Goal: Communication & Community: Answer question/provide support

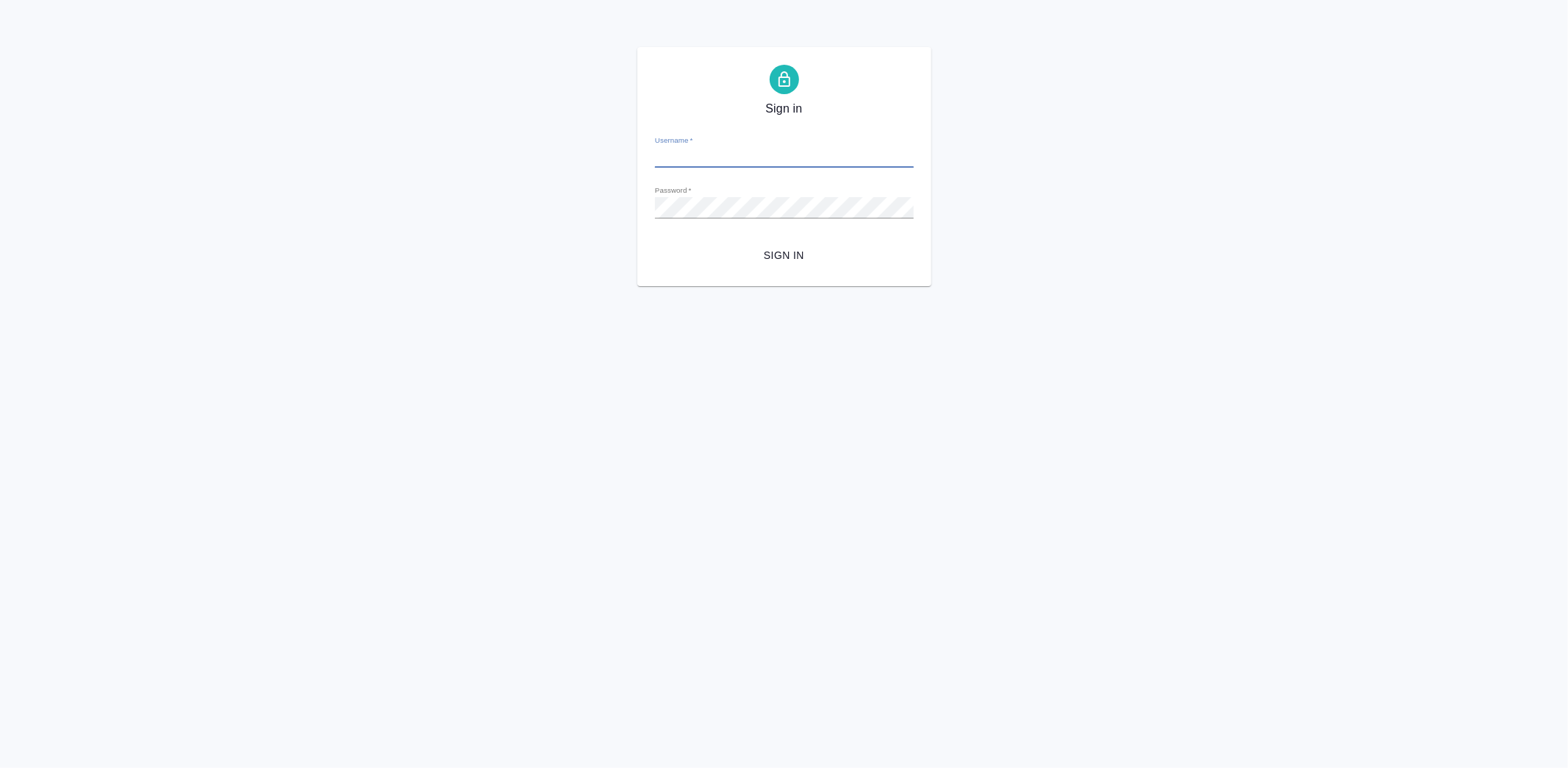
type input "[PERSON_NAME][EMAIL_ADDRESS][DOMAIN_NAME]"
click at [756, 245] on button "Sign in" at bounding box center [784, 256] width 259 height 27
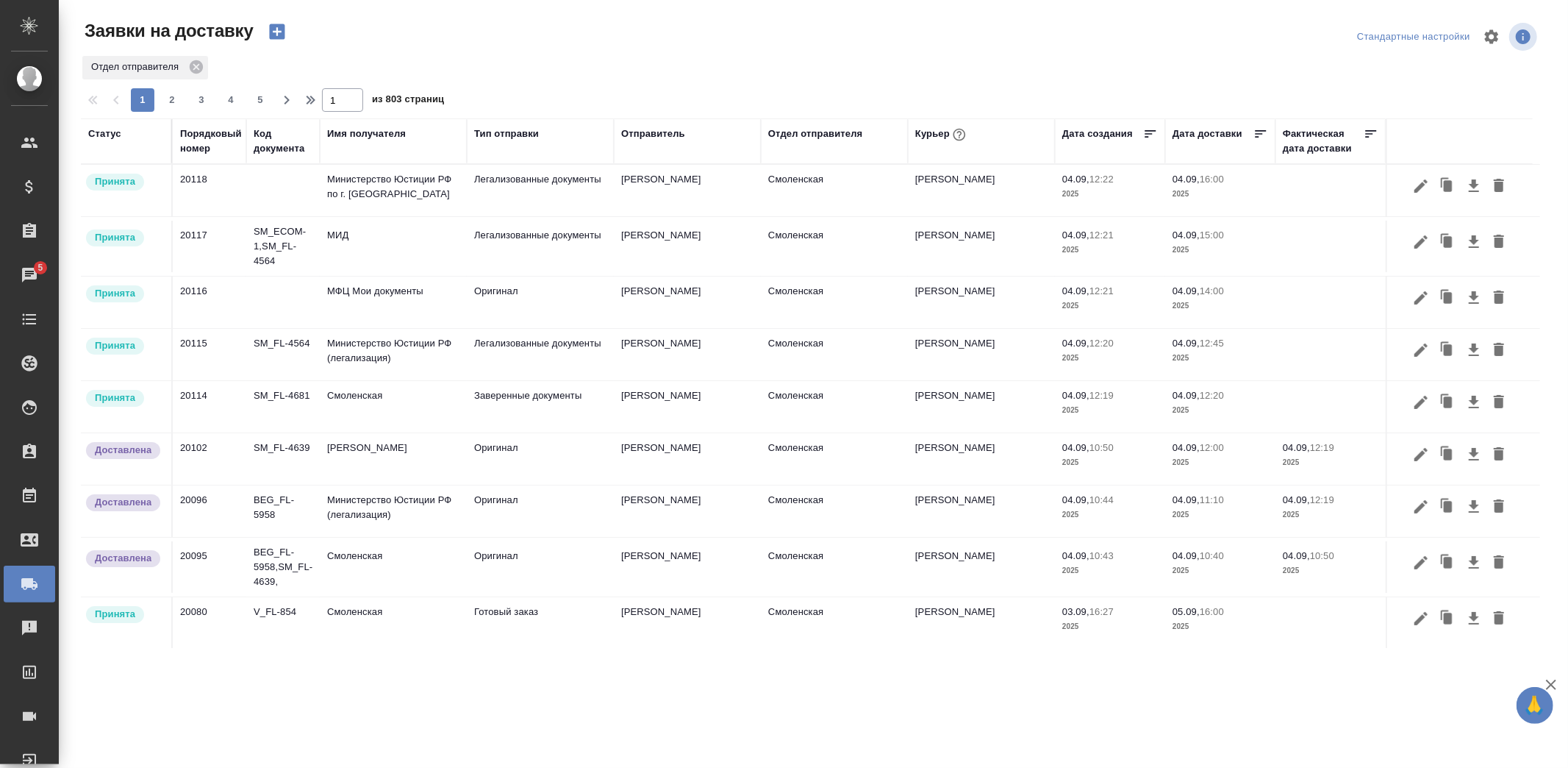
click at [652, 411] on td "[PERSON_NAME]" at bounding box center [688, 407] width 147 height 52
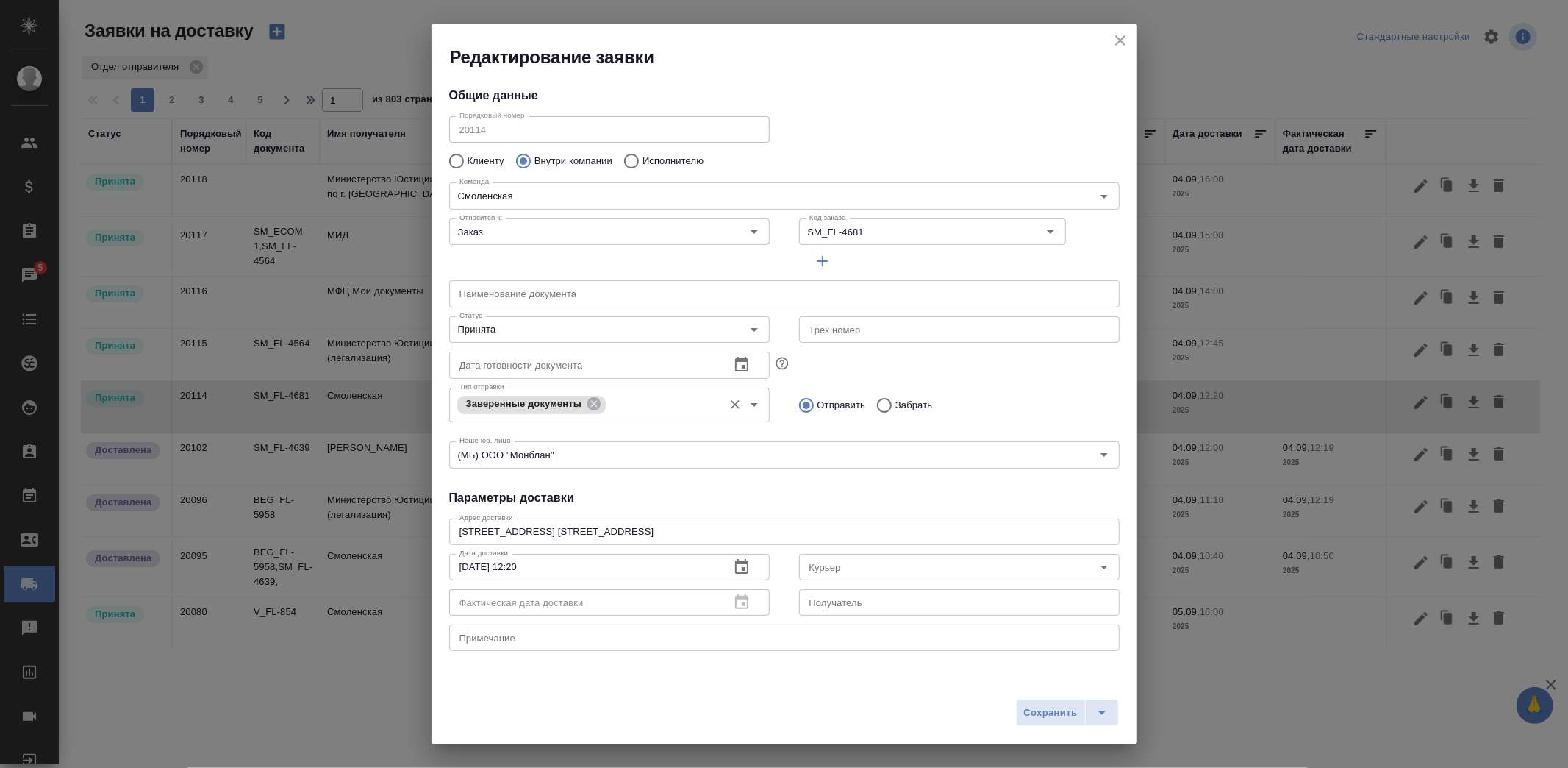
type input "Ушаков Андрей"
type input "[PERSON_NAME]"
click at [540, 331] on input "Принята" at bounding box center [585, 329] width 262 height 18
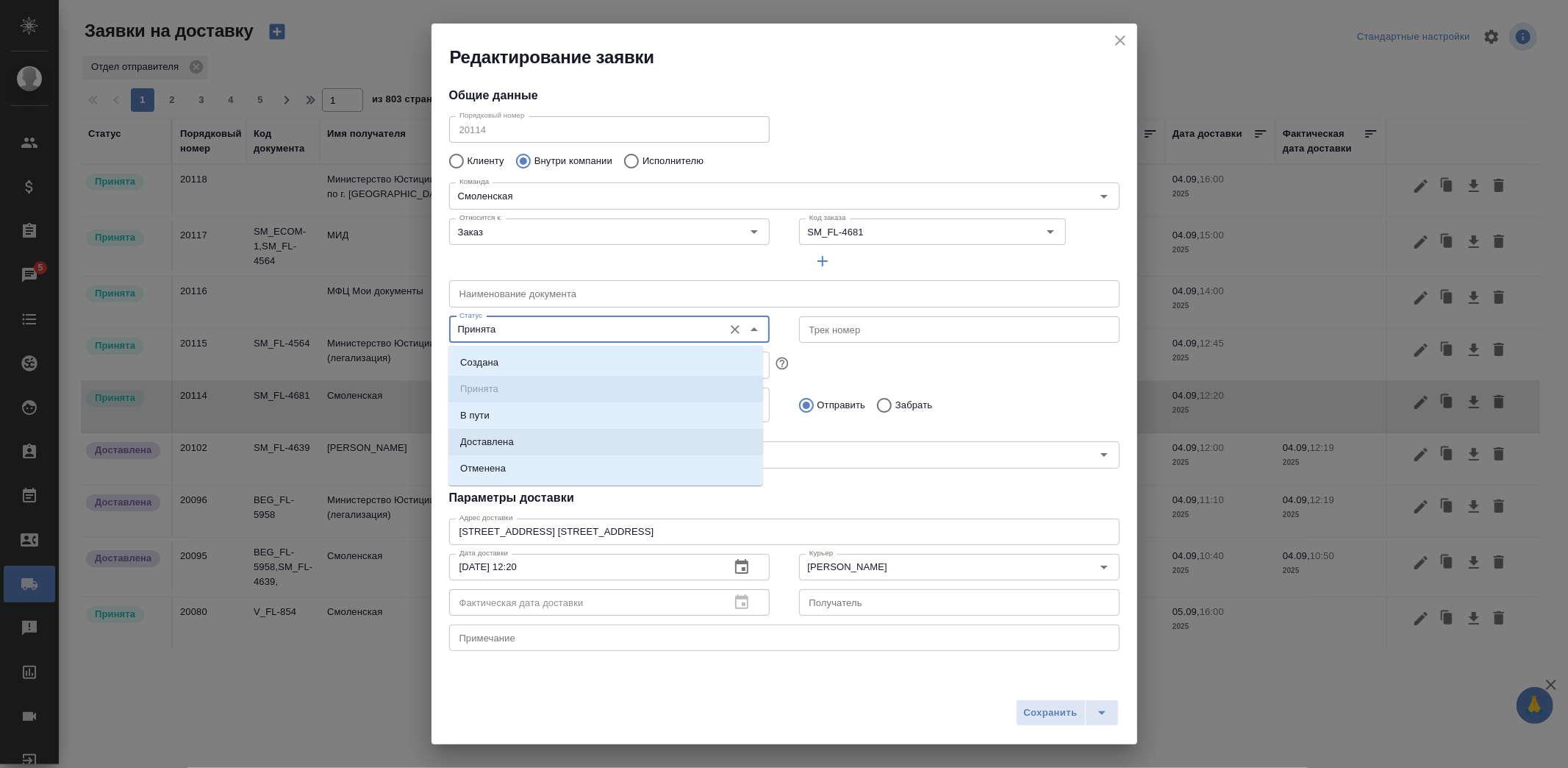
click at [503, 432] on li "Доставлена" at bounding box center [605, 442] width 314 height 26
type input "Доставлена"
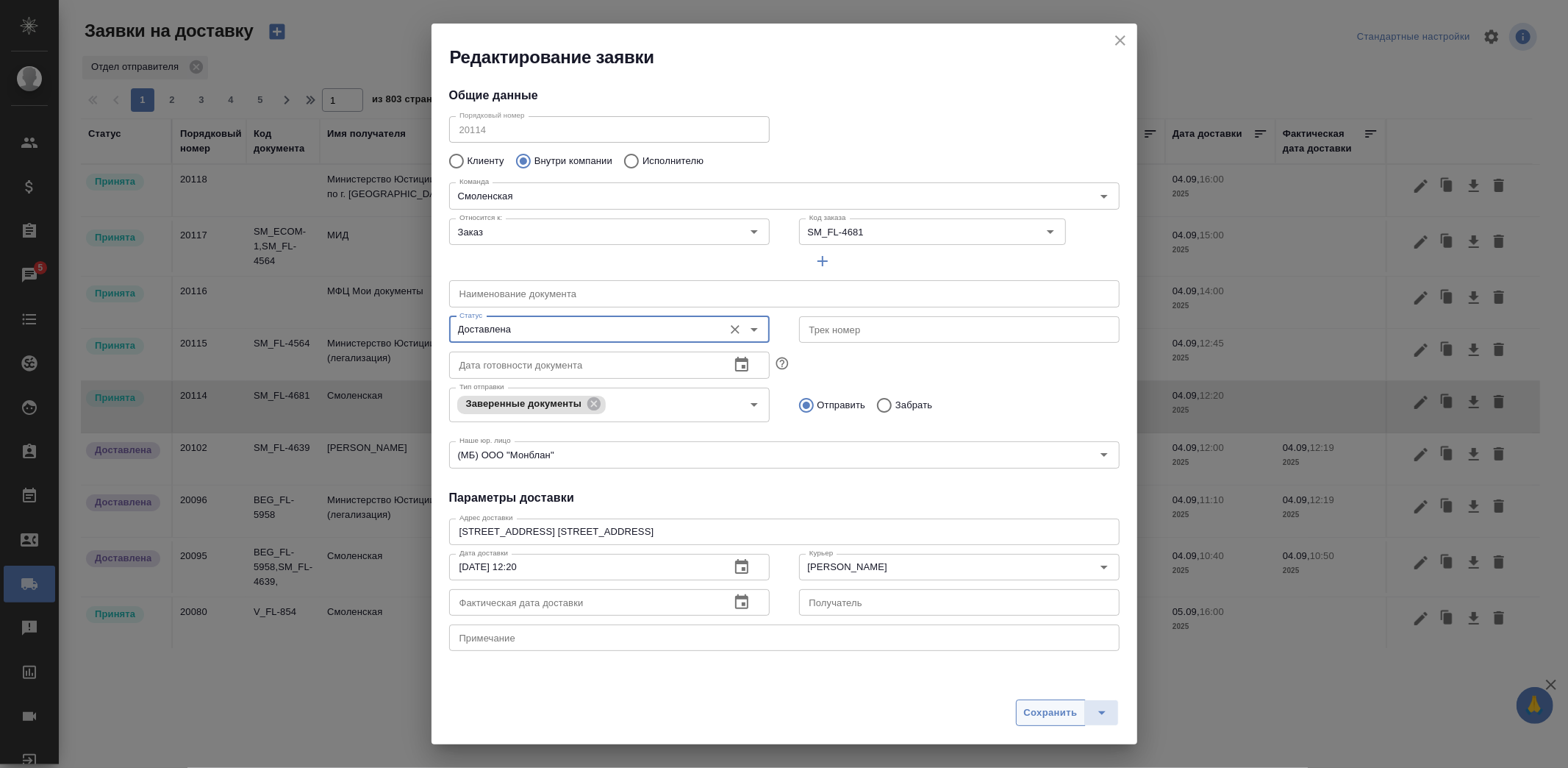
click at [1055, 719] on span "Сохранить" at bounding box center [1050, 712] width 54 height 17
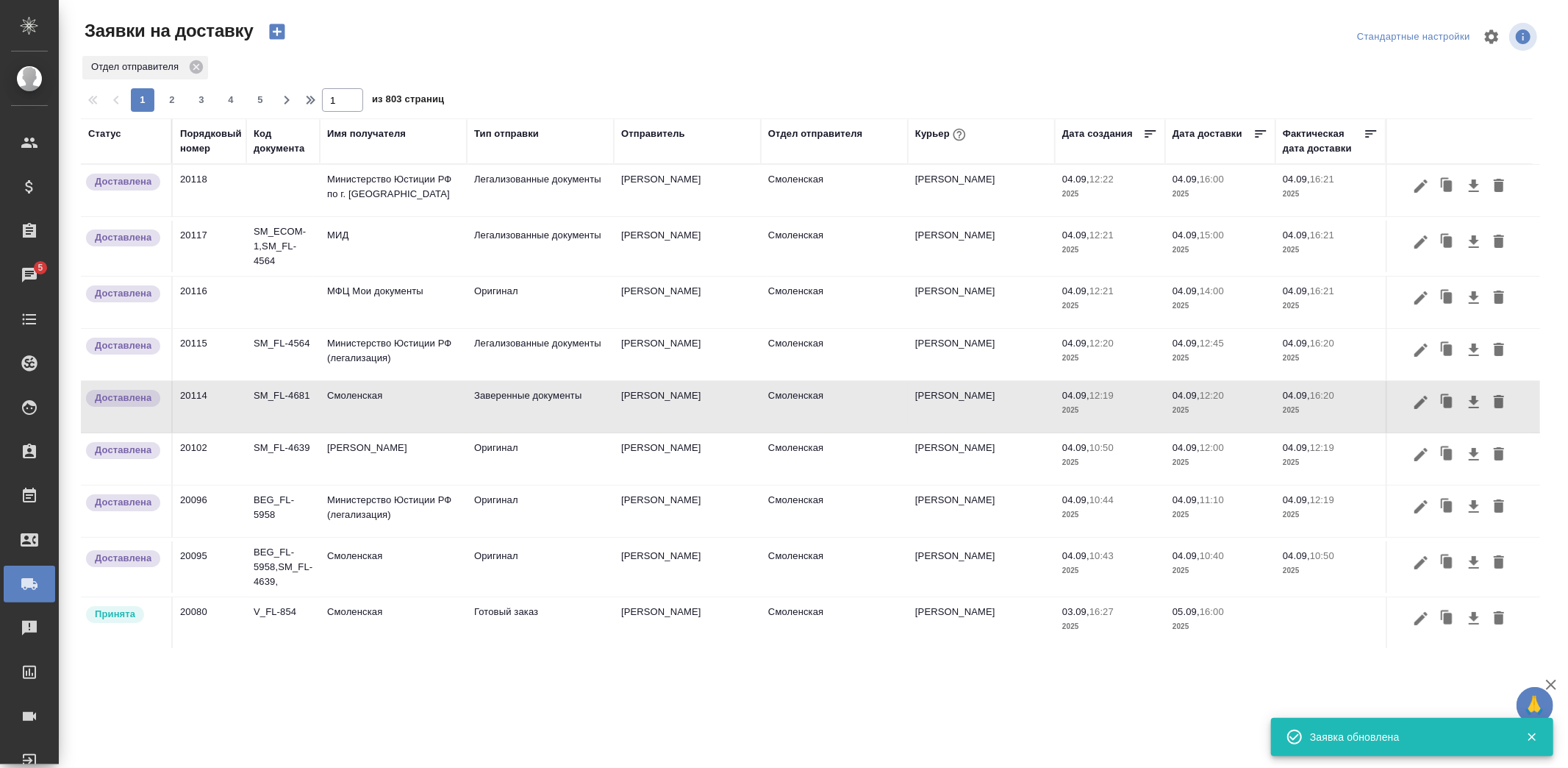
click at [403, 347] on td "Министерство Юстиции РФ (легализация)" at bounding box center [393, 354] width 147 height 52
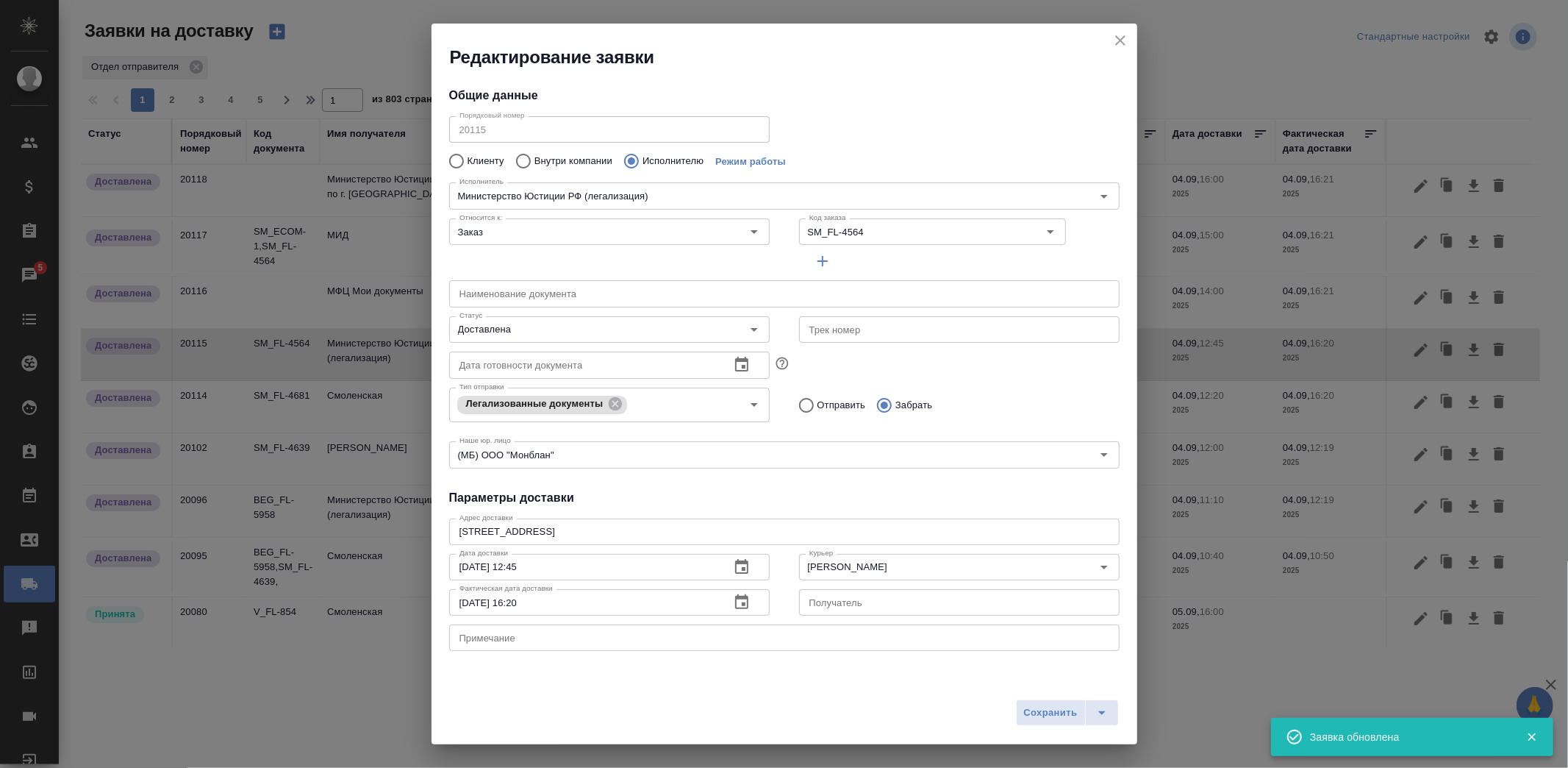
type input "Министерство Юстиции РФ (легализация)"
click at [564, 325] on input "Доставлена" at bounding box center [585, 329] width 262 height 18
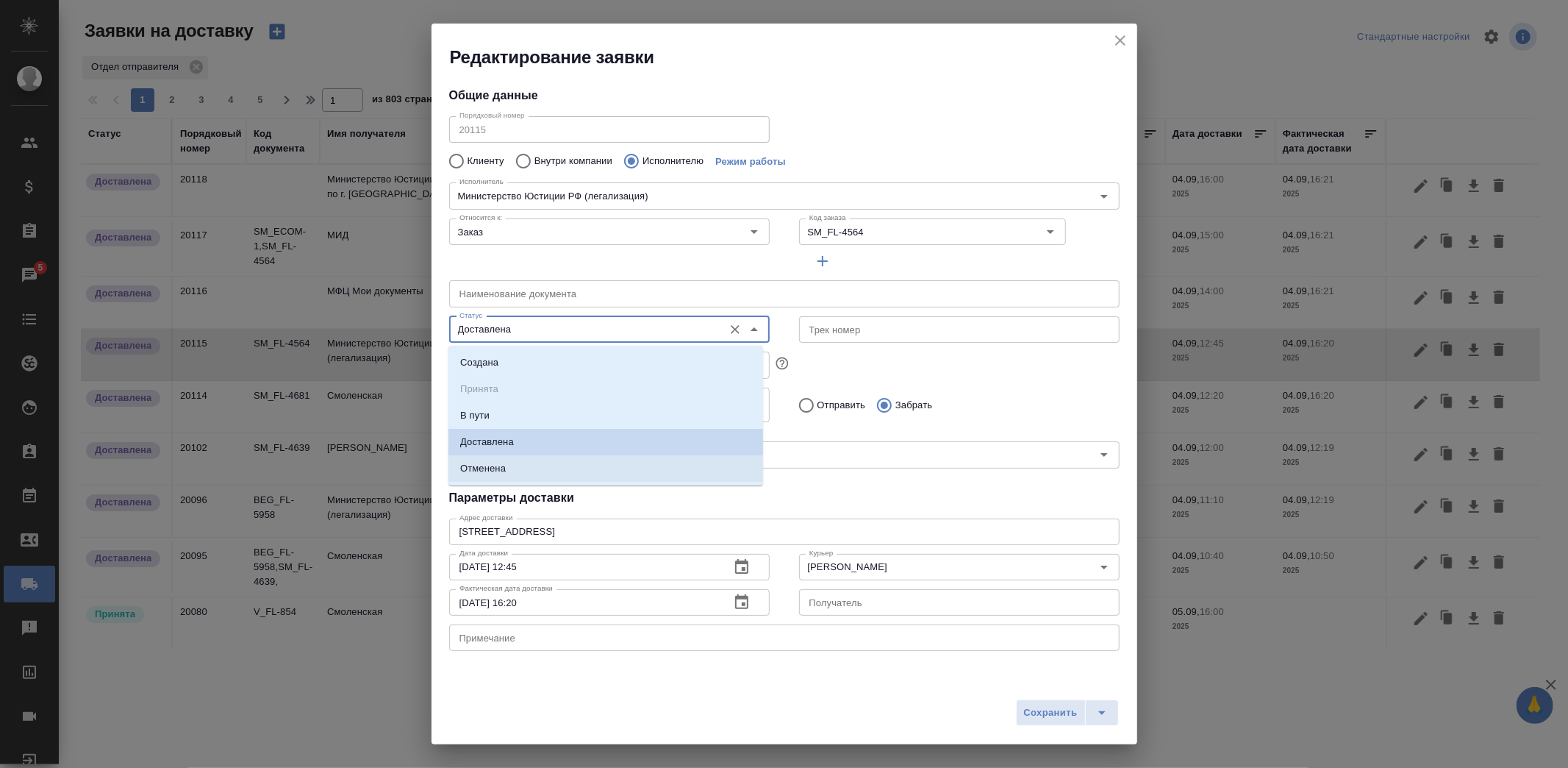
click at [1224, 388] on div "Редактирование заявки Общие данные Порядковый номер 20115 Порядковый номер Клие…" at bounding box center [784, 384] width 1568 height 768
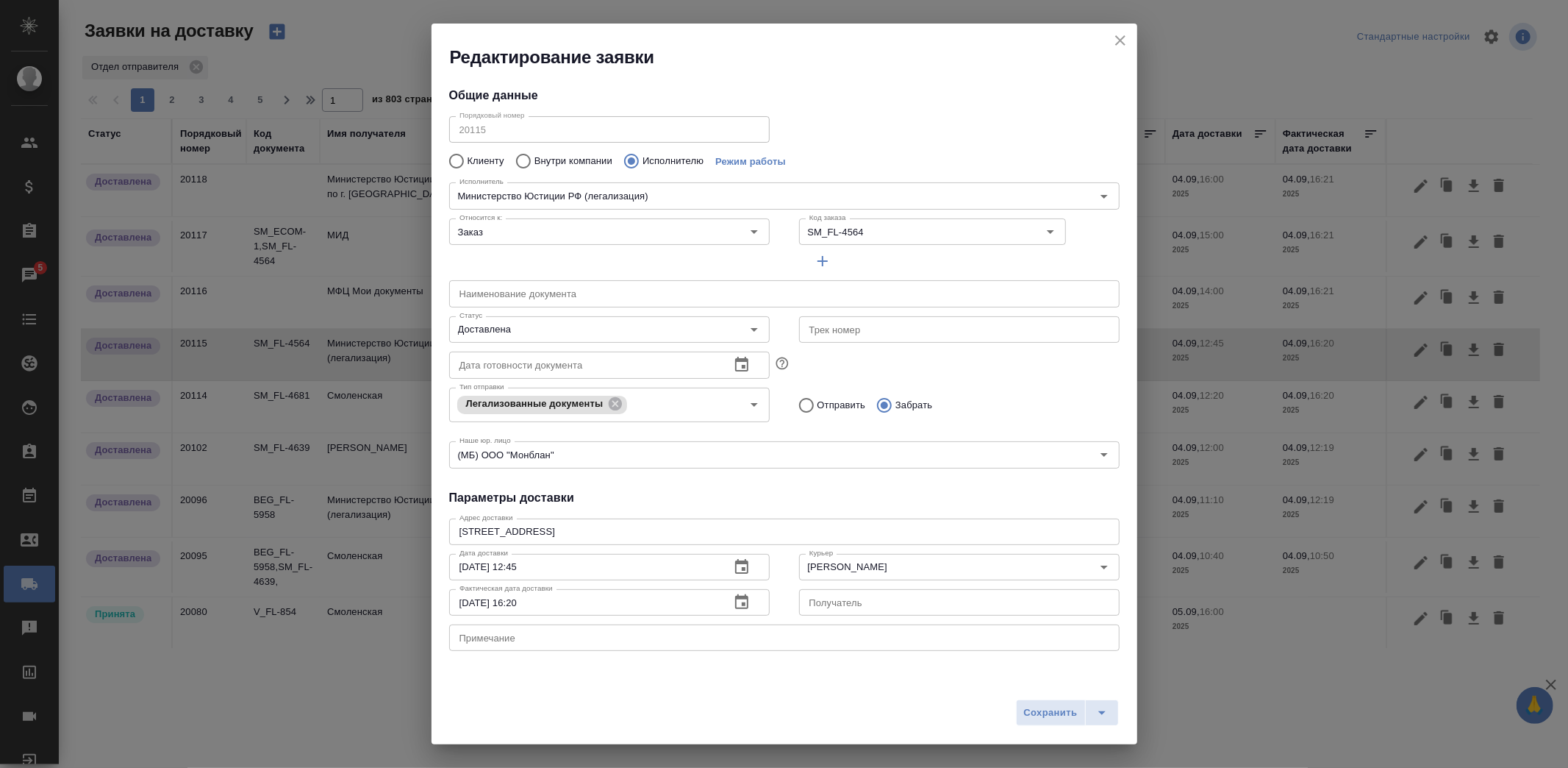
click at [1113, 50] on h2 "Редактирование заявки" at bounding box center [793, 58] width 688 height 24
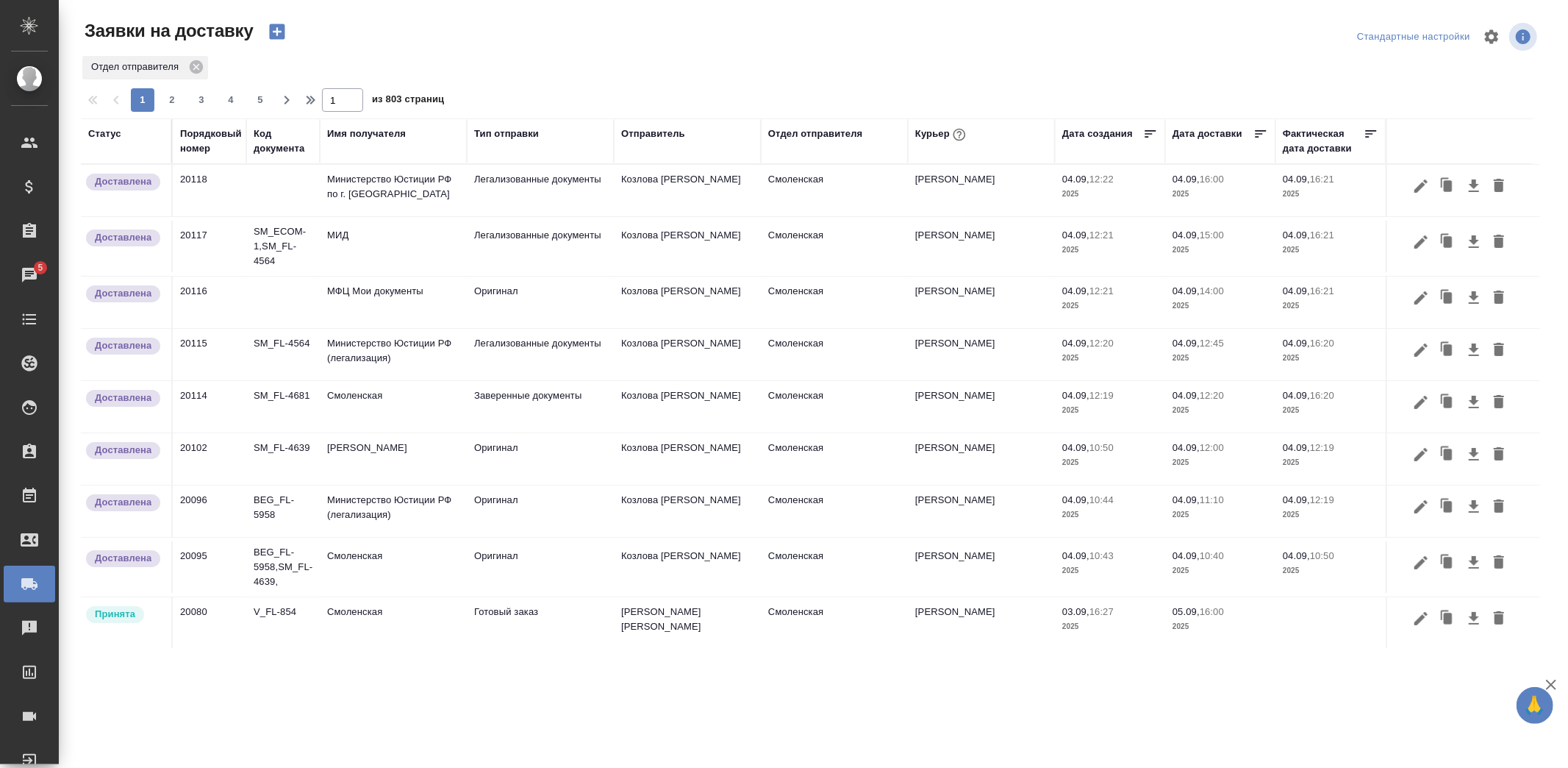
click at [438, 296] on td "МФЦ Мои документы" at bounding box center [393, 302] width 147 height 52
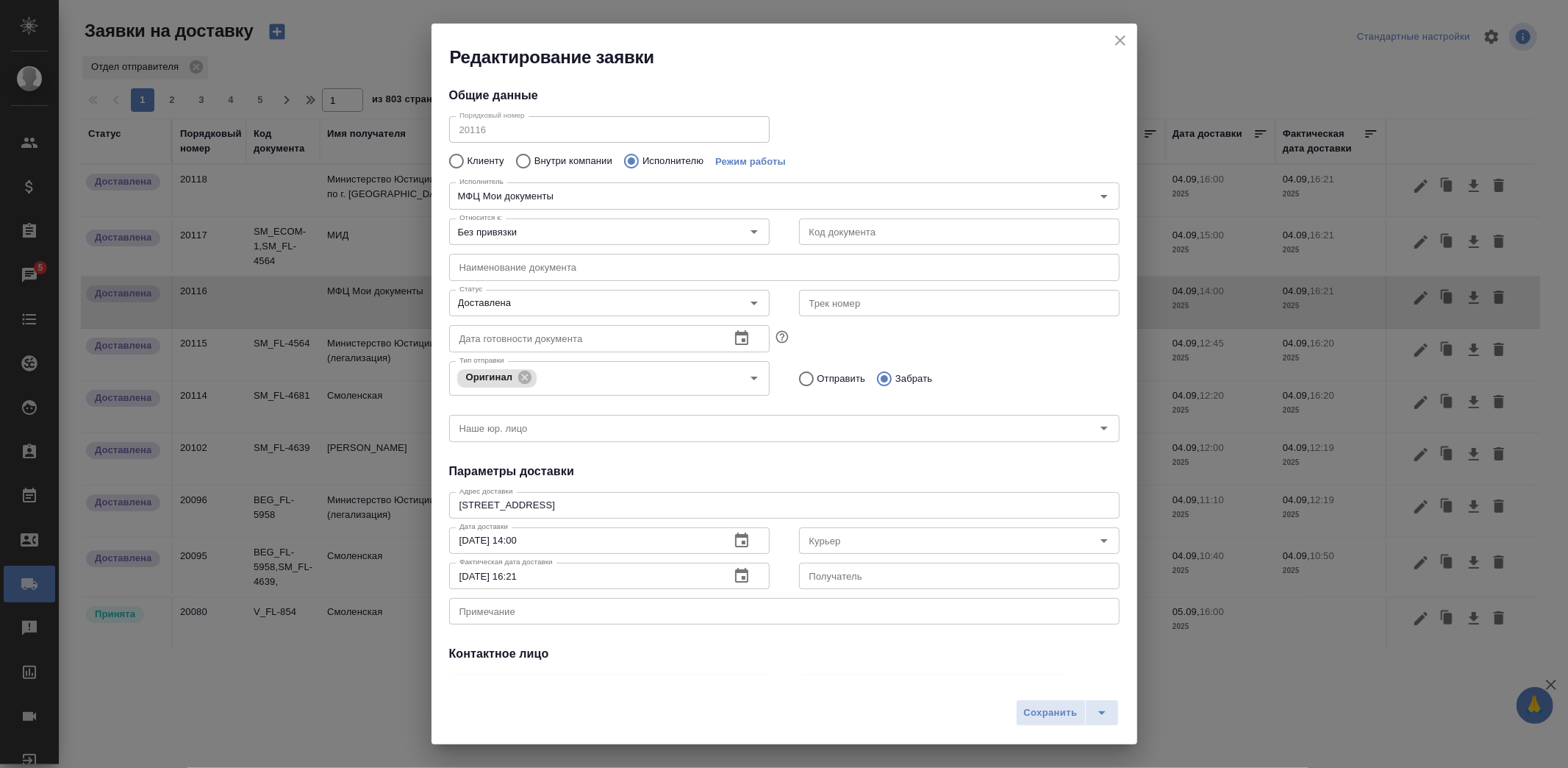
type input "Ушаков Андрей"
type input "МФЦ Мои документы"
click at [811, 234] on input "text" at bounding box center [959, 231] width 320 height 26
drag, startPoint x: 882, startPoint y: 230, endPoint x: 800, endPoint y: 235, distance: 82.2
click at [800, 235] on input "SM_FL-4639" at bounding box center [959, 231] width 320 height 26
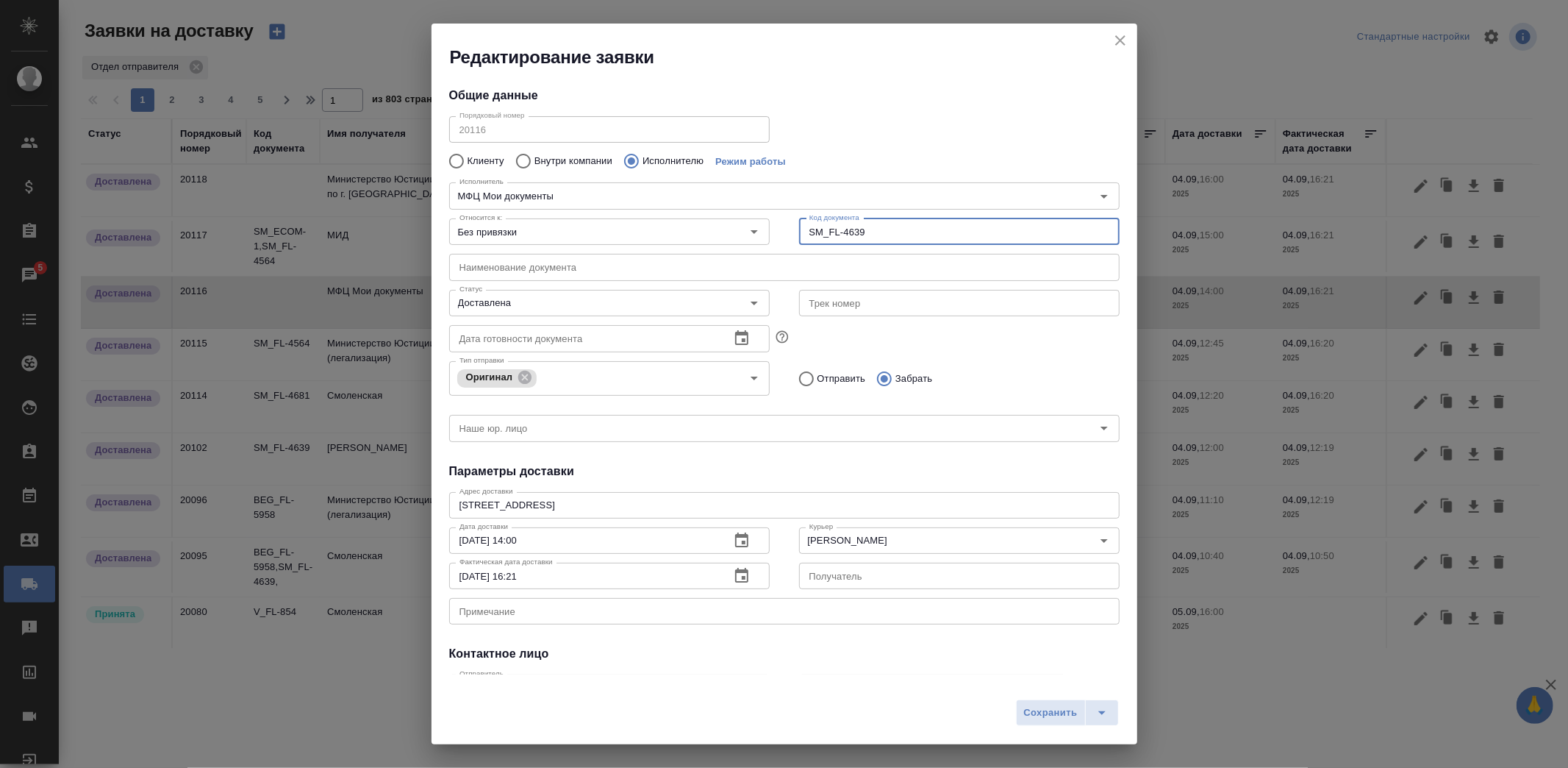
type input "SM_FL-4639"
click at [883, 158] on div "Клиенту Внутри компании Исполнителю Режим работы" at bounding box center [784, 162] width 670 height 31
click at [1051, 717] on span "Сохранить" at bounding box center [1050, 712] width 54 height 17
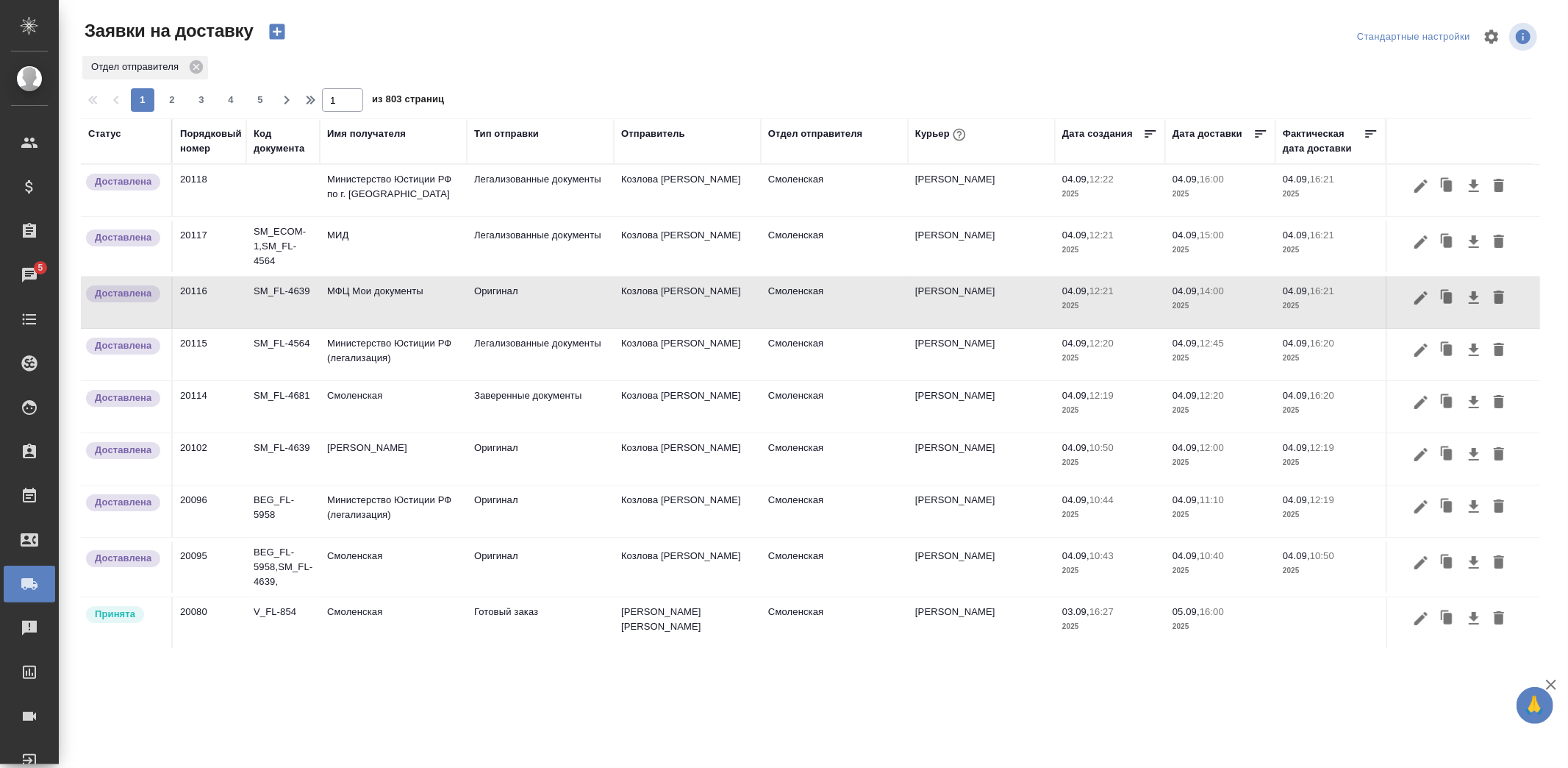
click at [537, 200] on td "Легализованные документы" at bounding box center [541, 190] width 147 height 52
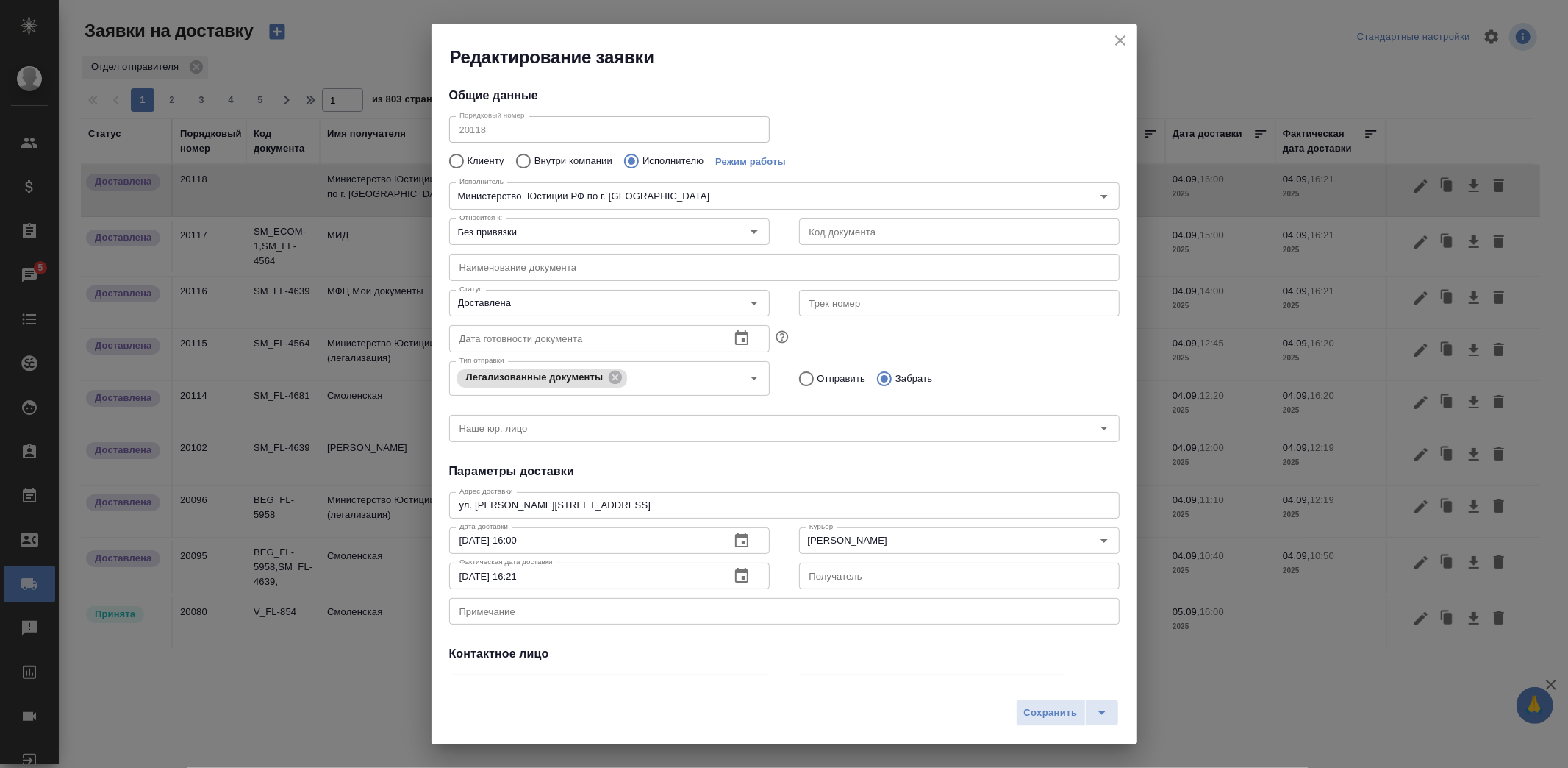
type input "Министерство Юстиции РФ по г. Москве"
click at [869, 228] on input "text" at bounding box center [959, 231] width 320 height 26
type input "SM_FL-4656"
click at [1039, 700] on button "Сохранить" at bounding box center [1050, 712] width 70 height 26
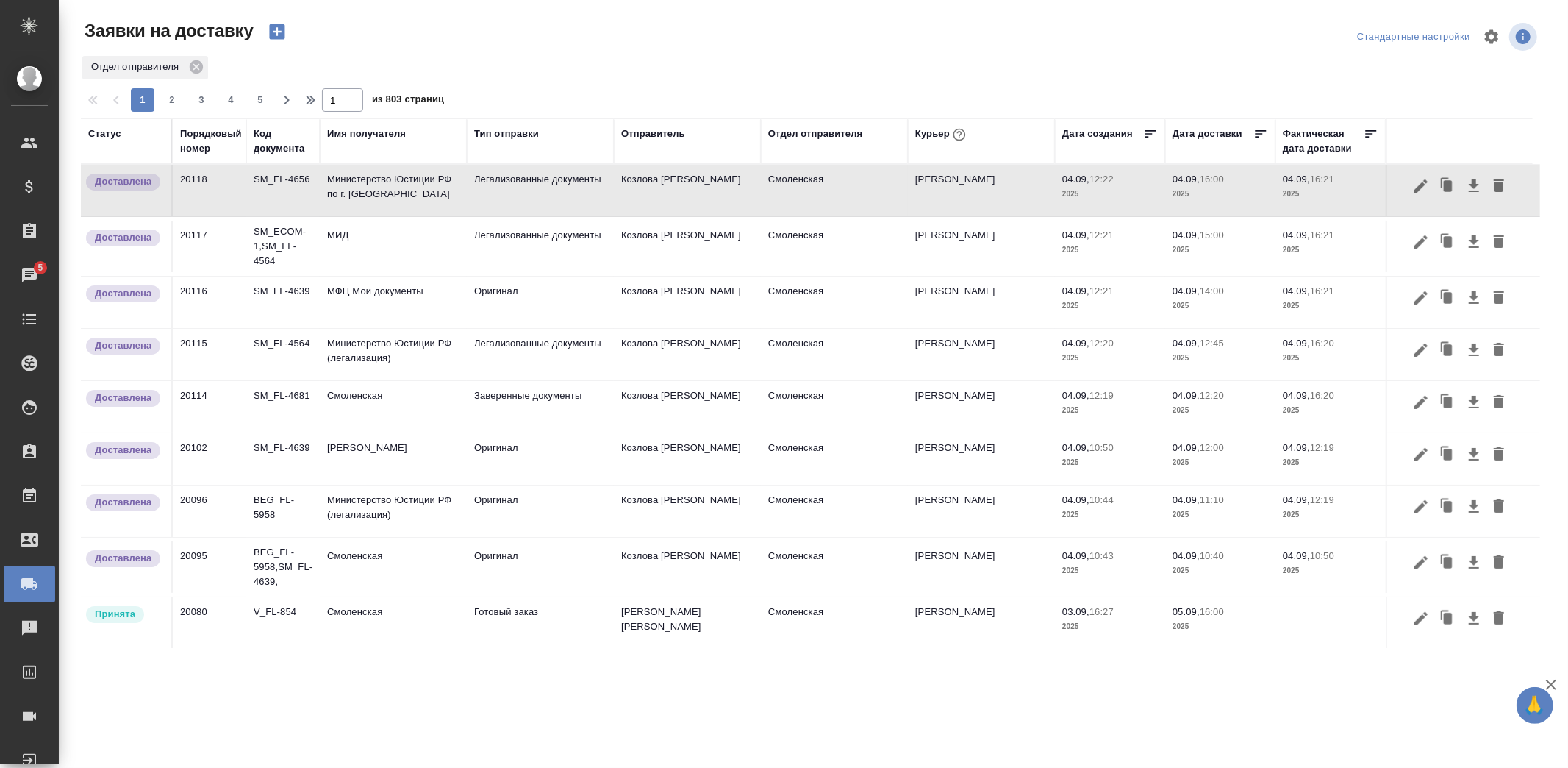
click at [428, 453] on td "НОТАРИУС Корсик Мария Александровна" at bounding box center [393, 458] width 147 height 52
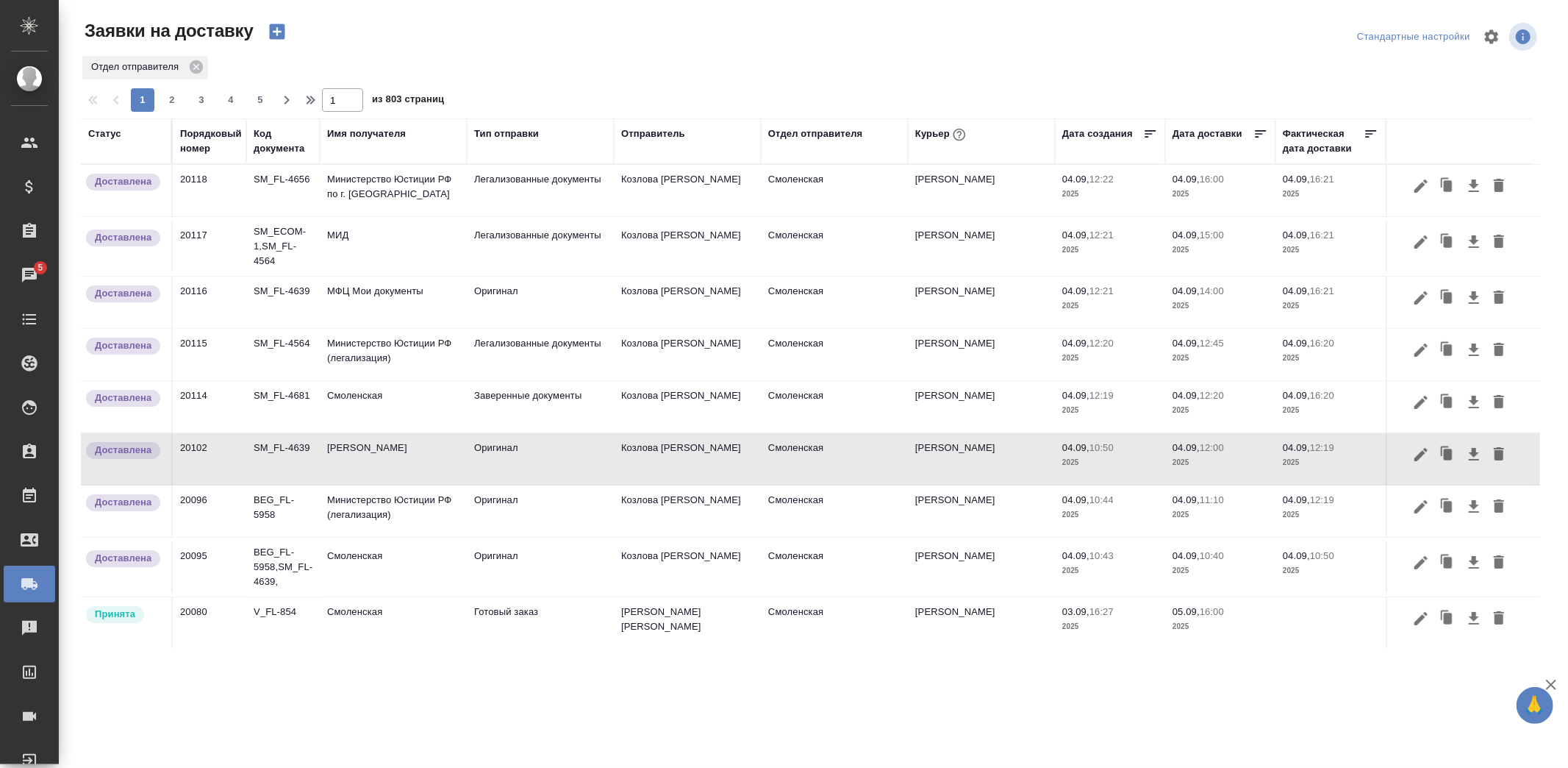
click at [428, 453] on td "НОТАРИУС Корсик Мария Александровна" at bounding box center [393, 458] width 147 height 52
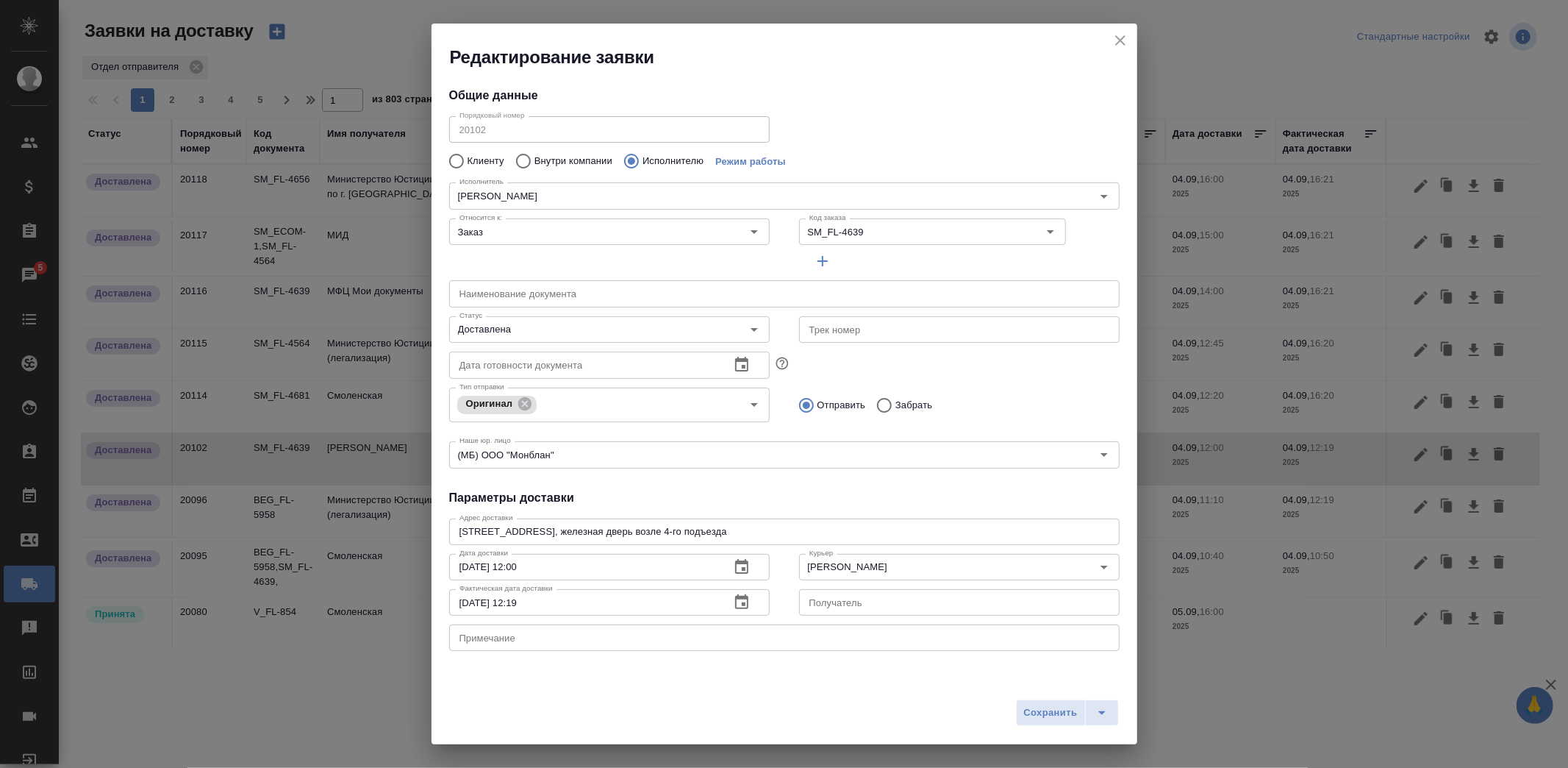
type input "НОТАРИУС Корсик Мария Александровна"
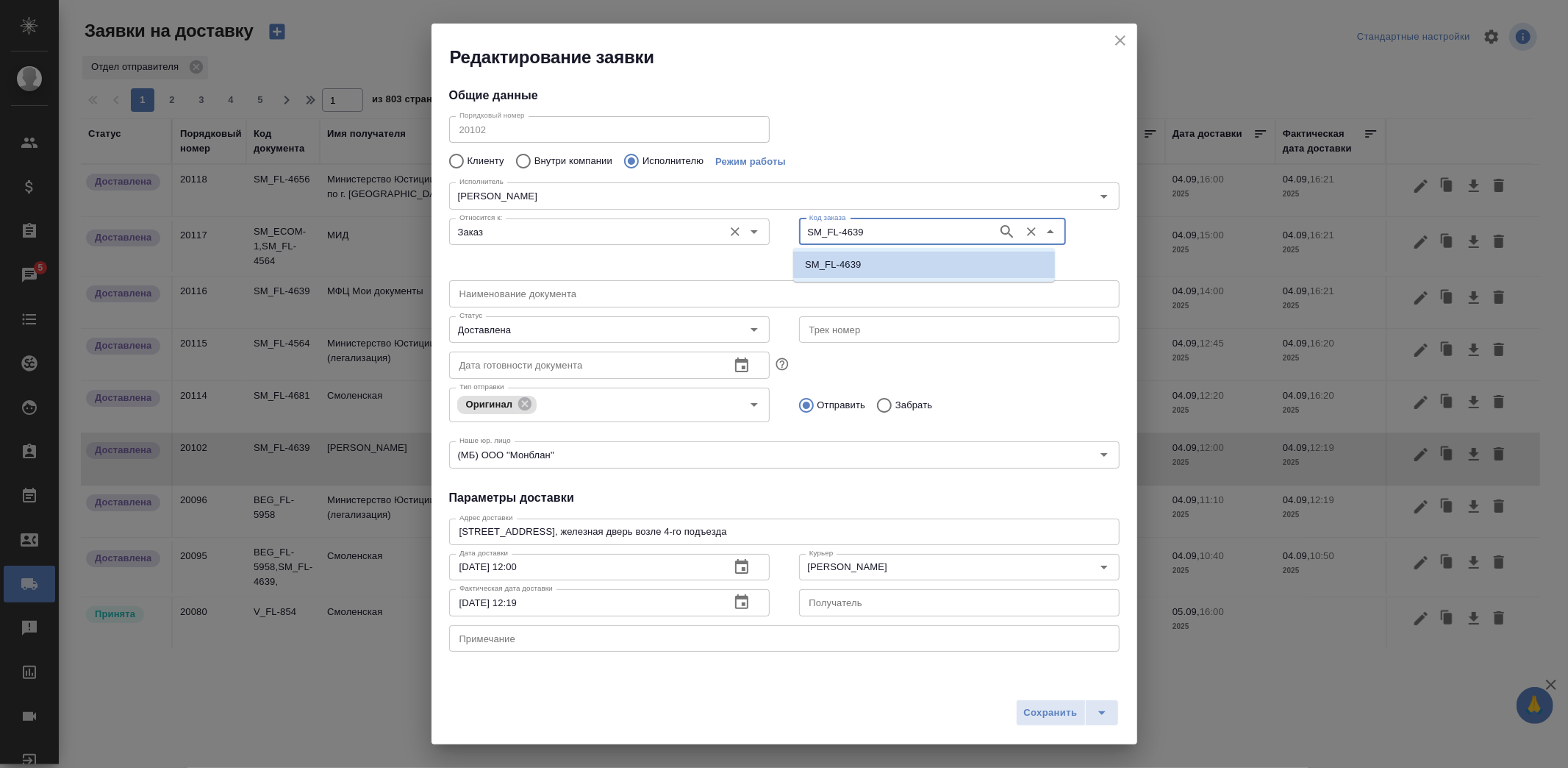
drag, startPoint x: 871, startPoint y: 234, endPoint x: 759, endPoint y: 226, distance: 112.3
click at [759, 226] on div "Относится к: Заказ Относится к: Код заказа SM_FL-4639 Код заказа" at bounding box center [784, 243] width 700 height 91
click at [1122, 43] on icon "close" at bounding box center [1120, 40] width 11 height 11
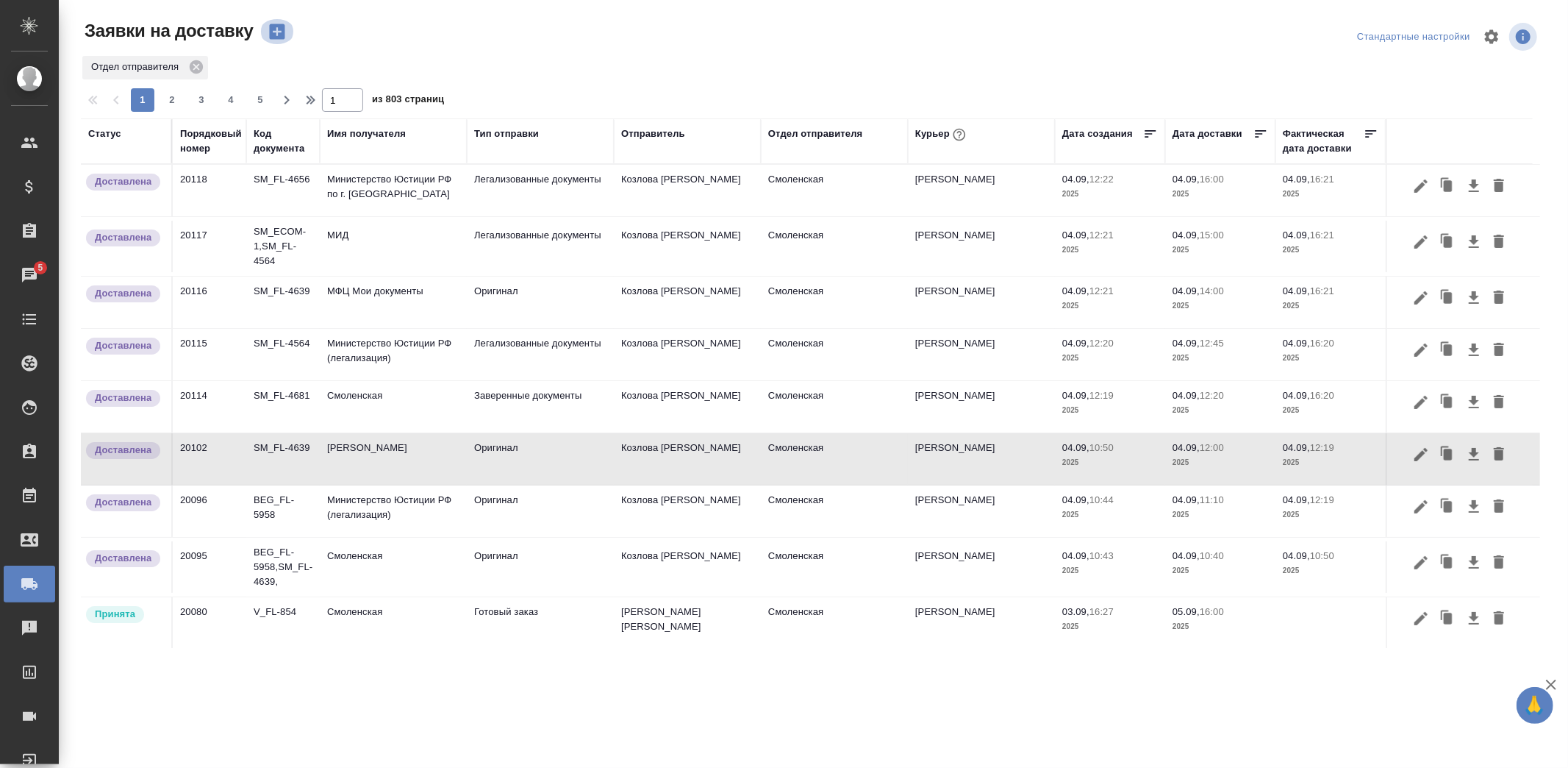
click at [272, 31] on icon "button" at bounding box center [276, 31] width 21 height 21
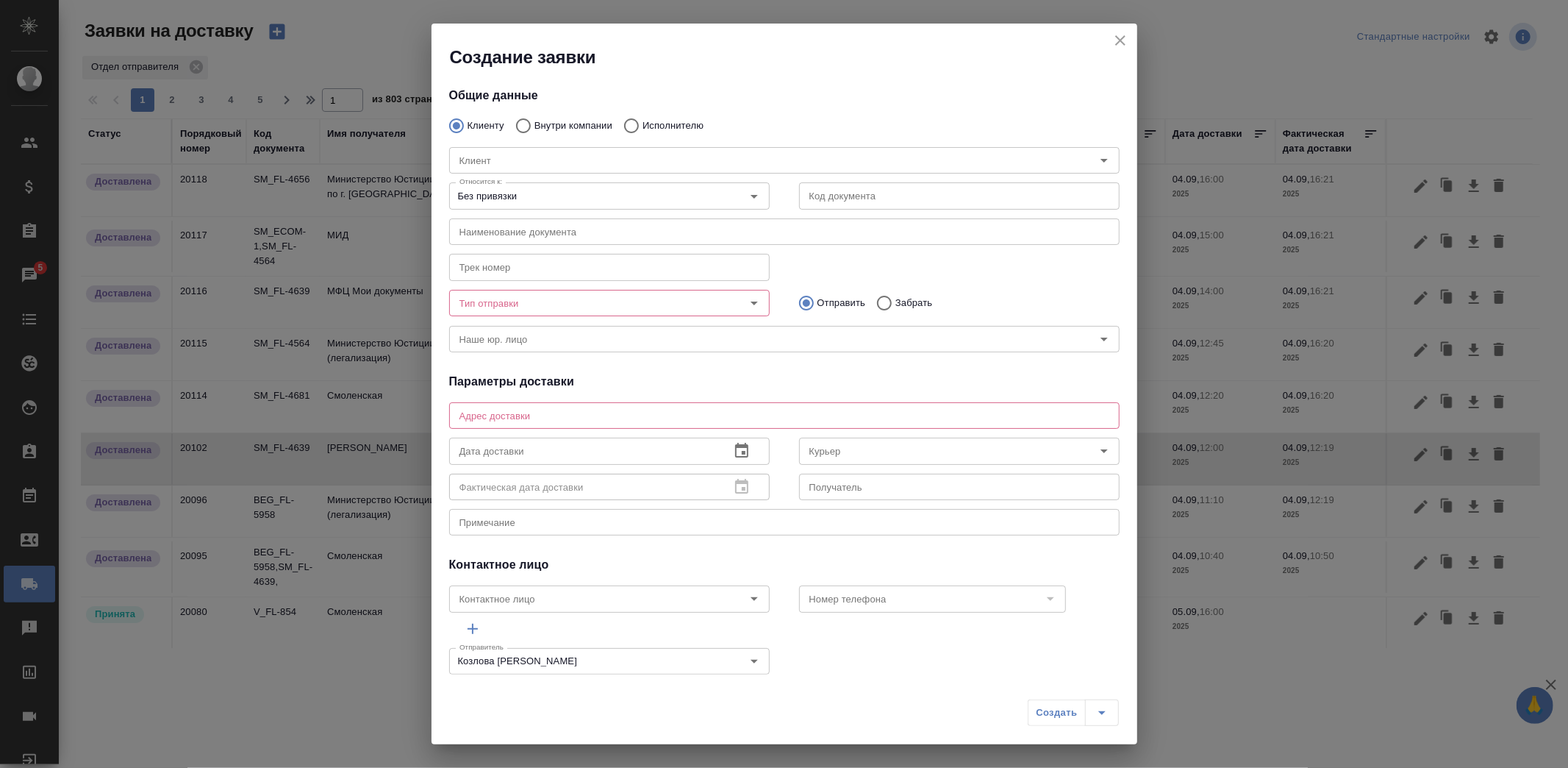
click at [647, 134] on div "Клиент Клиент" at bounding box center [784, 159] width 700 height 65
click at [628, 128] on input "Исполнителю" at bounding box center [629, 126] width 26 height 31
radio input "true"
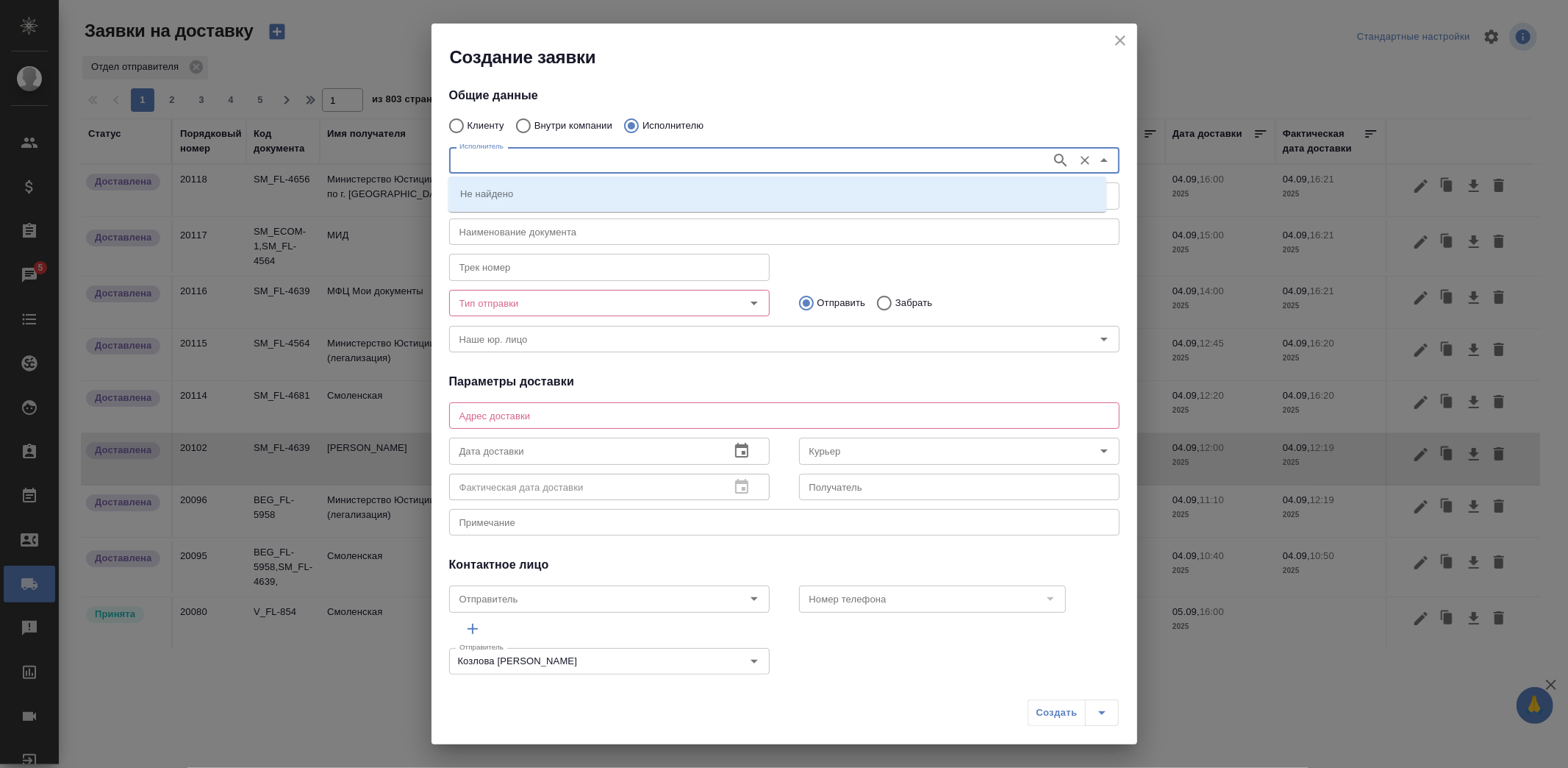
click at [614, 162] on input "Исполнитель" at bounding box center [748, 161] width 591 height 18
type input "r"
type input "корсик"
click at [658, 187] on li "НОТАРИУС Корсик Мария Александровна" at bounding box center [778, 193] width 658 height 26
type input "НОТАРИУС Корсик Мария Александровна"
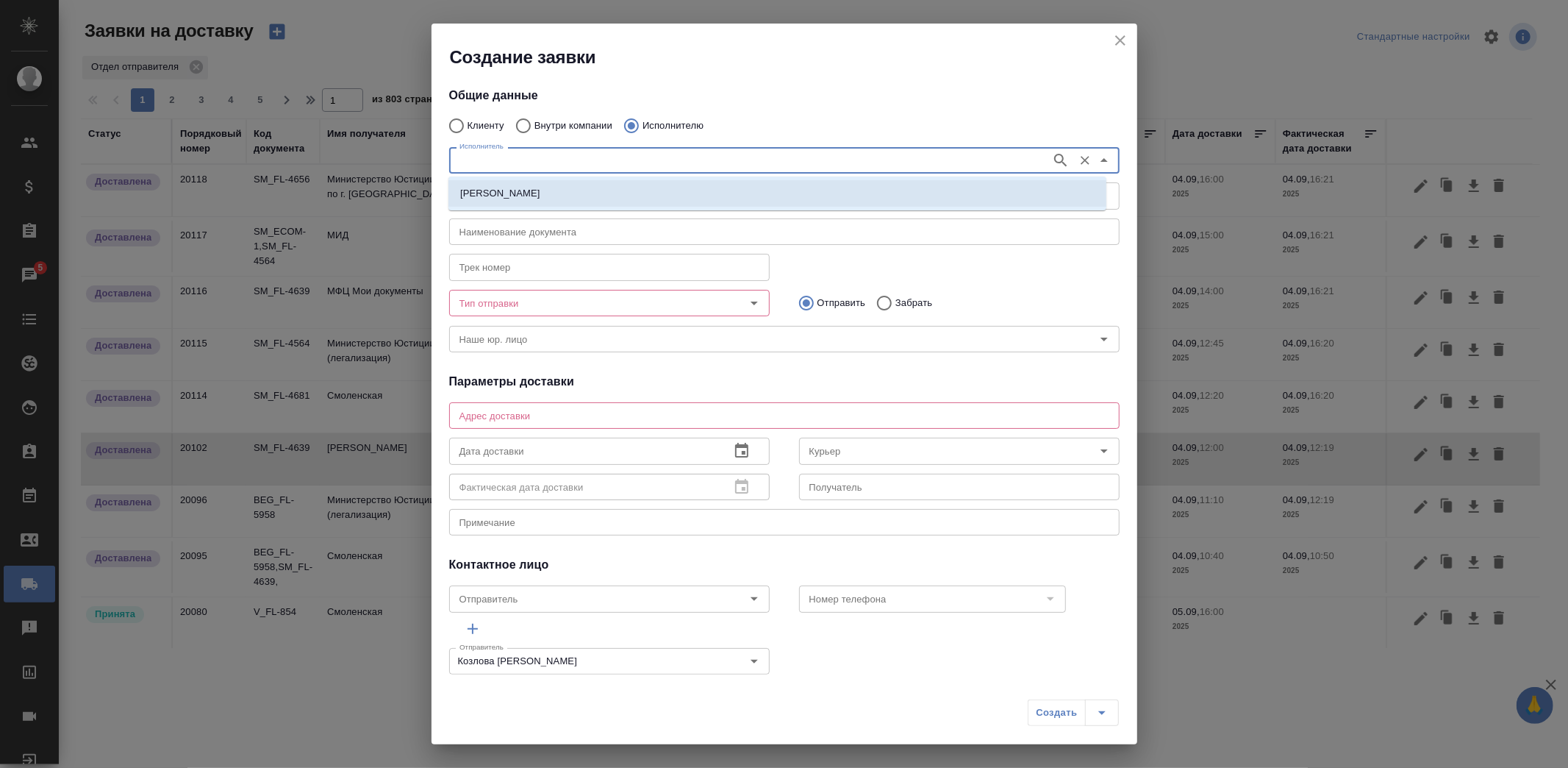
type textarea "Новокузнецкая, 44/2, железная дверь возле 4-го подъезда"
type input "+79250216062"
type input "НОТАРИУС Корсик Мария Александровна"
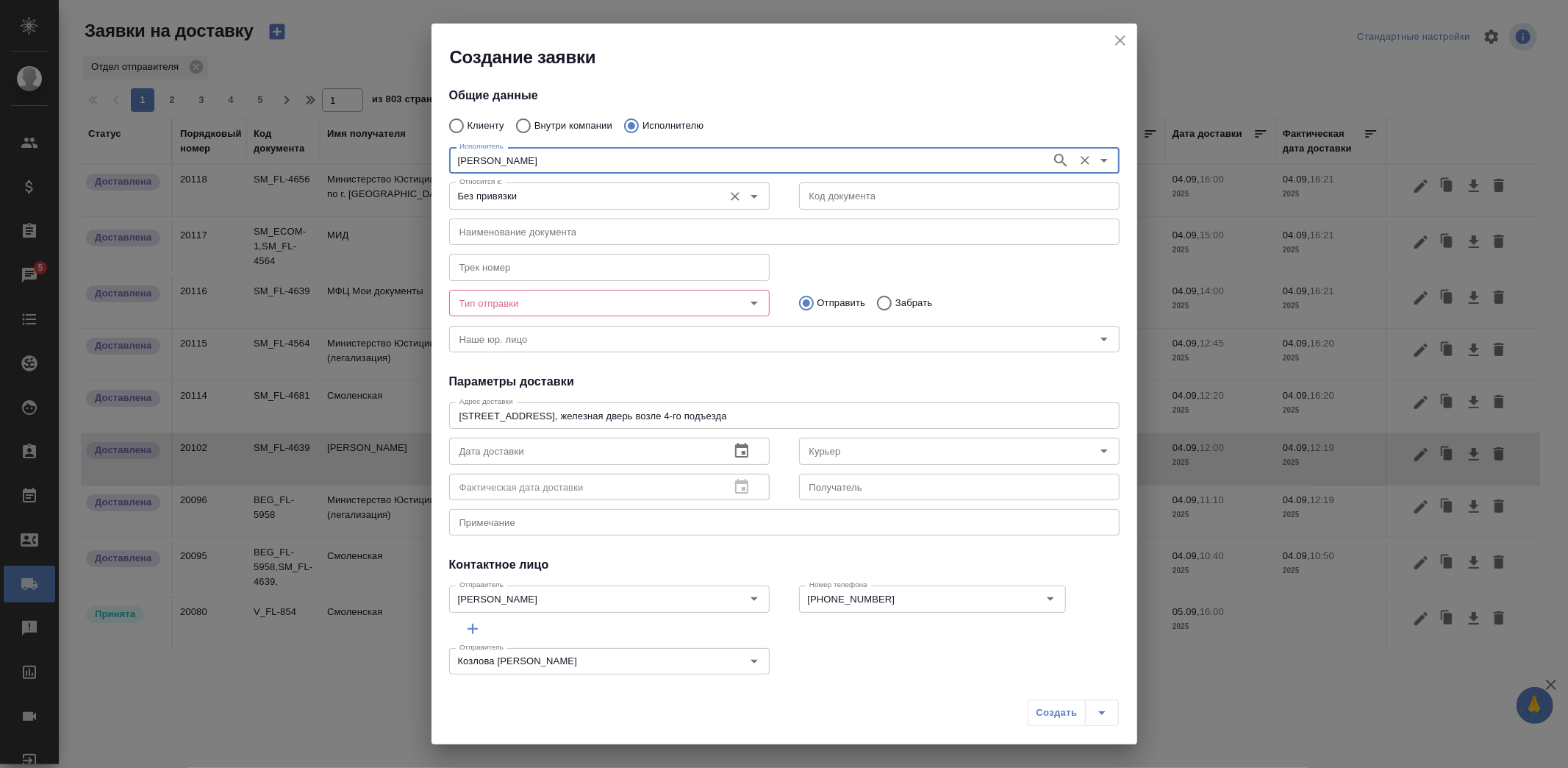
click at [689, 188] on input "Без привязки" at bounding box center [585, 196] width 262 height 18
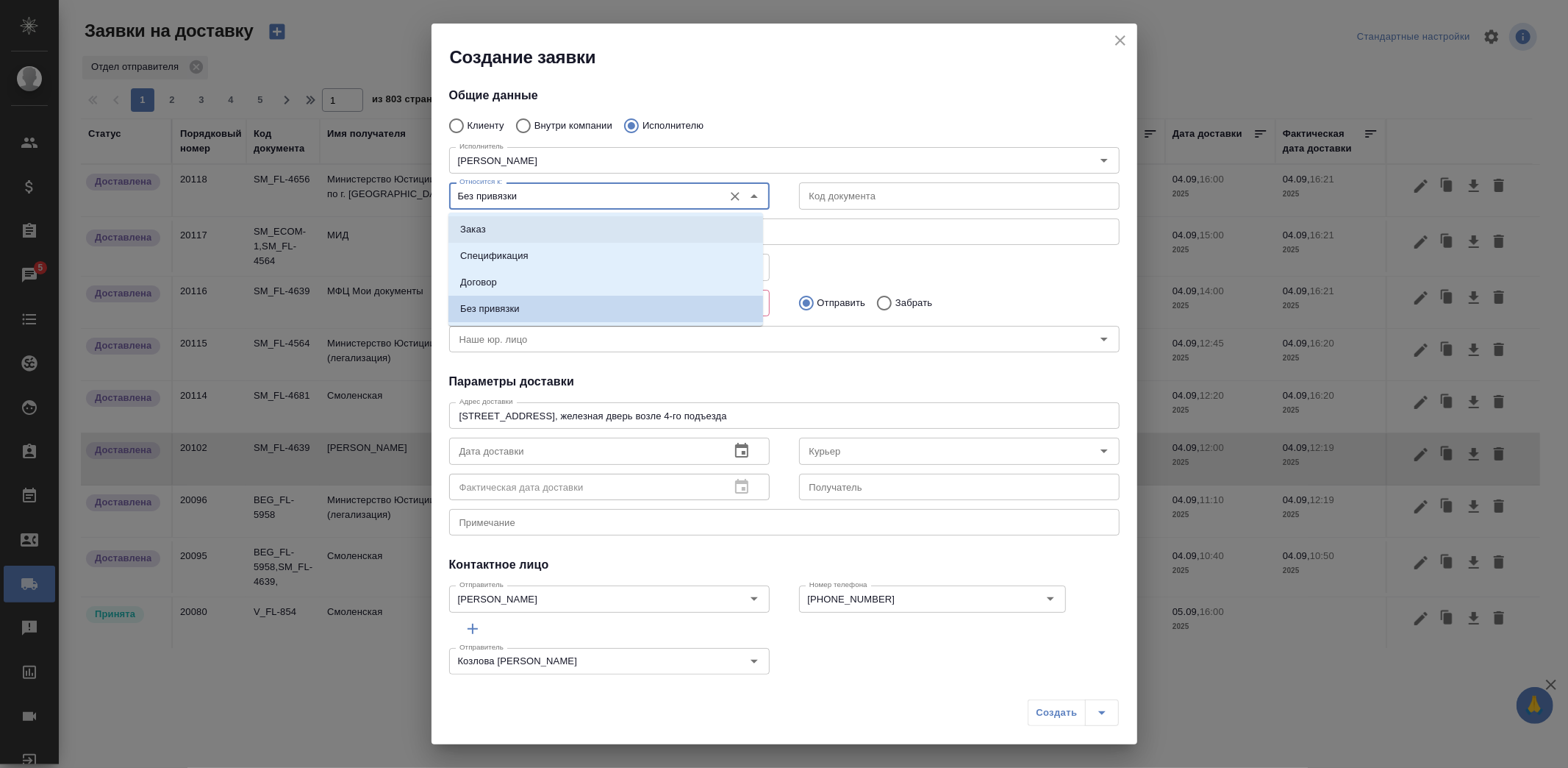
click at [554, 230] on li "Заказ" at bounding box center [605, 229] width 314 height 26
type input "Заказ"
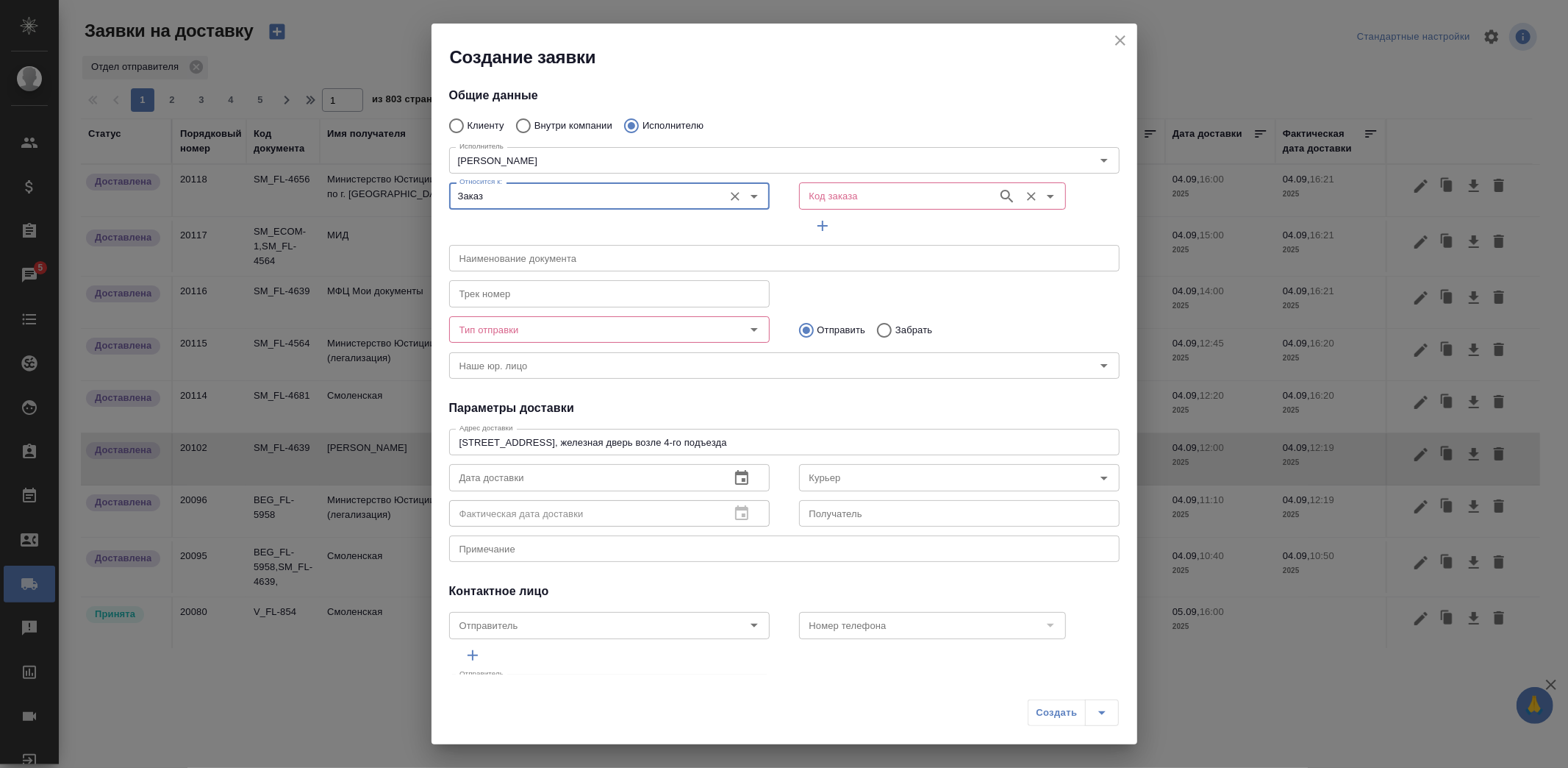
click at [821, 196] on input "Код заказа" at bounding box center [896, 196] width 187 height 18
paste input "SM_FL-4639"
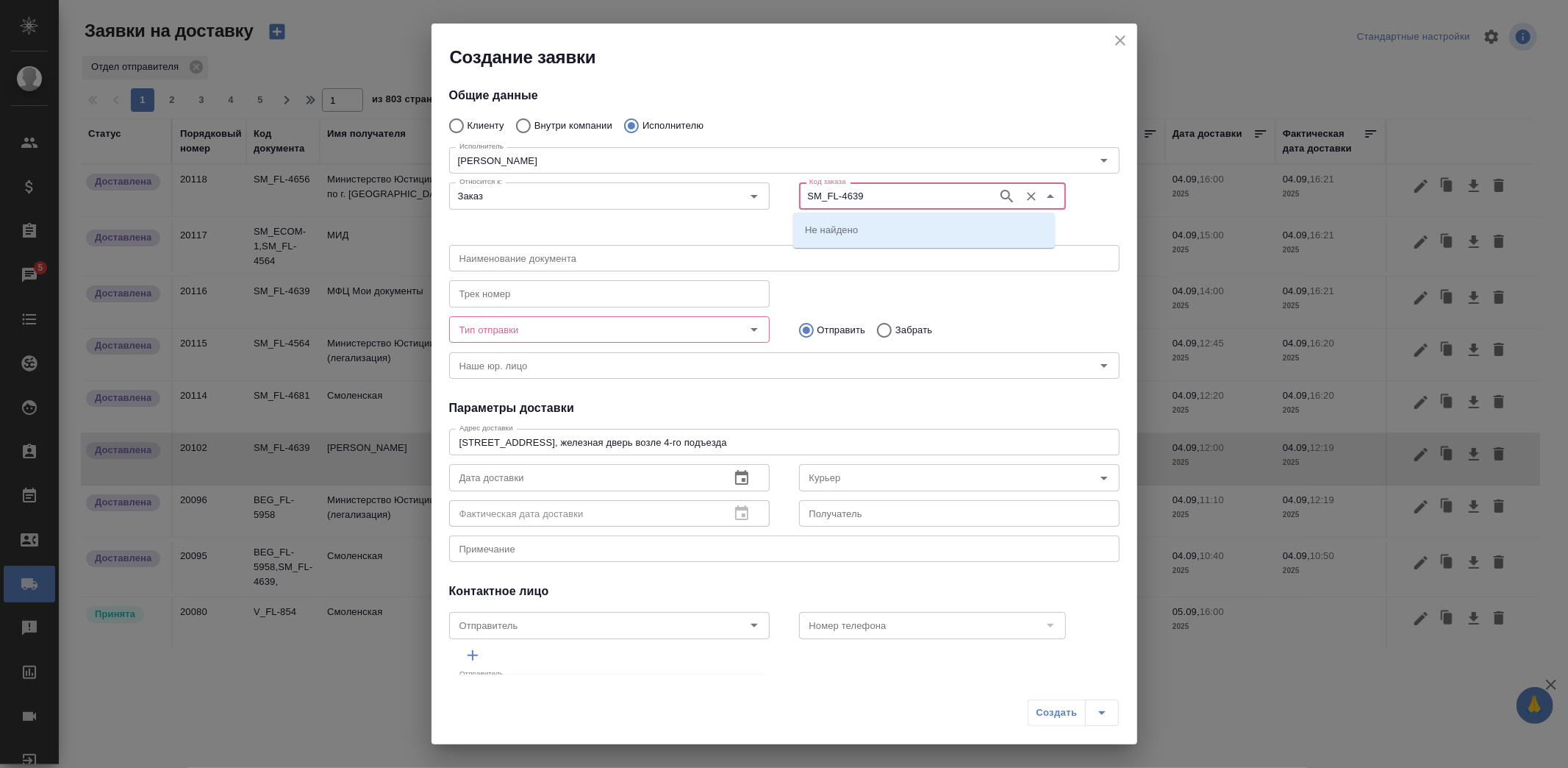
type input "SM_FL-4639"
click at [838, 230] on p "SM_FL-4639" at bounding box center [832, 229] width 56 height 15
type input "(МБ) ООО "Монблан""
type input "НОТАРИУС Корсик Мария Александровна"
type input "SM_FL-4639"
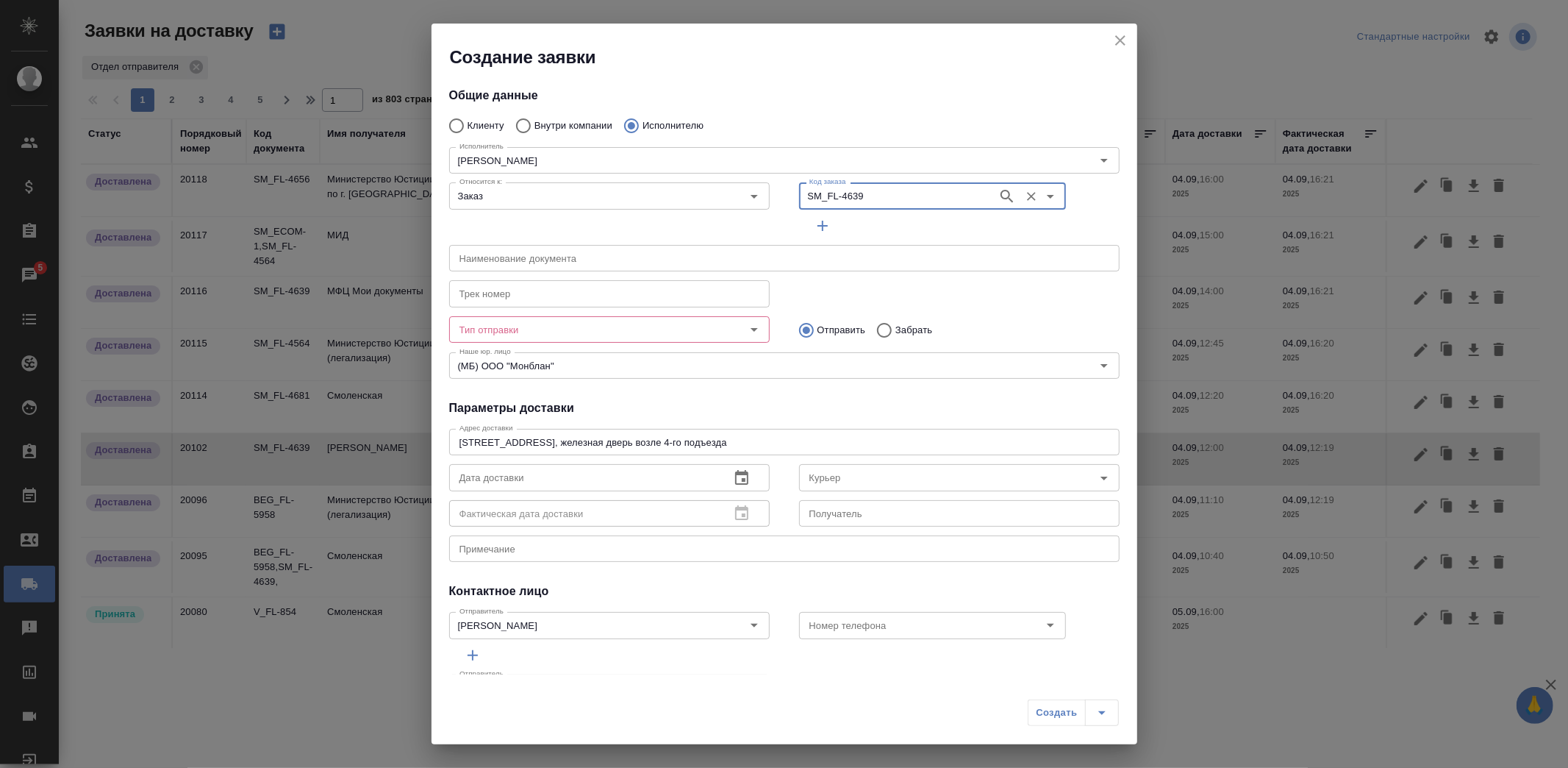
click at [632, 328] on input "Тип отправки" at bounding box center [585, 329] width 262 height 18
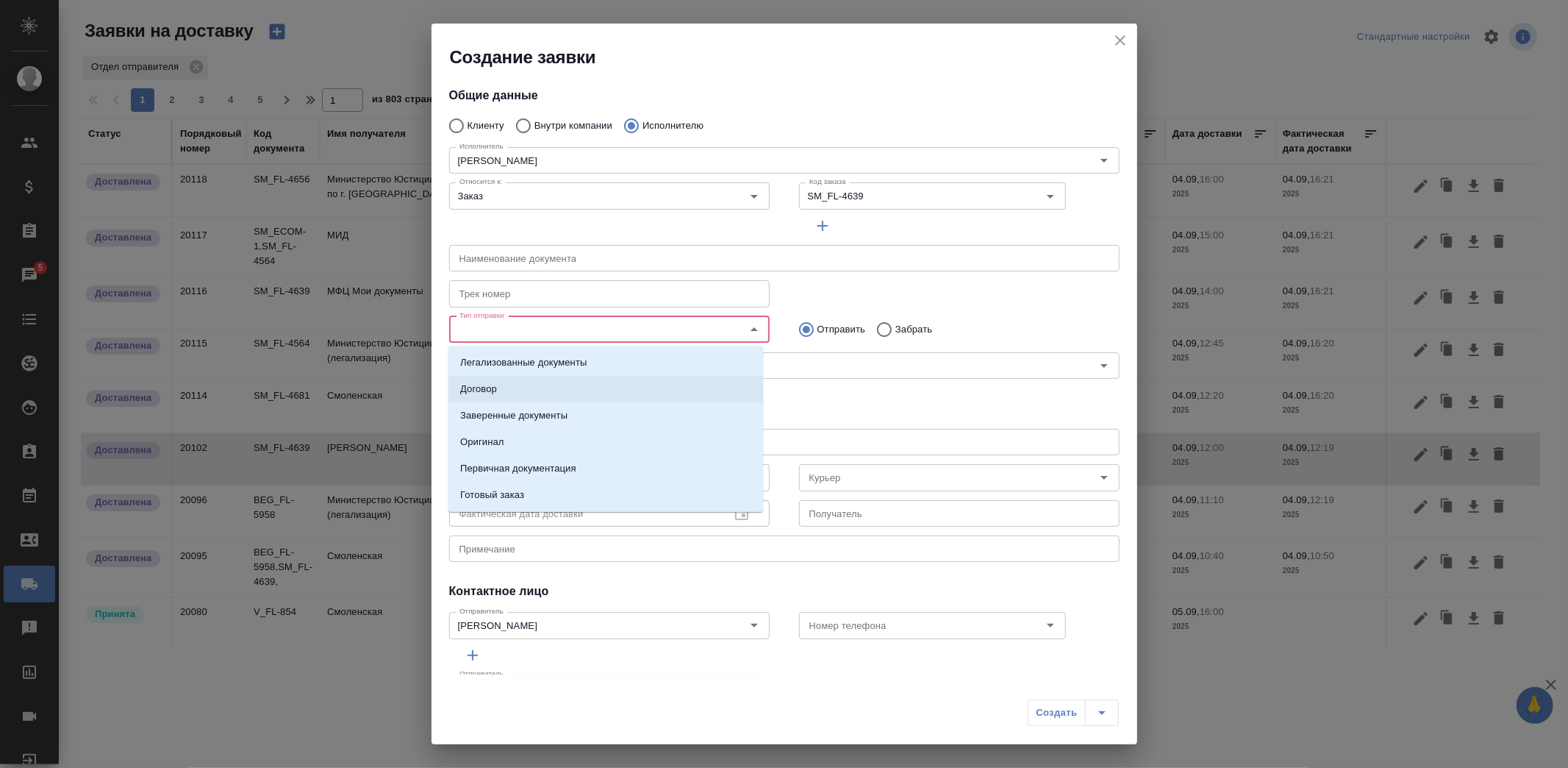
click at [526, 406] on li "Заверенные документы" at bounding box center [605, 415] width 314 height 26
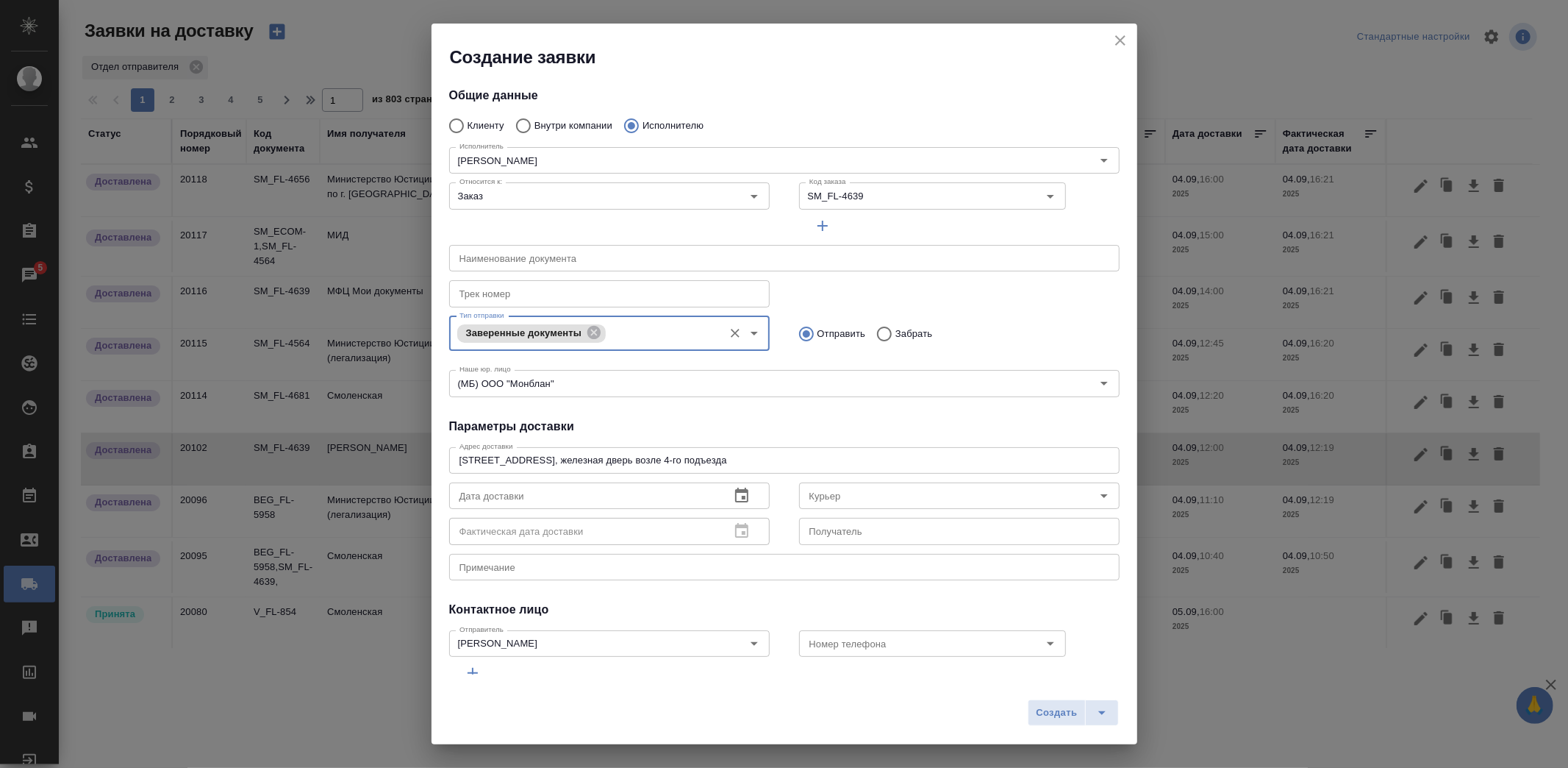
click at [874, 332] on input "Забрать" at bounding box center [881, 334] width 26 height 31
radio input "true"
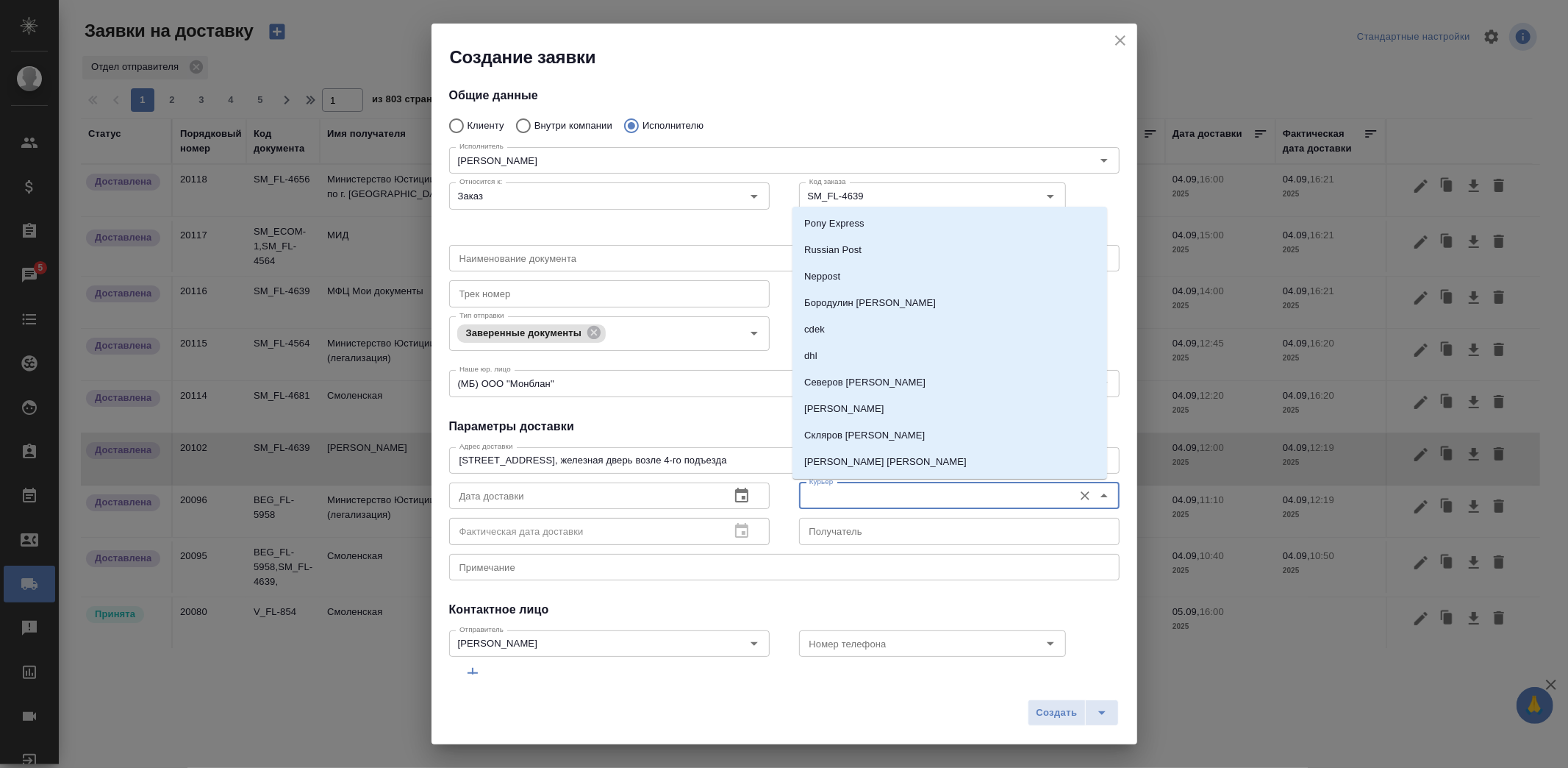
click at [856, 497] on input "Курьер" at bounding box center [934, 496] width 262 height 18
click at [859, 412] on p "Ушаков Андрей" at bounding box center [844, 408] width 80 height 15
type input "Ушаков Андрей"
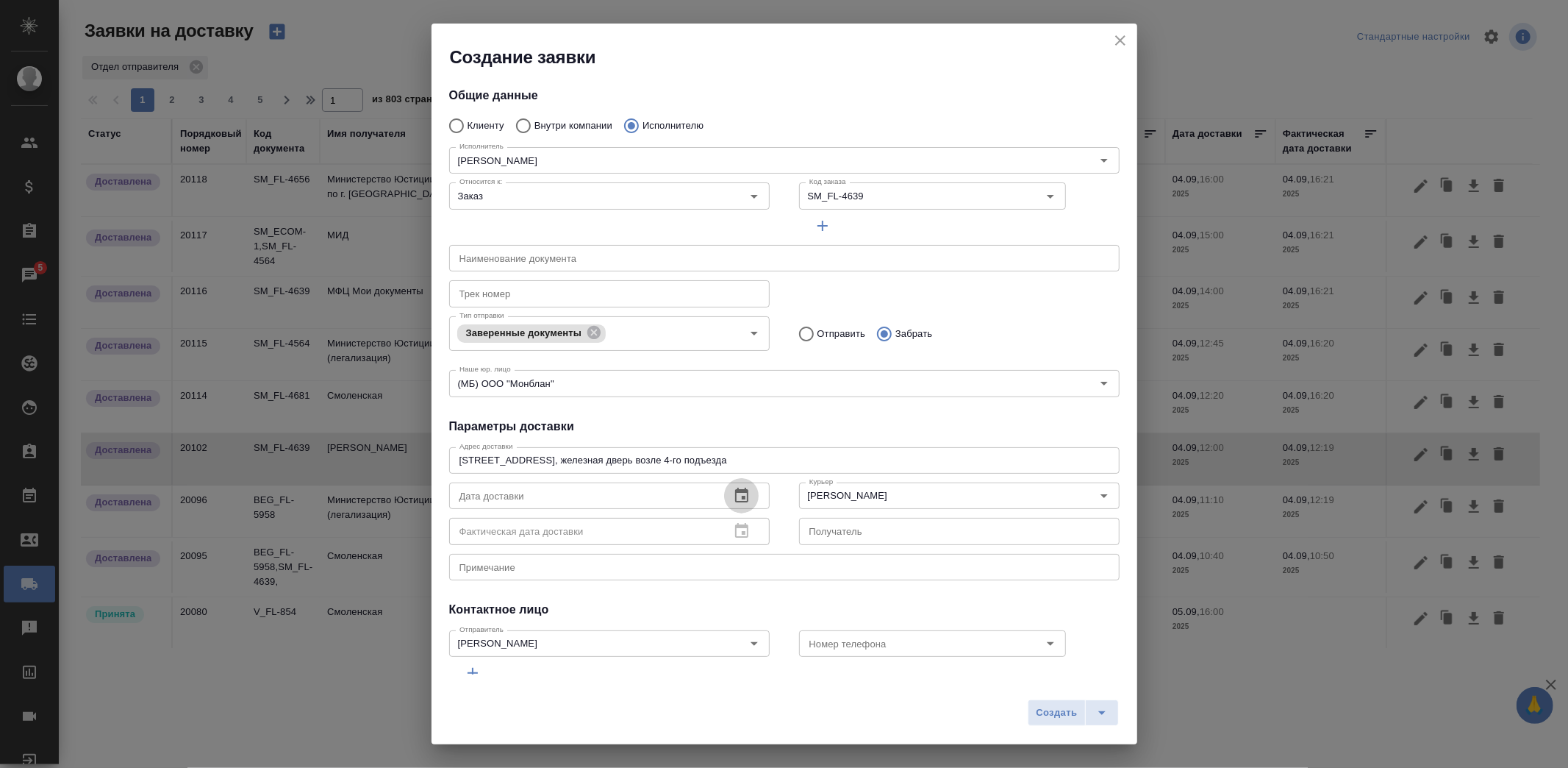
click at [736, 494] on icon "button" at bounding box center [742, 495] width 14 height 15
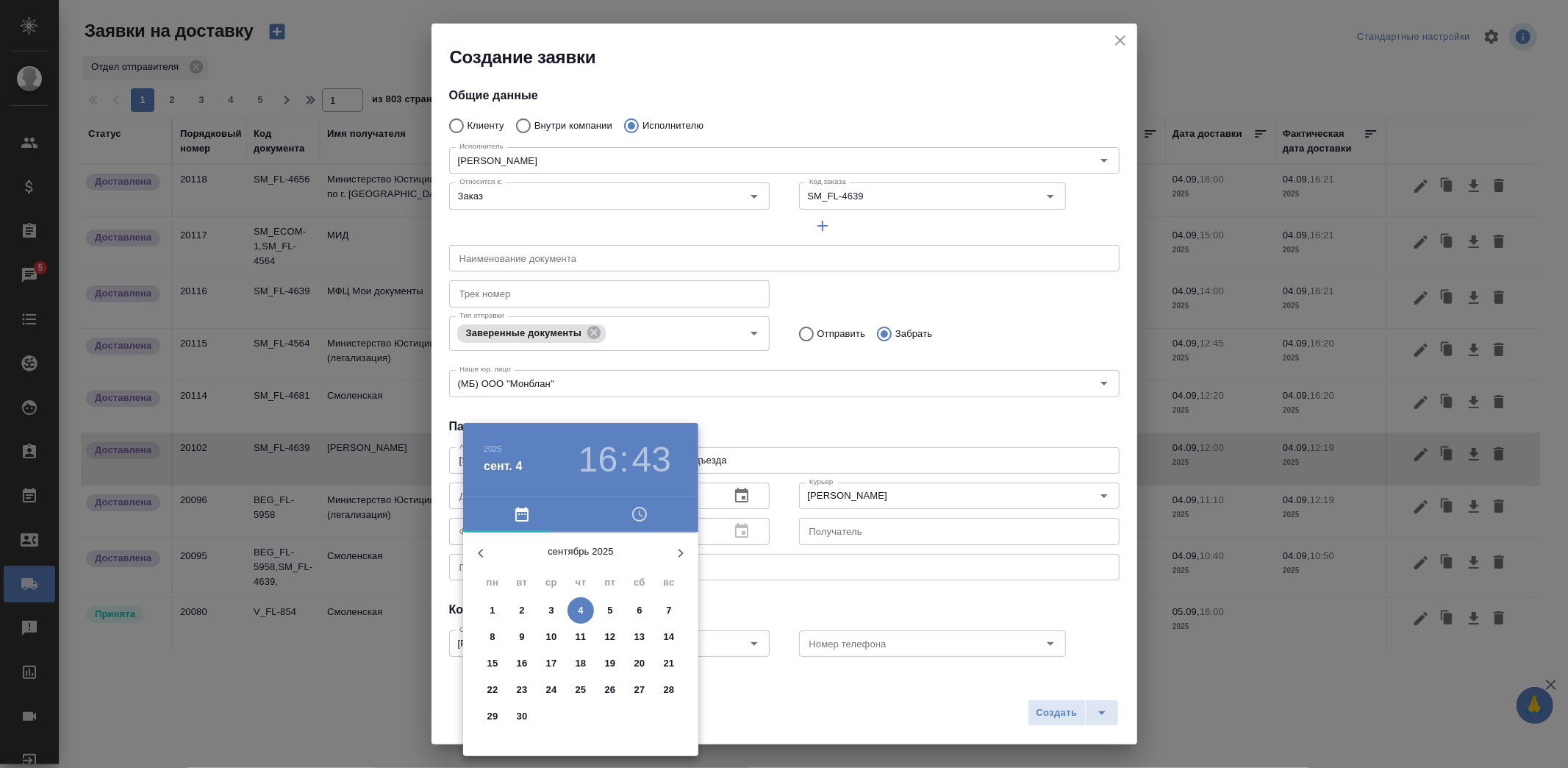
click at [582, 608] on p "4" at bounding box center [580, 609] width 5 height 15
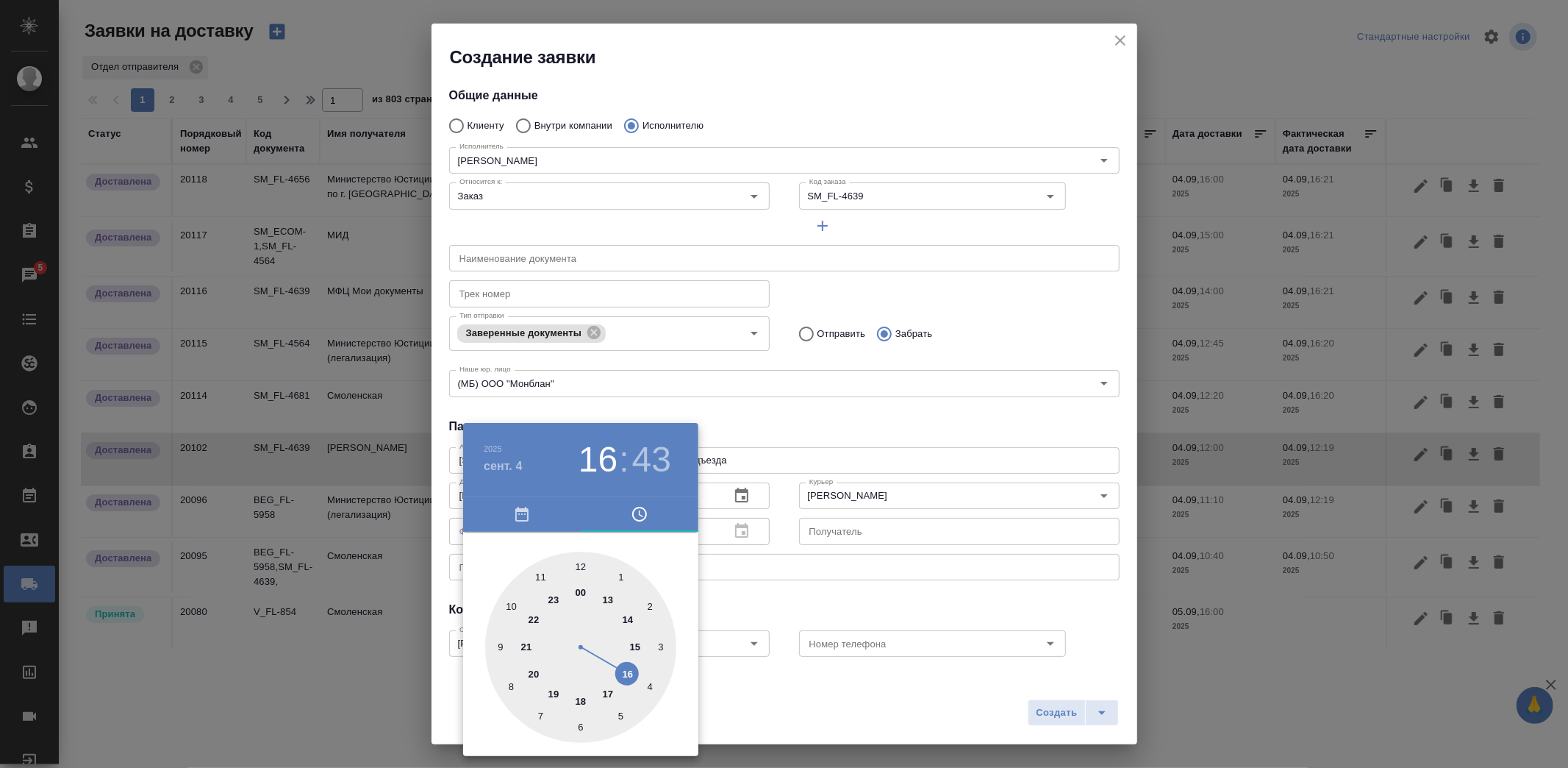
click at [608, 693] on div at bounding box center [580, 647] width 191 height 191
click at [579, 727] on div at bounding box center [580, 647] width 191 height 191
type input "04.09.2025 17:30"
drag, startPoint x: 859, startPoint y: 709, endPoint x: 1015, endPoint y: 718, distance: 156.3
click at [862, 708] on div at bounding box center [784, 384] width 1568 height 768
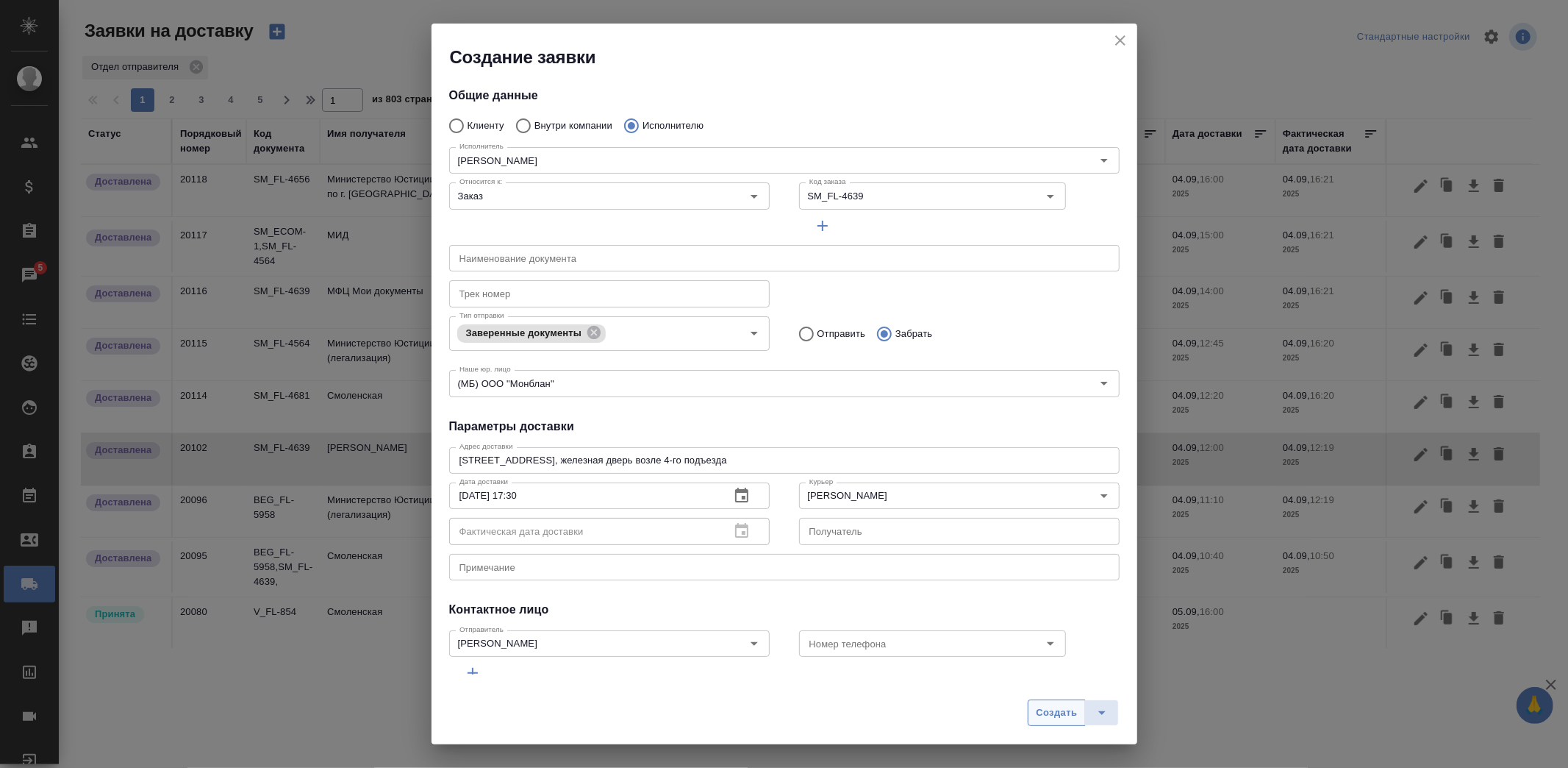
click at [1048, 718] on span "Создать" at bounding box center [1057, 712] width 41 height 17
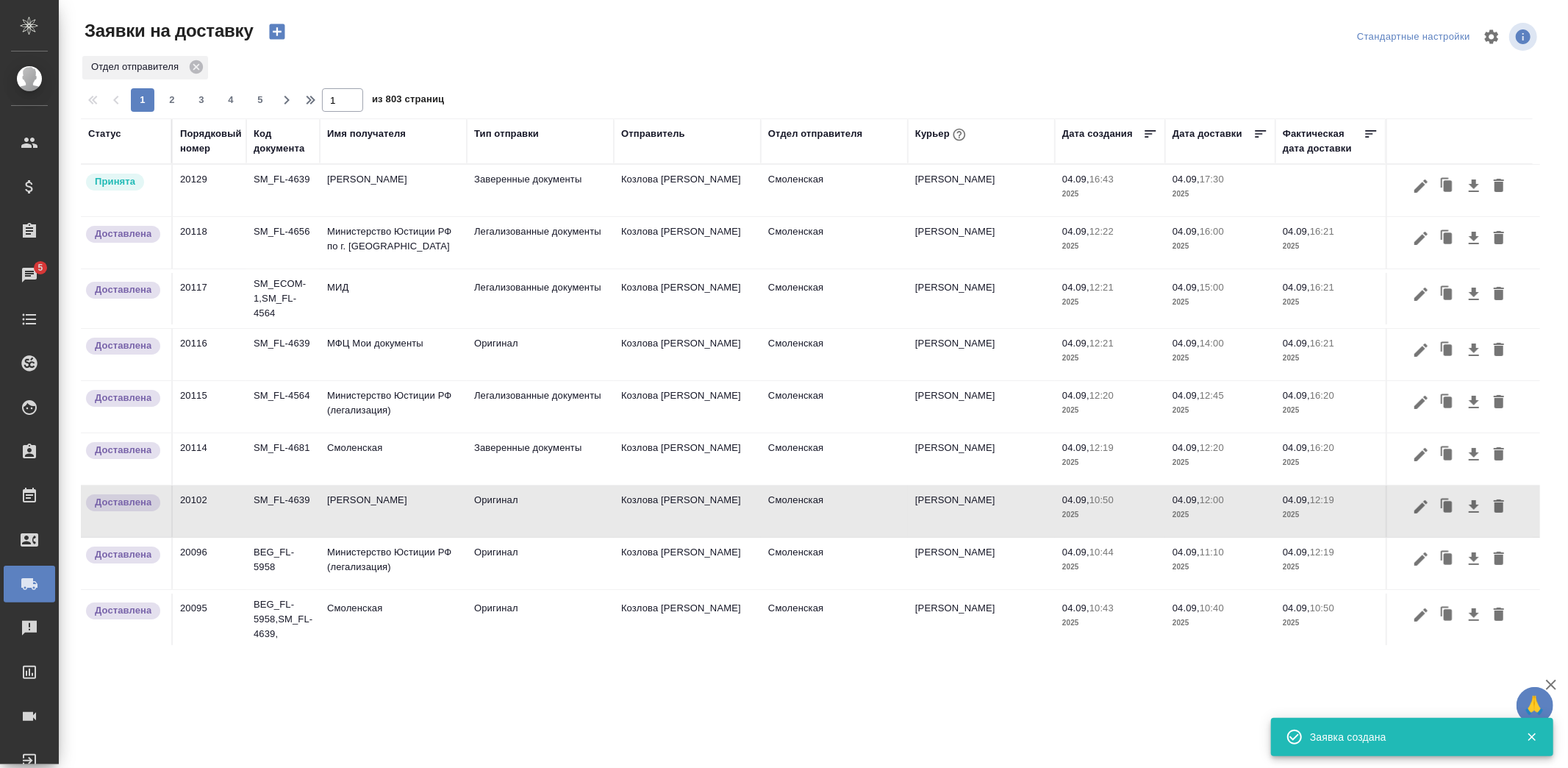
click at [650, 67] on div "Отдел отправителя" at bounding box center [811, 68] width 1459 height 26
click at [284, 34] on icon "button" at bounding box center [277, 32] width 16 height 16
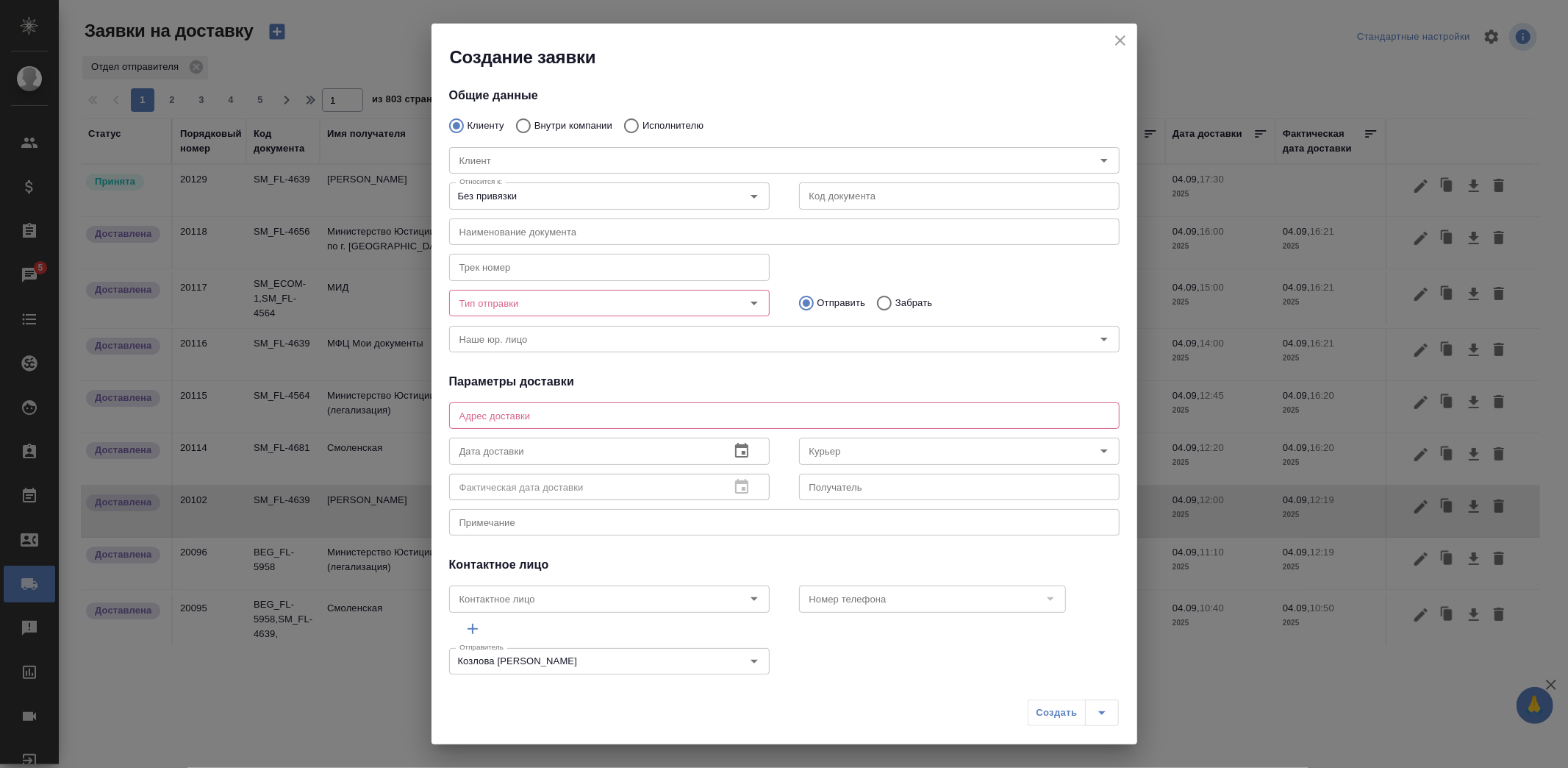
click at [541, 125] on p "Внутри компании" at bounding box center [574, 125] width 78 height 15
click at [535, 125] on input "Внутри компании" at bounding box center [521, 126] width 26 height 31
radio input "true"
click at [523, 157] on input "Команда" at bounding box center [759, 161] width 612 height 18
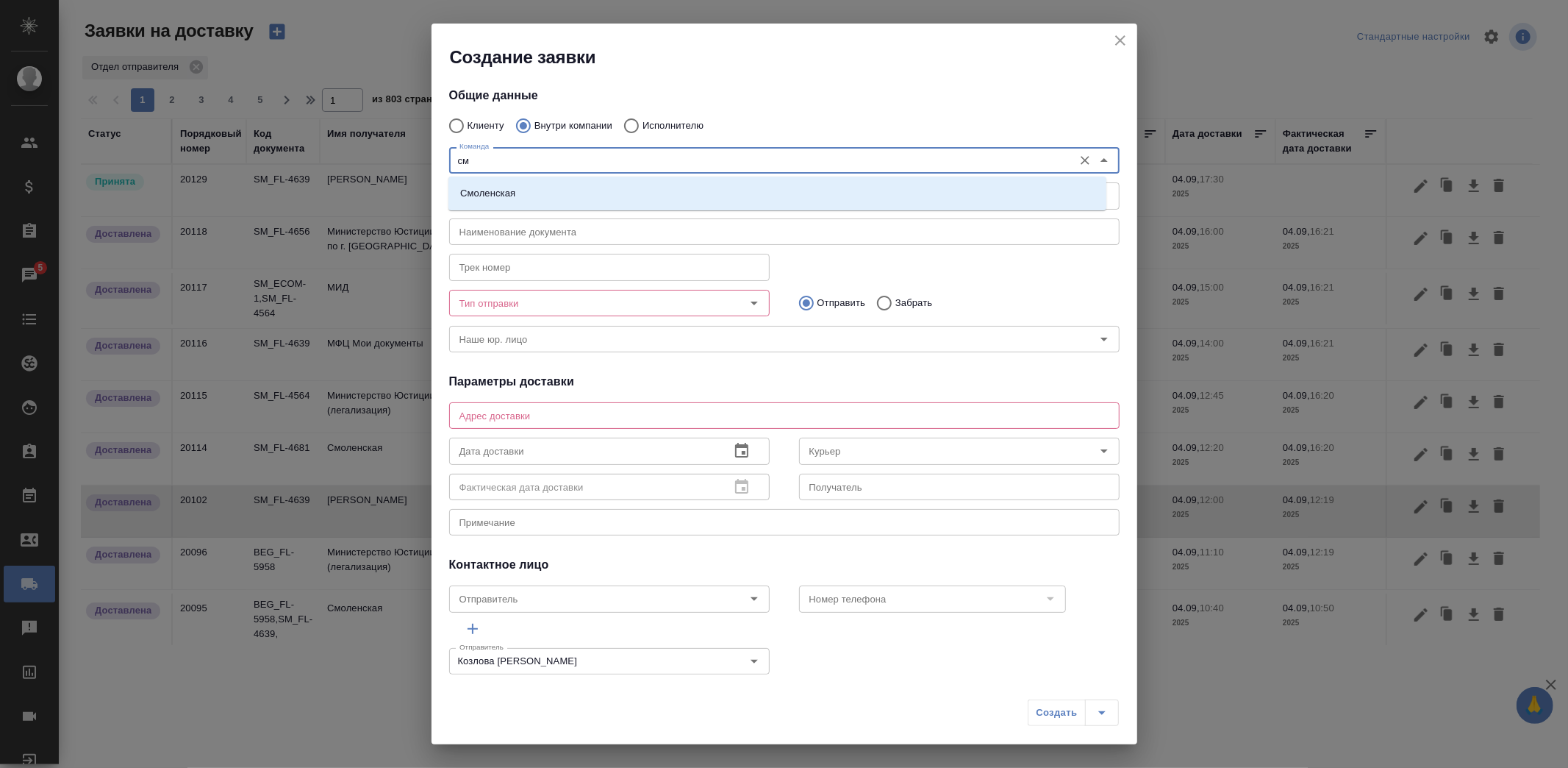
type input "смо"
click at [575, 196] on li "Смоленская" at bounding box center [778, 193] width 658 height 26
type textarea "Смоленский бульвар, д. 24, стр. 2, подъезд 1, этаж 1"
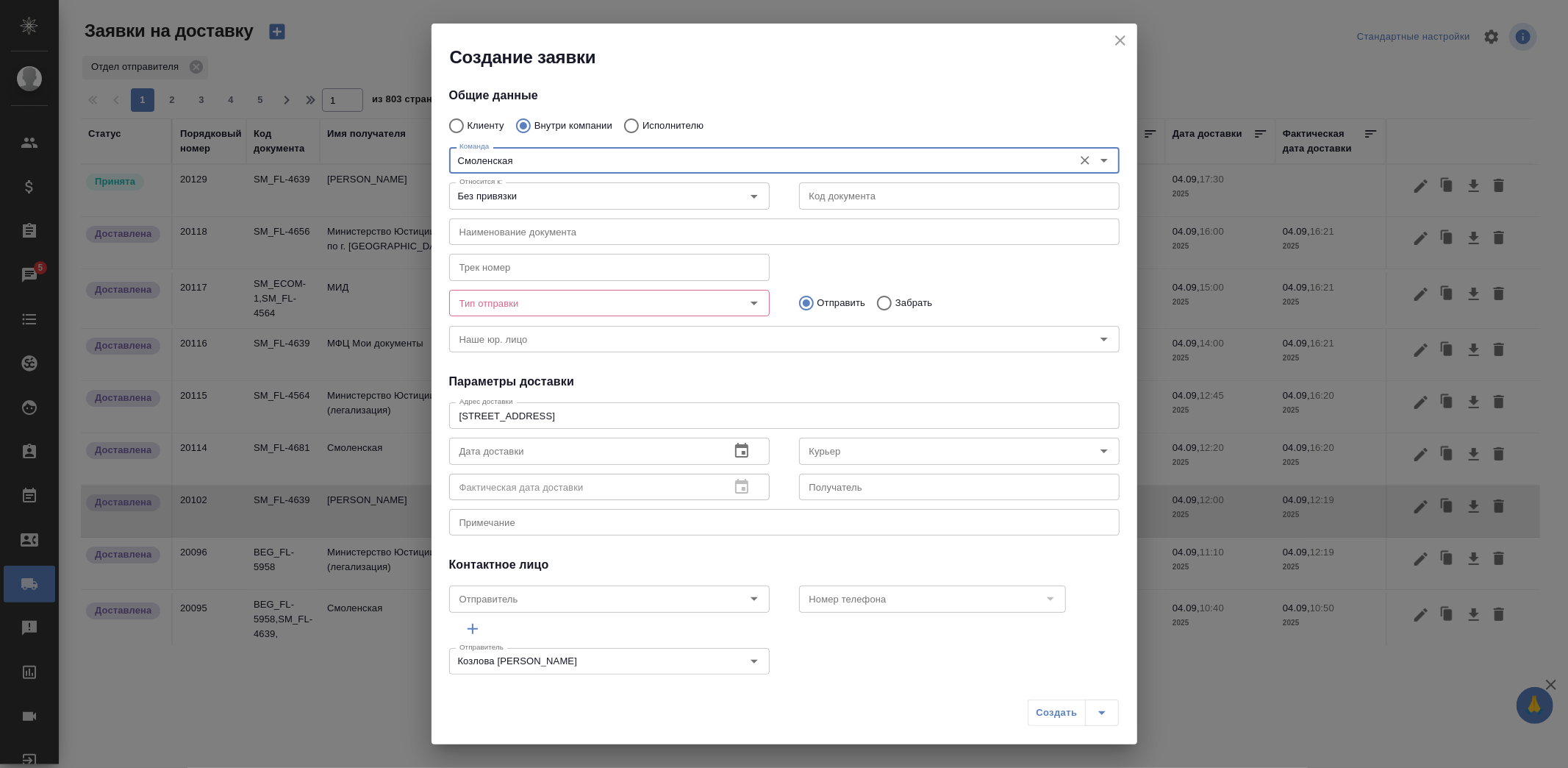
type input "Смоленская"
click at [575, 196] on input "Без привязки" at bounding box center [585, 196] width 262 height 18
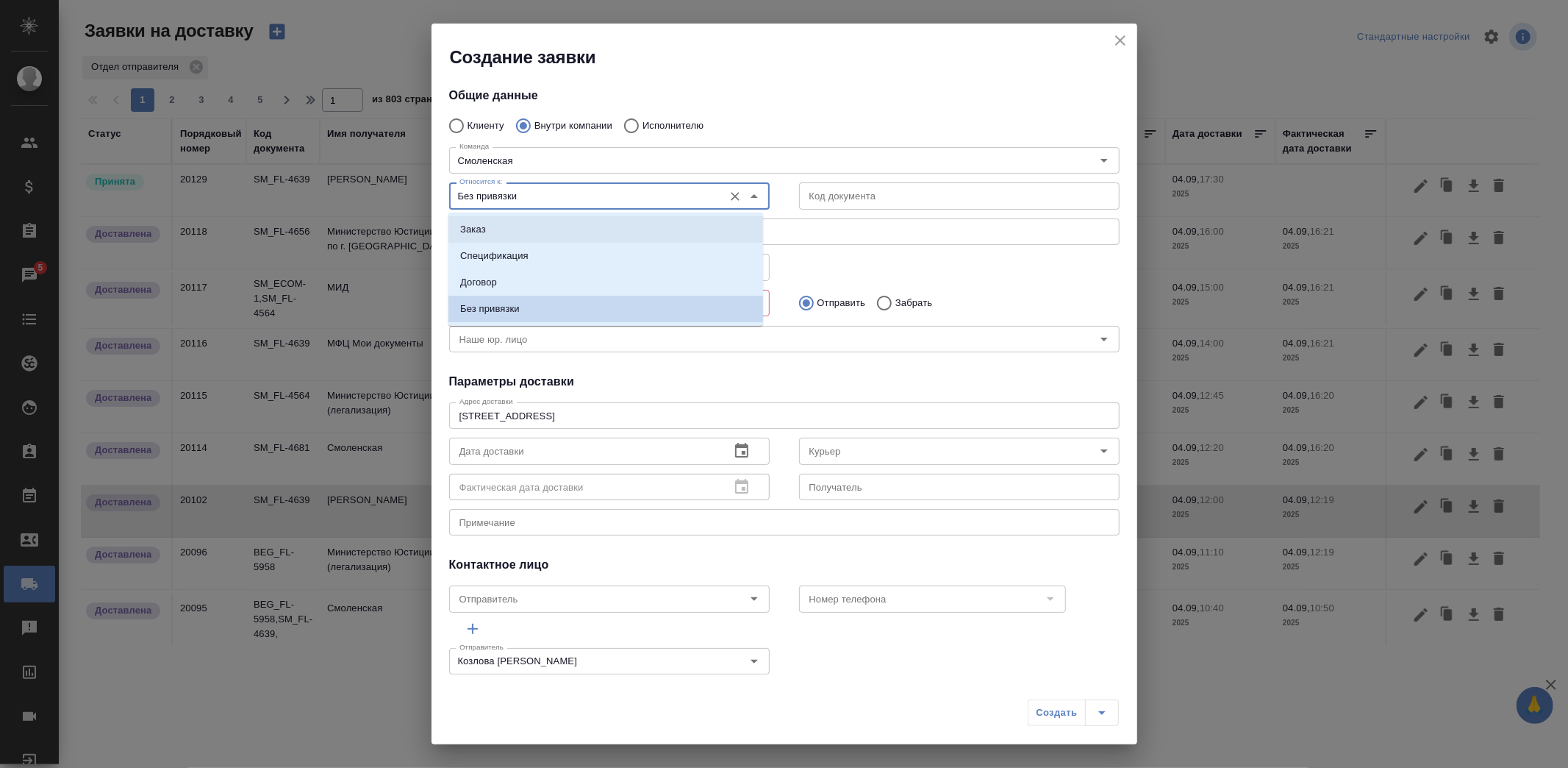
click at [541, 224] on li "Заказ" at bounding box center [605, 229] width 314 height 26
type input "Заказ"
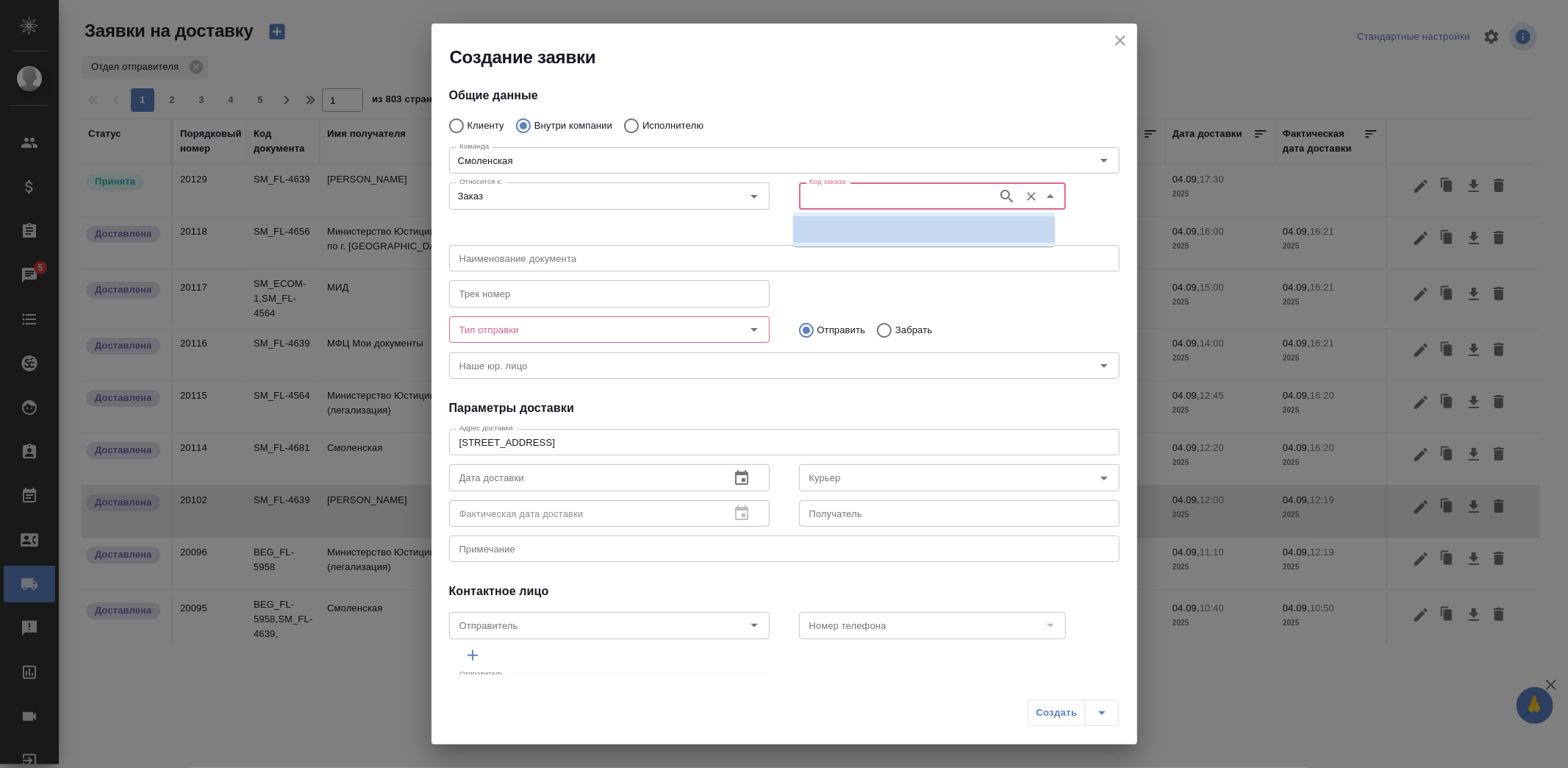
click at [904, 199] on input "Код заказа" at bounding box center [896, 196] width 187 height 18
paste input "SM_FL-4639"
type input "SM_FL-4639"
click at [875, 230] on li "SM_FL-4639" at bounding box center [924, 229] width 261 height 26
click at [1023, 189] on icon "Очистить" at bounding box center [1030, 196] width 15 height 15
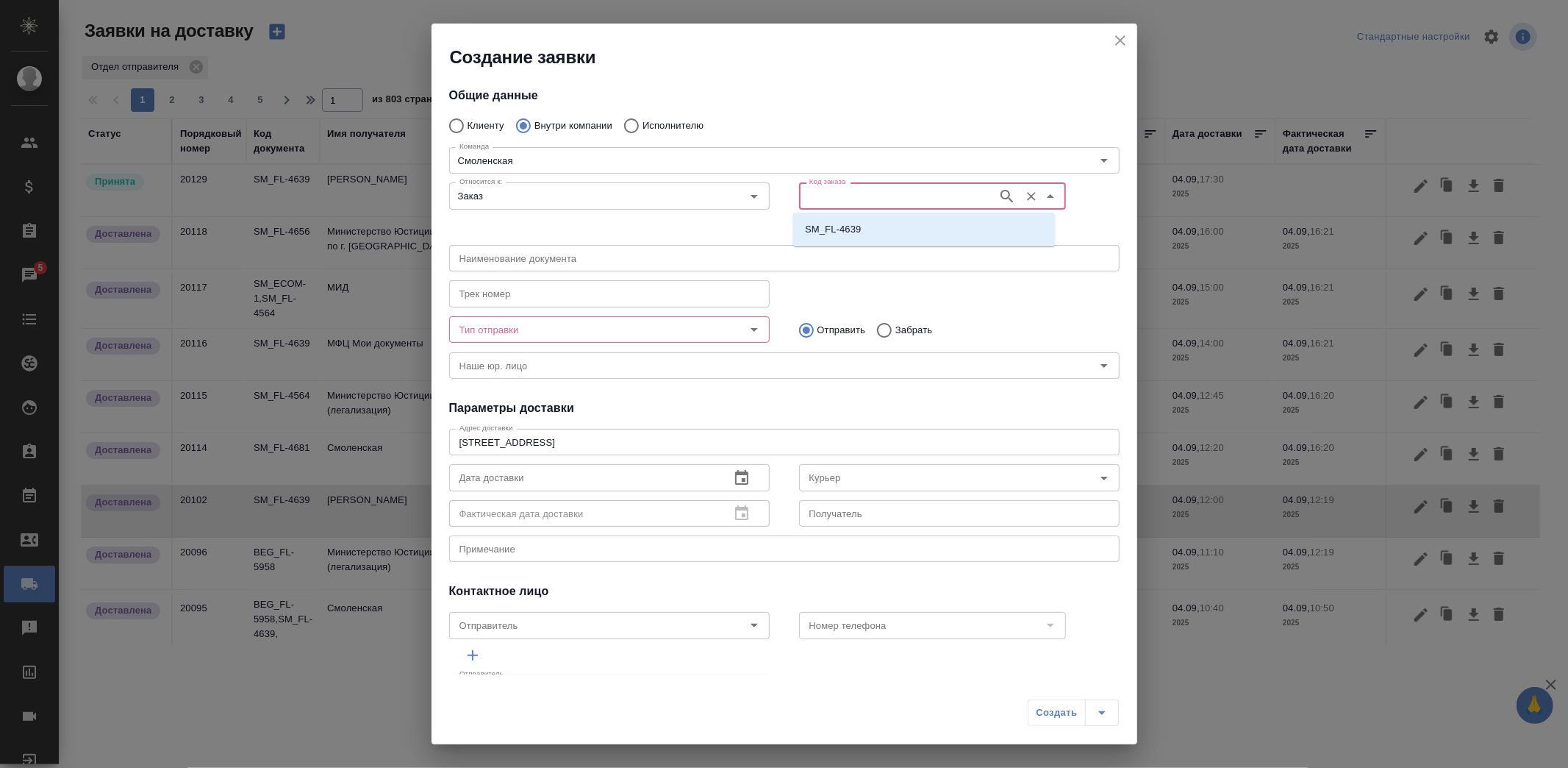
click at [894, 199] on input "Код заказа" at bounding box center [896, 196] width 187 height 18
click at [853, 231] on p "SM_FL-4639" at bounding box center [832, 229] width 56 height 15
type input "(МБ) ООО "Монблан""
type input "SM_FL-4639"
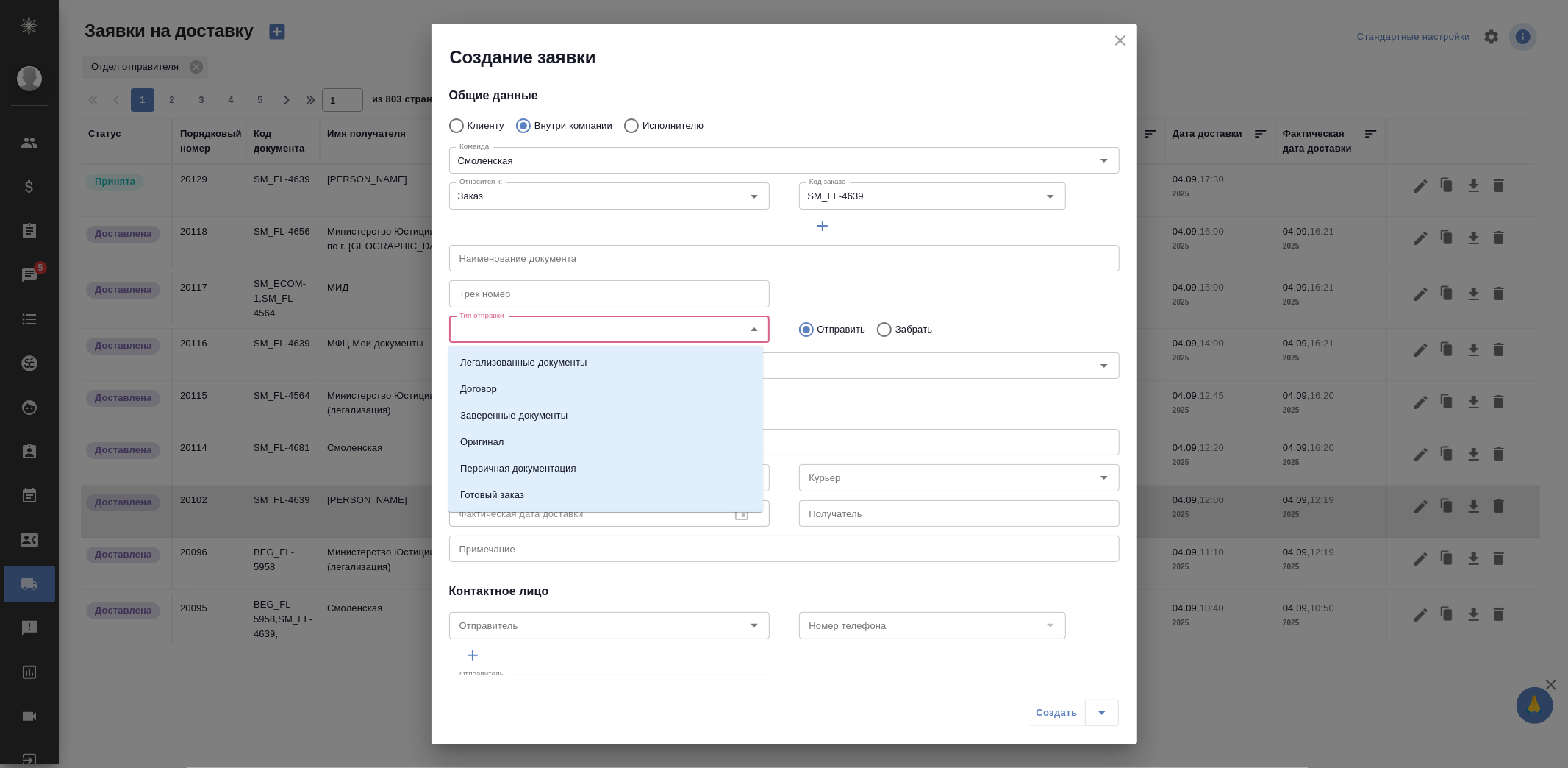
click at [600, 327] on input "Тип отправки" at bounding box center [585, 329] width 262 height 18
click at [532, 408] on p "Заверенные документы" at bounding box center [514, 415] width 108 height 15
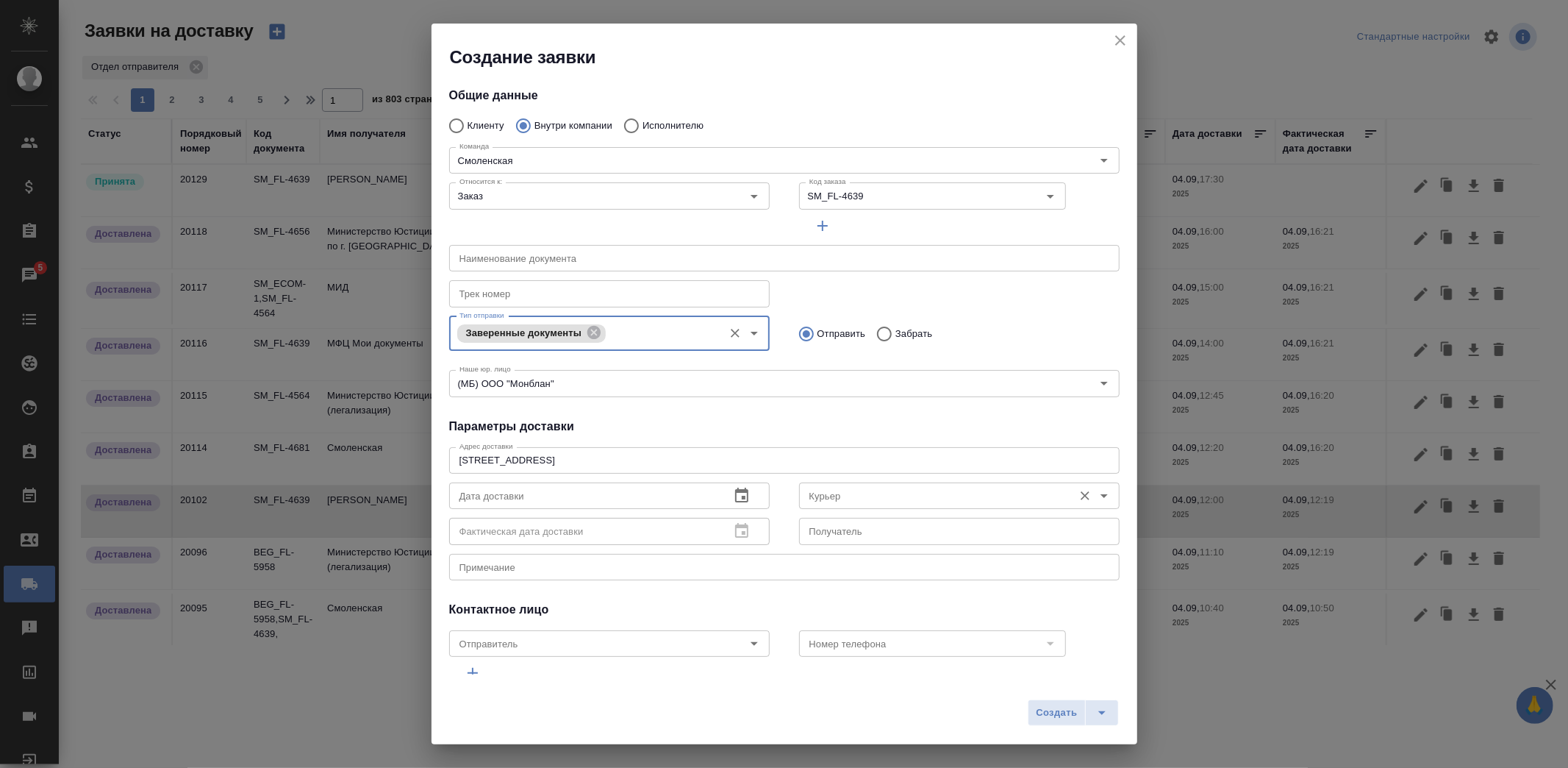
click at [842, 488] on input "Курьер" at bounding box center [934, 496] width 262 height 18
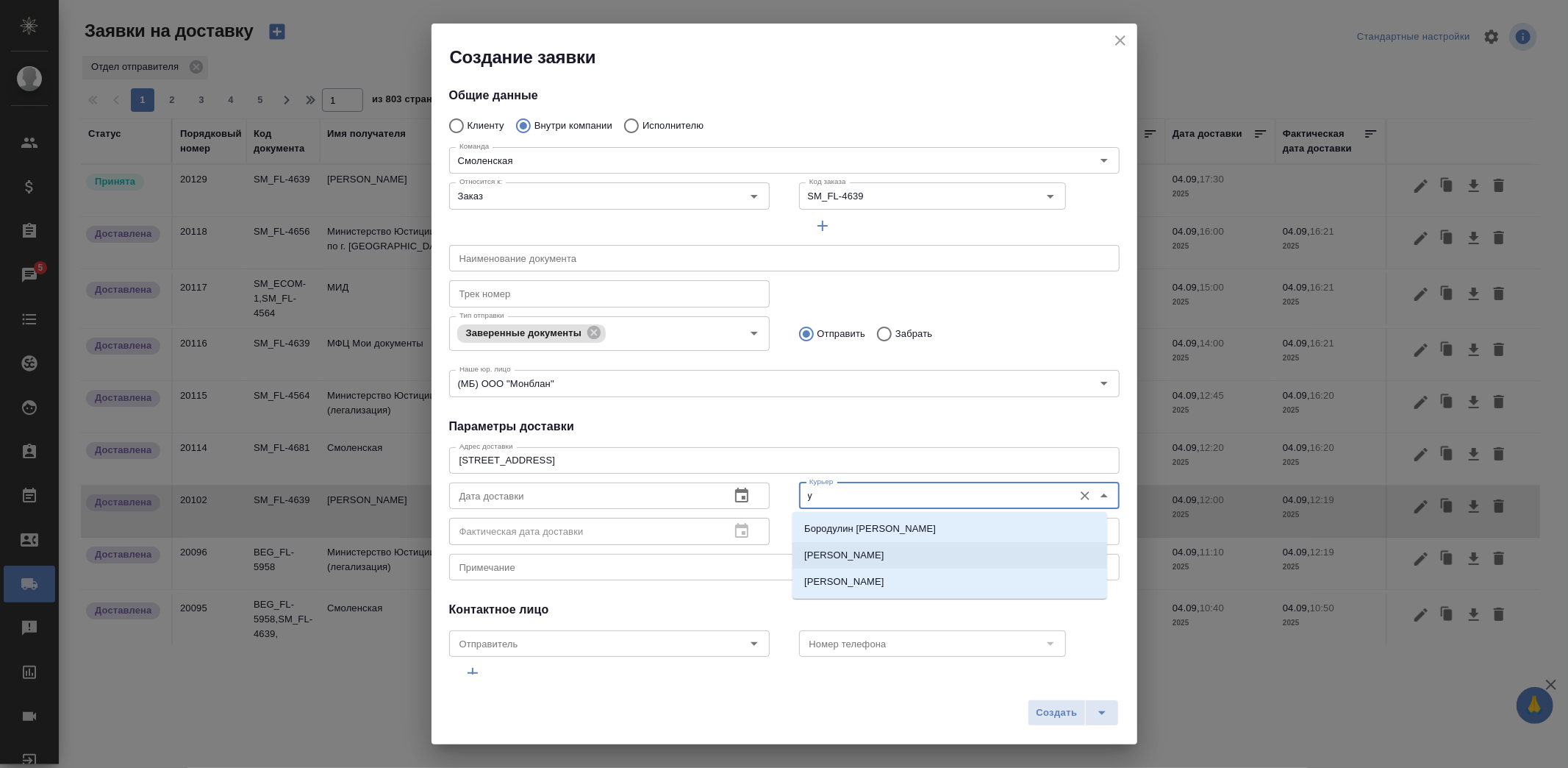
click at [838, 559] on p "Ушаков Андрей" at bounding box center [844, 554] width 80 height 15
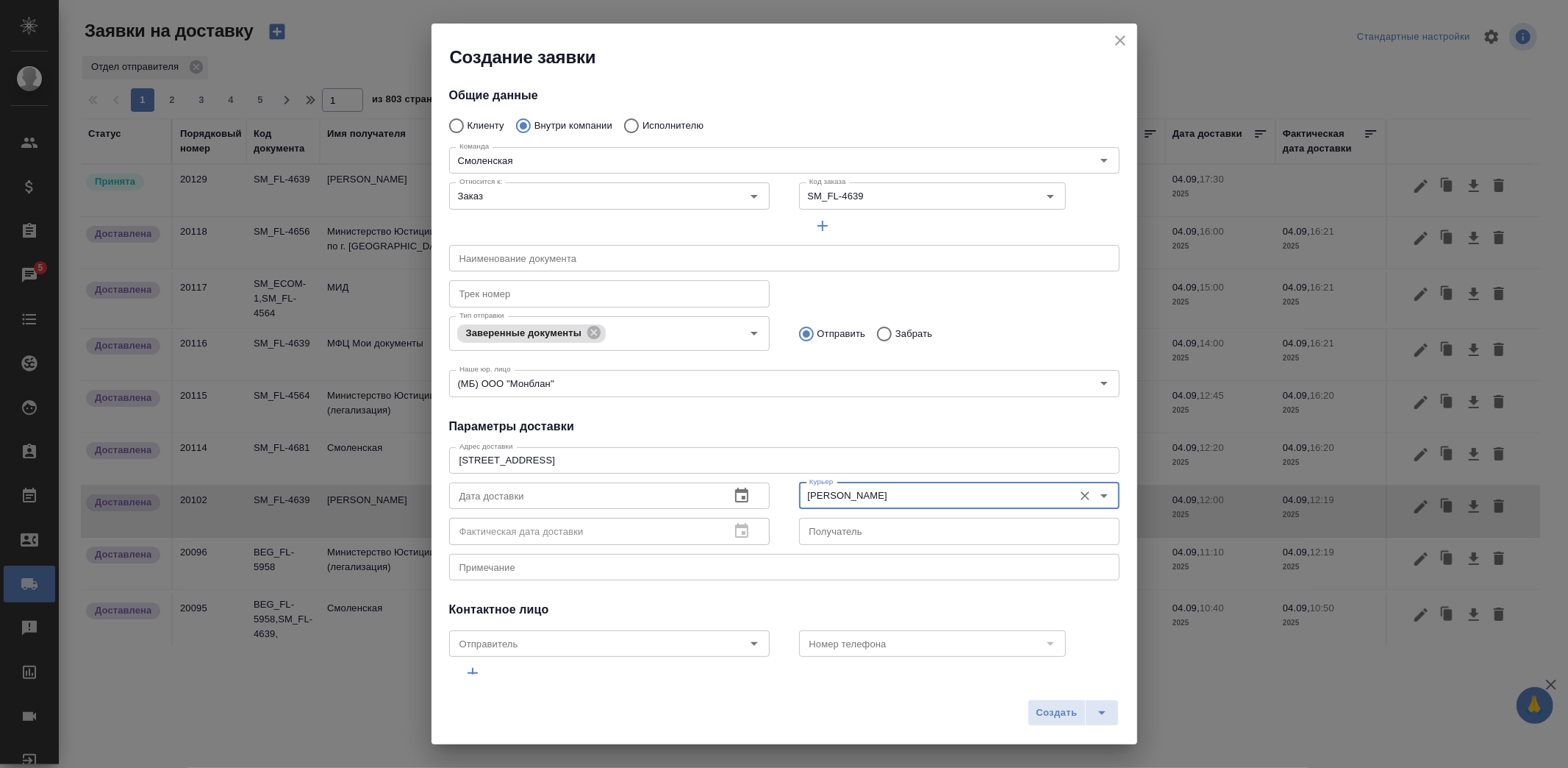
type input "Ушаков Андрей"
click at [736, 496] on icon "button" at bounding box center [741, 496] width 18 height 18
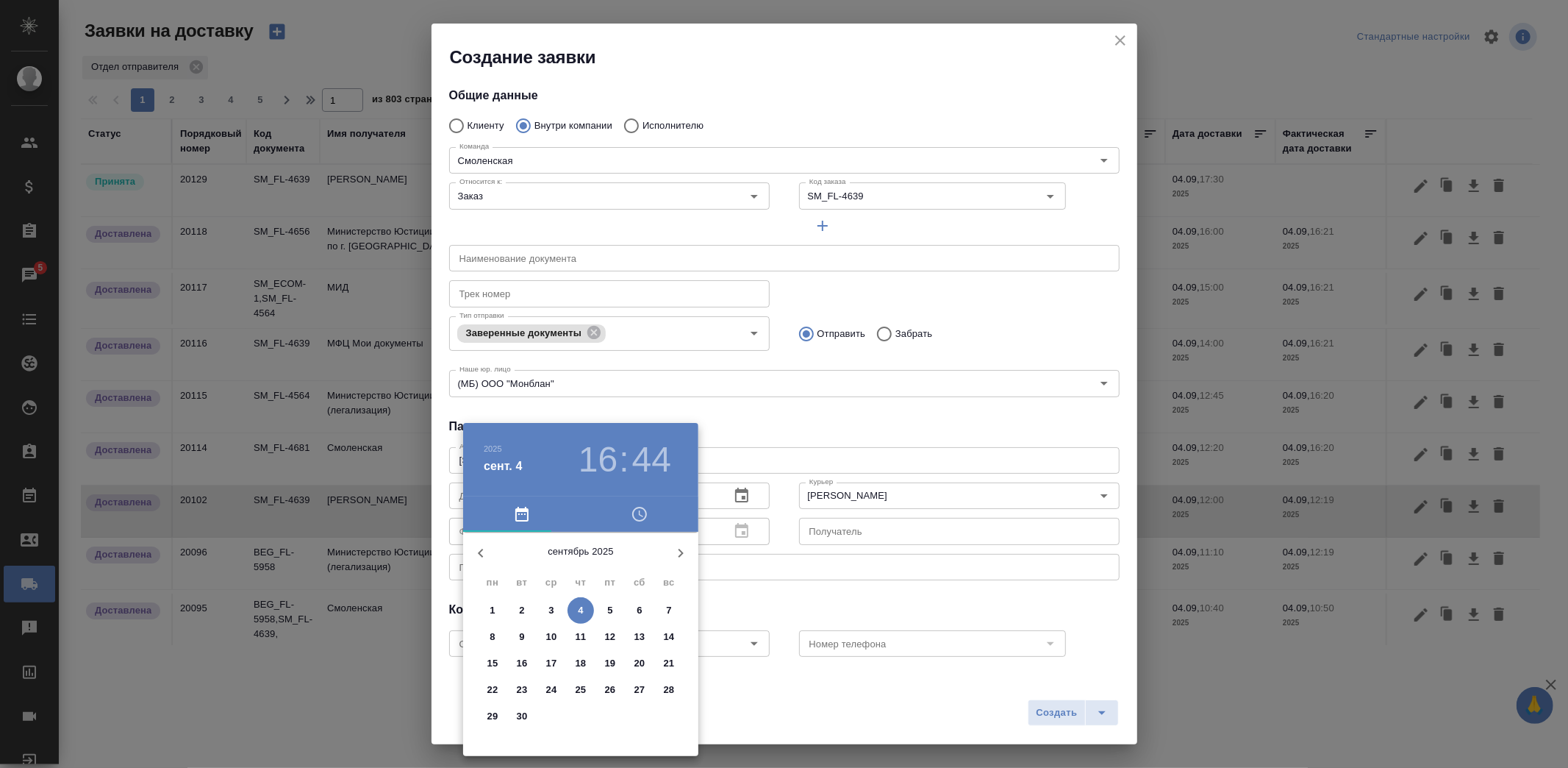
click at [616, 614] on span "5" at bounding box center [609, 609] width 26 height 15
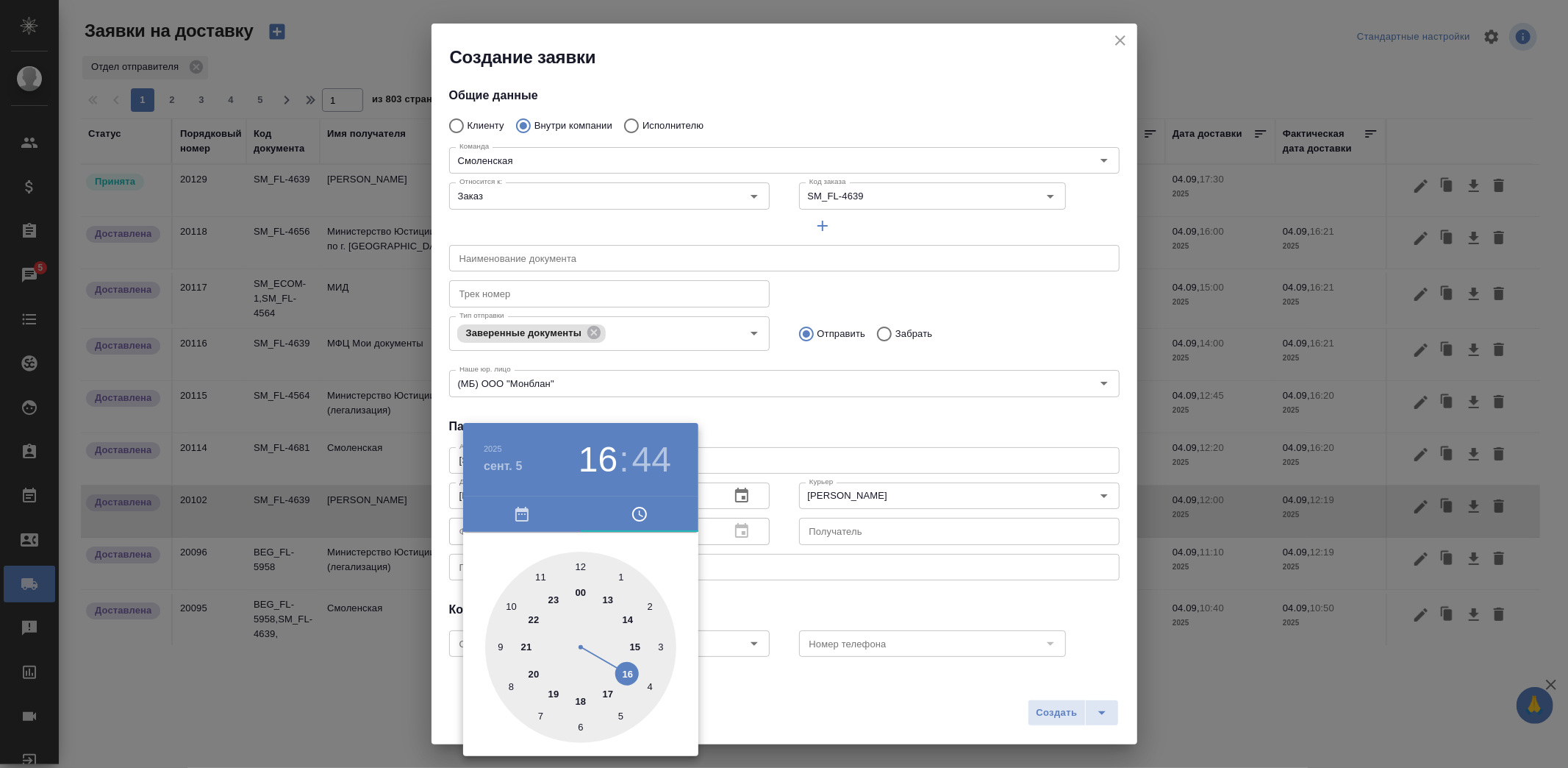
click at [511, 602] on div at bounding box center [580, 647] width 191 height 191
click at [582, 724] on div at bounding box center [580, 647] width 191 height 191
type input "05.09.2025 10:30"
click at [905, 594] on div at bounding box center [784, 384] width 1568 height 768
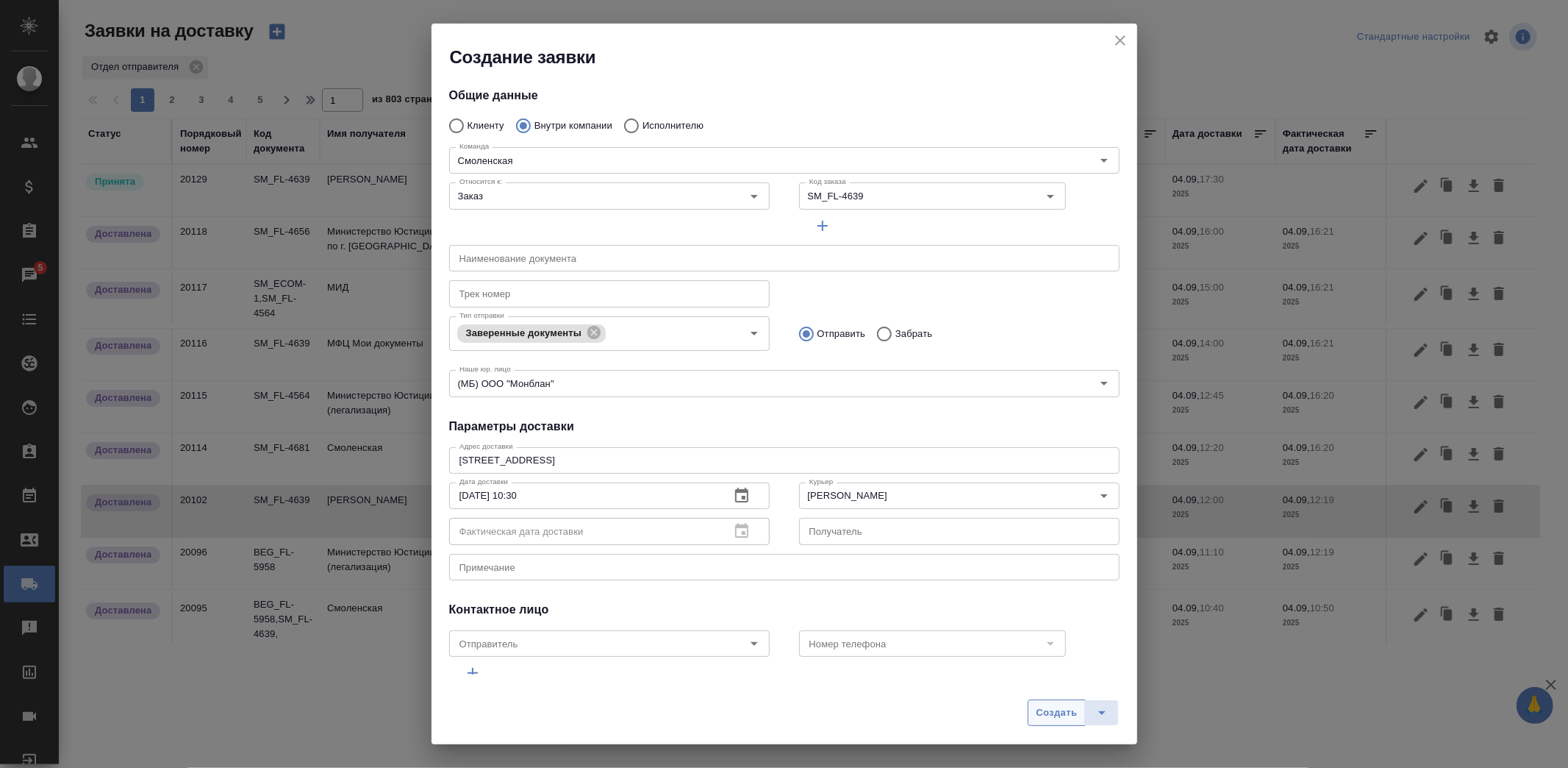
click at [1056, 719] on span "Создать" at bounding box center [1057, 712] width 41 height 17
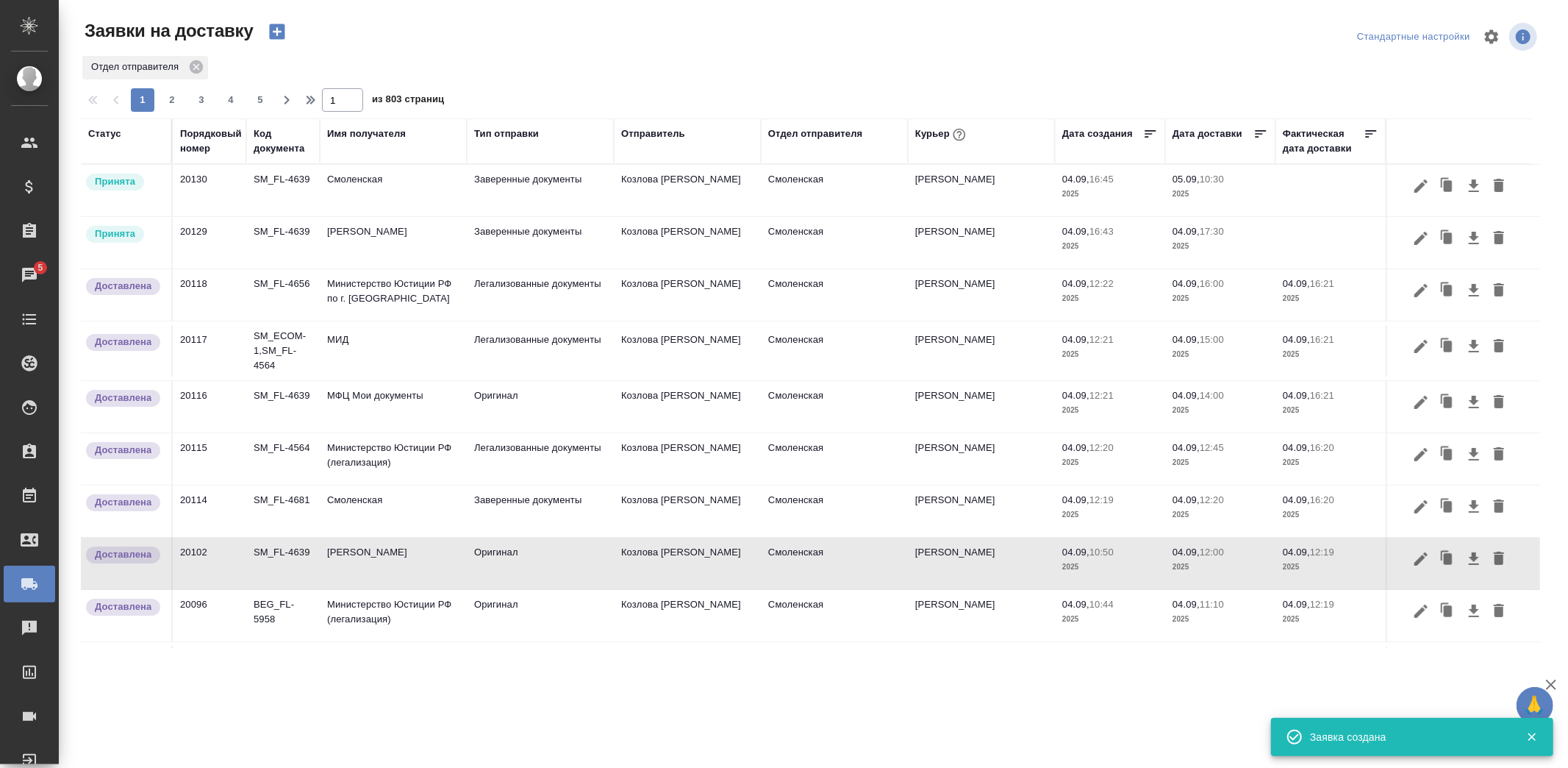
click at [811, 251] on td "Смоленская" at bounding box center [834, 242] width 147 height 52
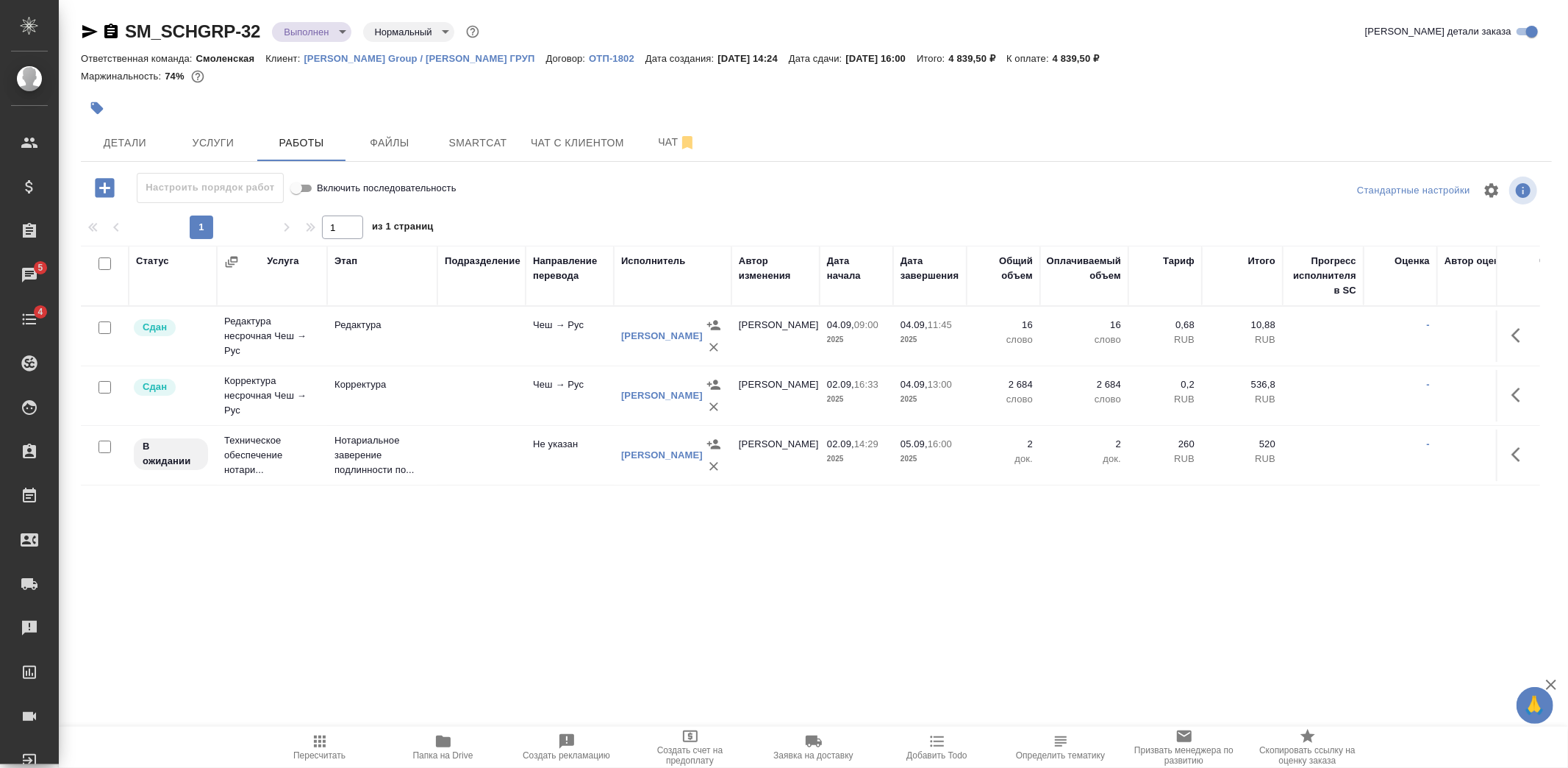
click at [483, 461] on td at bounding box center [482, 455] width 88 height 52
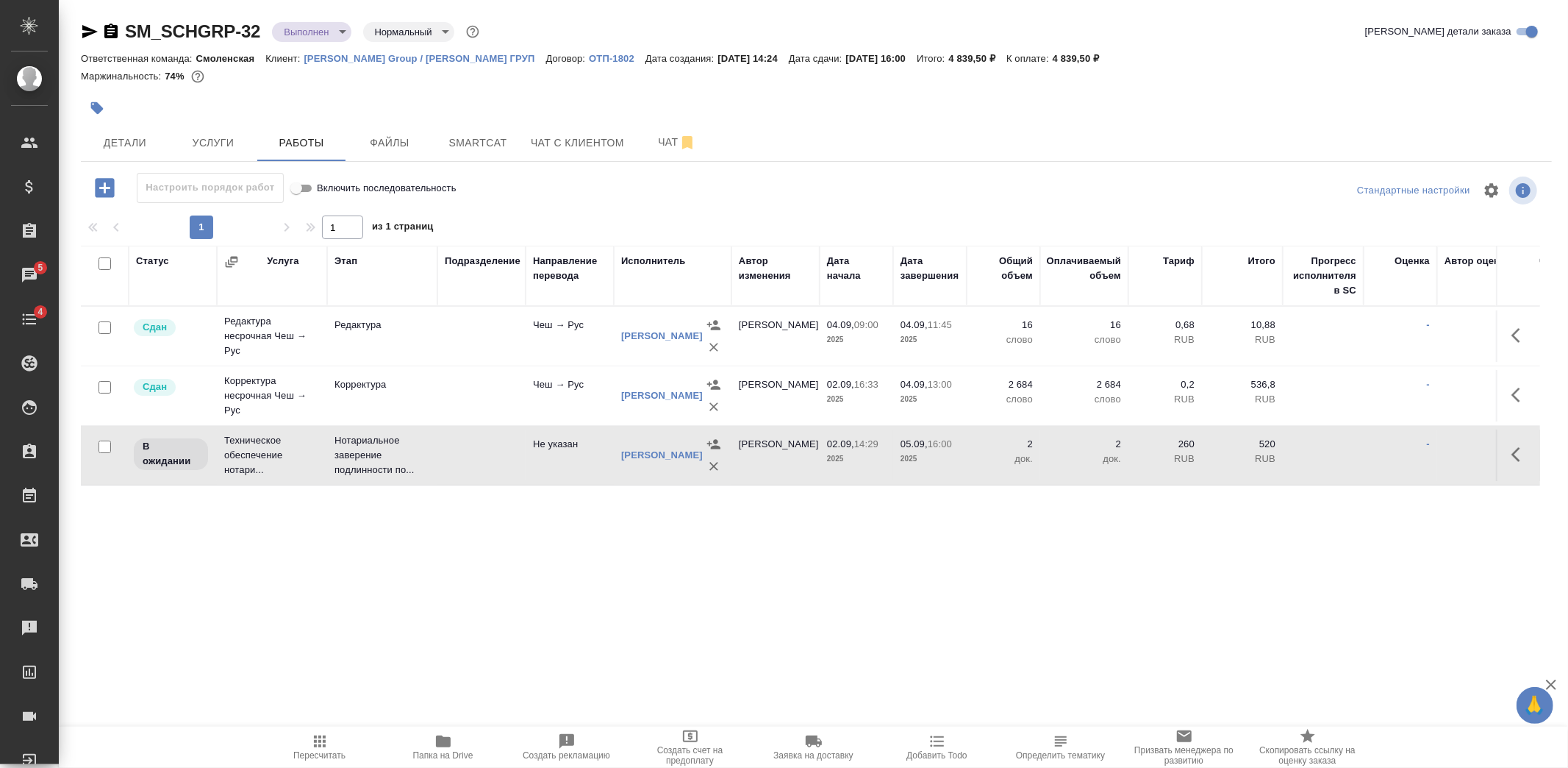
click at [483, 461] on td at bounding box center [482, 455] width 88 height 52
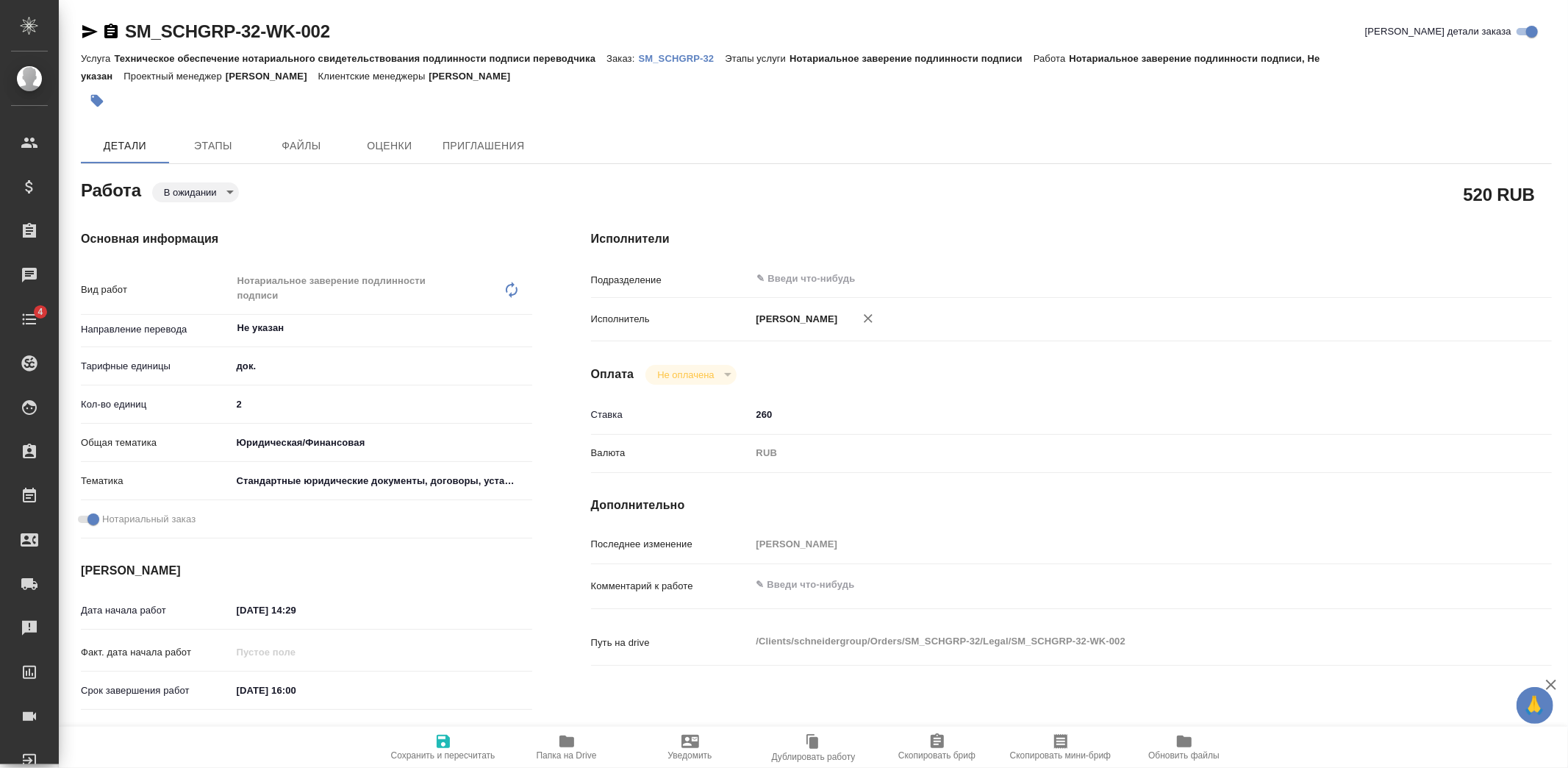
type textarea "x"
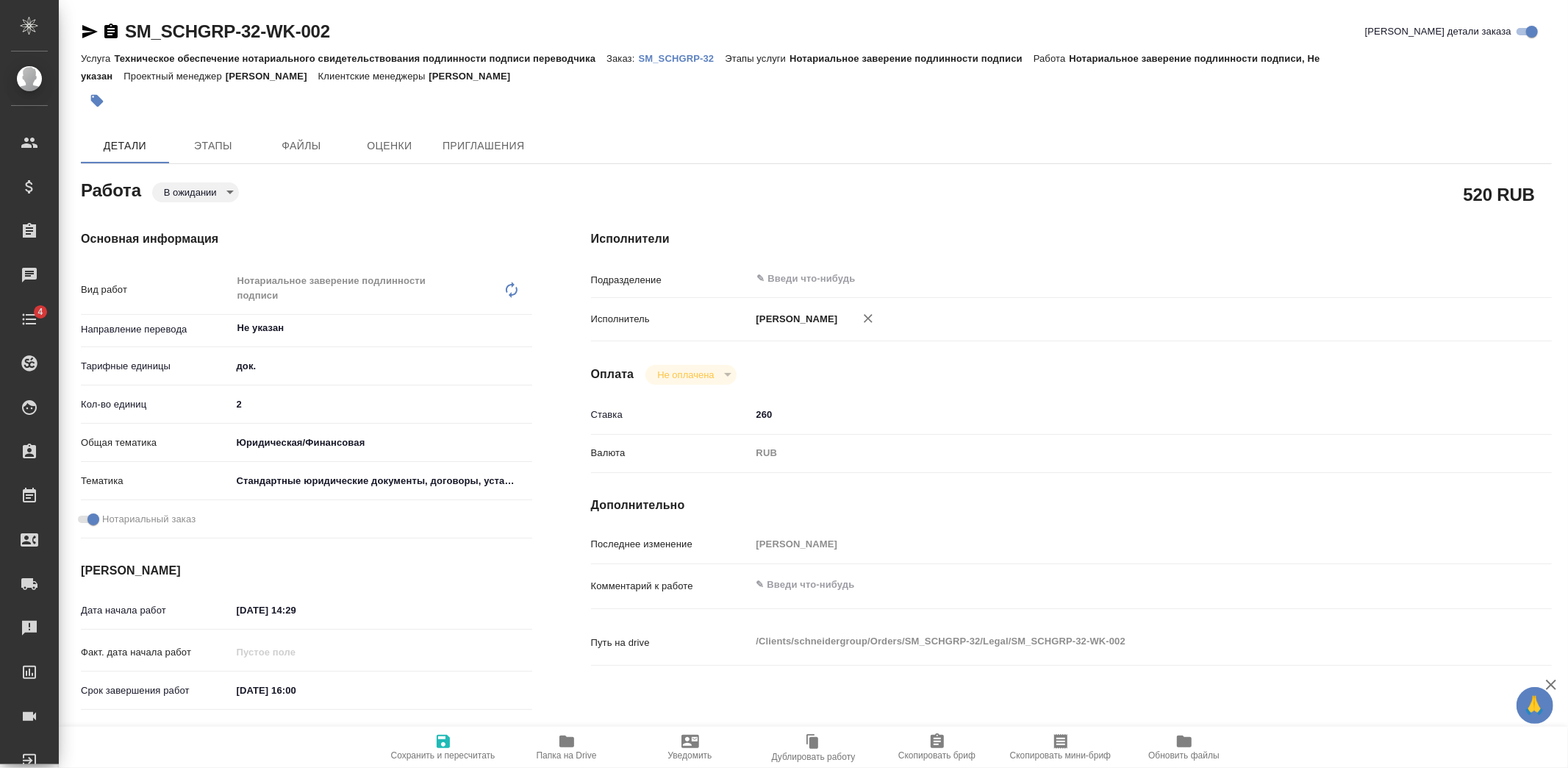
type textarea "x"
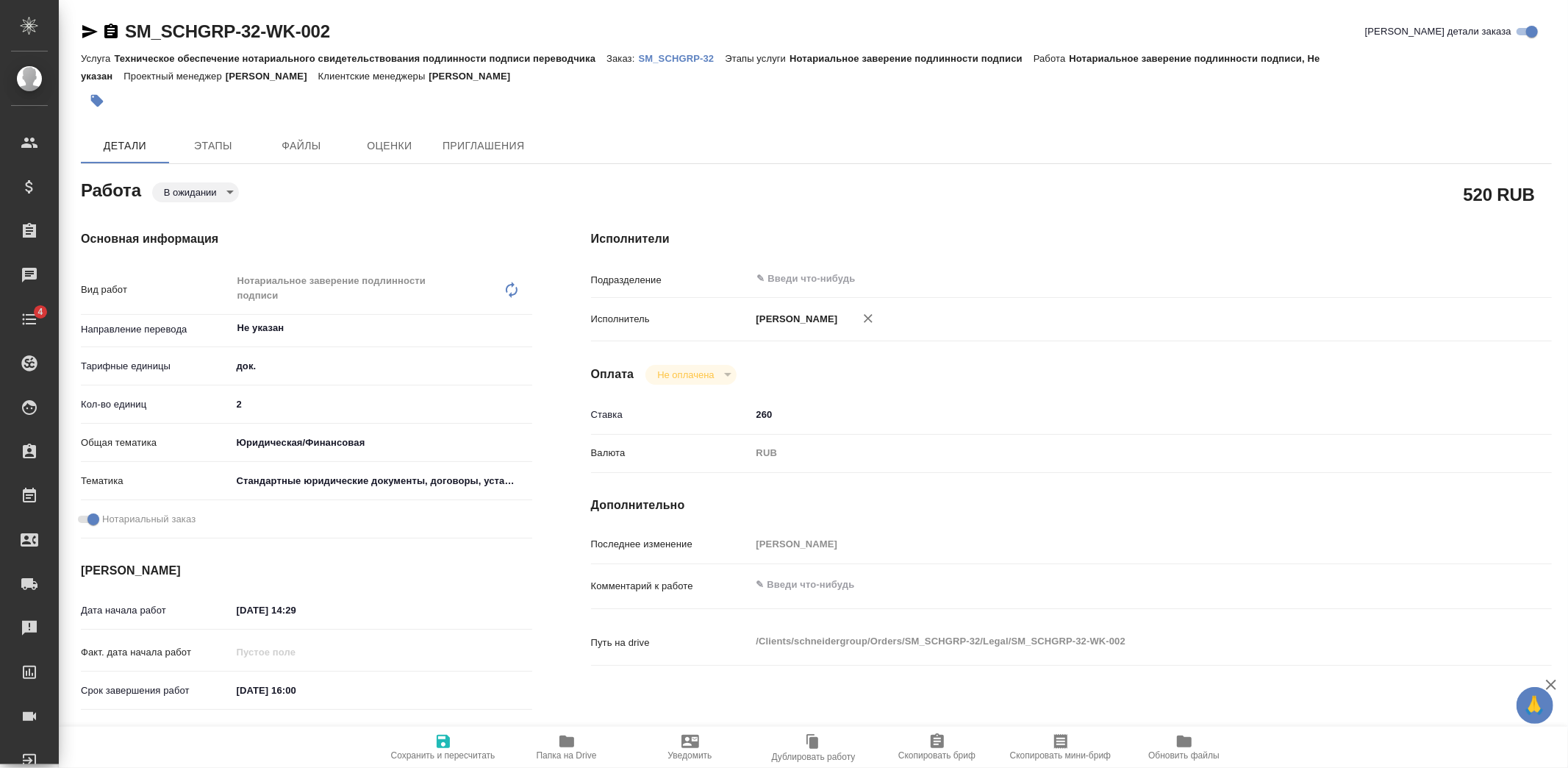
type textarea "x"
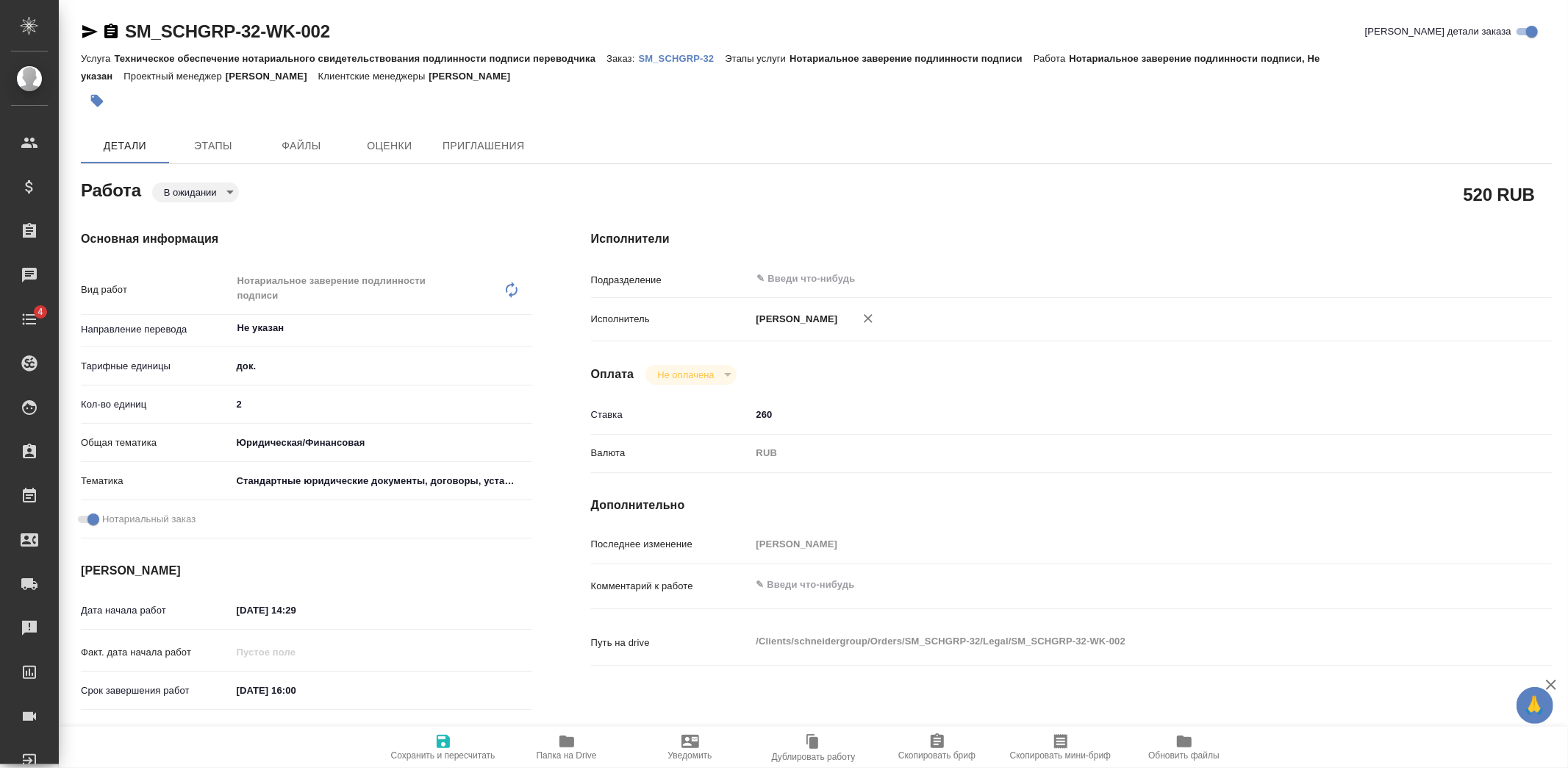
type textarea "x"
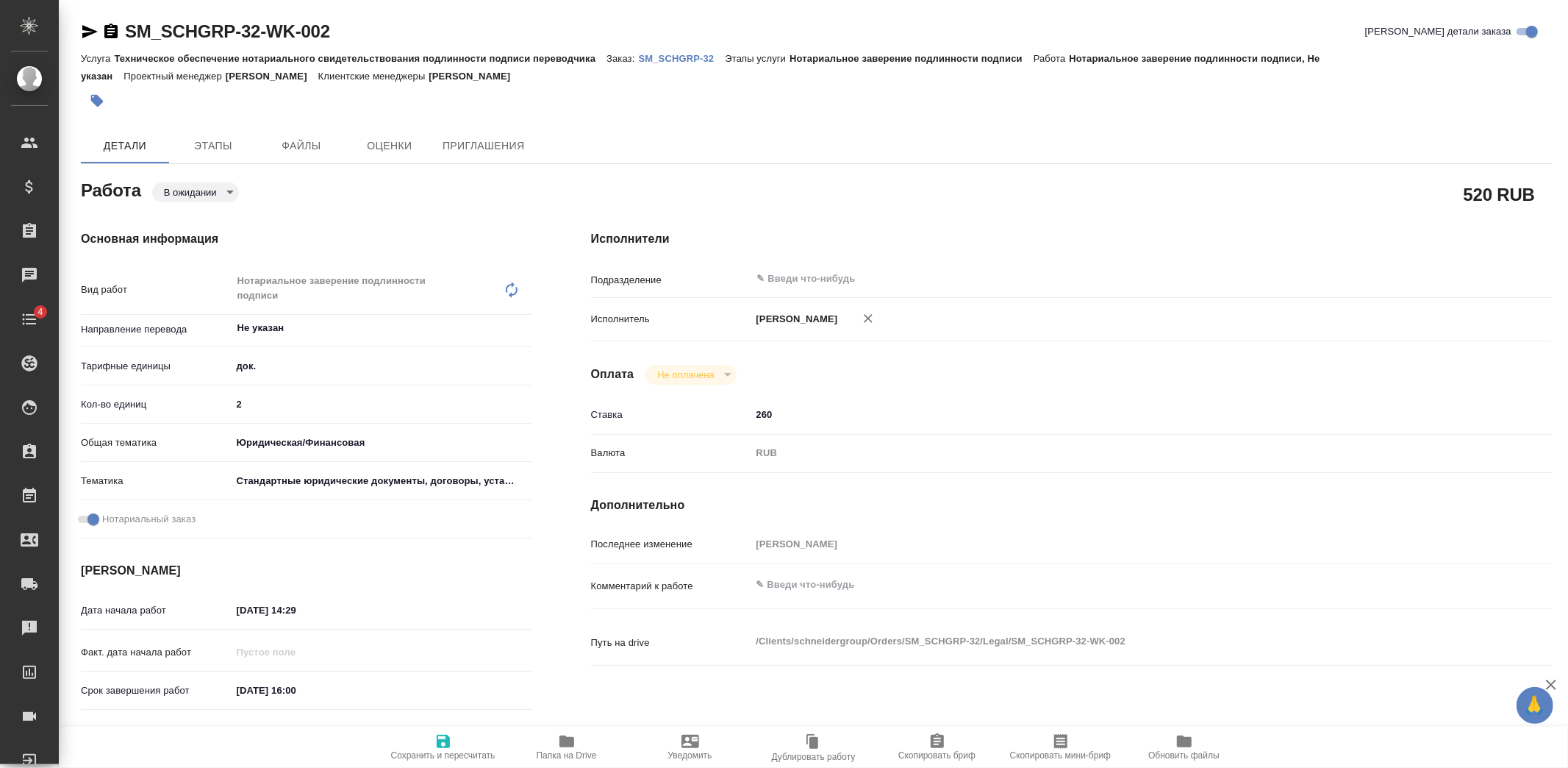
type textarea "x"
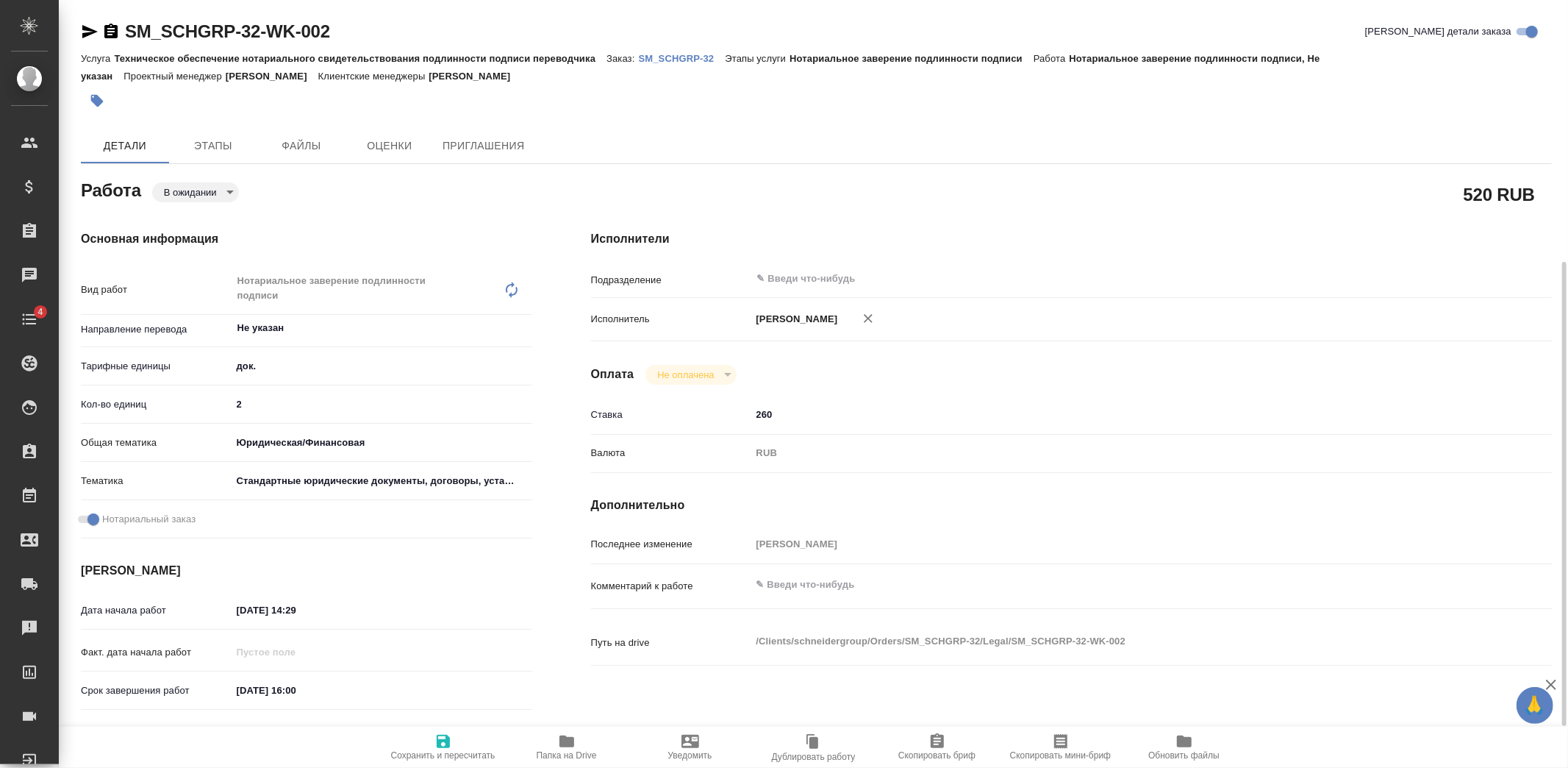
scroll to position [164, 0]
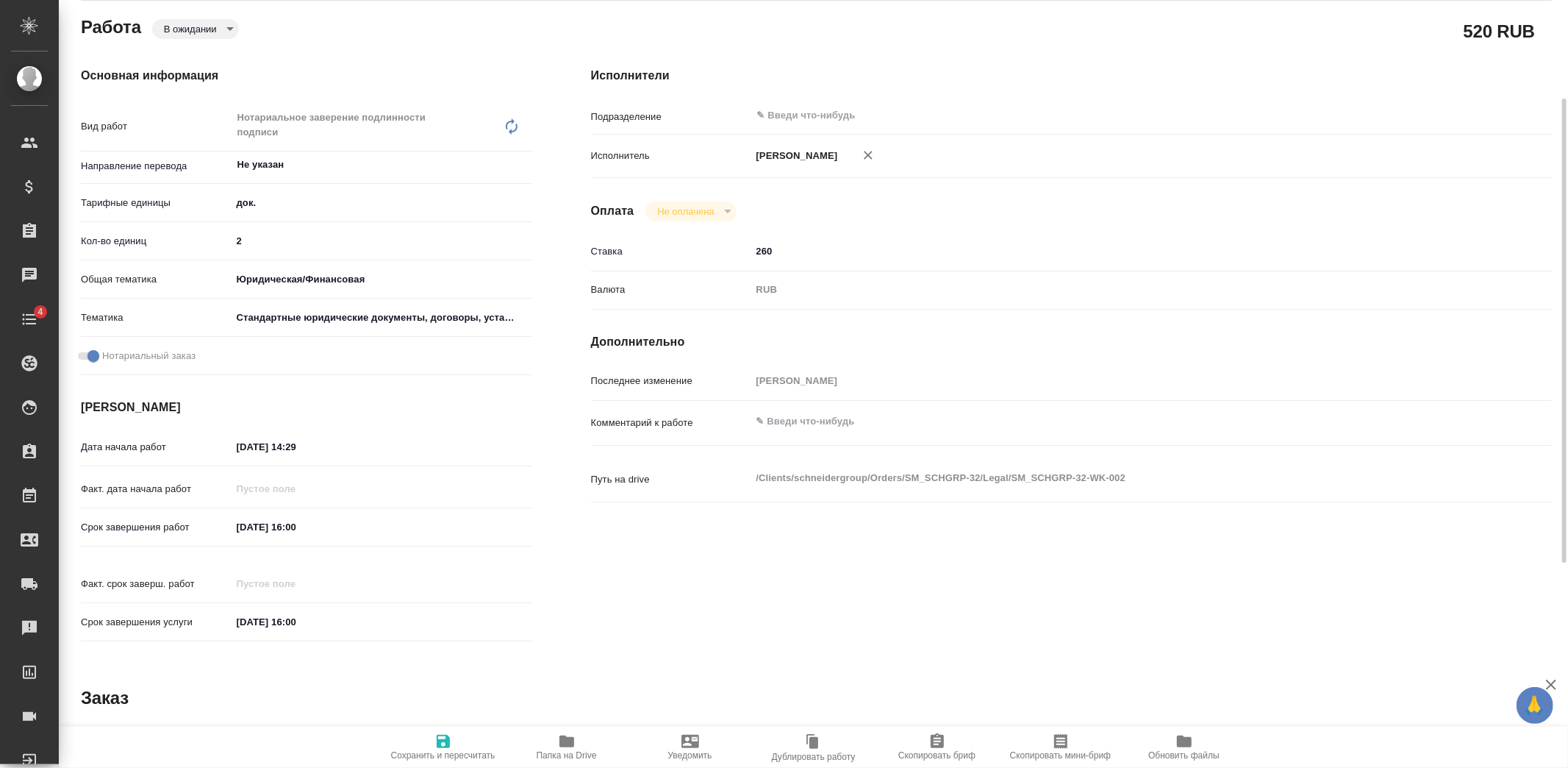
type textarea "x"
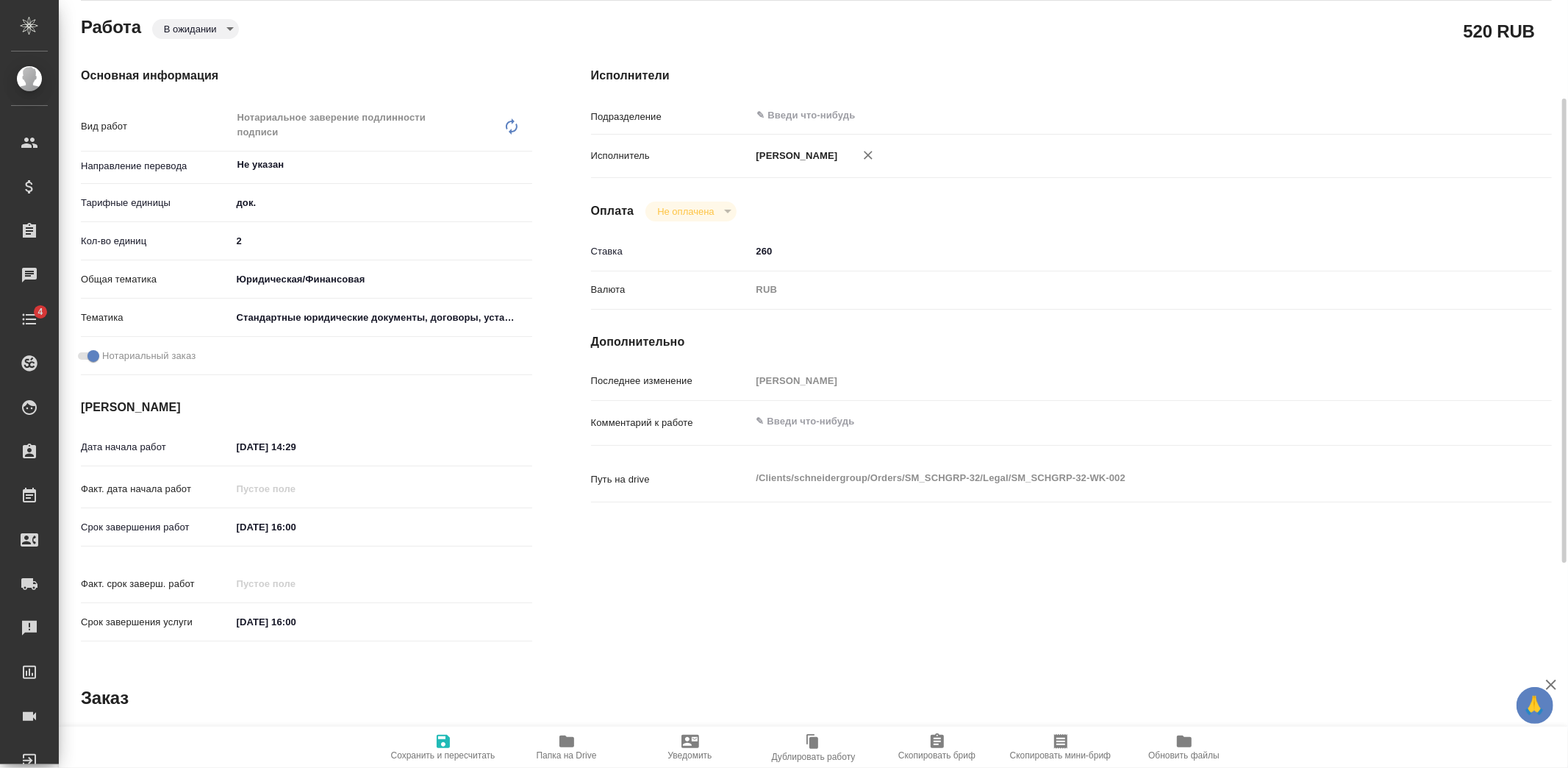
type textarea "x"
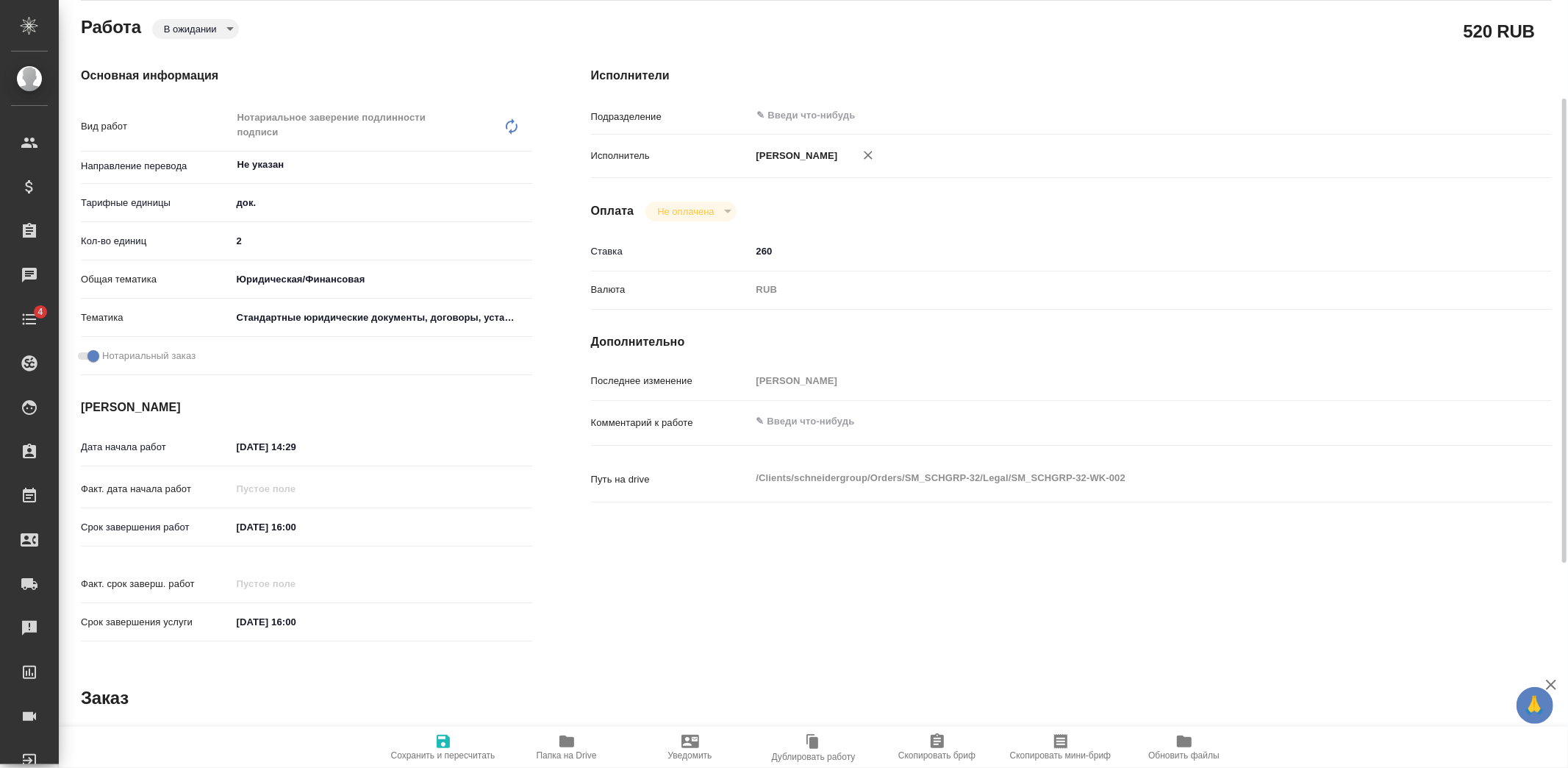
type textarea "x"
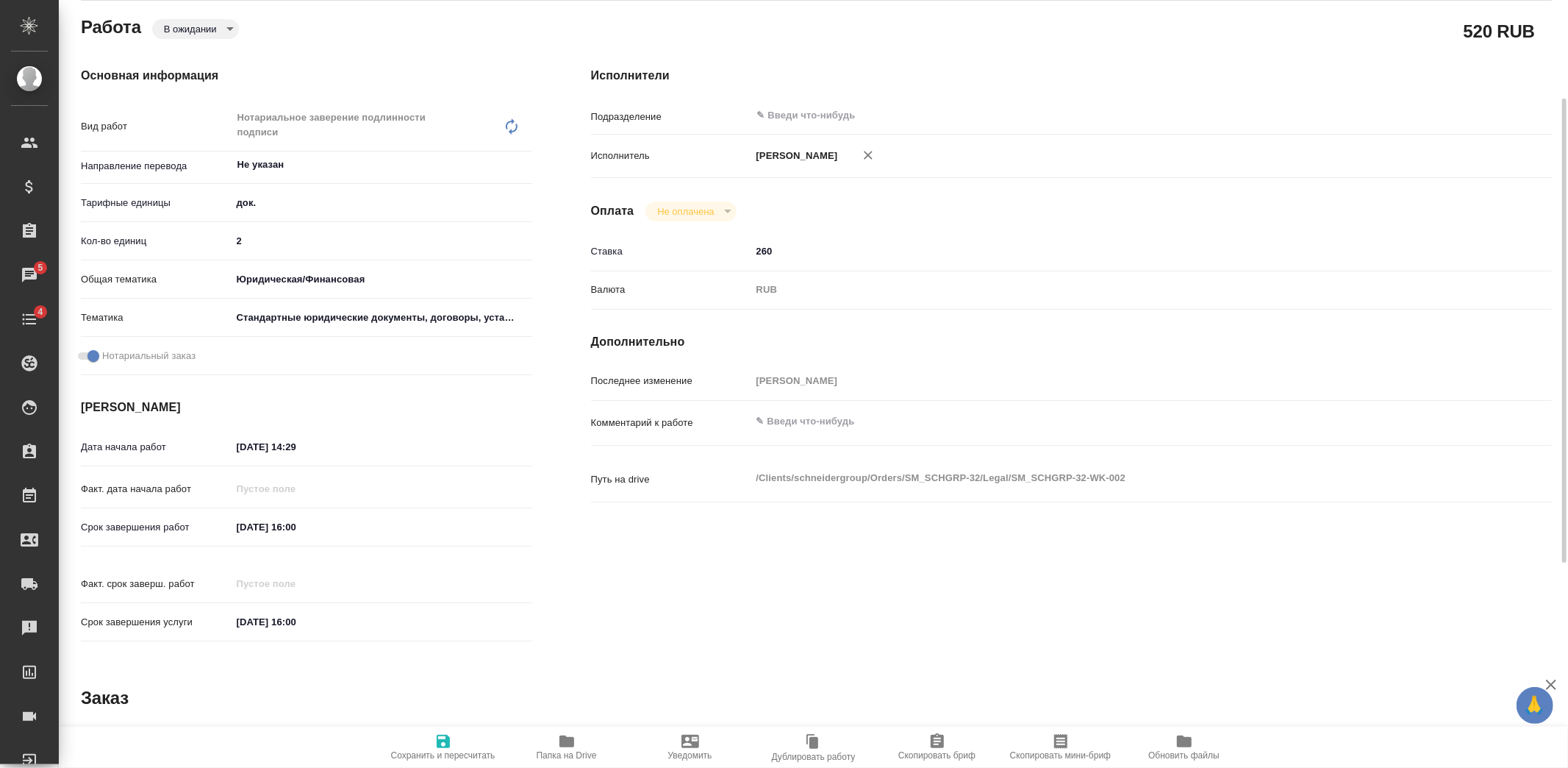
click at [243, 442] on input "02.09.2025 14:29" at bounding box center [295, 447] width 128 height 22
type textarea "x"
type input "00.92.0251 42:9_"
type textarea "x"
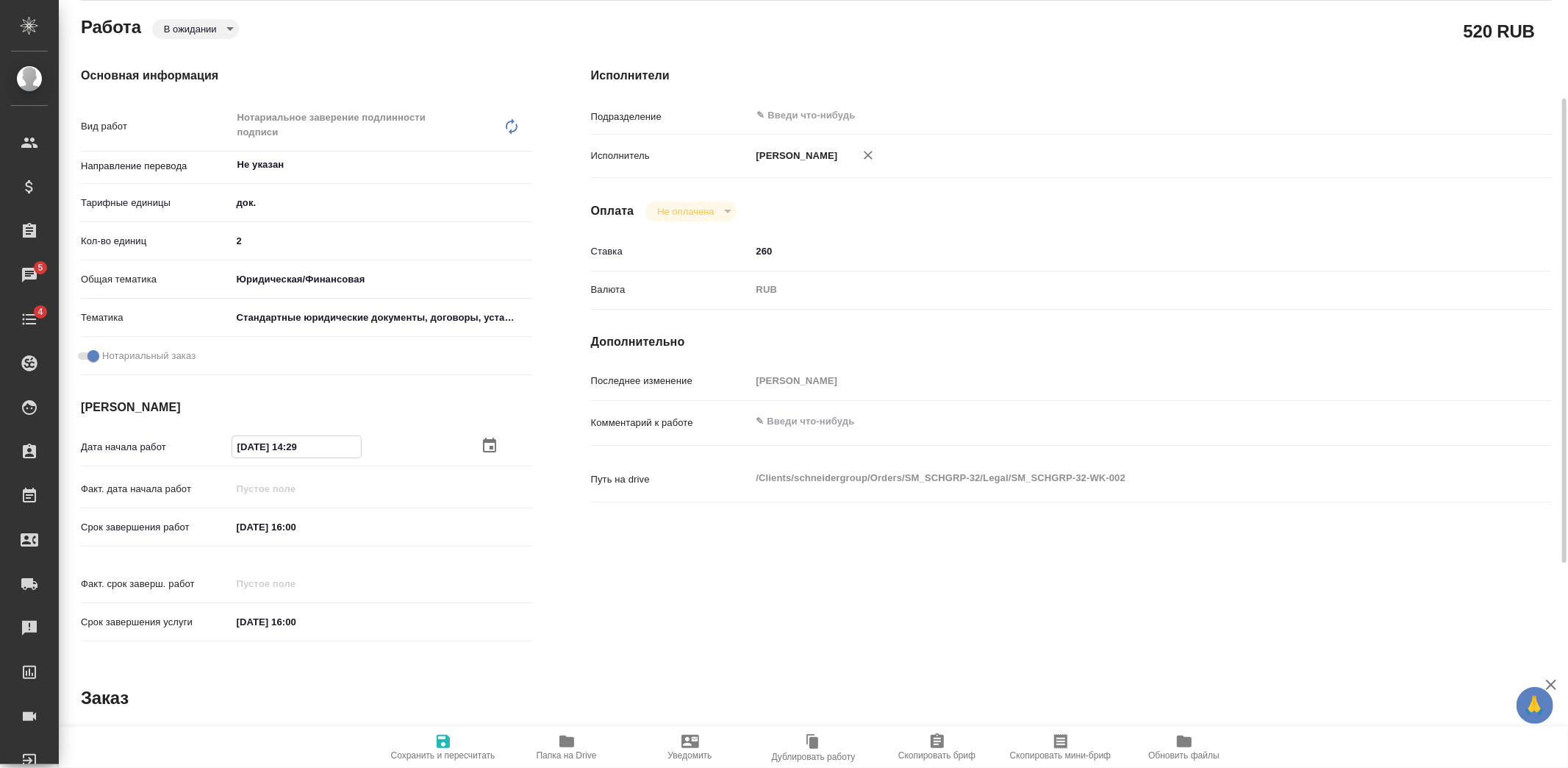
type textarea "x"
type input "05.09.2025 14:29"
type textarea "x"
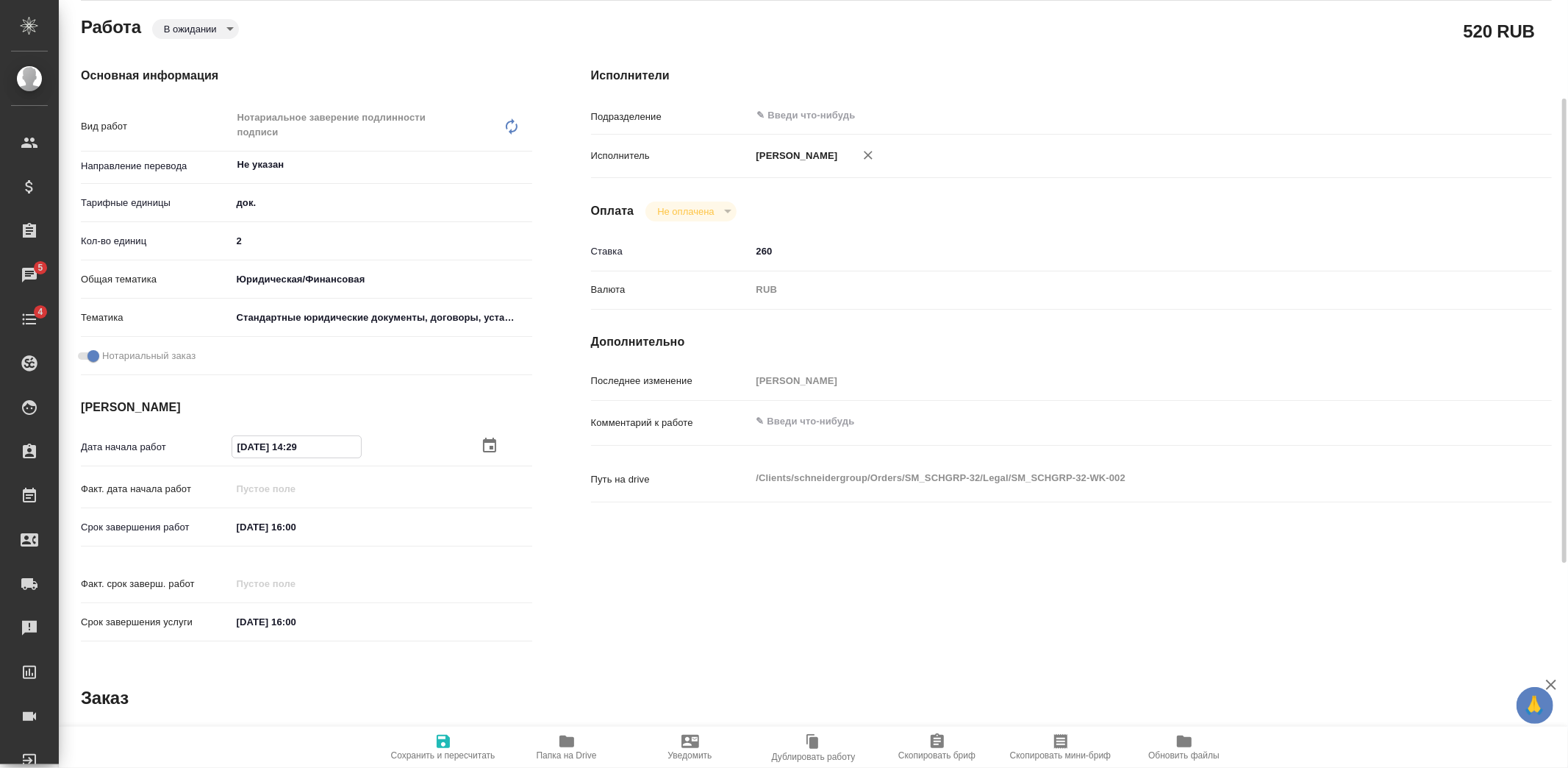
type textarea "x"
click at [298, 445] on input "05.09.2025 14:29" at bounding box center [296, 447] width 128 height 22
type textarea "x"
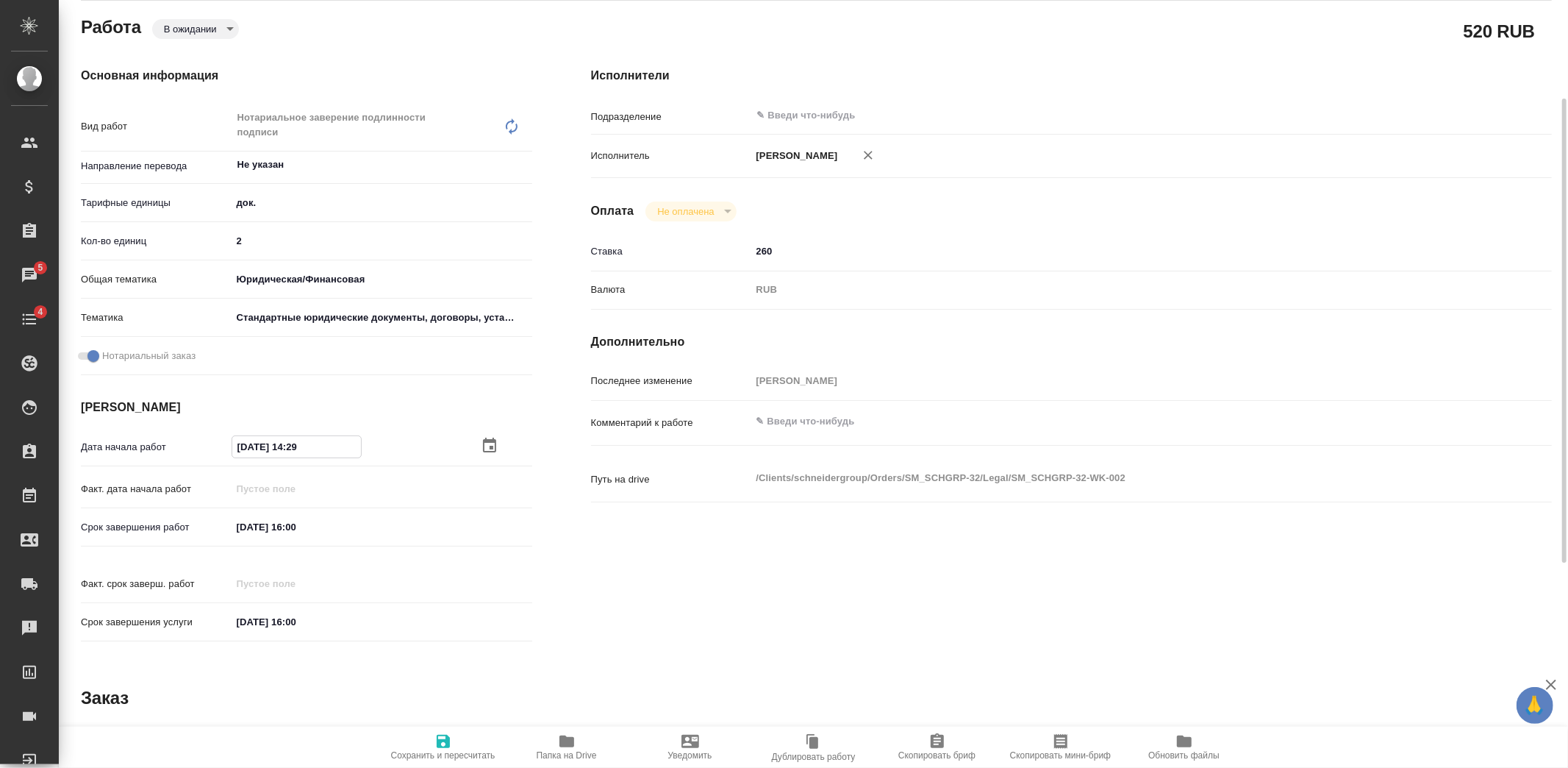
type input "05.09.2025 12:9_"
type textarea "x"
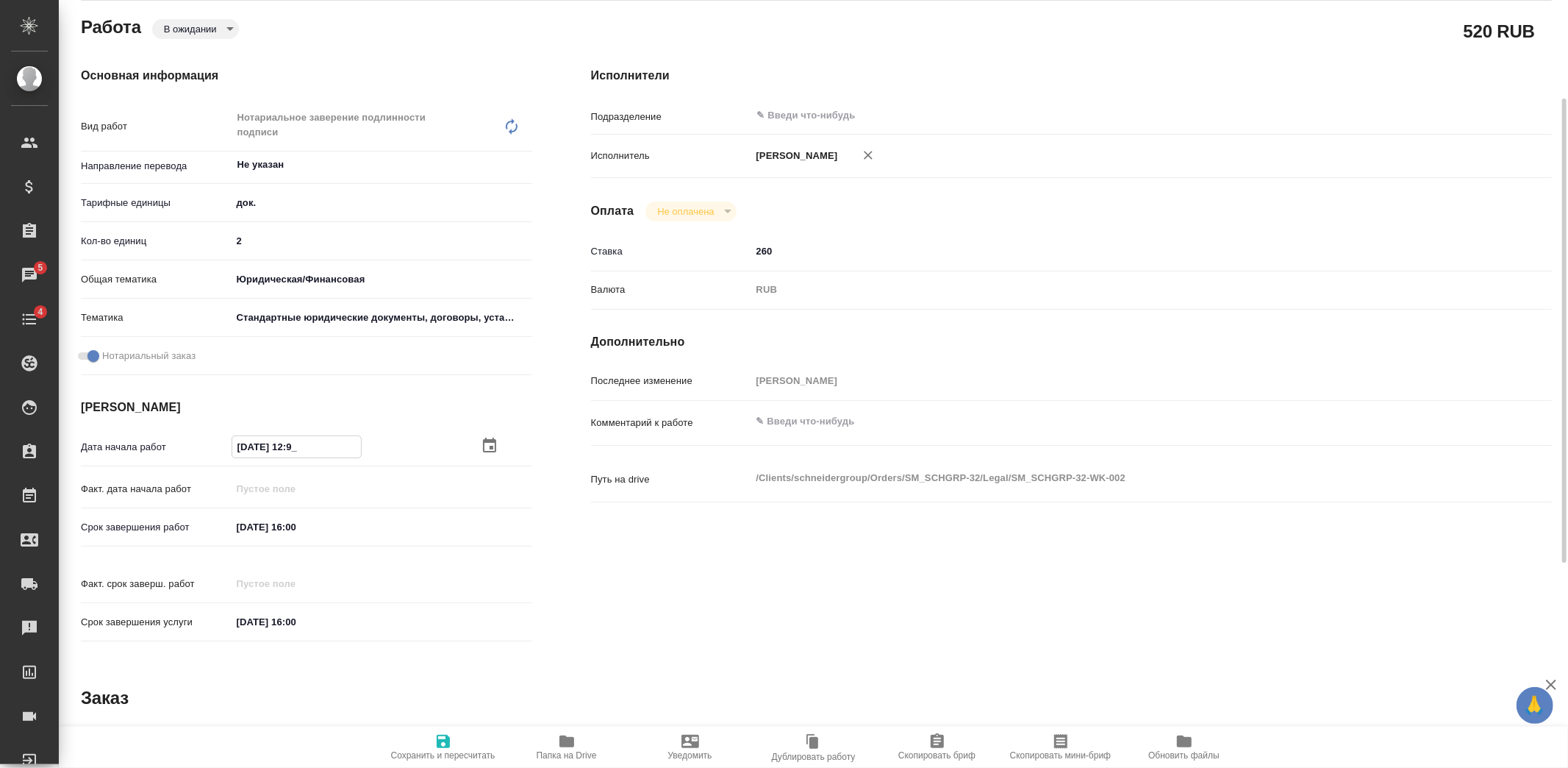
type input "05.09.2025 12:29"
type textarea "x"
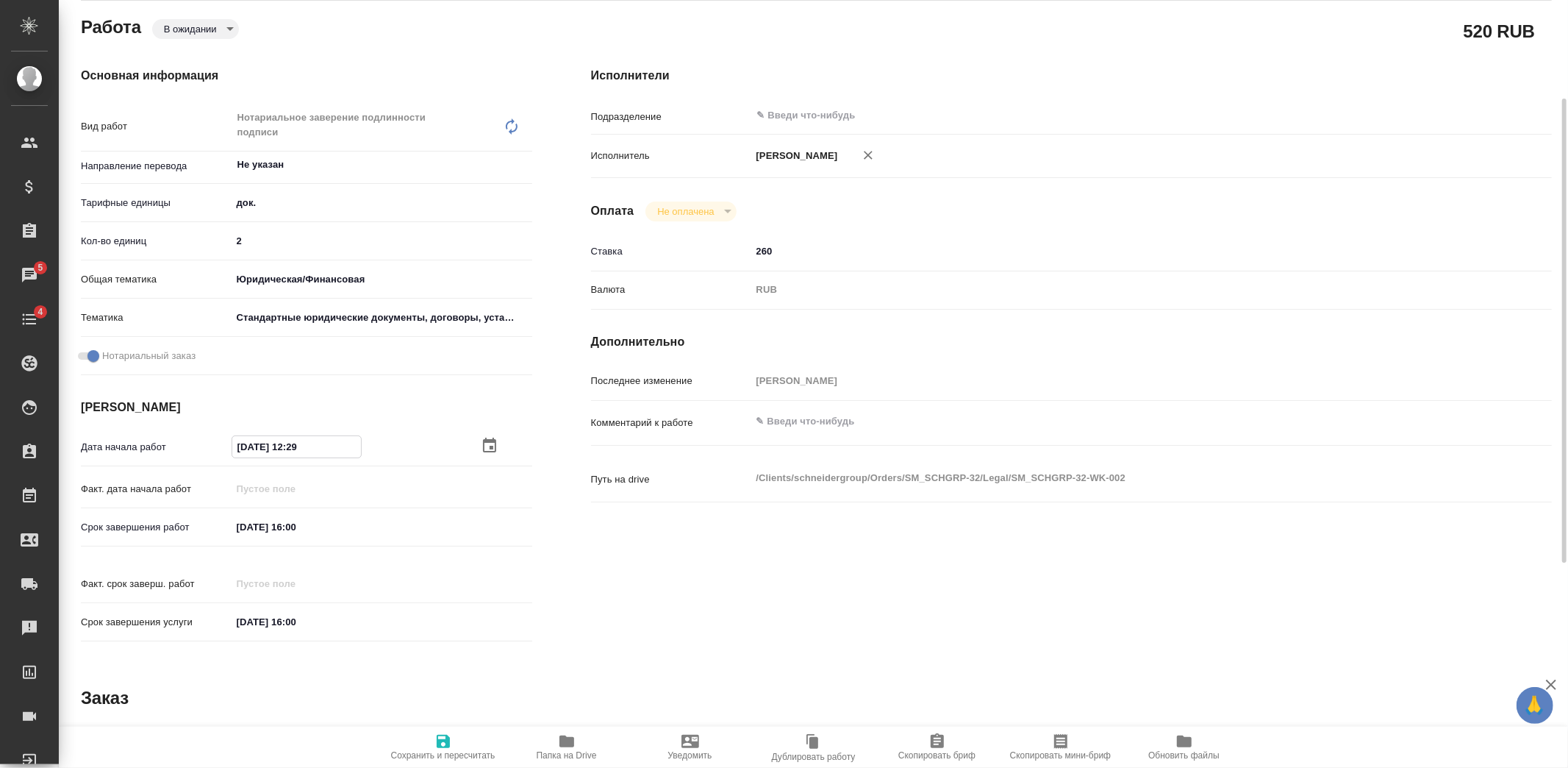
type textarea "x"
type input "05.09.2025 12:2_"
type textarea "x"
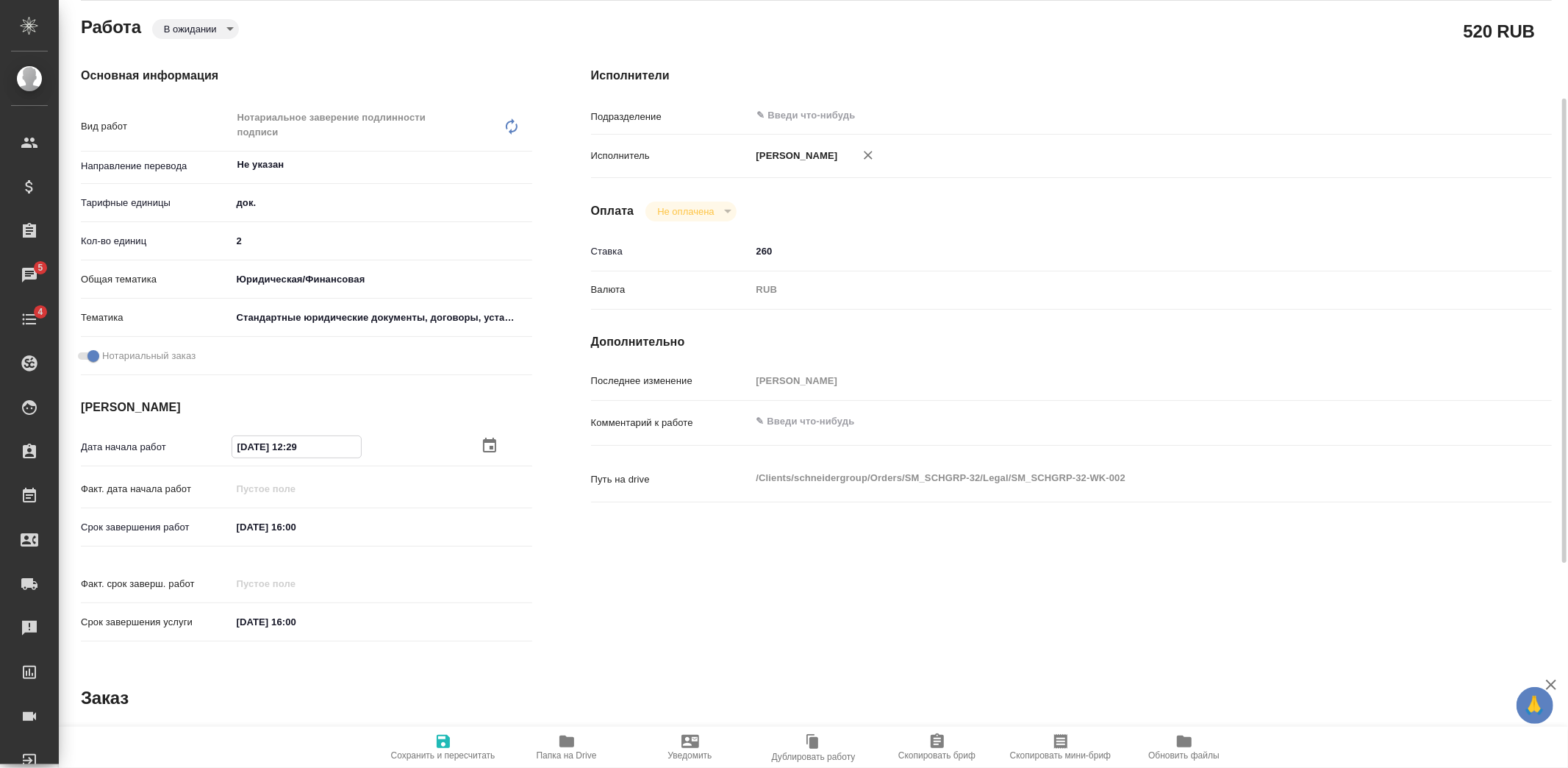
type textarea "x"
type input "05.09.2025 12:__"
type textarea "x"
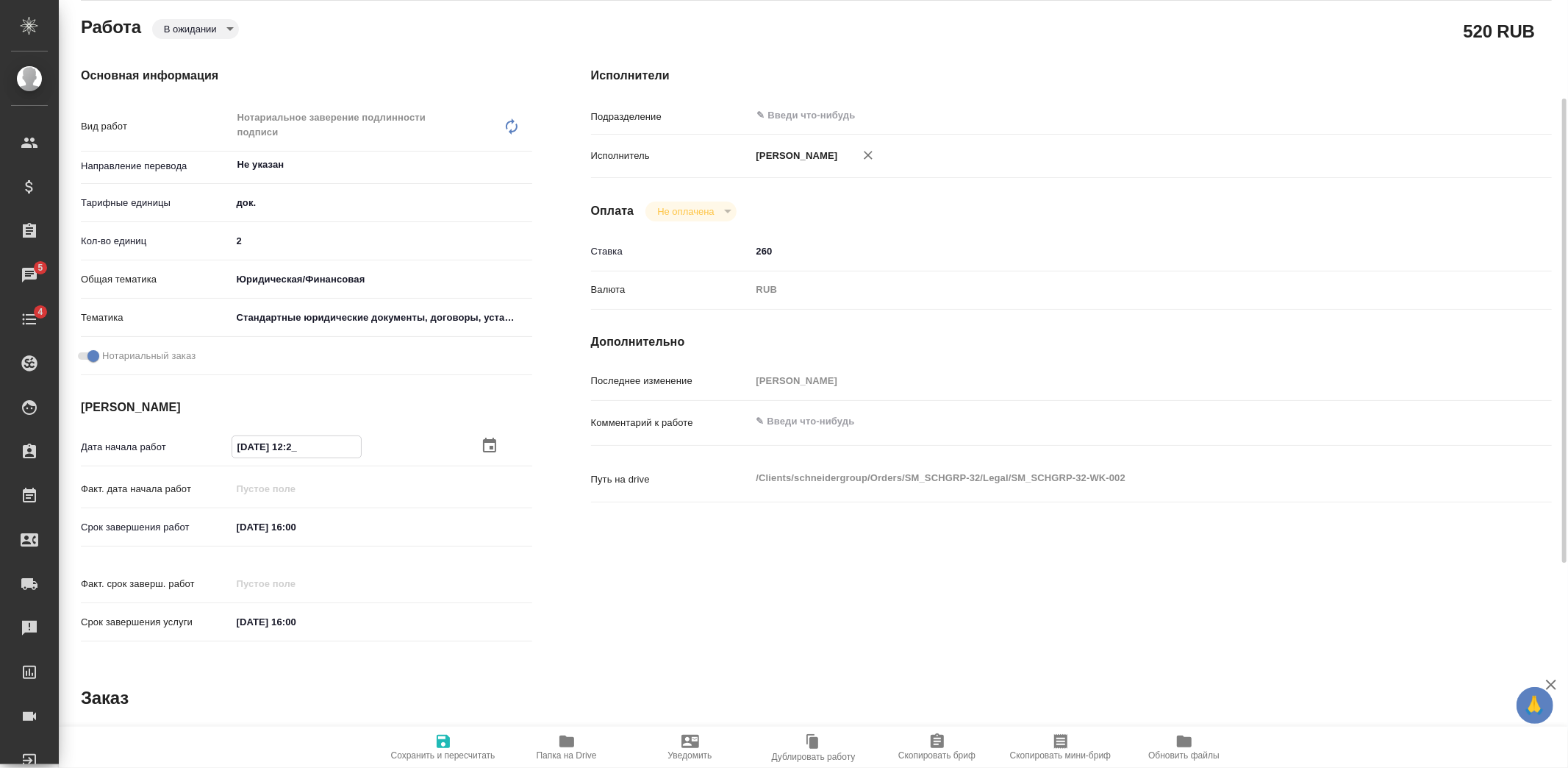
type textarea "x"
type input "05.09.2025 12:0_"
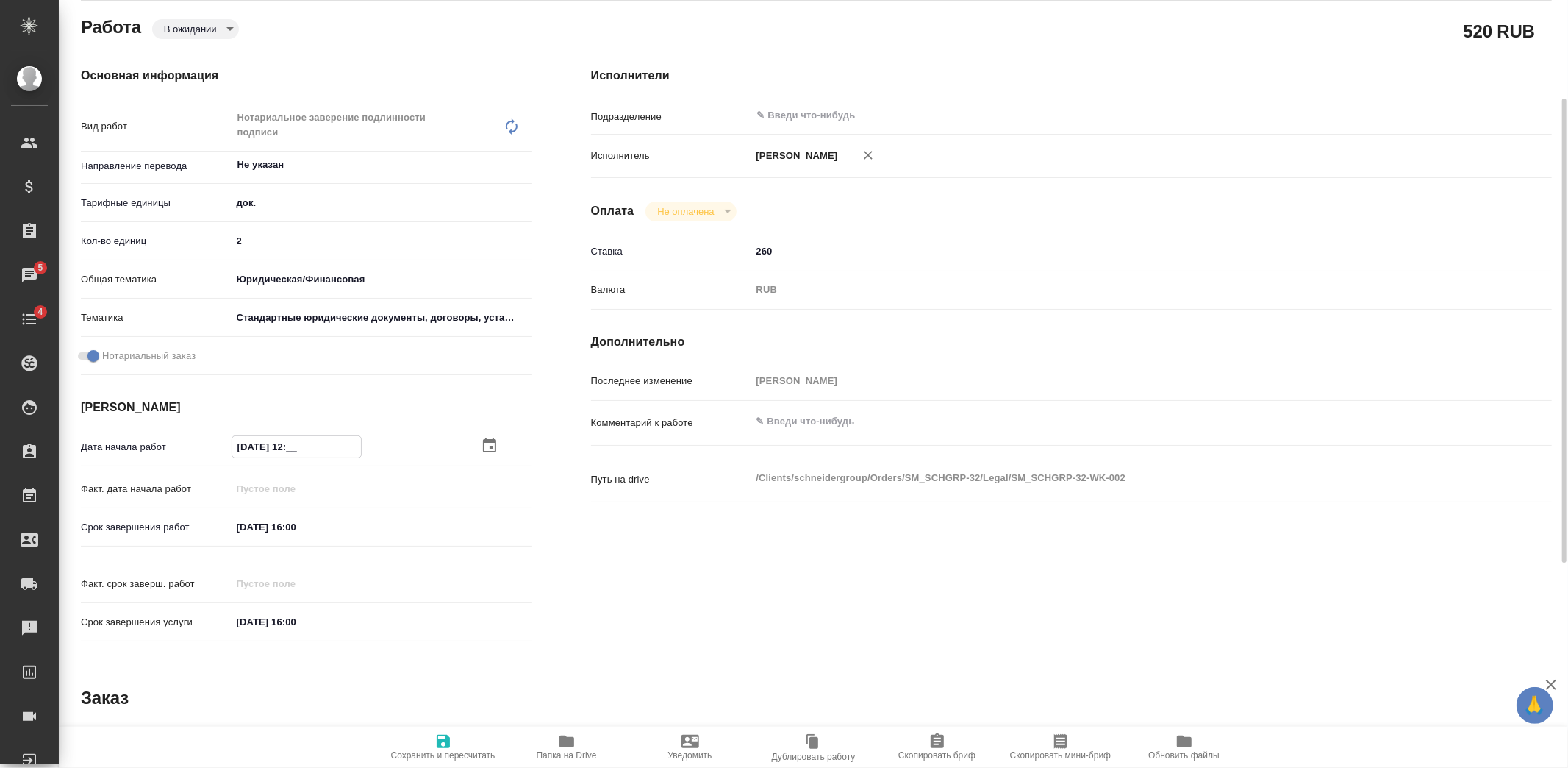
type textarea "x"
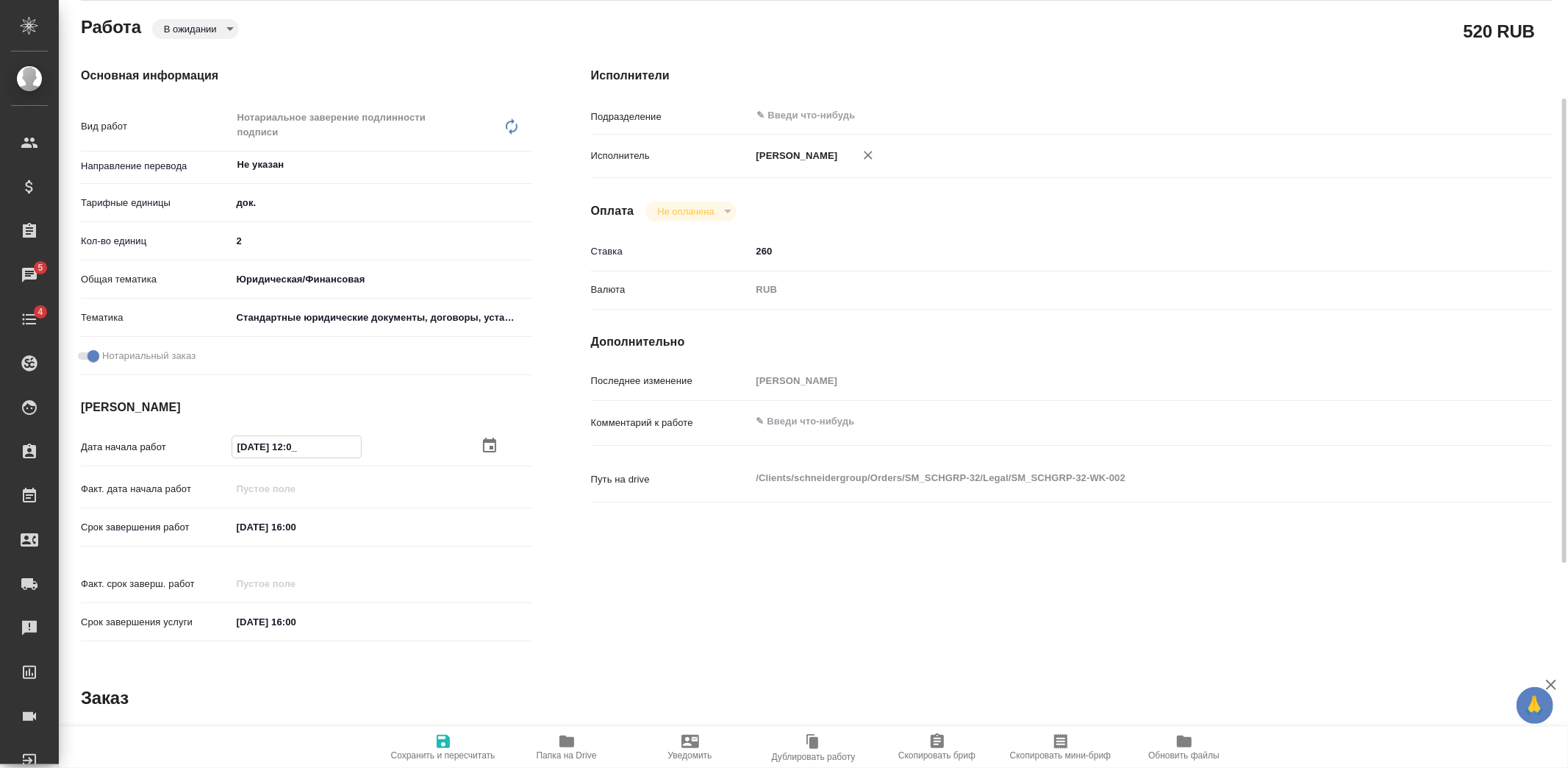
type input "05.09.2025 12:00"
type textarea "x"
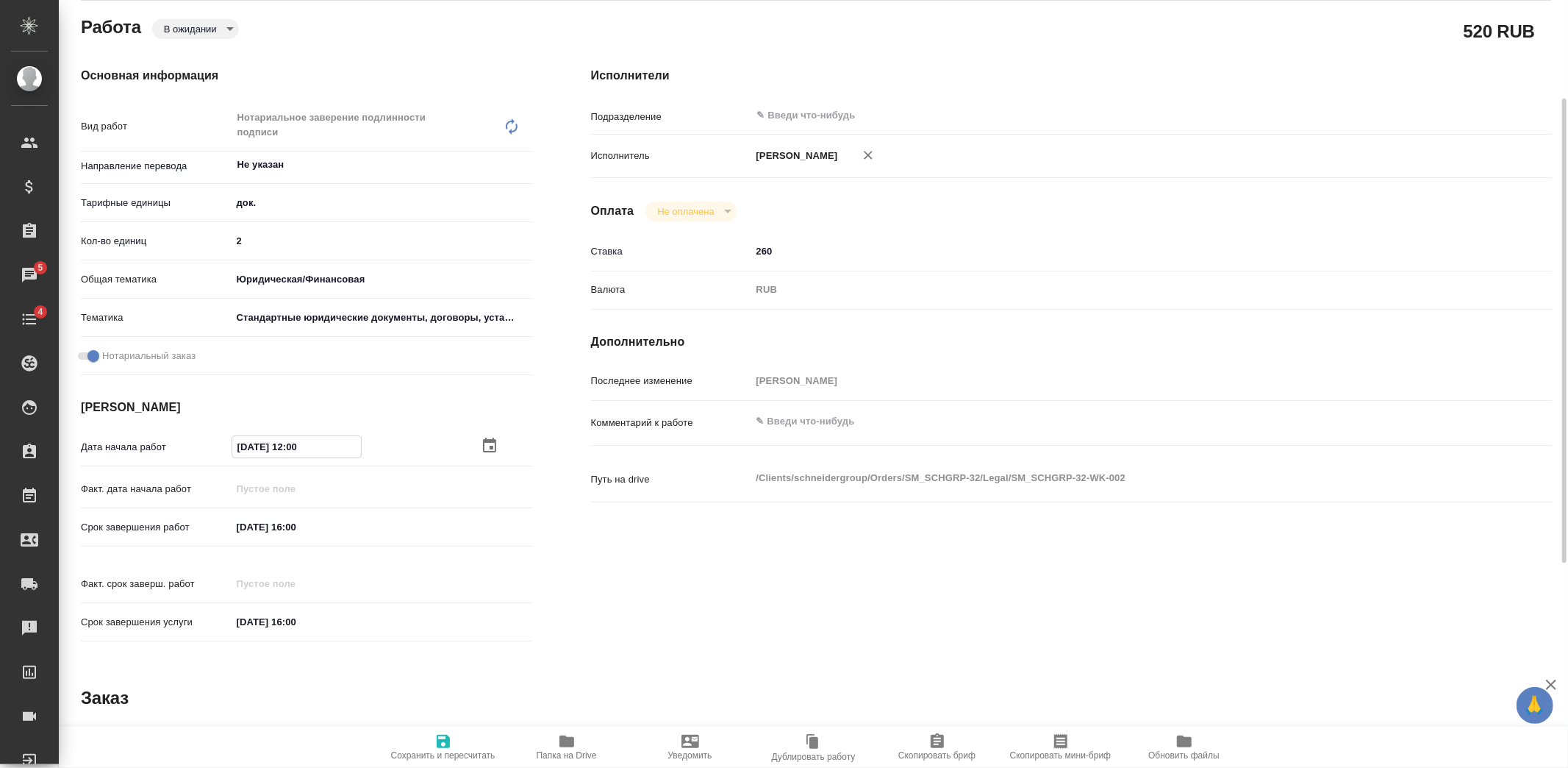
type input "05.09.2025 12:00"
click at [447, 739] on icon "button" at bounding box center [444, 742] width 14 height 14
type textarea "x"
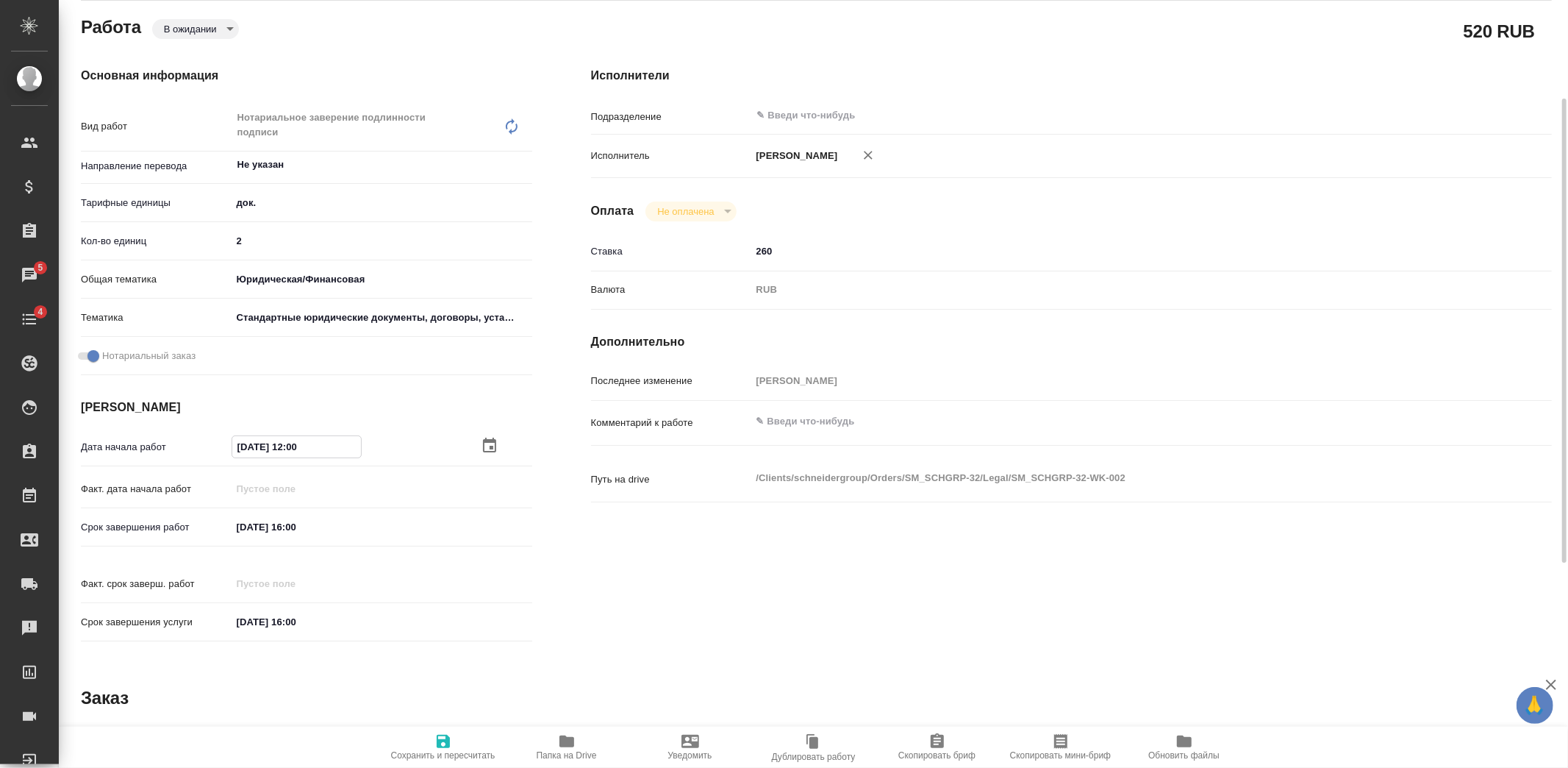
type textarea "x"
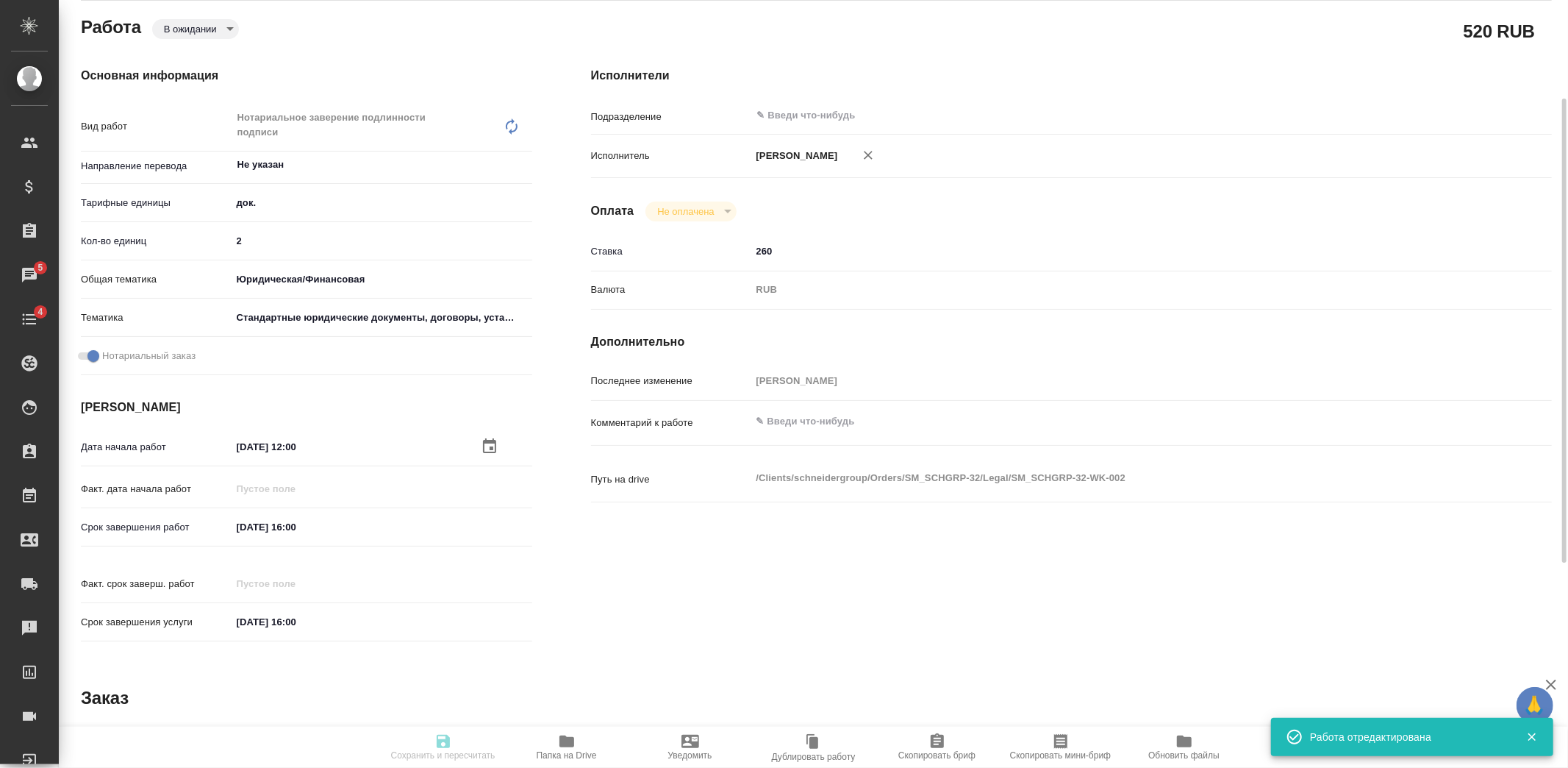
type textarea "x"
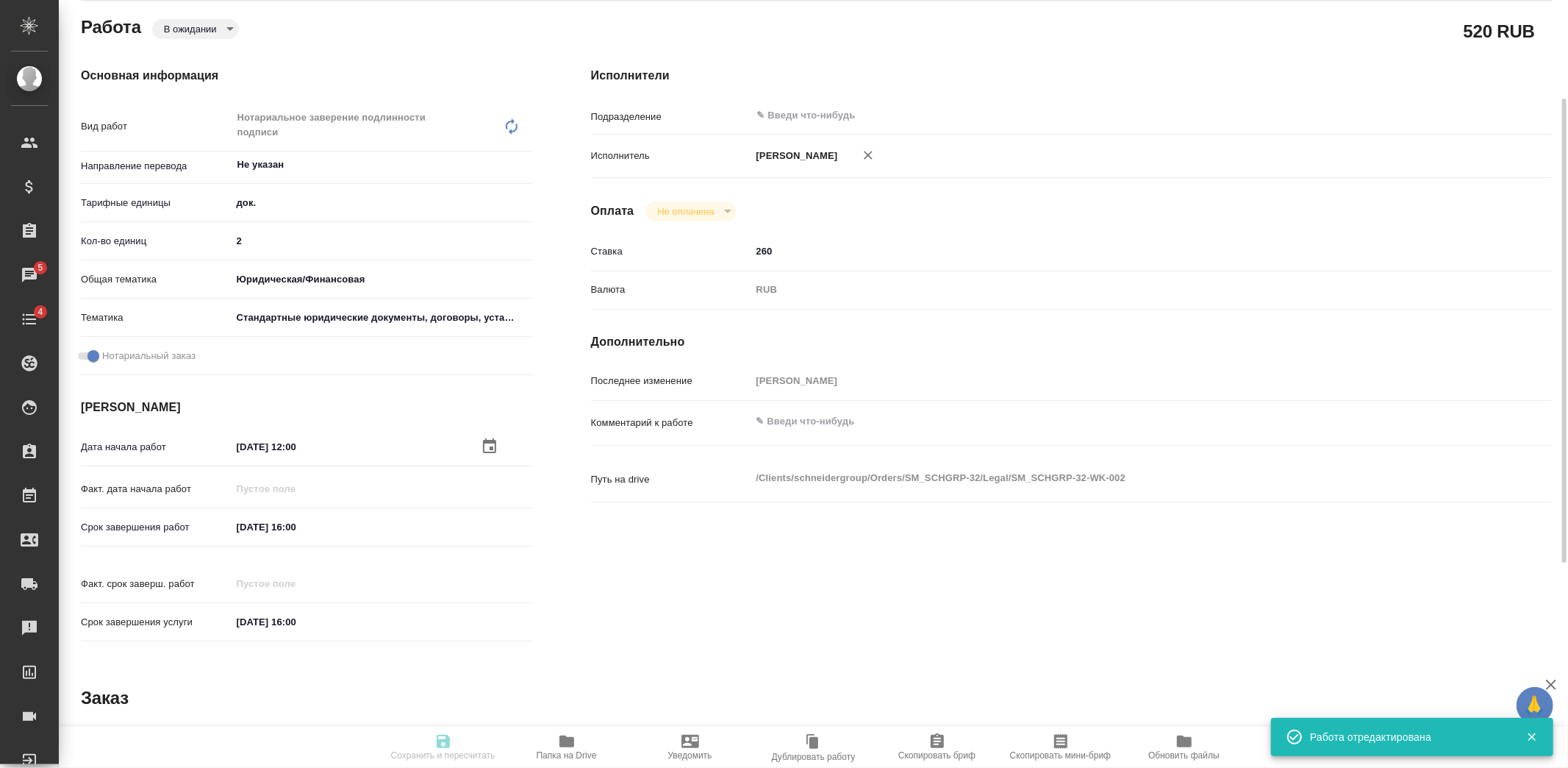
type textarea "x"
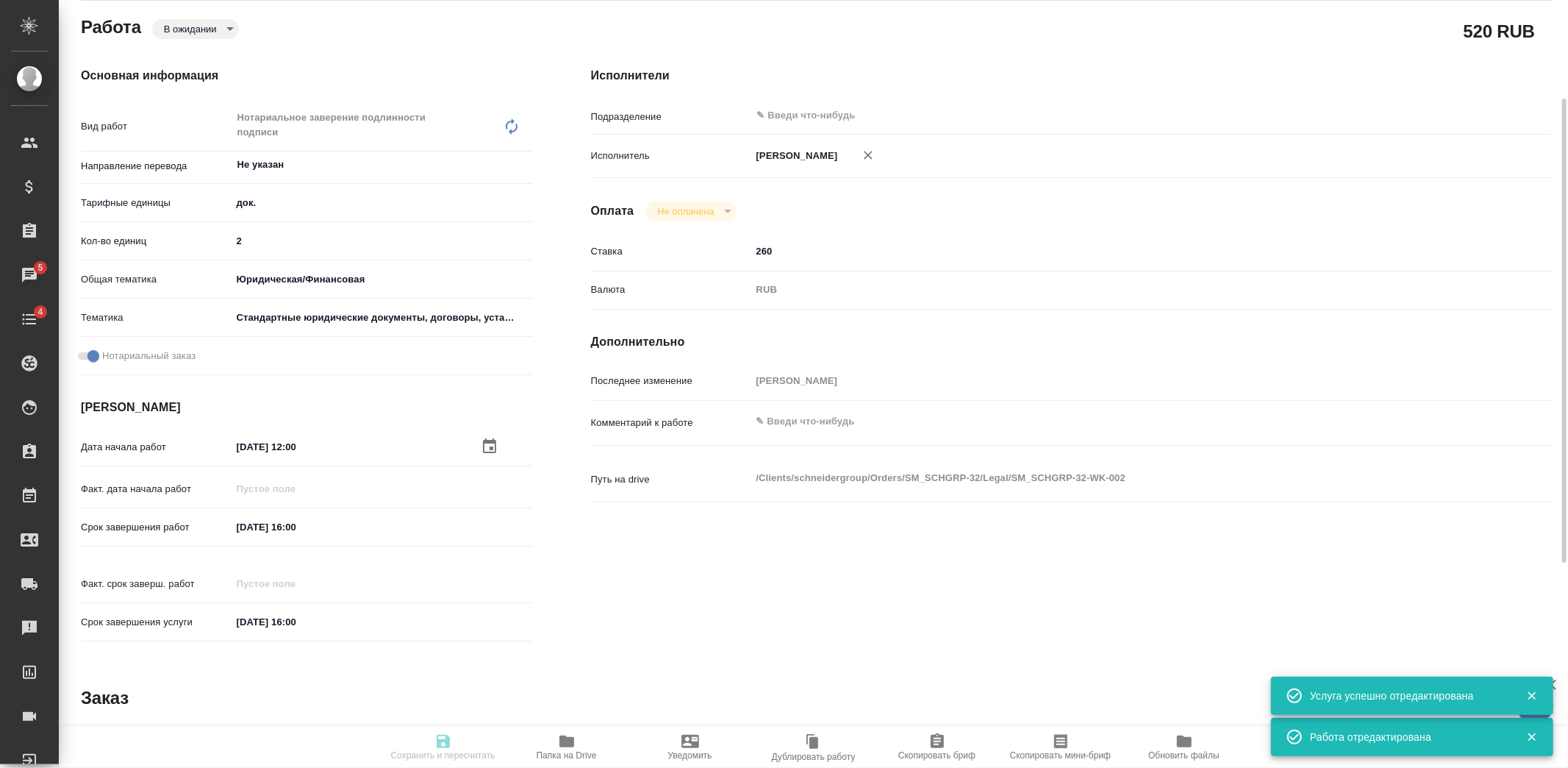
type input "pending"
type textarea "Нотариальное заверение подлинности подписи"
type textarea "x"
type input "Не указан"
type input "5a8b1489cc6b4906c91bfd8b"
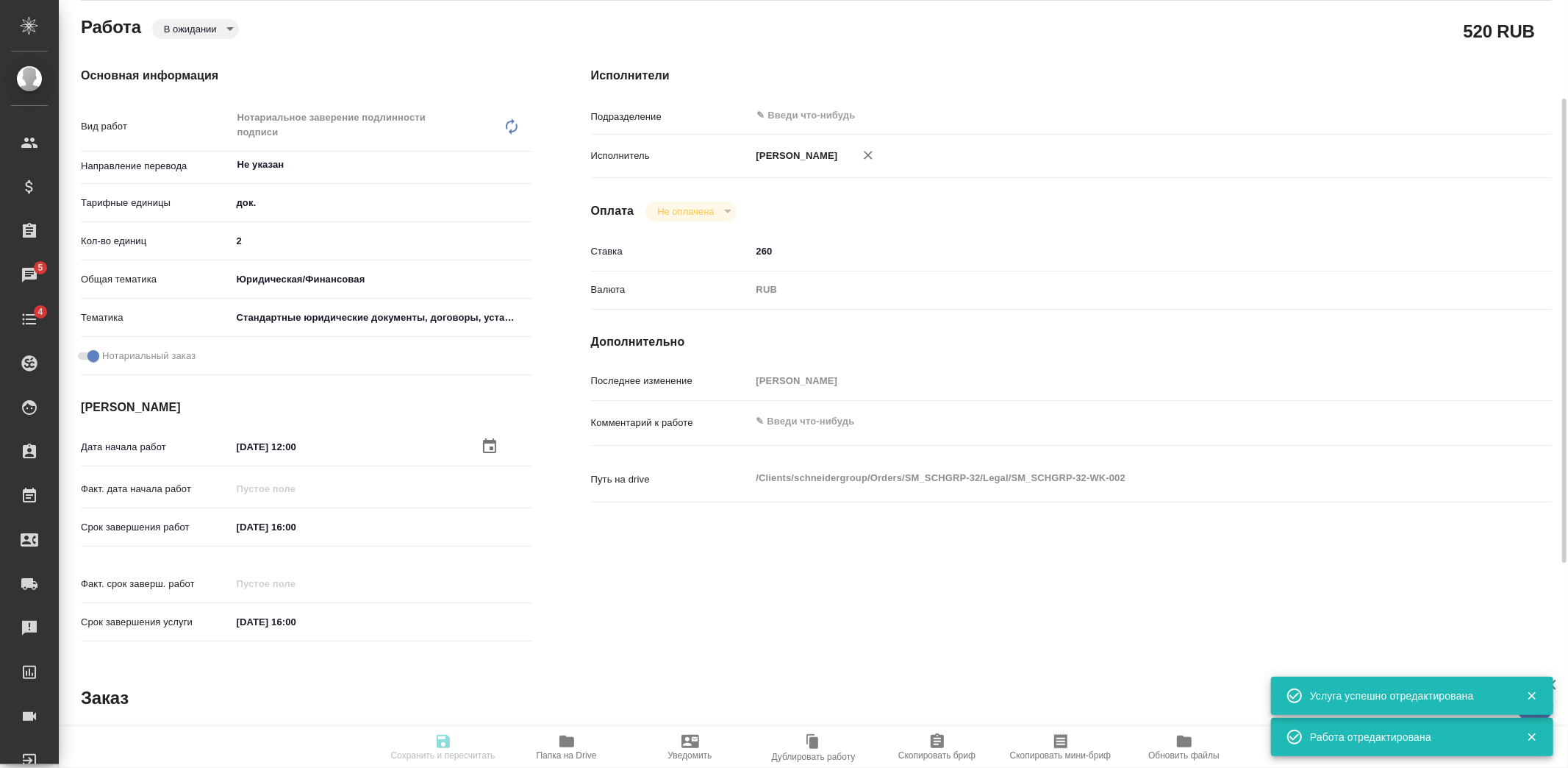
type input "2"
type input "yr-fn"
type input "5f647205b73bc97568ca66bf"
checkbox input "true"
type input "05.09.2025 12:00"
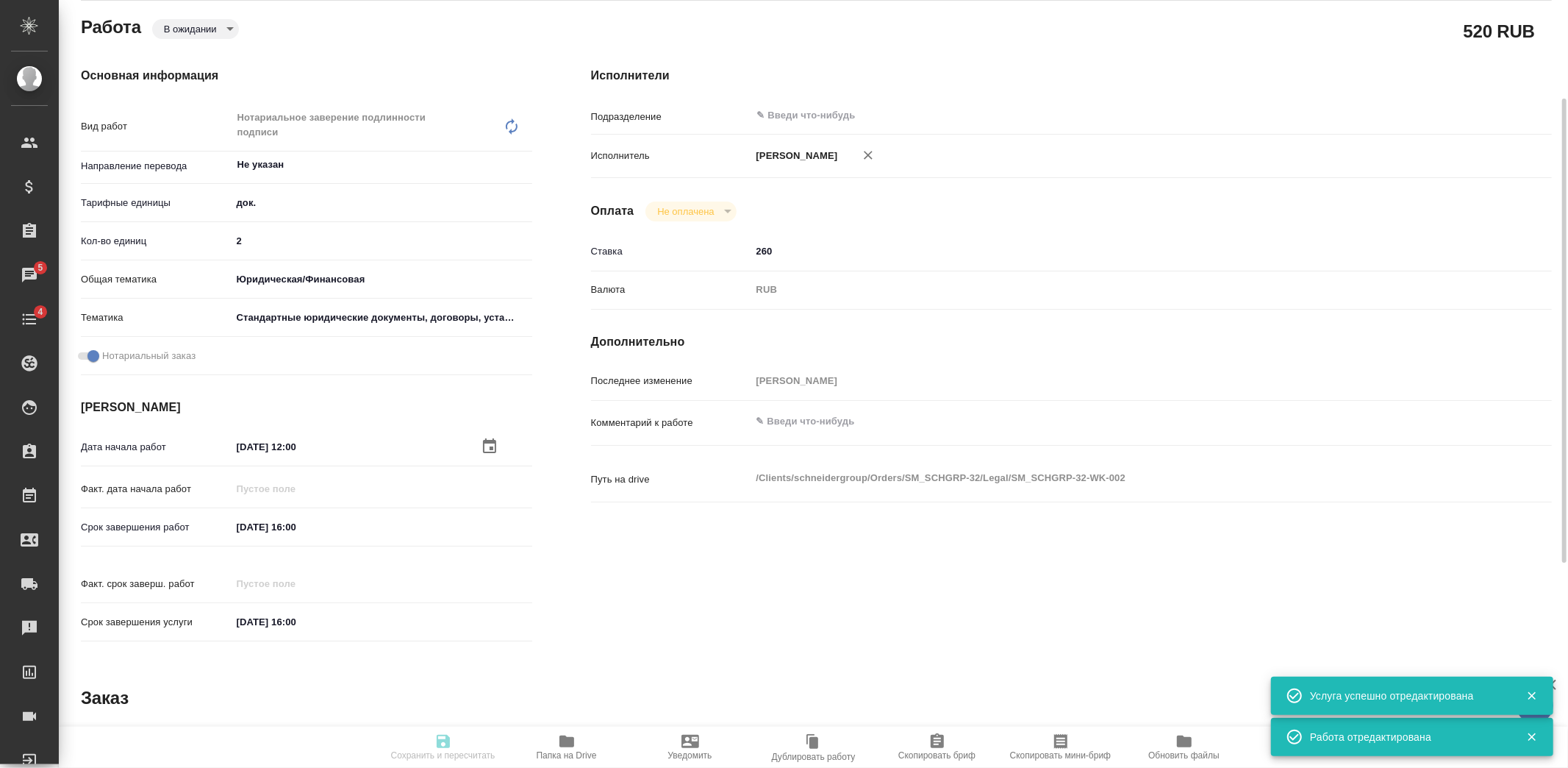
type input "05.09.2025 16:00"
type input "notPayed"
type input "260"
type input "RUB"
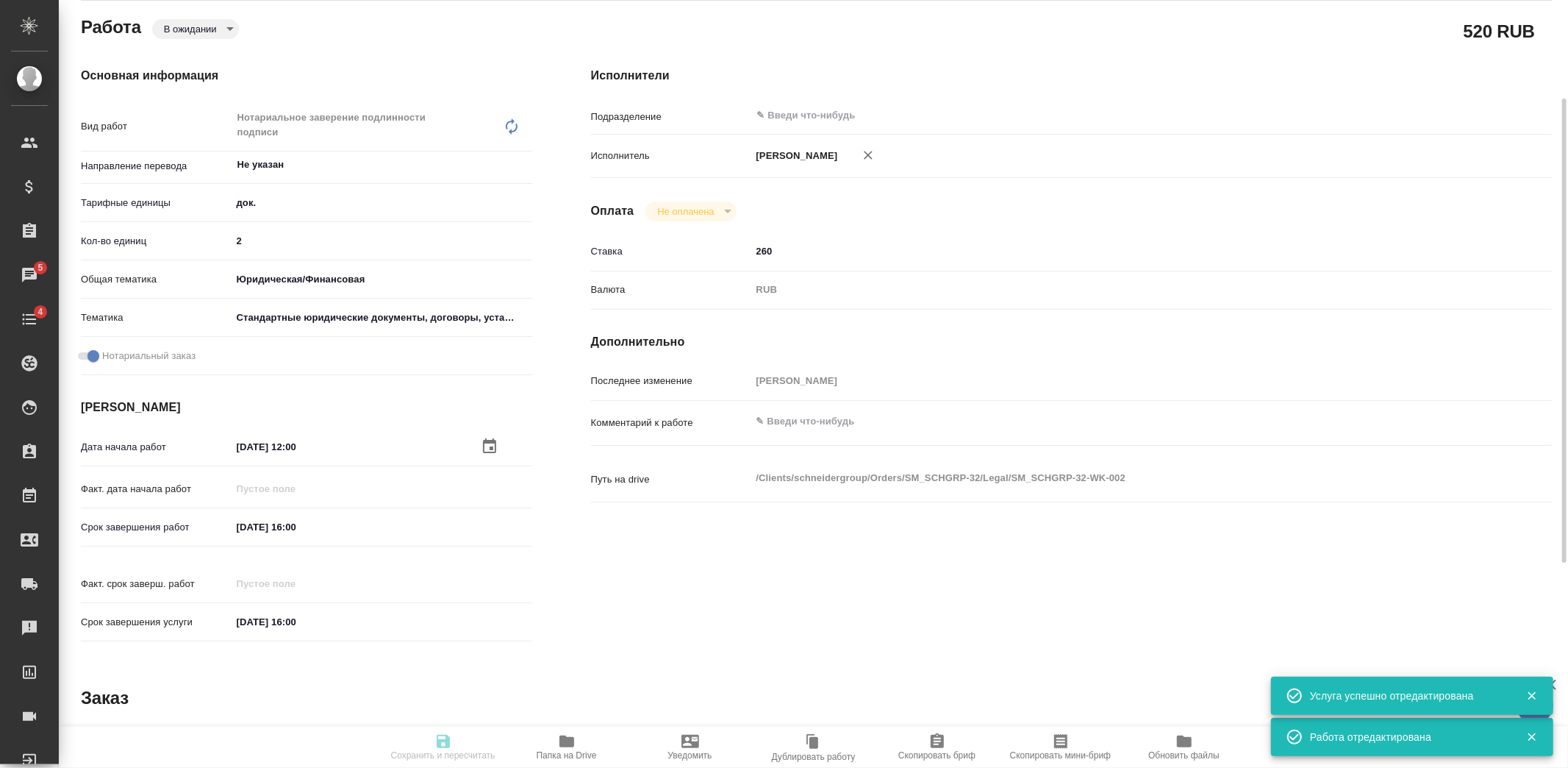
type input "Козлова Мария"
type textarea "x"
type textarea "/Clients/schneidergroup/Orders/SM_SCHGRP-32/Legal/SM_SCHGRP-32-WK-002"
type textarea "x"
type input "SM_SCHGRP-32"
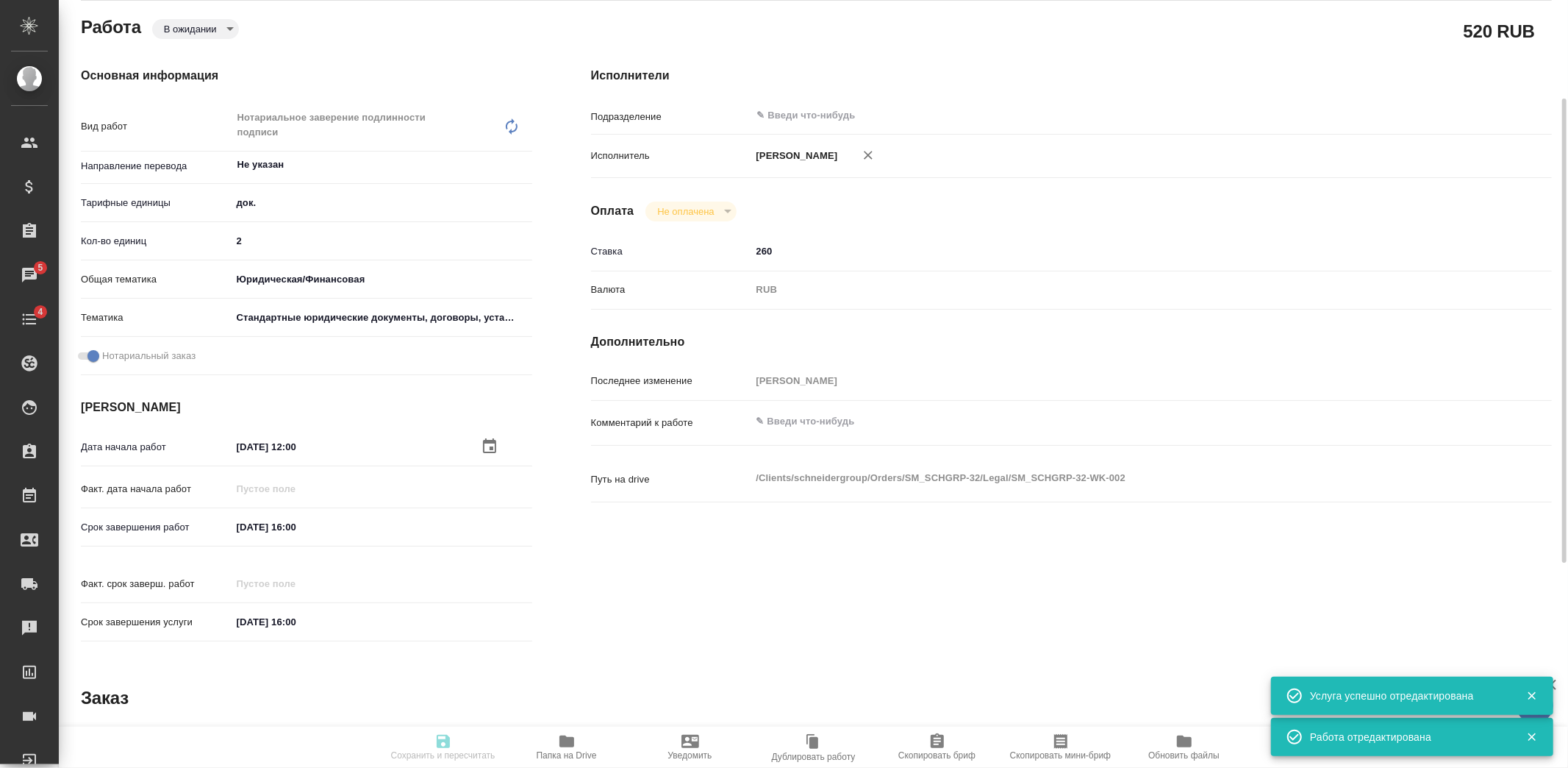
type input "Техническое обеспечение нотариального свидетельствования подлинности подписи пе…"
type input "Нотариальное заверение подлинности подписи"
type input "Козлова Мария"
type input "/Clients/schneidergroup/Orders/SM_SCHGRP-32"
type textarea "x"
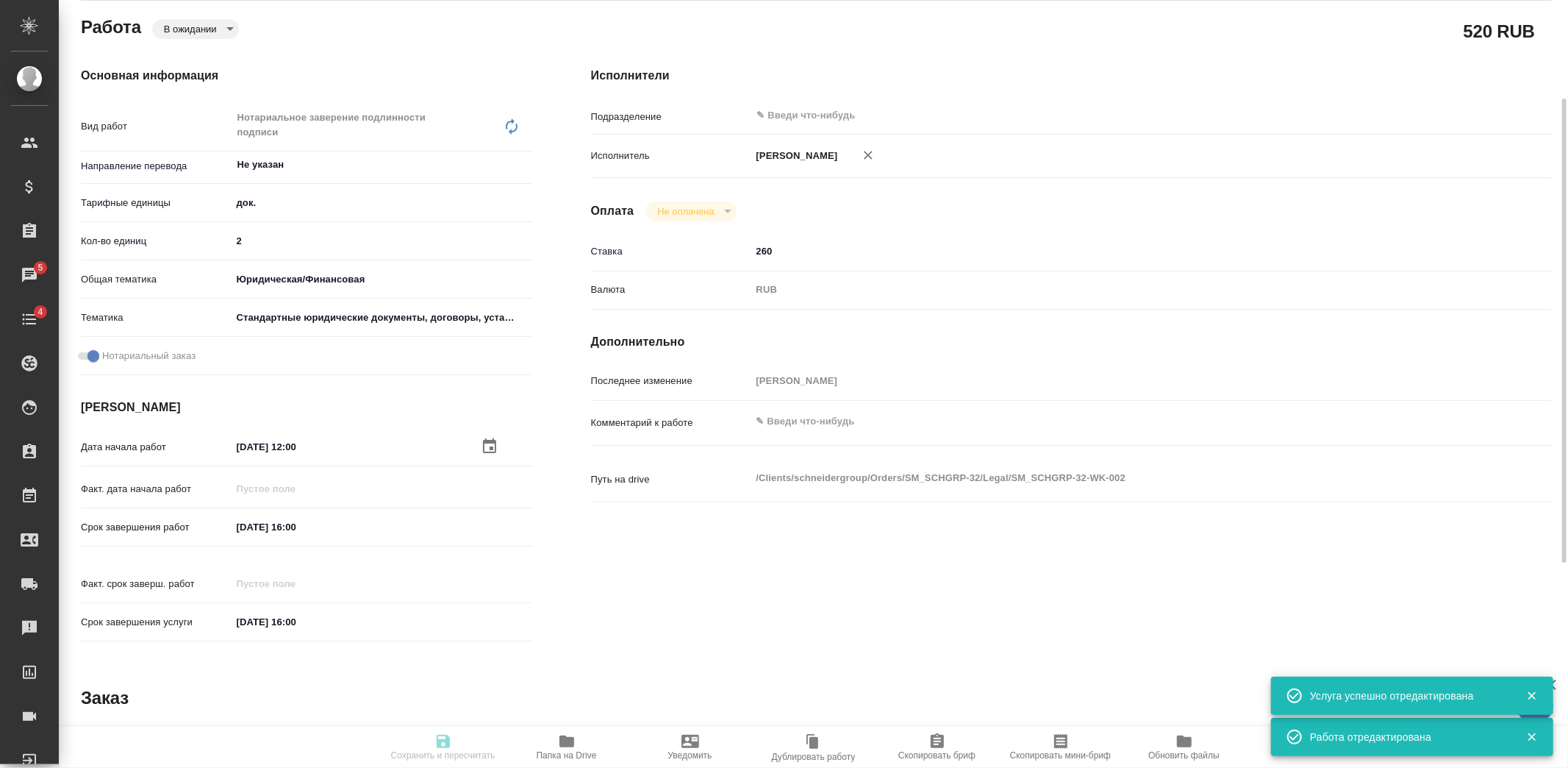
type textarea "корректура чешский-ру для нот заверения"
type textarea "x"
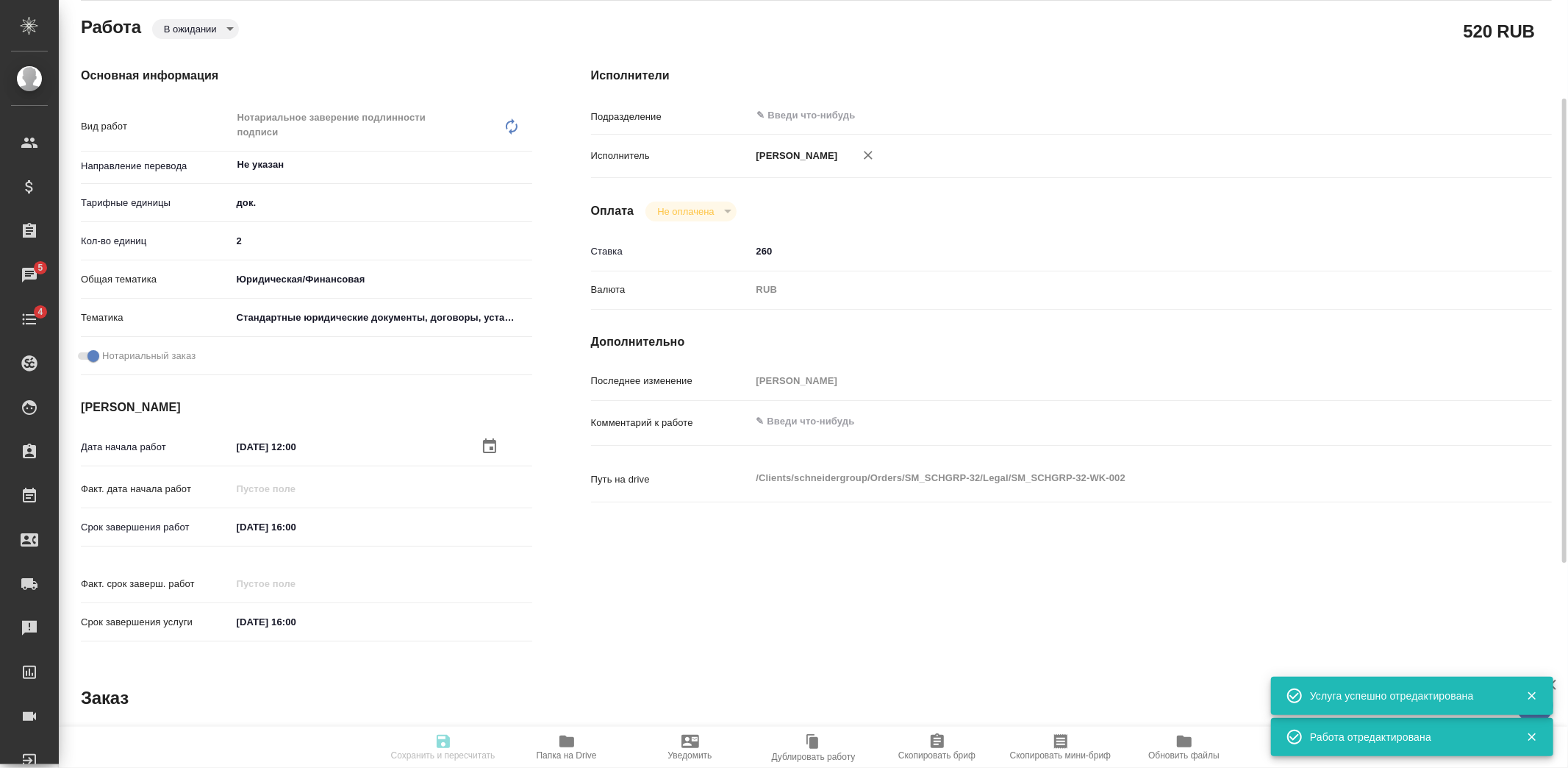
type textarea "x"
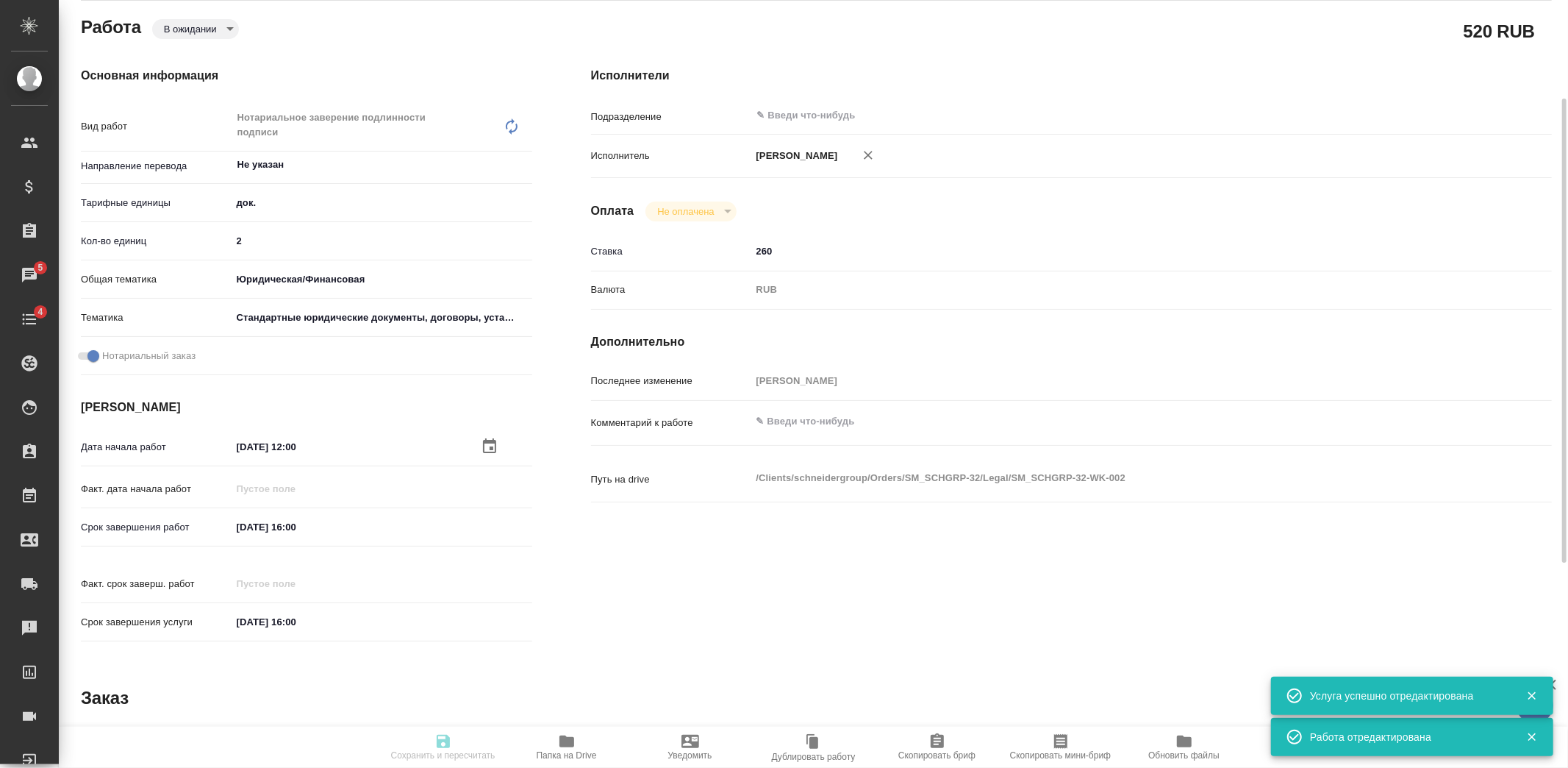
type textarea "x"
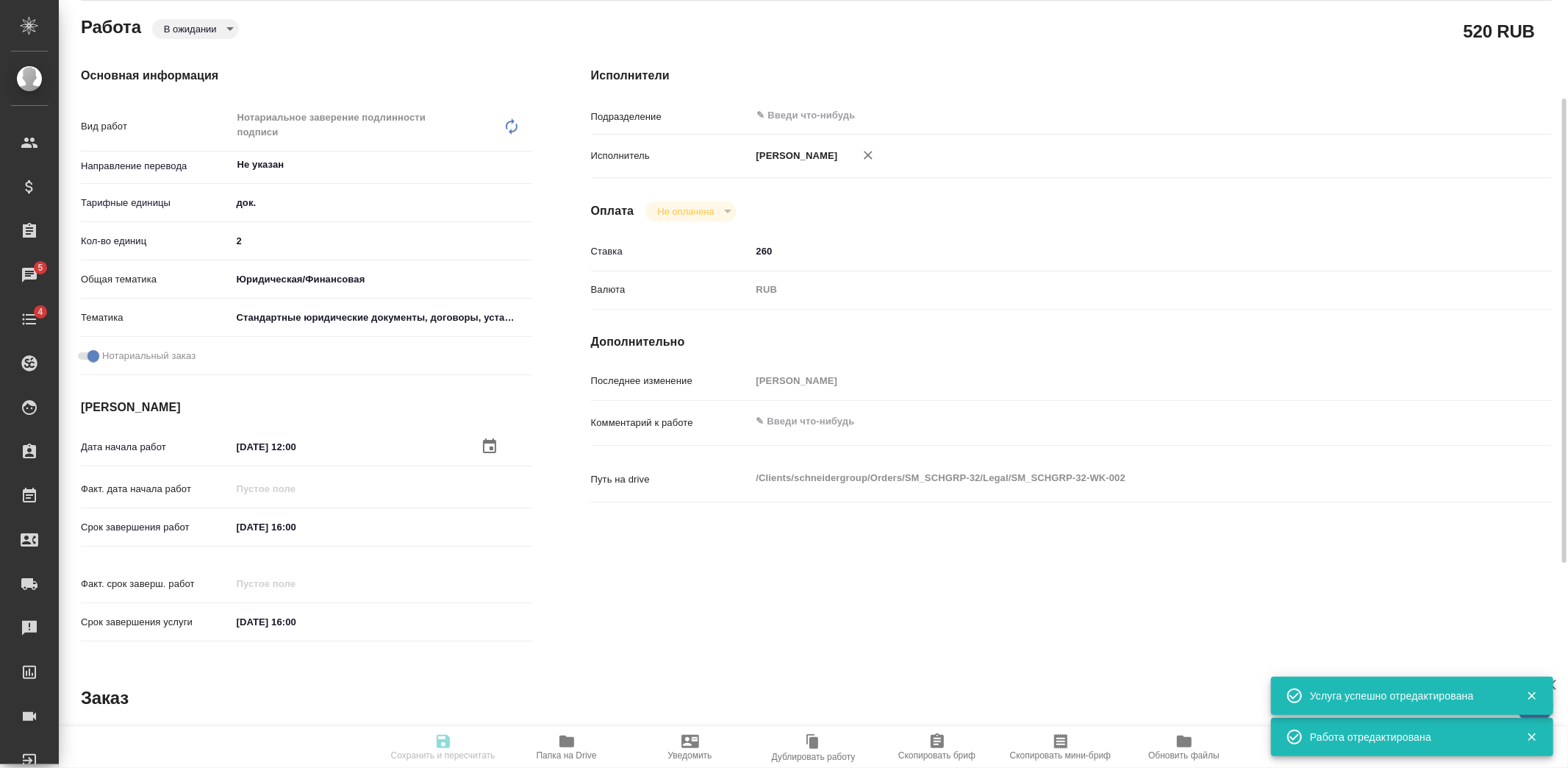
type textarea "x"
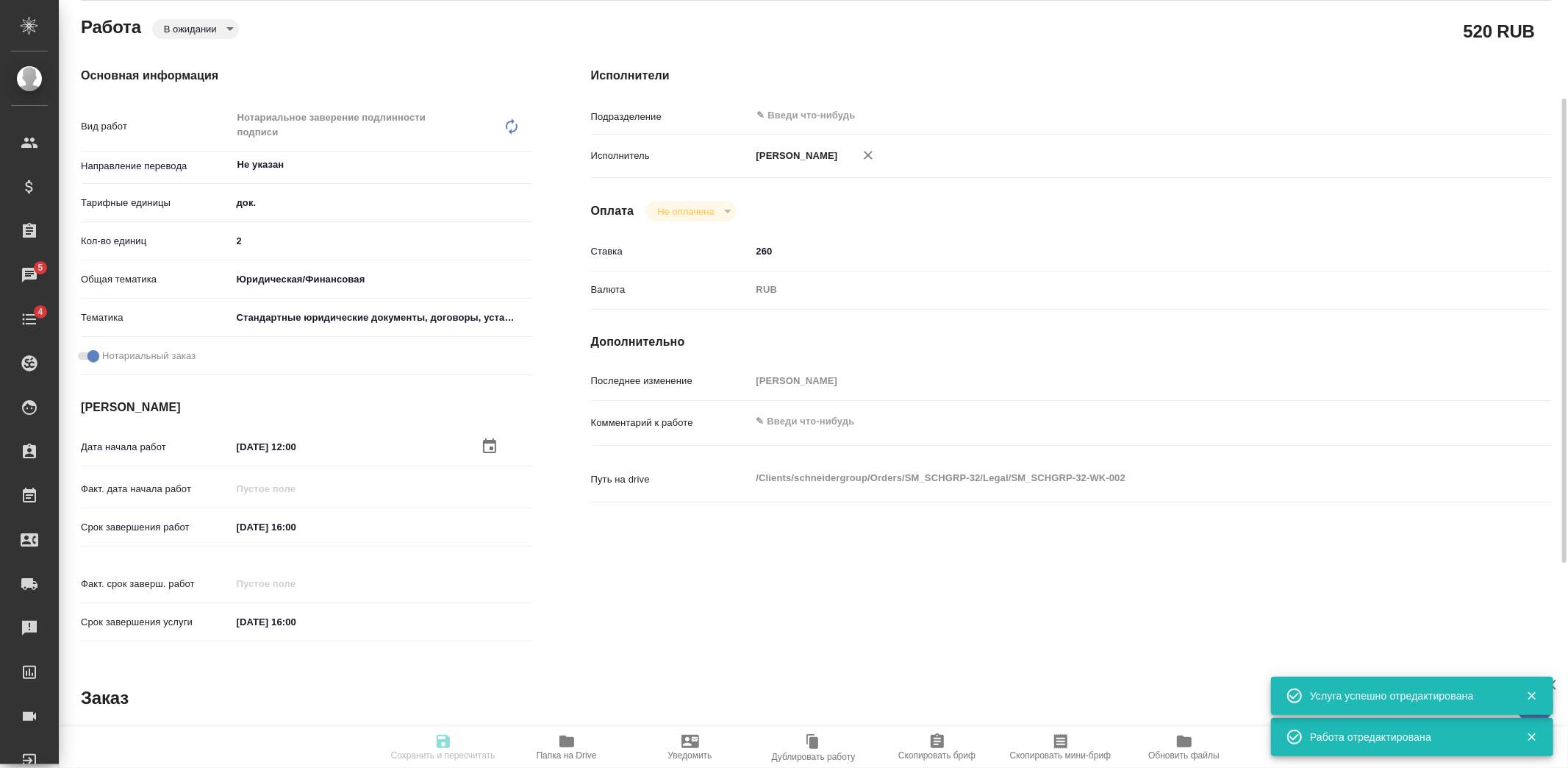
type textarea "x"
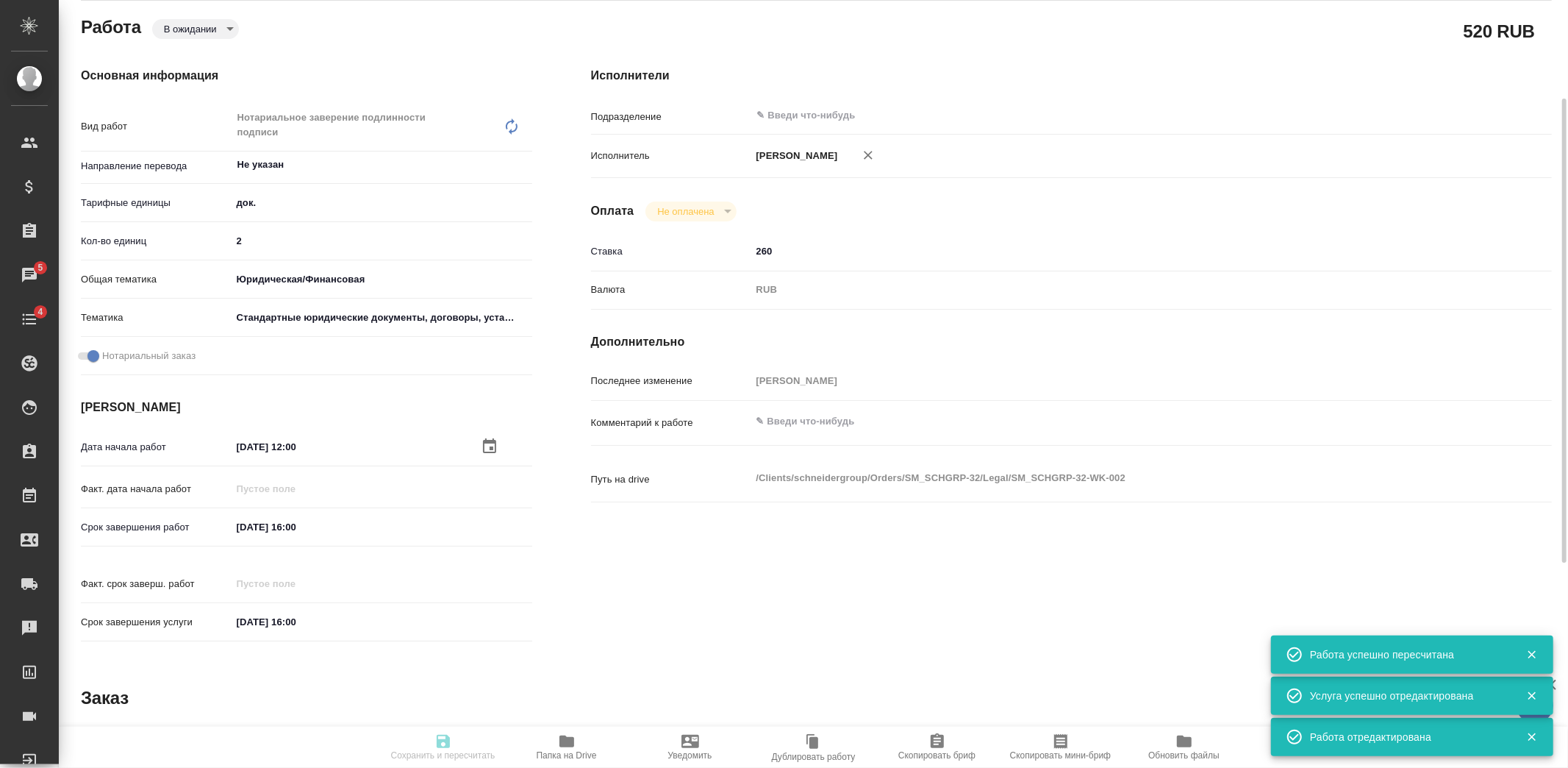
type input "pending"
type textarea "Нотариальное заверение подлинности подписи"
type textarea "x"
type input "Не указан"
type input "5a8b1489cc6b4906c91bfd8b"
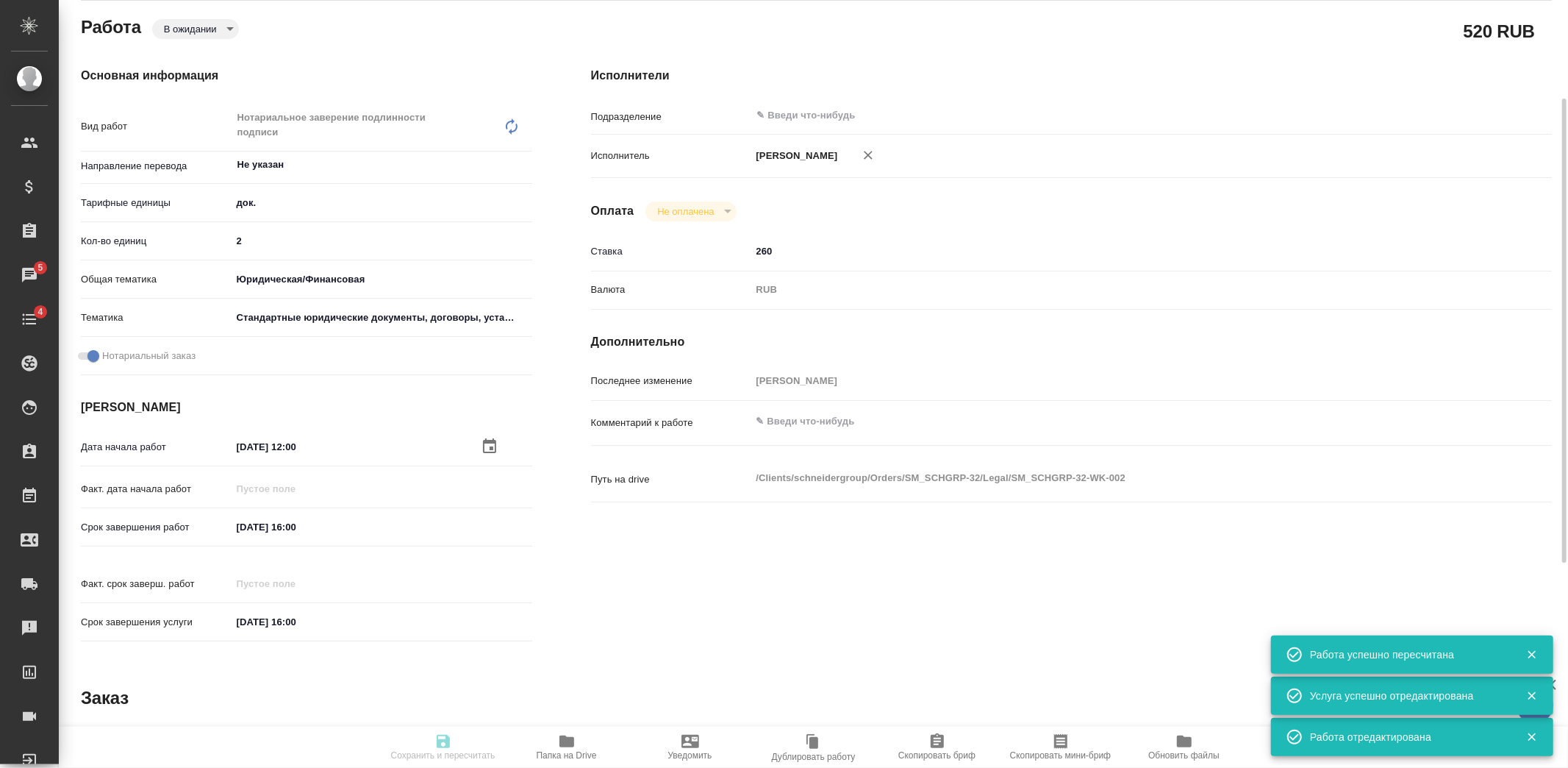
type input "2"
type input "yr-fn"
type input "5f647205b73bc97568ca66bf"
checkbox input "true"
type input "05.09.2025 12:00"
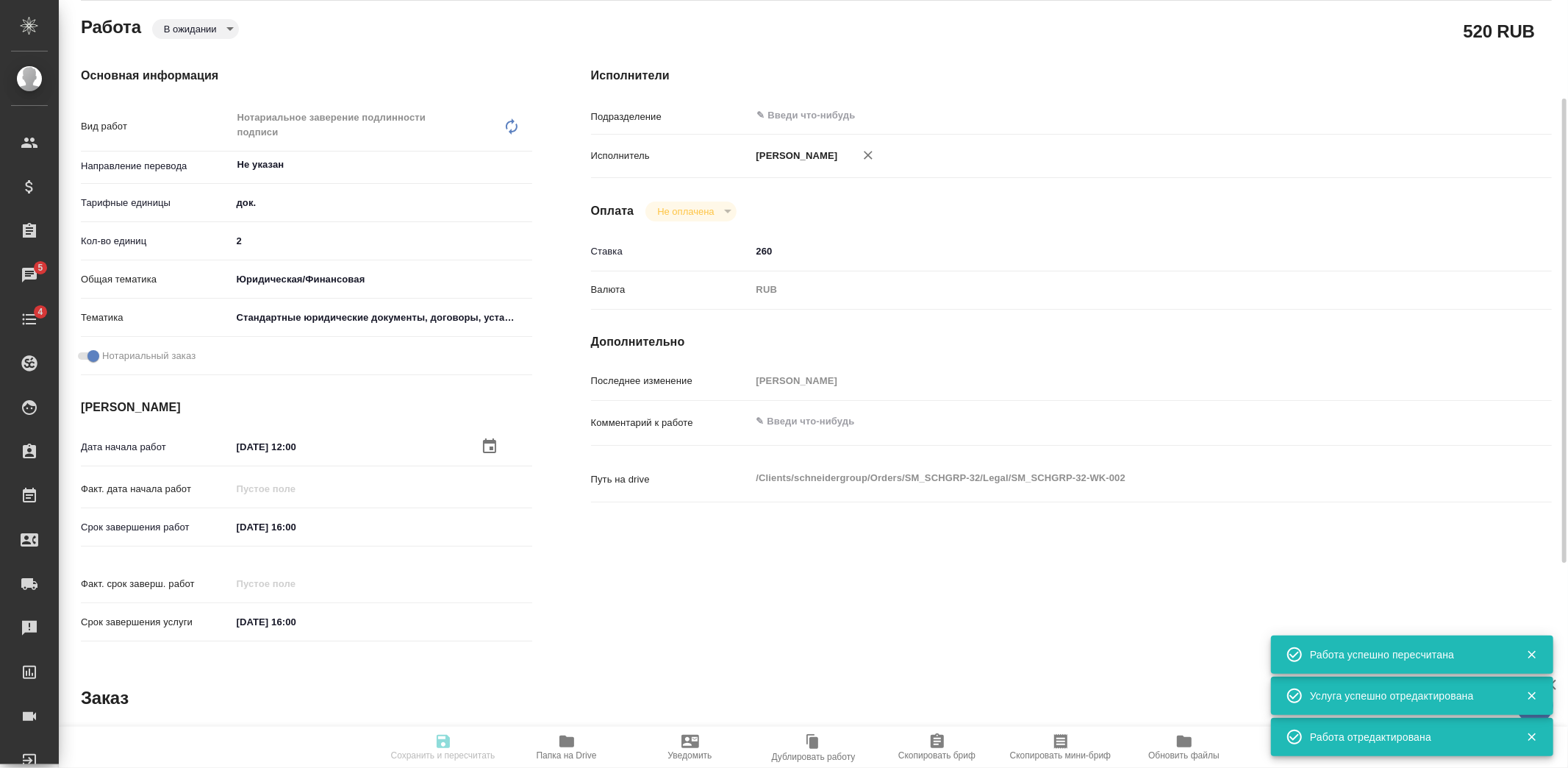
type input "05.09.2025 16:00"
type input "notPayed"
type input "260"
type input "RUB"
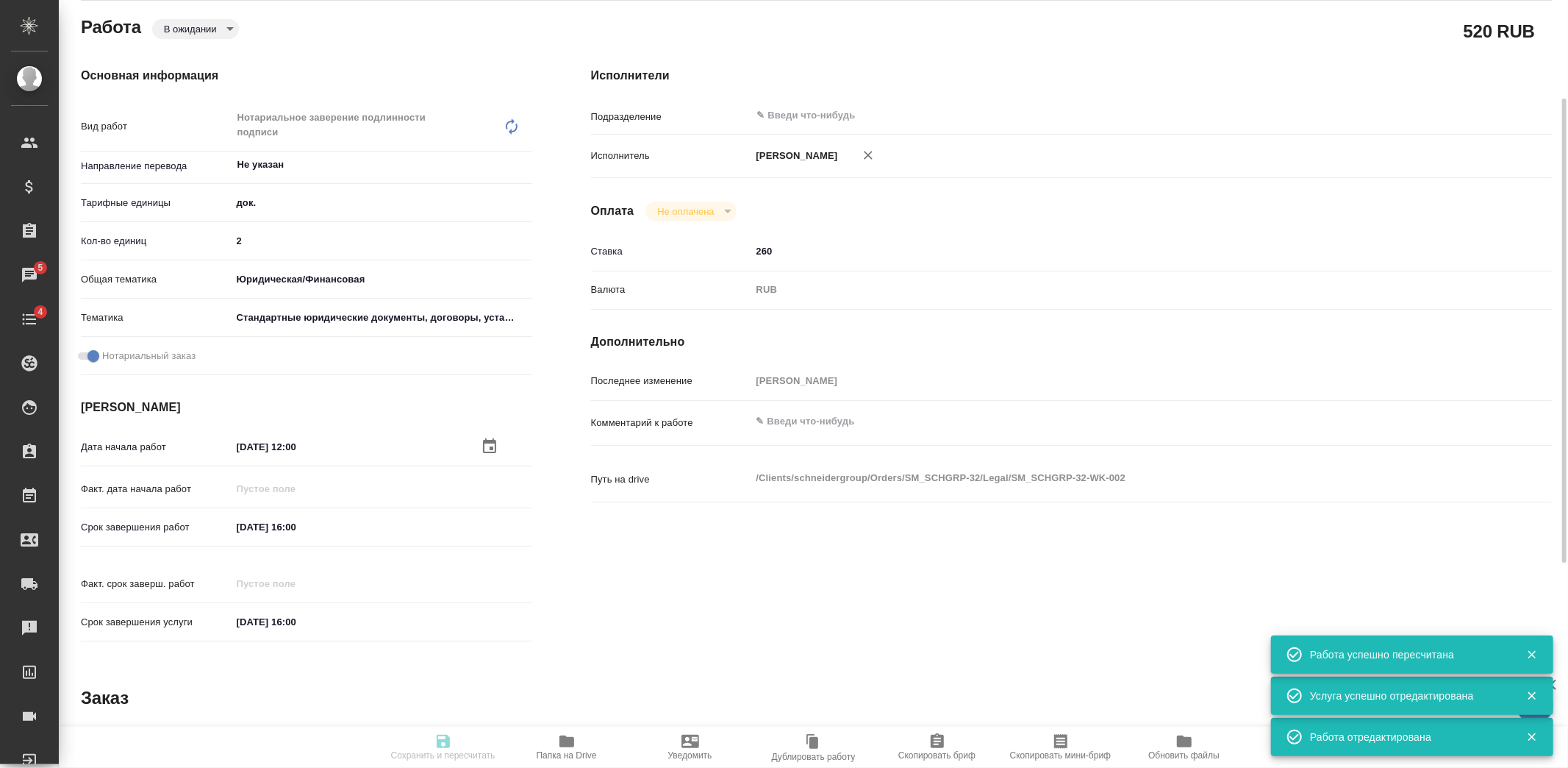
type input "Козлова Мария"
type textarea "x"
type textarea "/Clients/schneidergroup/Orders/SM_SCHGRP-32/Legal/SM_SCHGRP-32-WK-002"
type textarea "x"
type input "SM_SCHGRP-32"
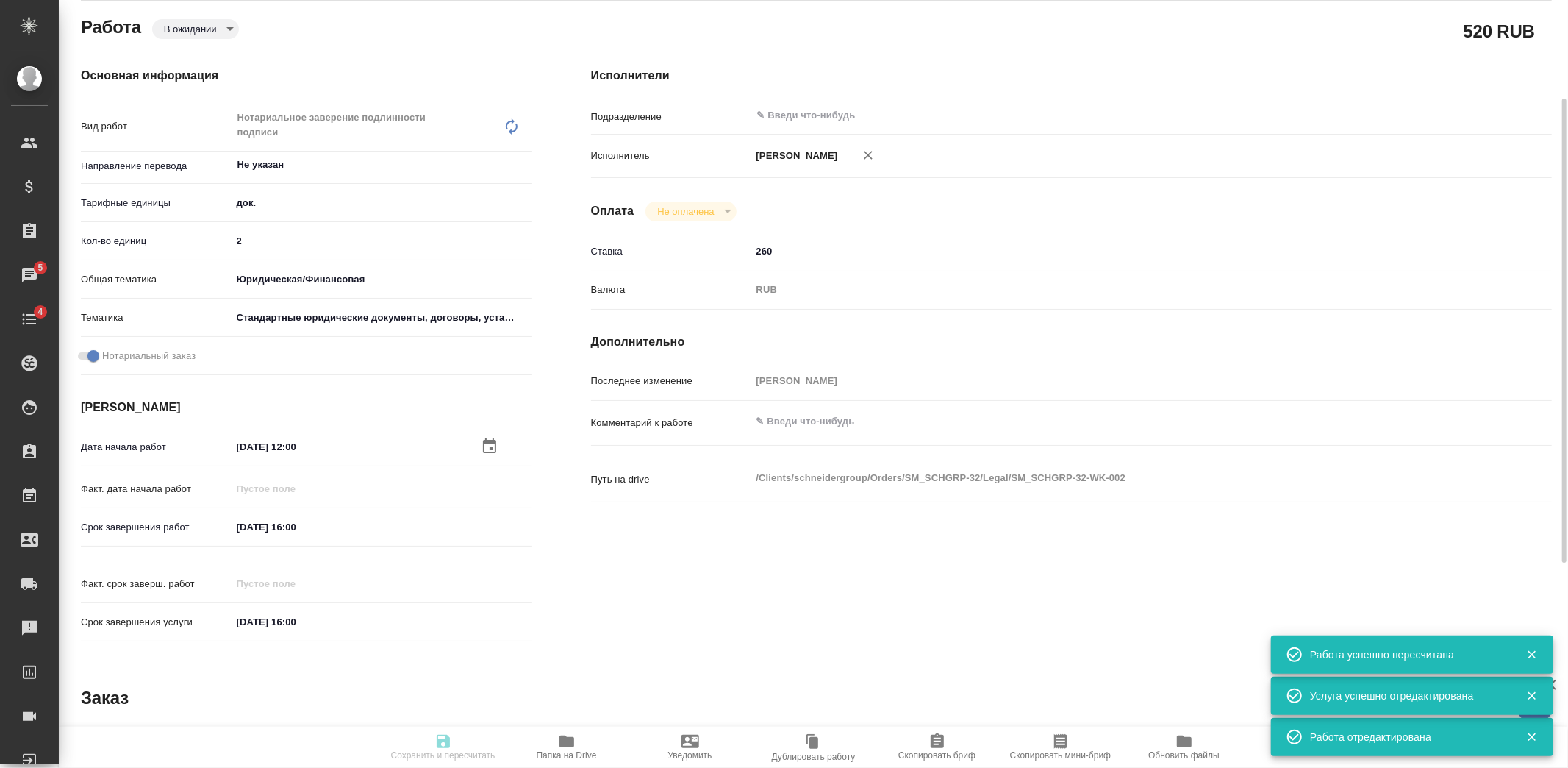
type input "Техническое обеспечение нотариального свидетельствования подлинности подписи пе…"
type input "Нотариальное заверение подлинности подписи"
type input "Козлова Мария"
type input "/Clients/schneidergroup/Orders/SM_SCHGRP-32"
type textarea "x"
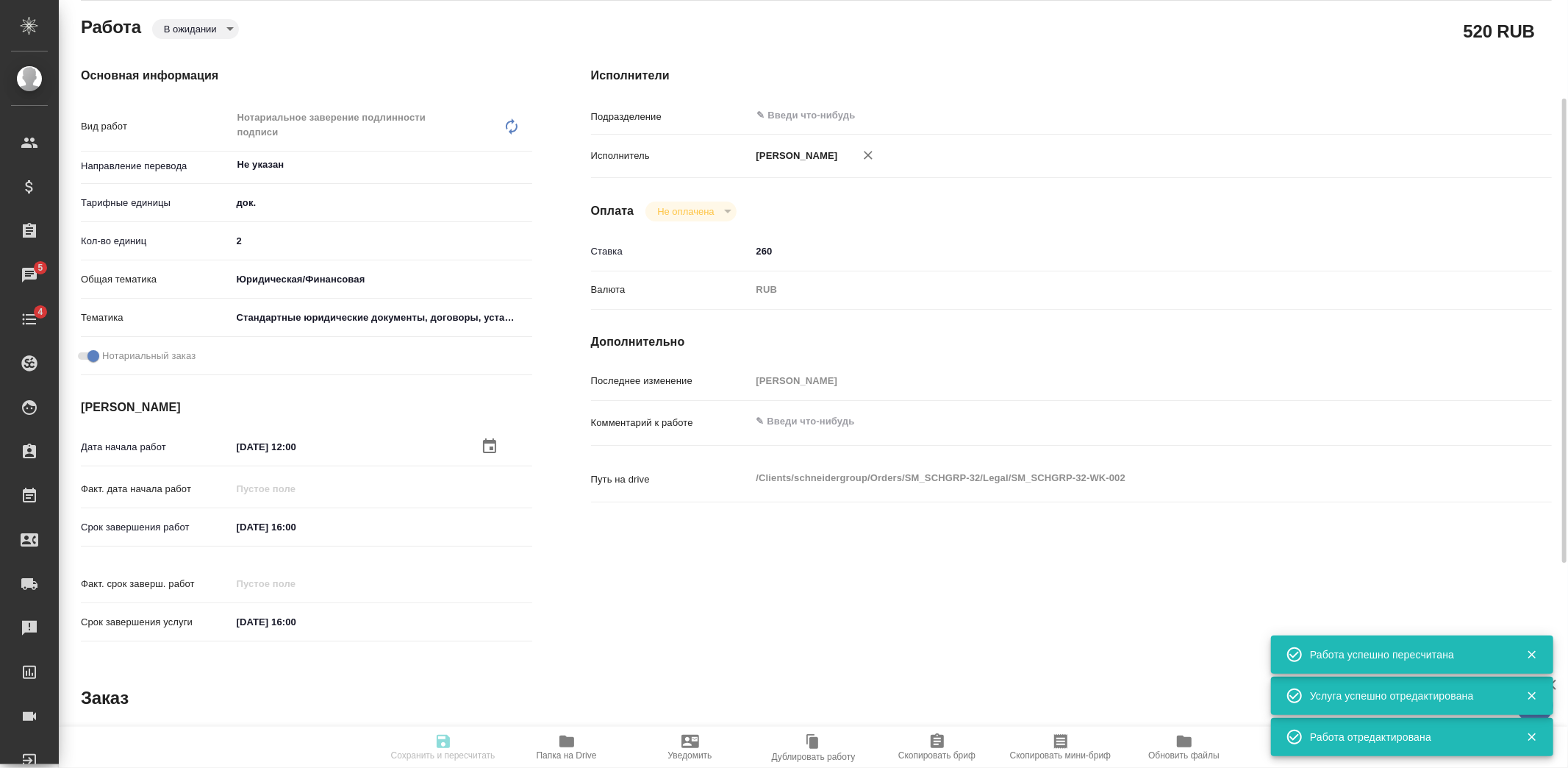
type textarea "корректура чешский-ру для нот заверения"
type textarea "x"
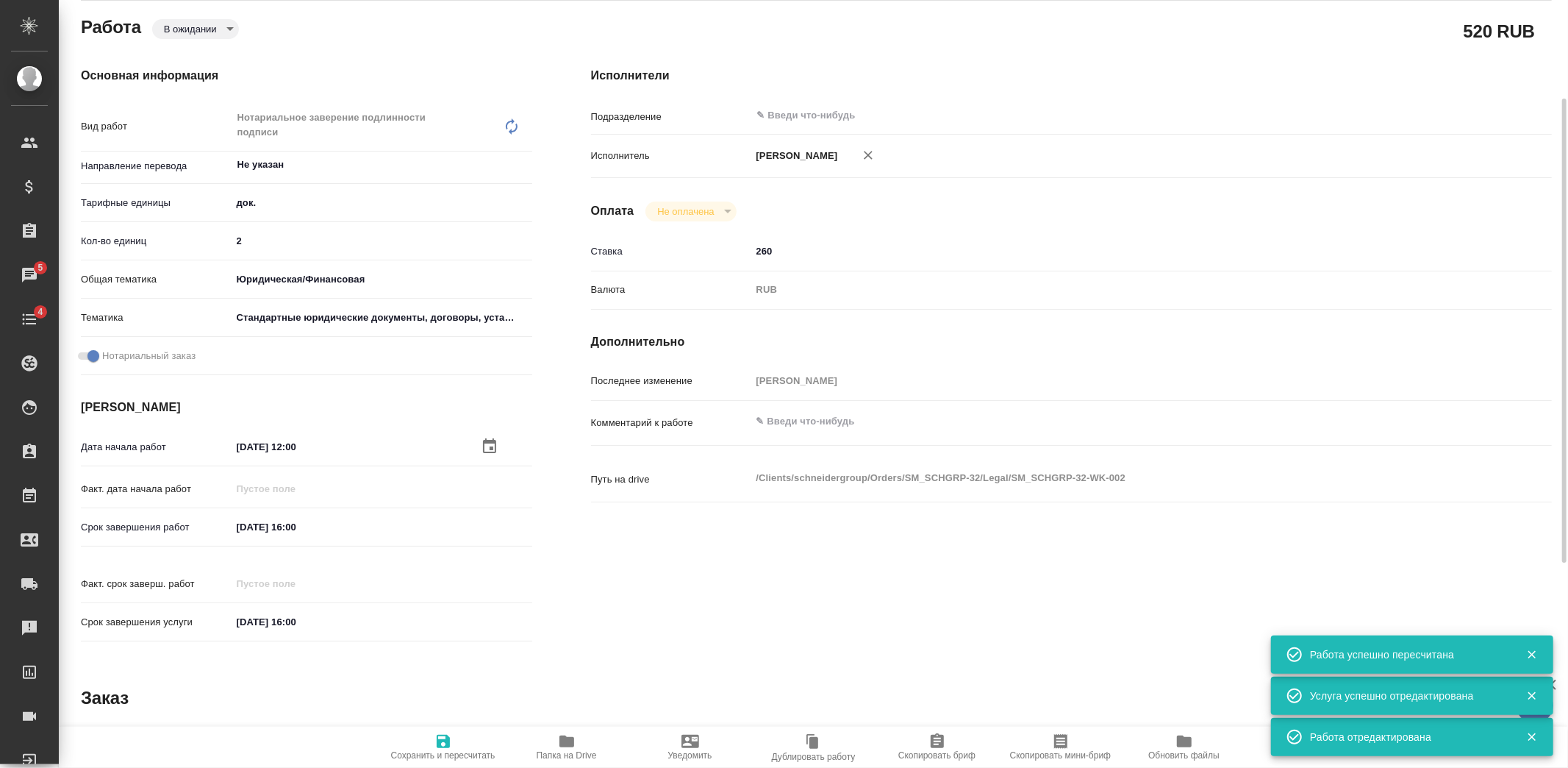
type textarea "x"
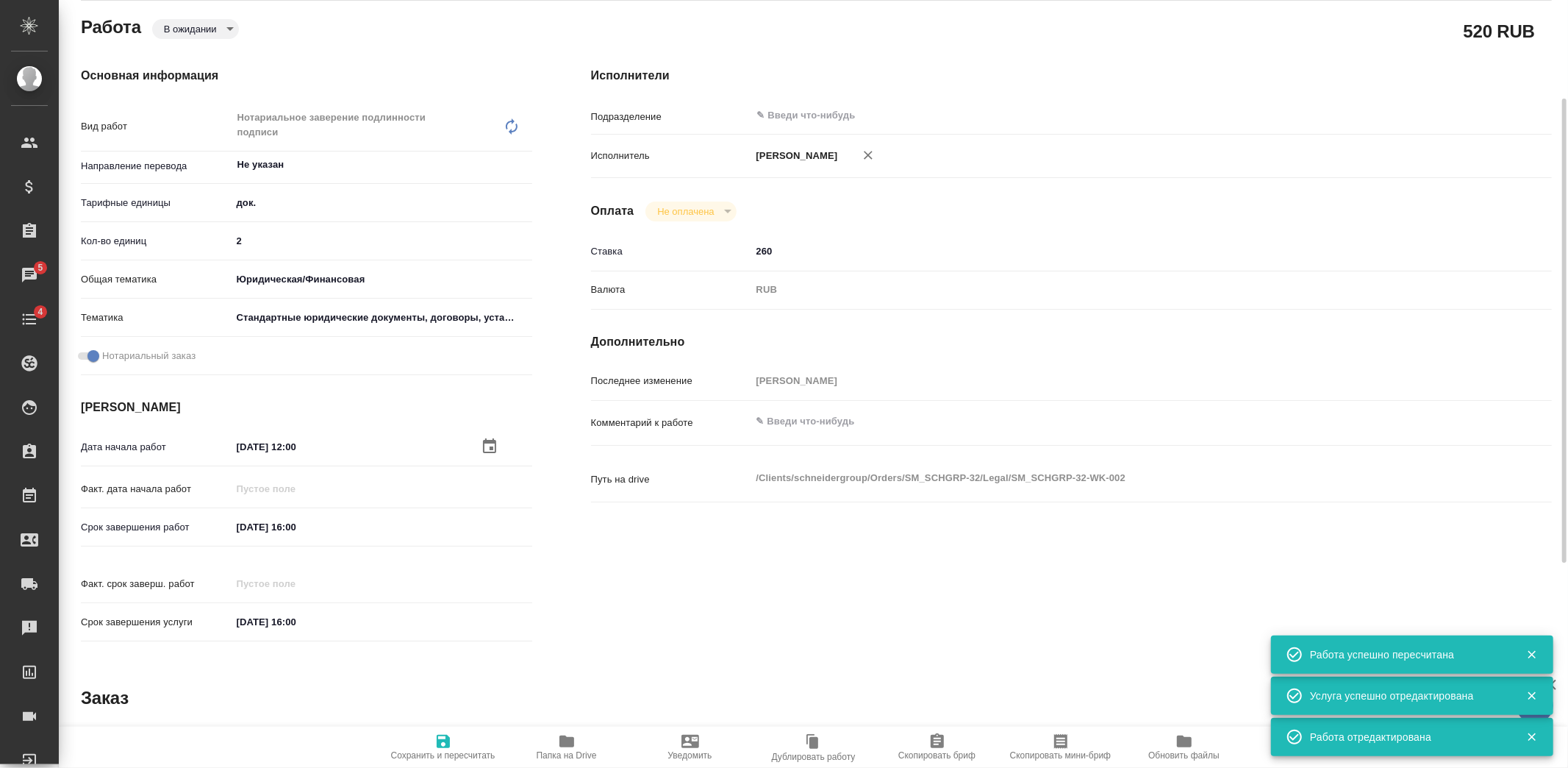
type textarea "x"
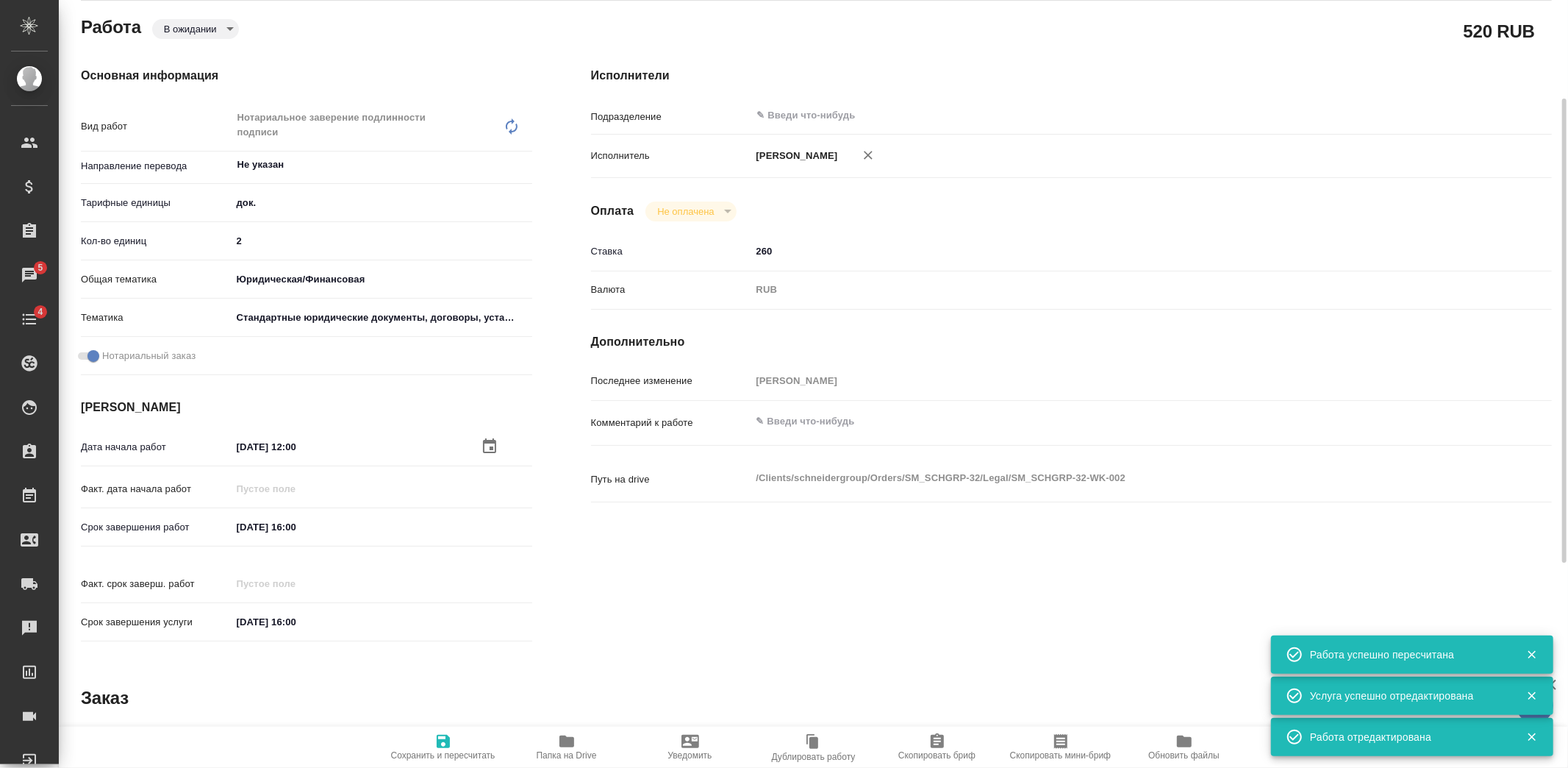
type textarea "x"
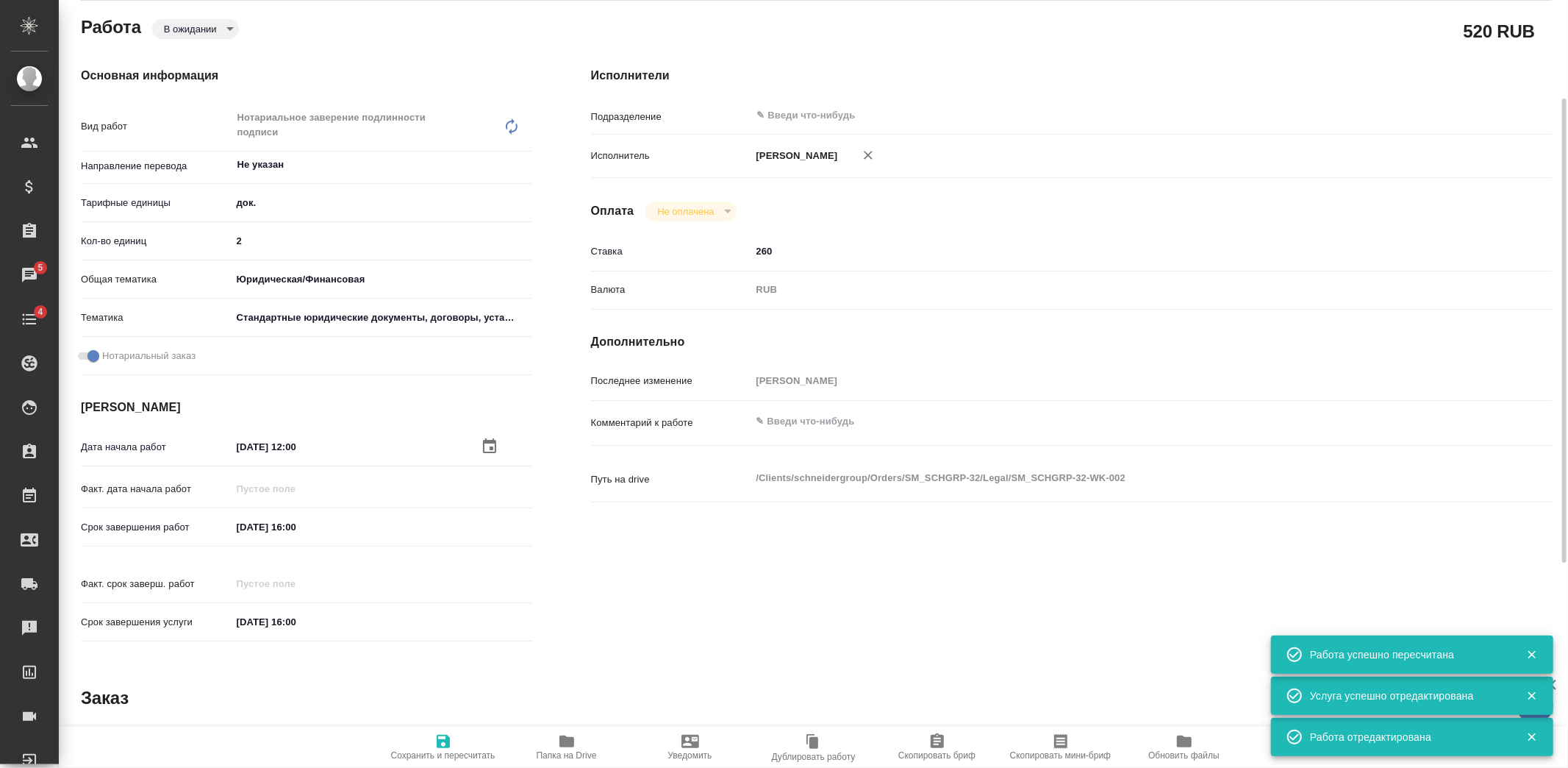
type textarea "x"
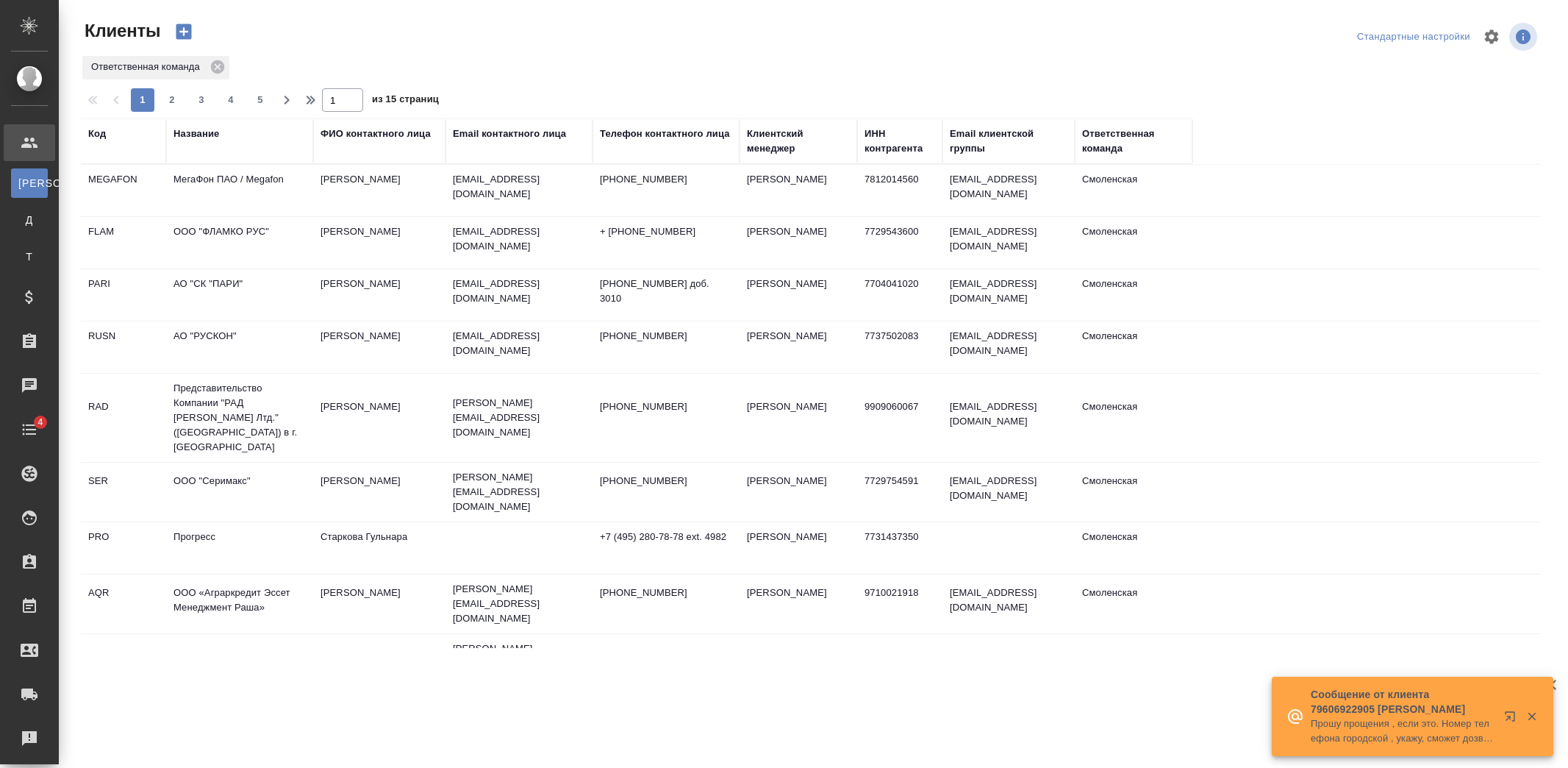
select select "RU"
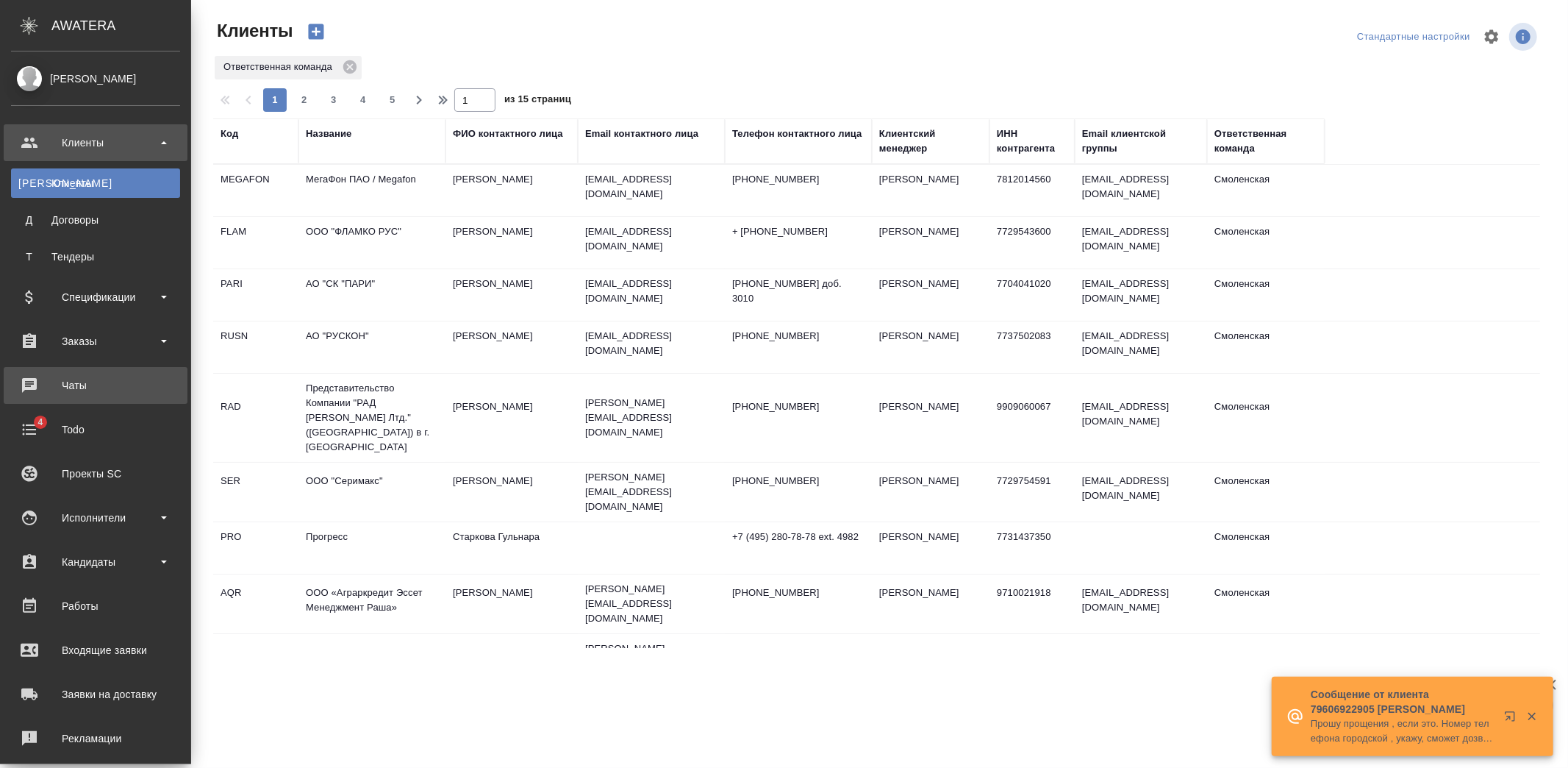
click at [67, 387] on div "Чаты" at bounding box center [95, 385] width 169 height 23
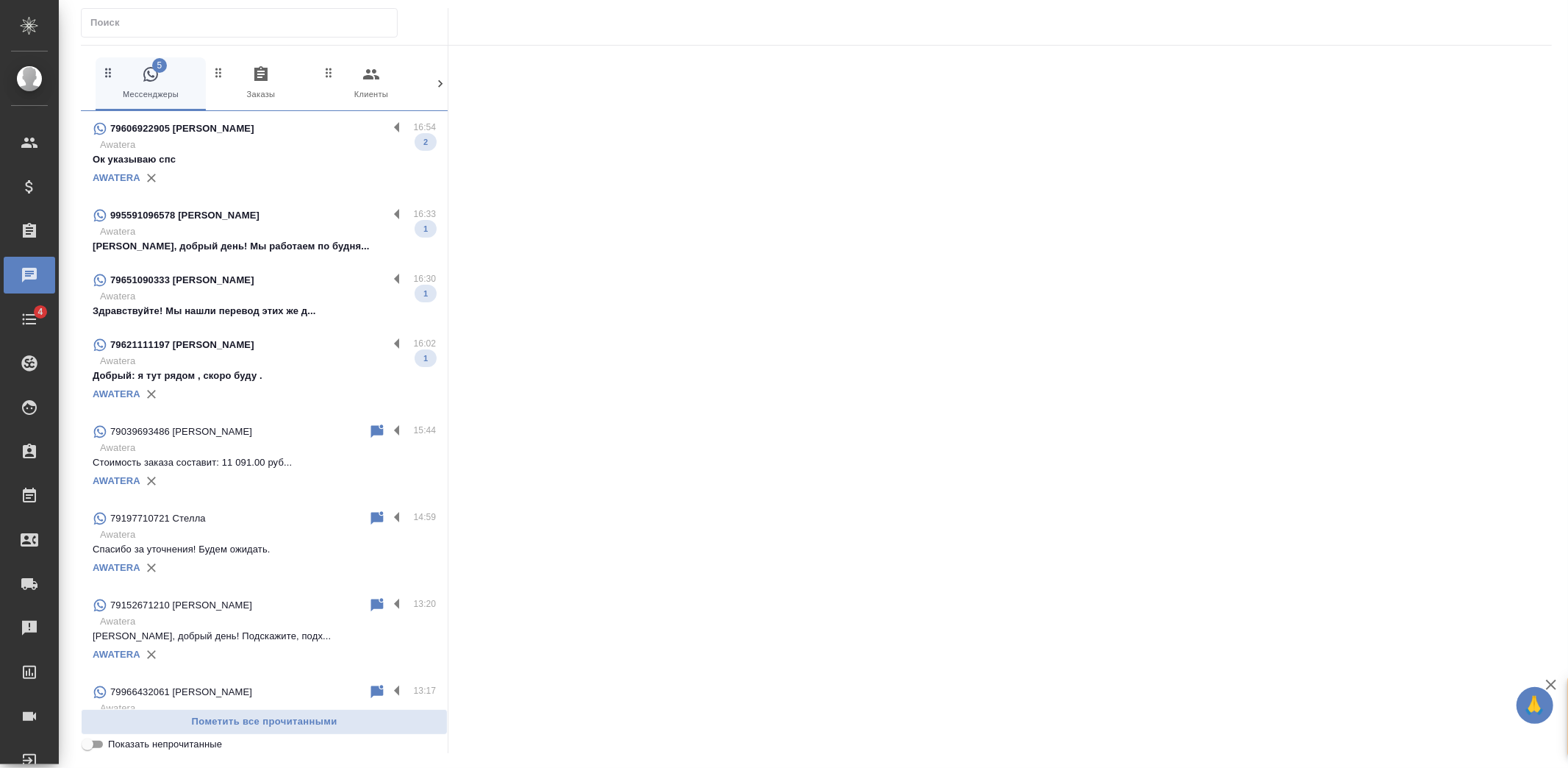
click at [297, 137] on div "79606922905 [PERSON_NAME]" at bounding box center [241, 128] width 296 height 18
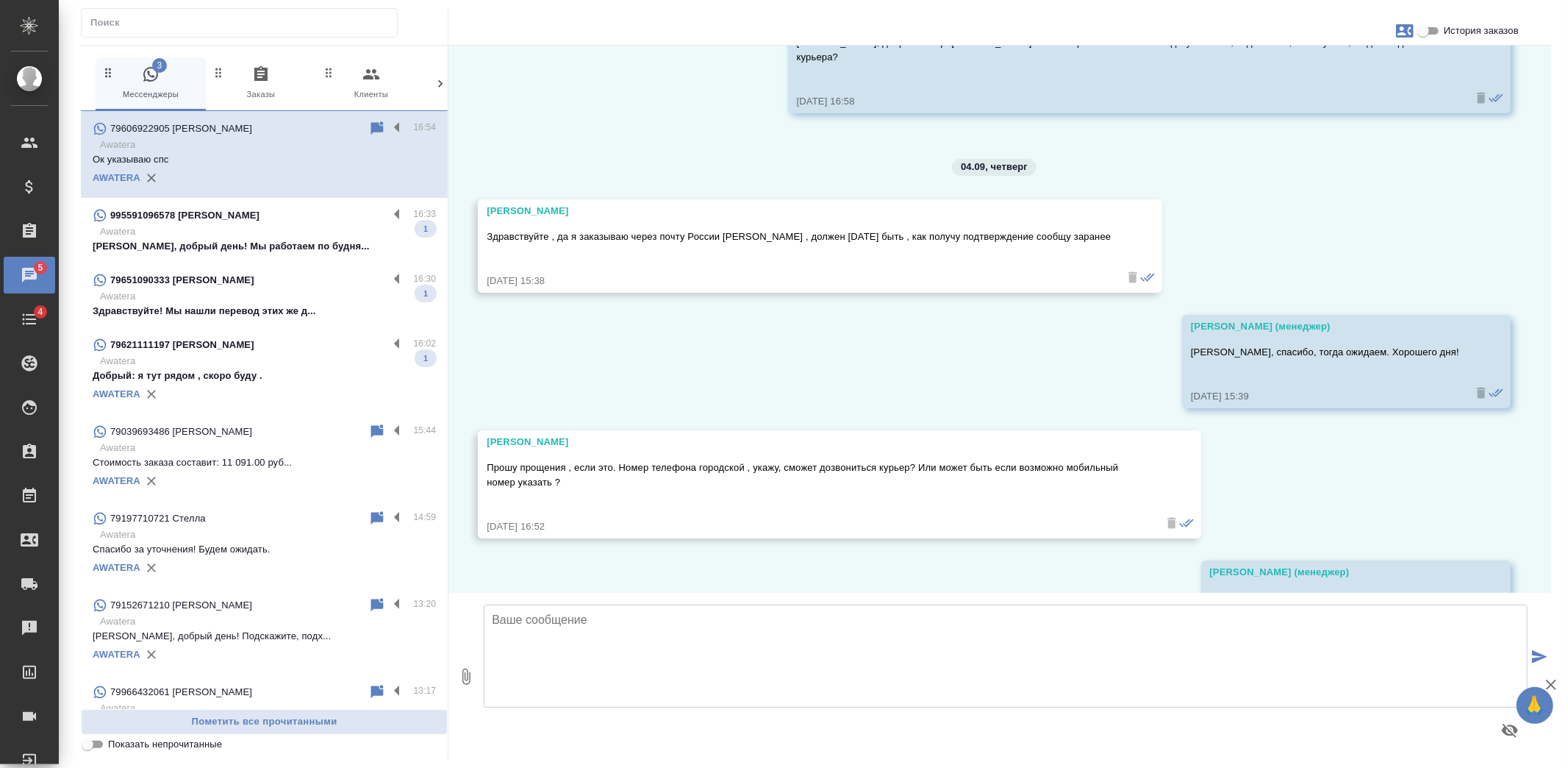
scroll to position [6457, 0]
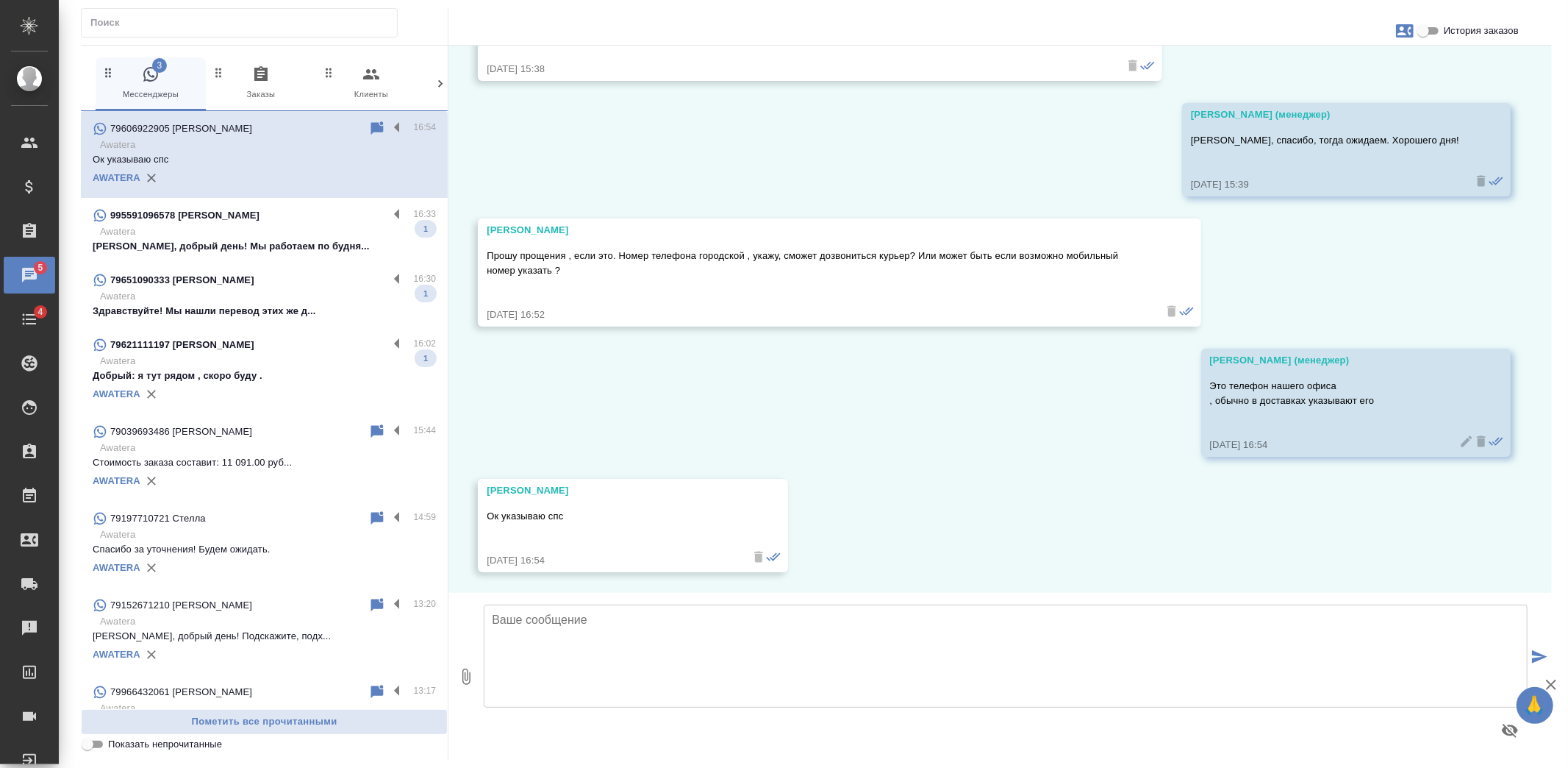
click at [295, 244] on p "[PERSON_NAME], добрый день! Мы работаем по будня..." at bounding box center [264, 246] width 344 height 15
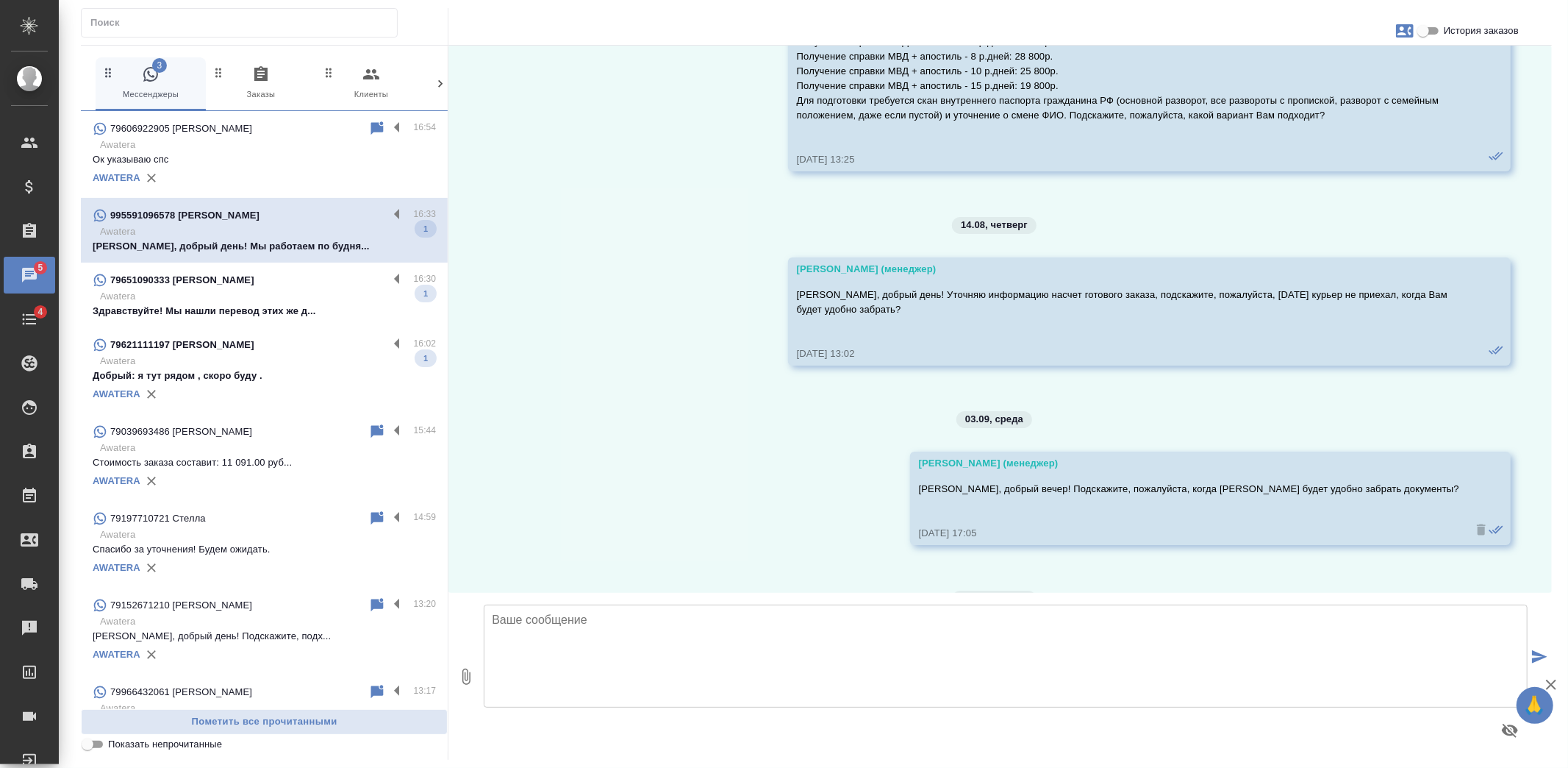
scroll to position [7914, 0]
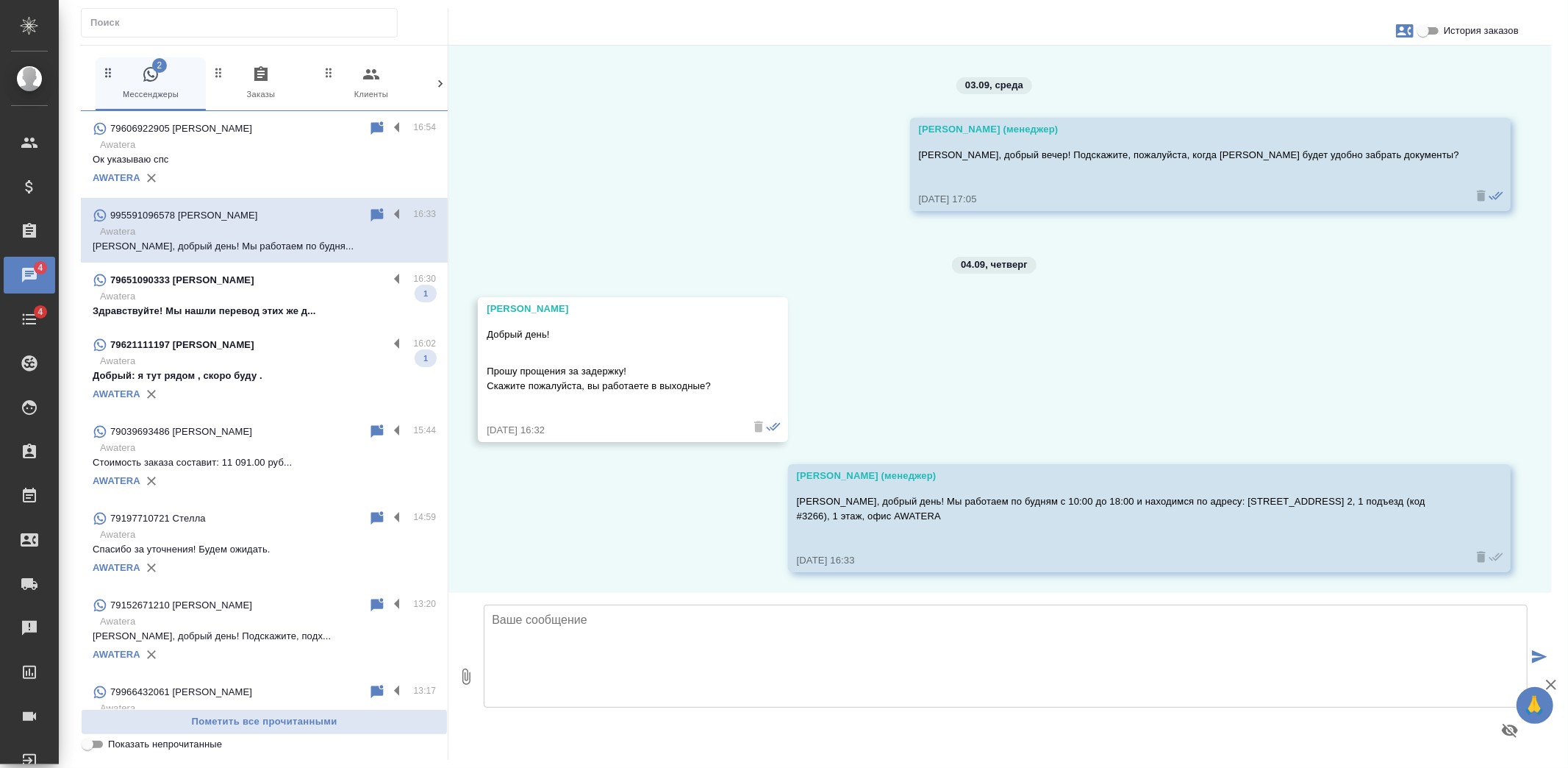
click at [275, 284] on div "79651090333 [PERSON_NAME]" at bounding box center [241, 280] width 296 height 18
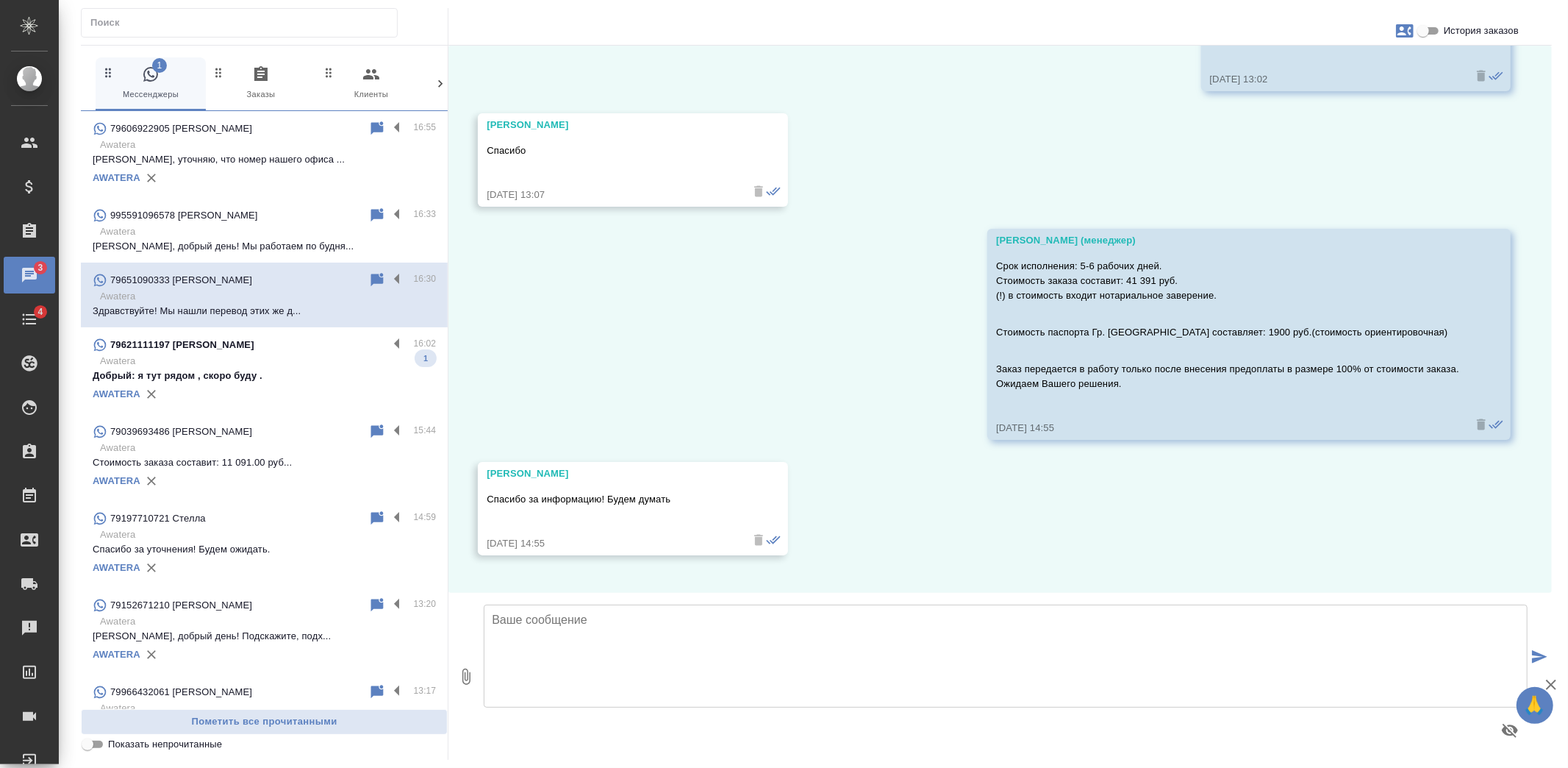
scroll to position [1693, 0]
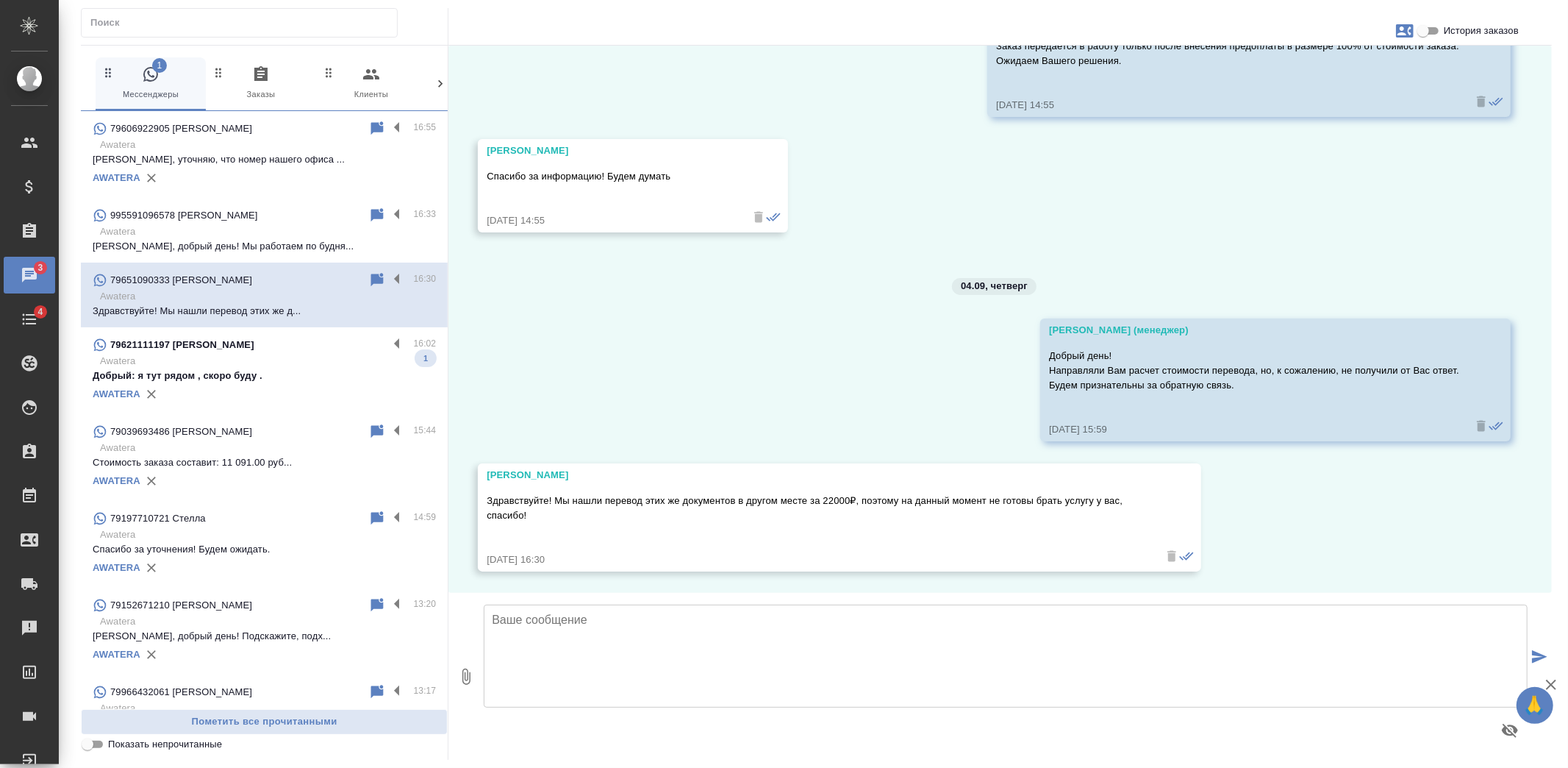
click at [269, 357] on p "Awatera" at bounding box center [267, 360] width 336 height 15
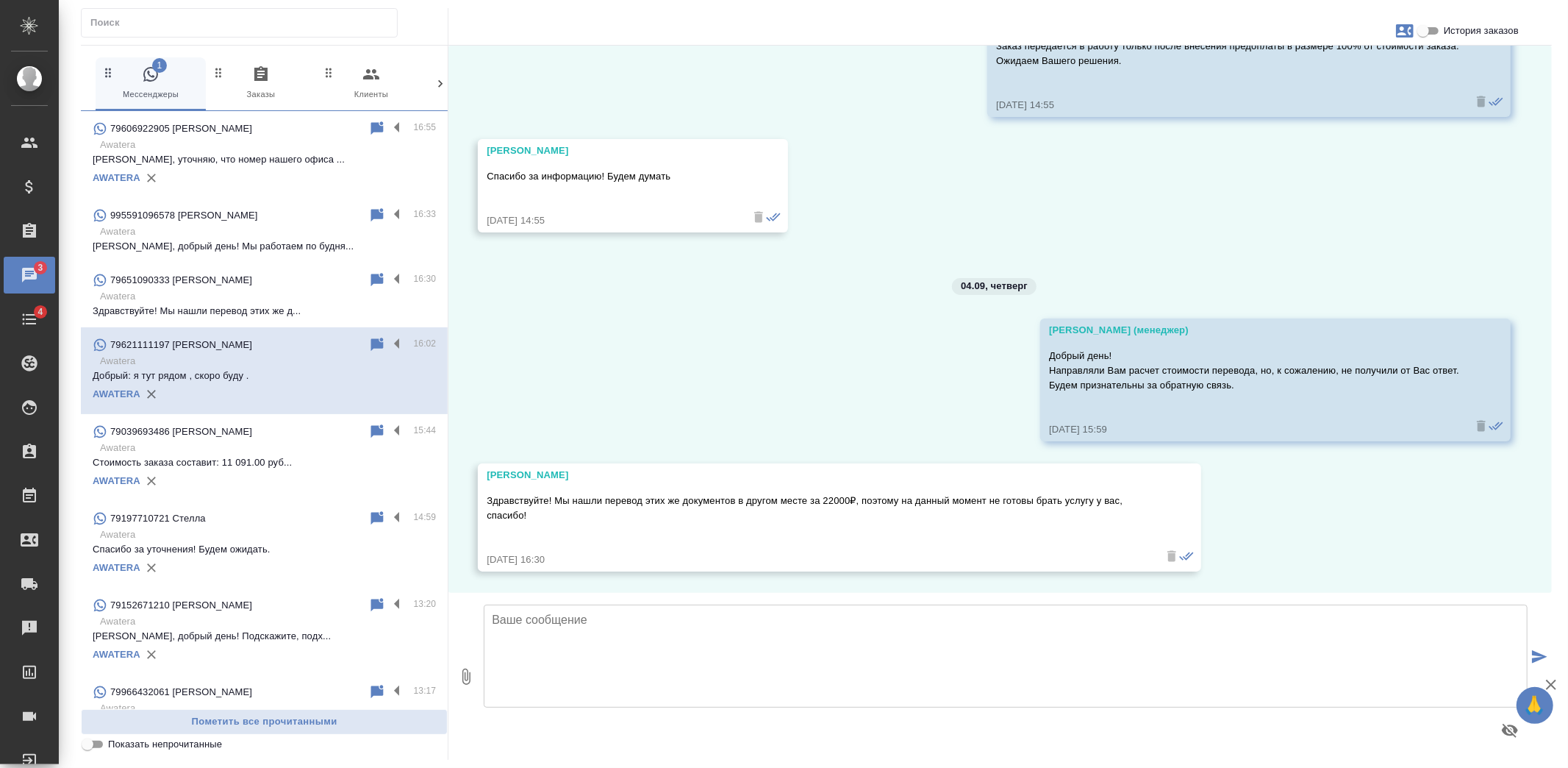
scroll to position [0, 0]
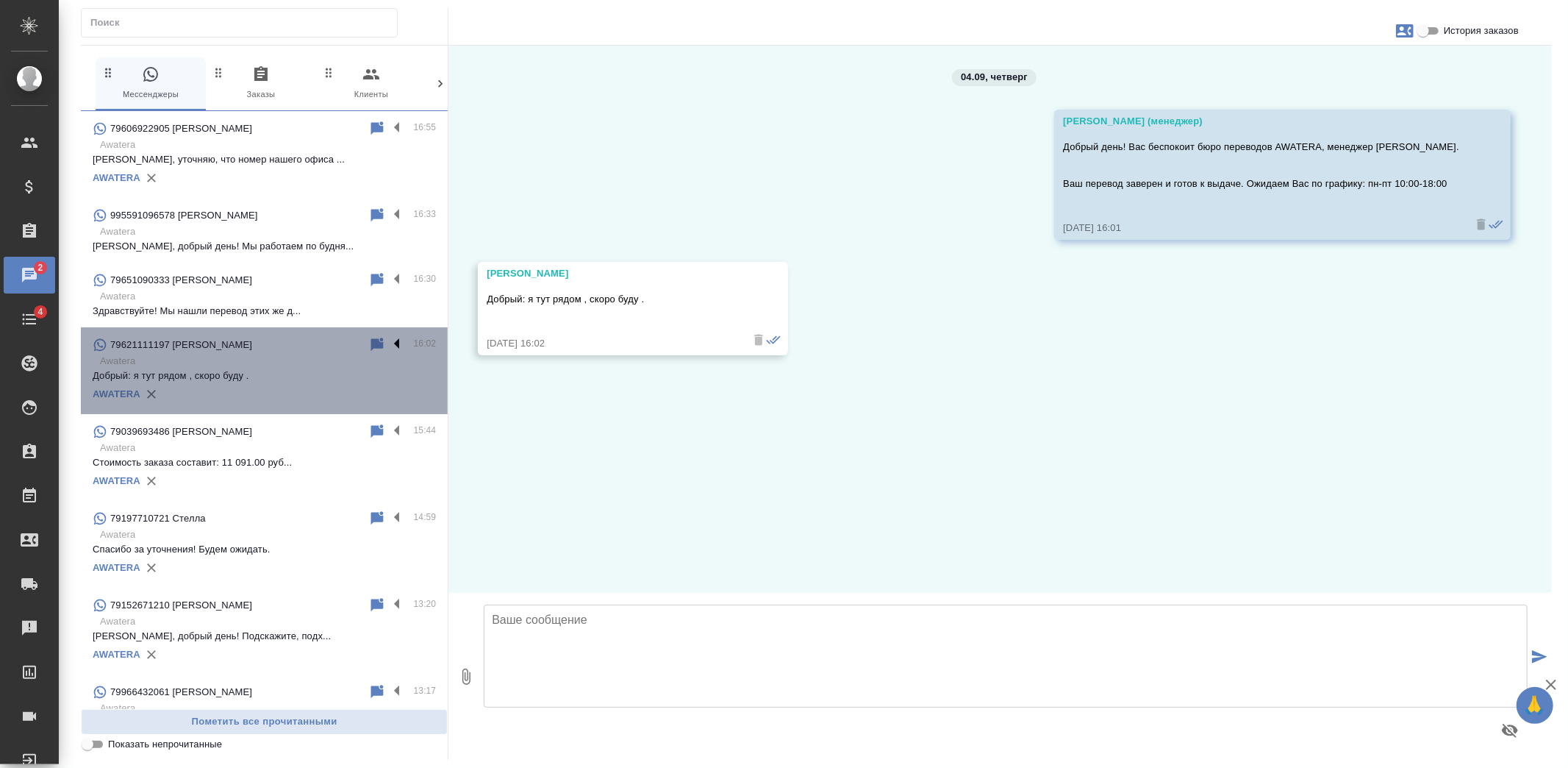
click at [392, 344] on label at bounding box center [401, 344] width 25 height 17
click at [0, 0] on input "checkbox" at bounding box center [0, 0] width 0 height 0
click at [334, 344] on icon at bounding box center [339, 345] width 11 height 14
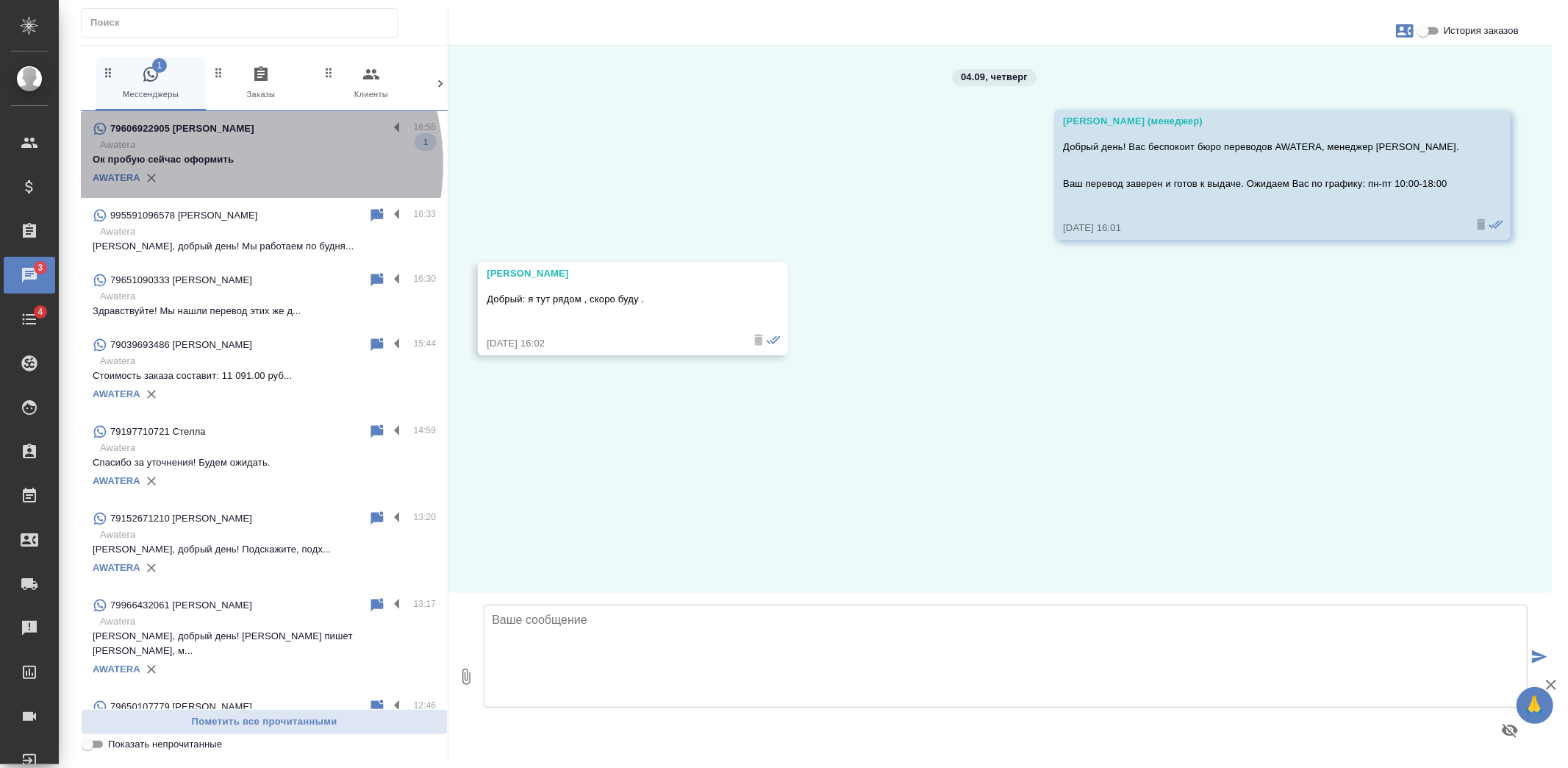
click at [218, 164] on p "Ок пробую сейчас оформить" at bounding box center [264, 159] width 344 height 15
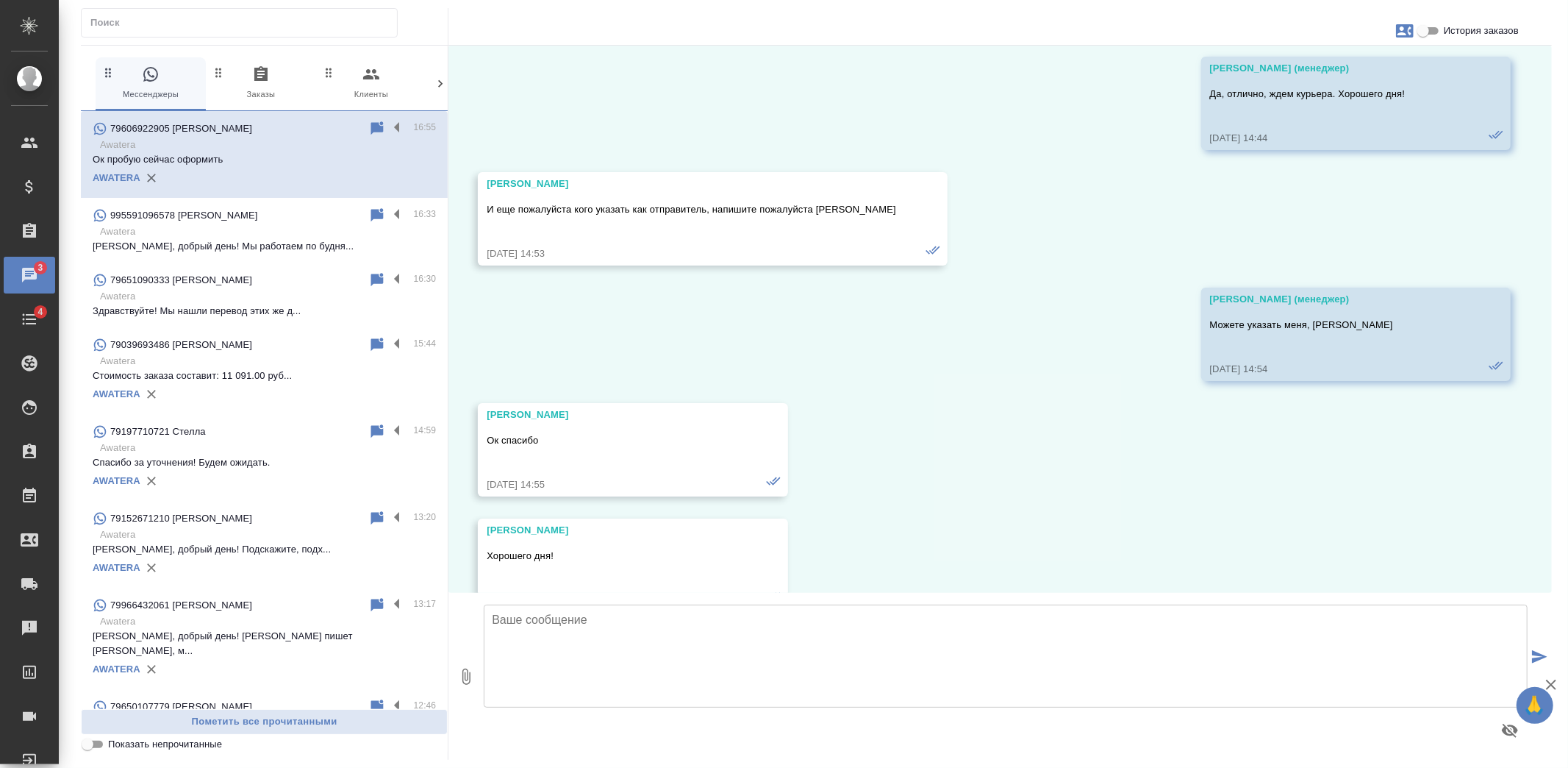
scroll to position [6688, 0]
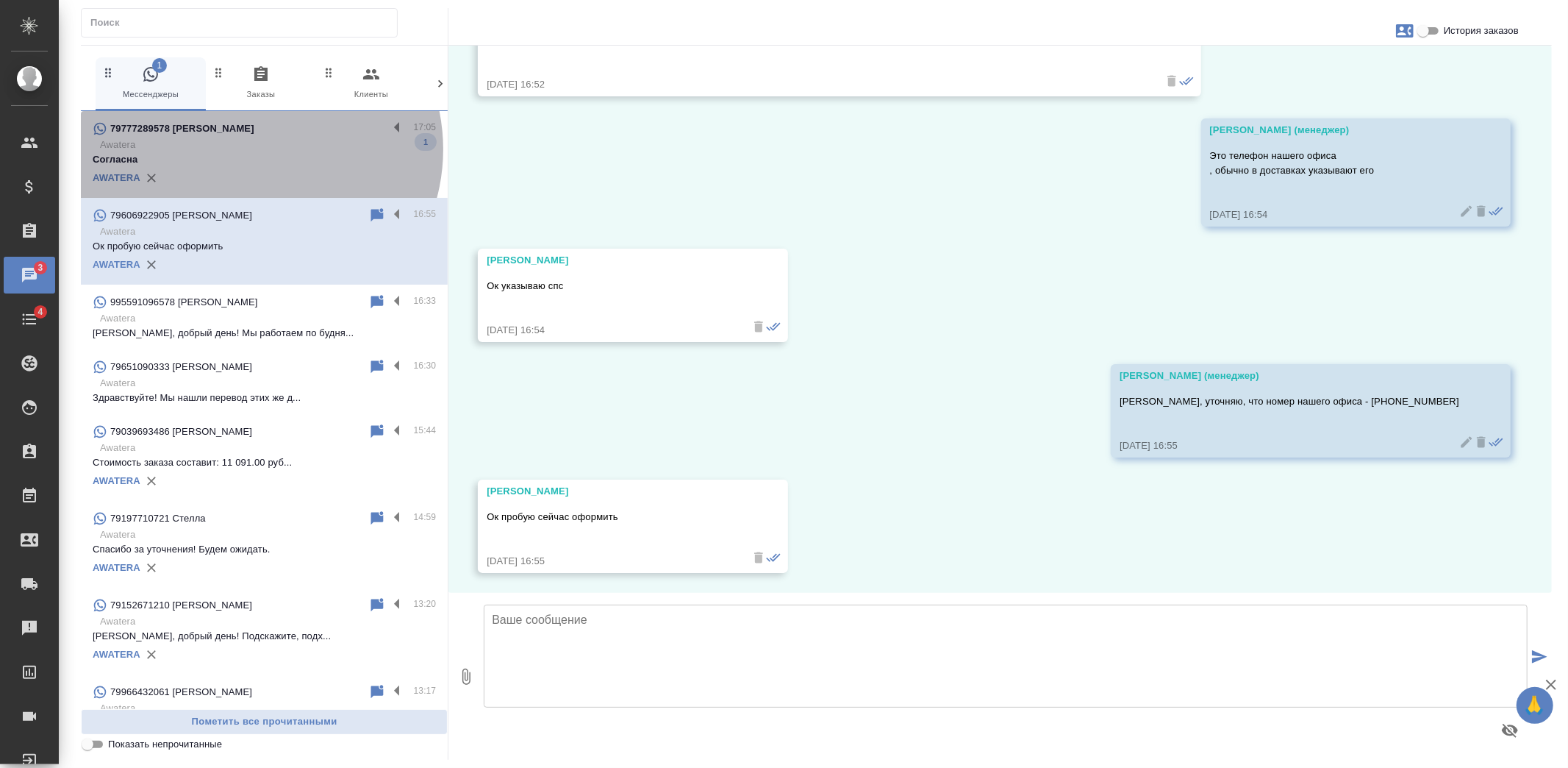
click at [255, 149] on p "Awatera" at bounding box center [267, 144] width 336 height 15
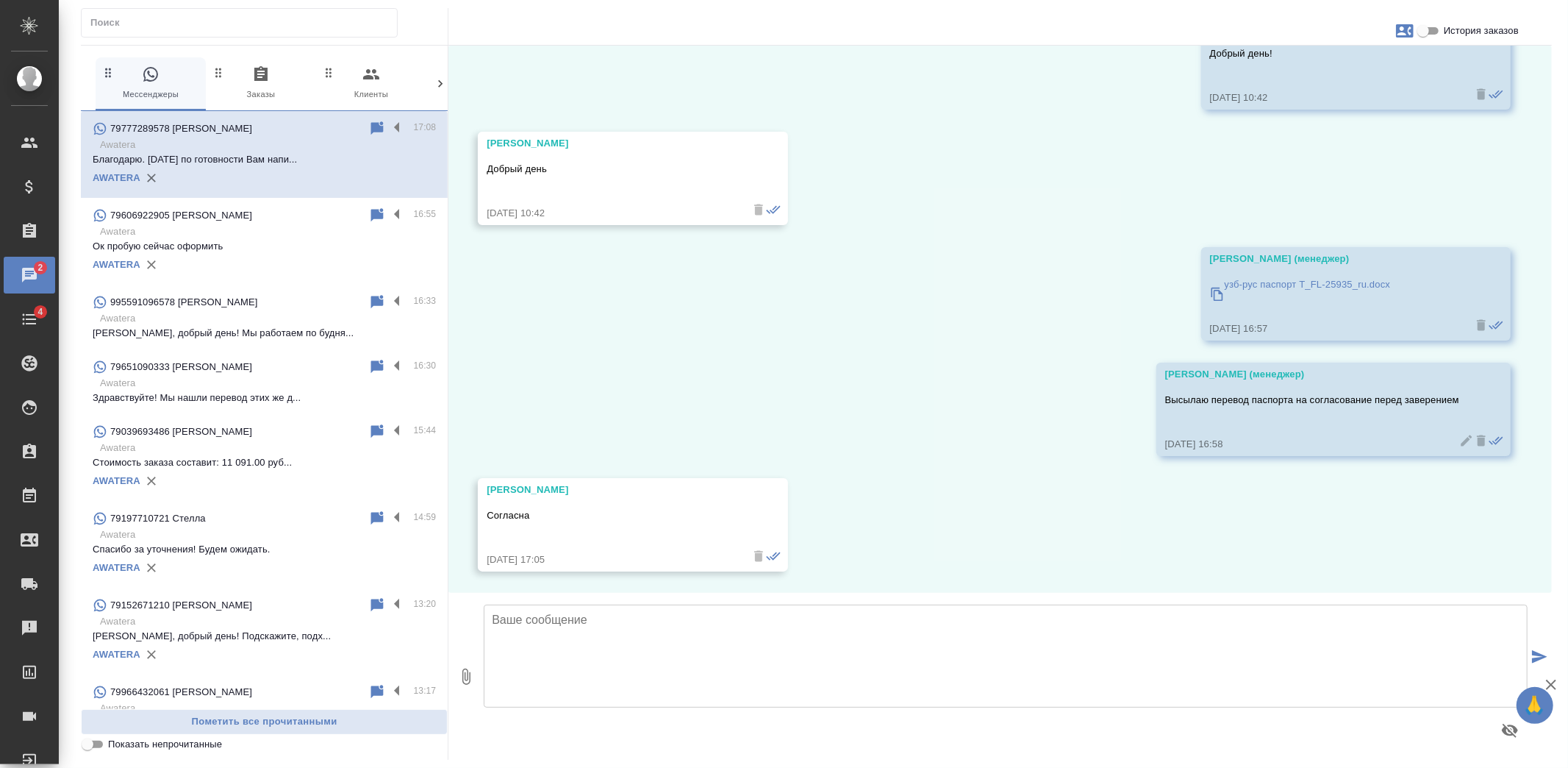
scroll to position [2632, 0]
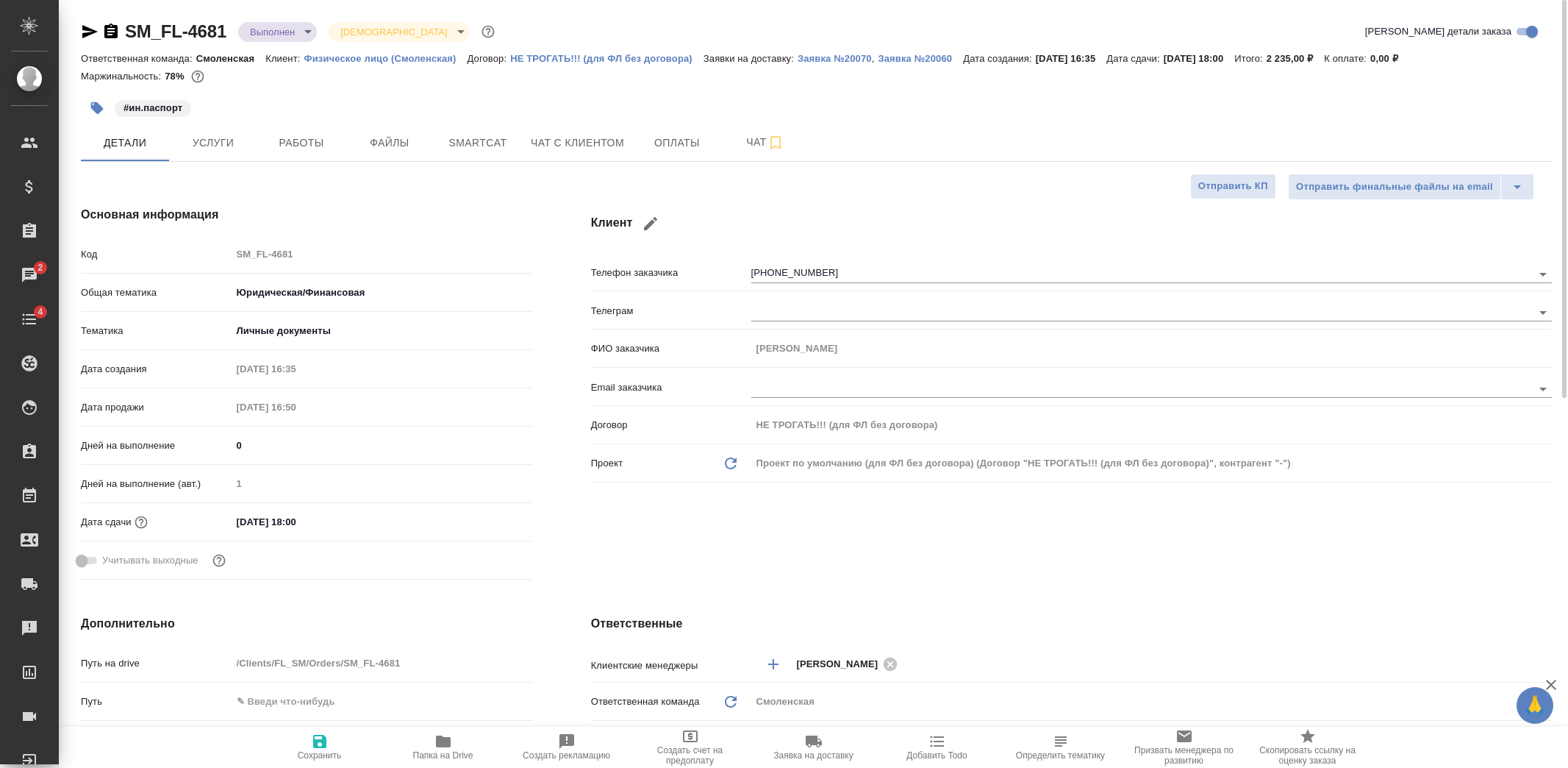
select select "RU"
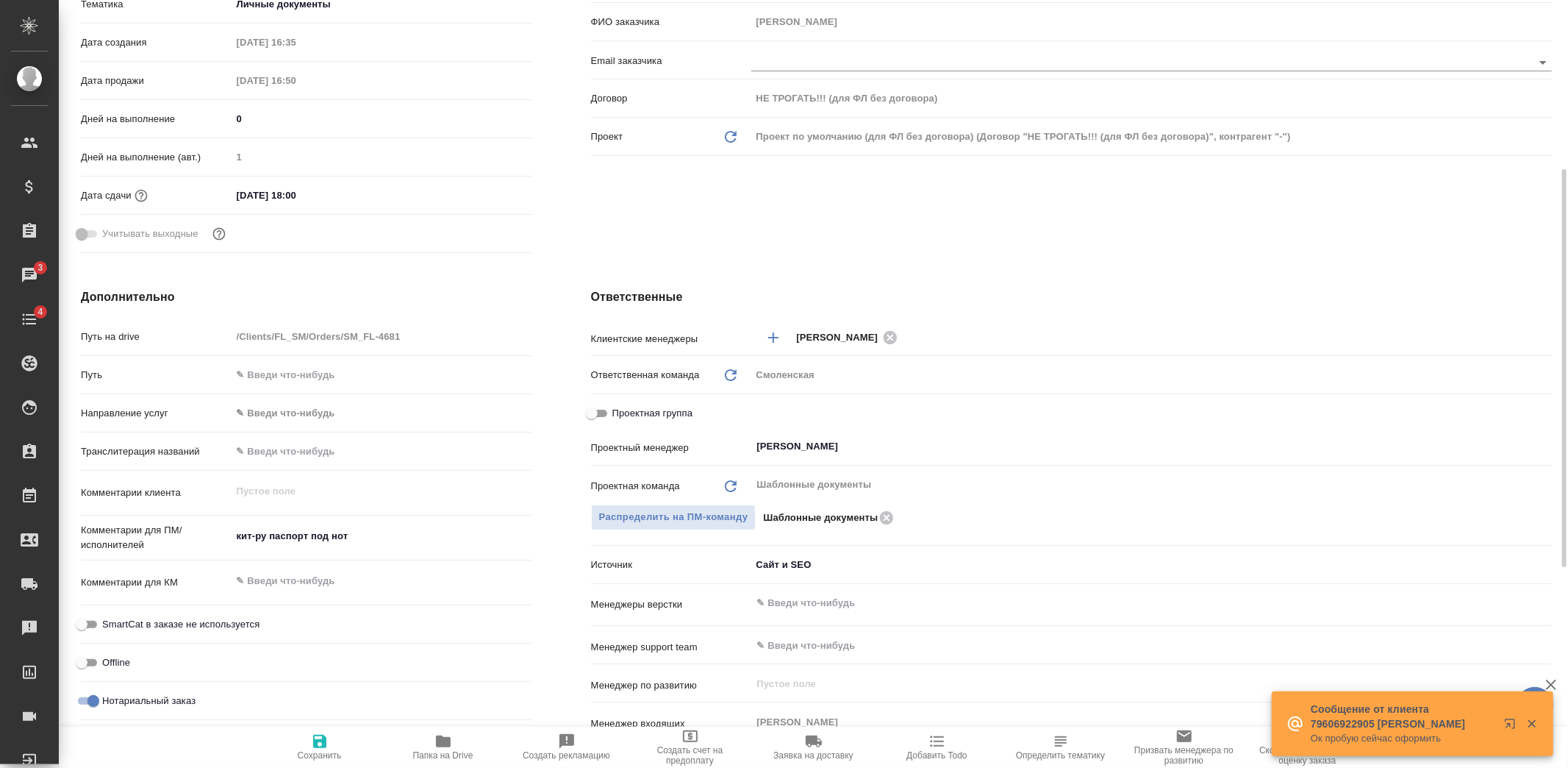
scroll to position [81, 0]
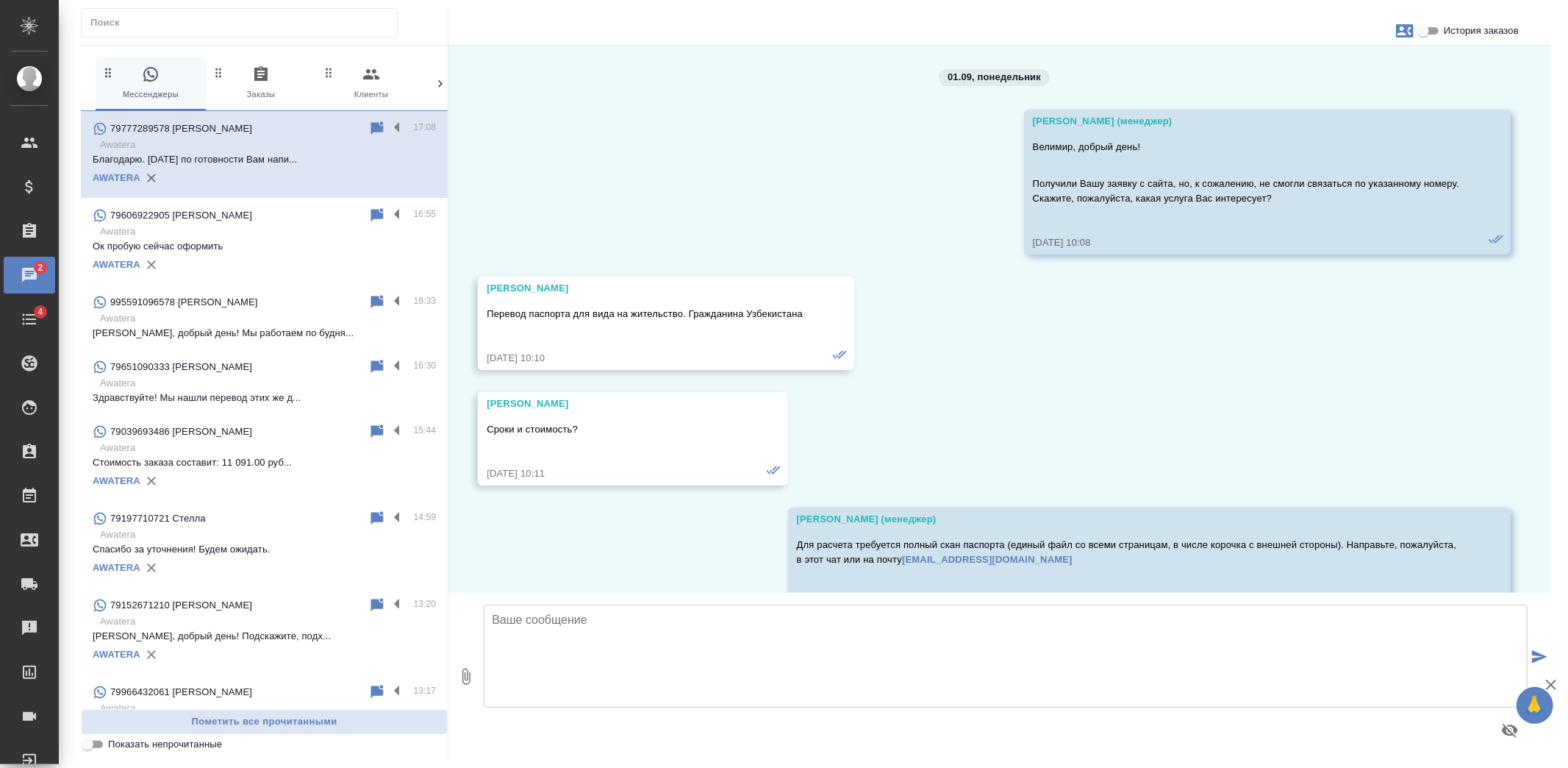
scroll to position [2632, 0]
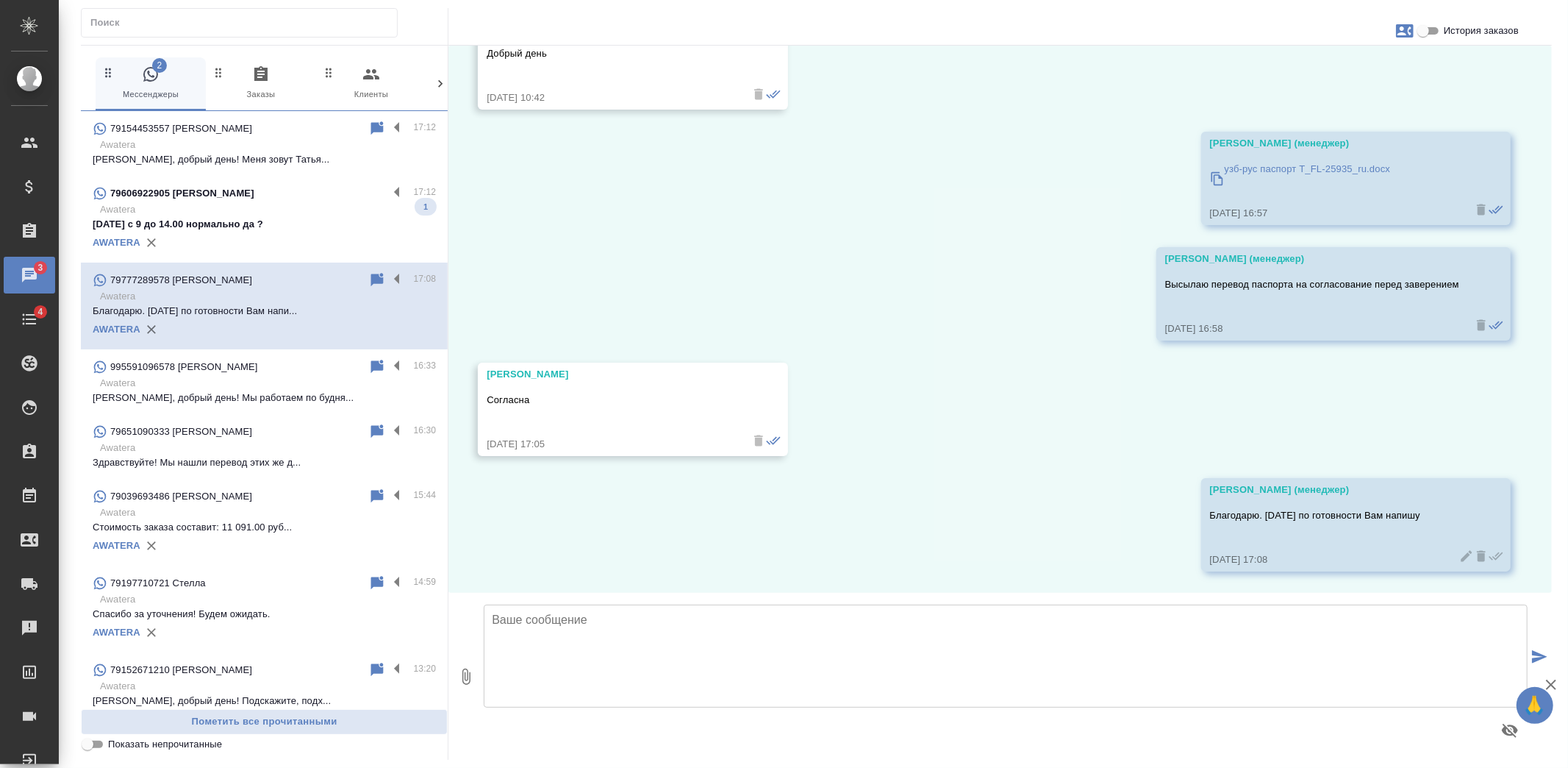
click at [285, 216] on p "[DATE] с 9 до 14.00 нормально да ?" at bounding box center [264, 223] width 344 height 15
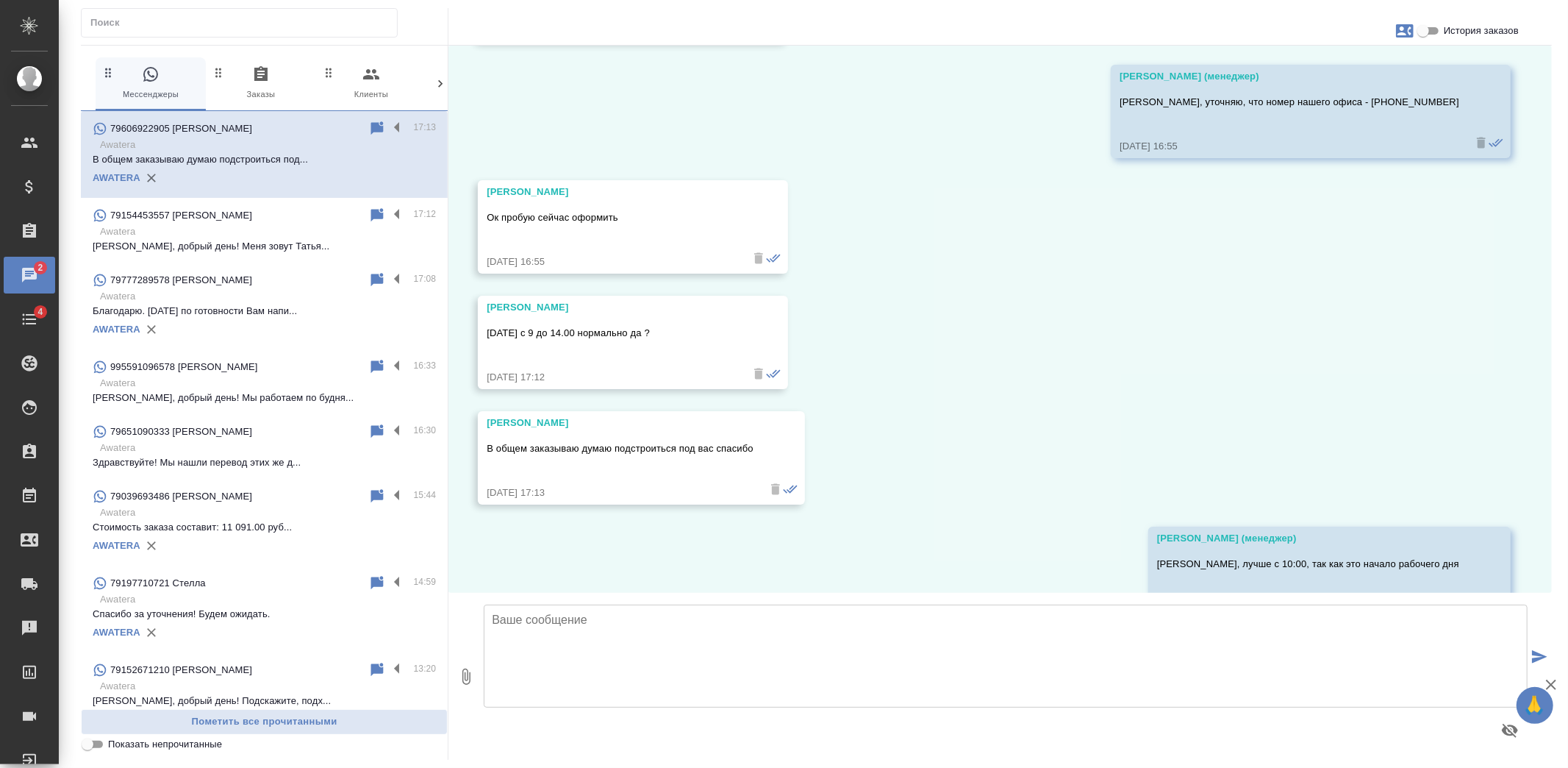
scroll to position [7033, 0]
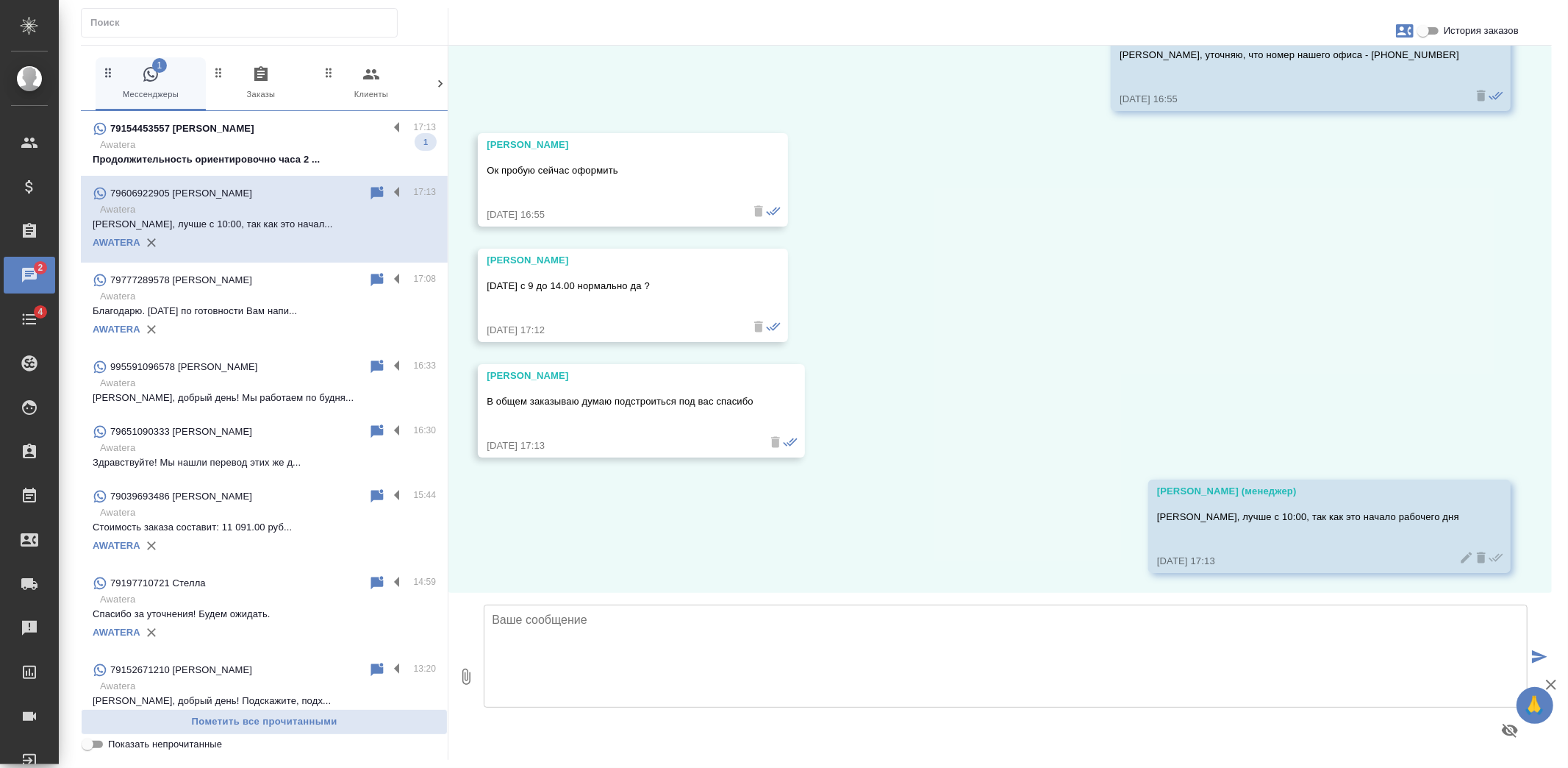
click at [226, 162] on p "Продолжительность ориентировочно часа 2 ..." at bounding box center [264, 159] width 344 height 15
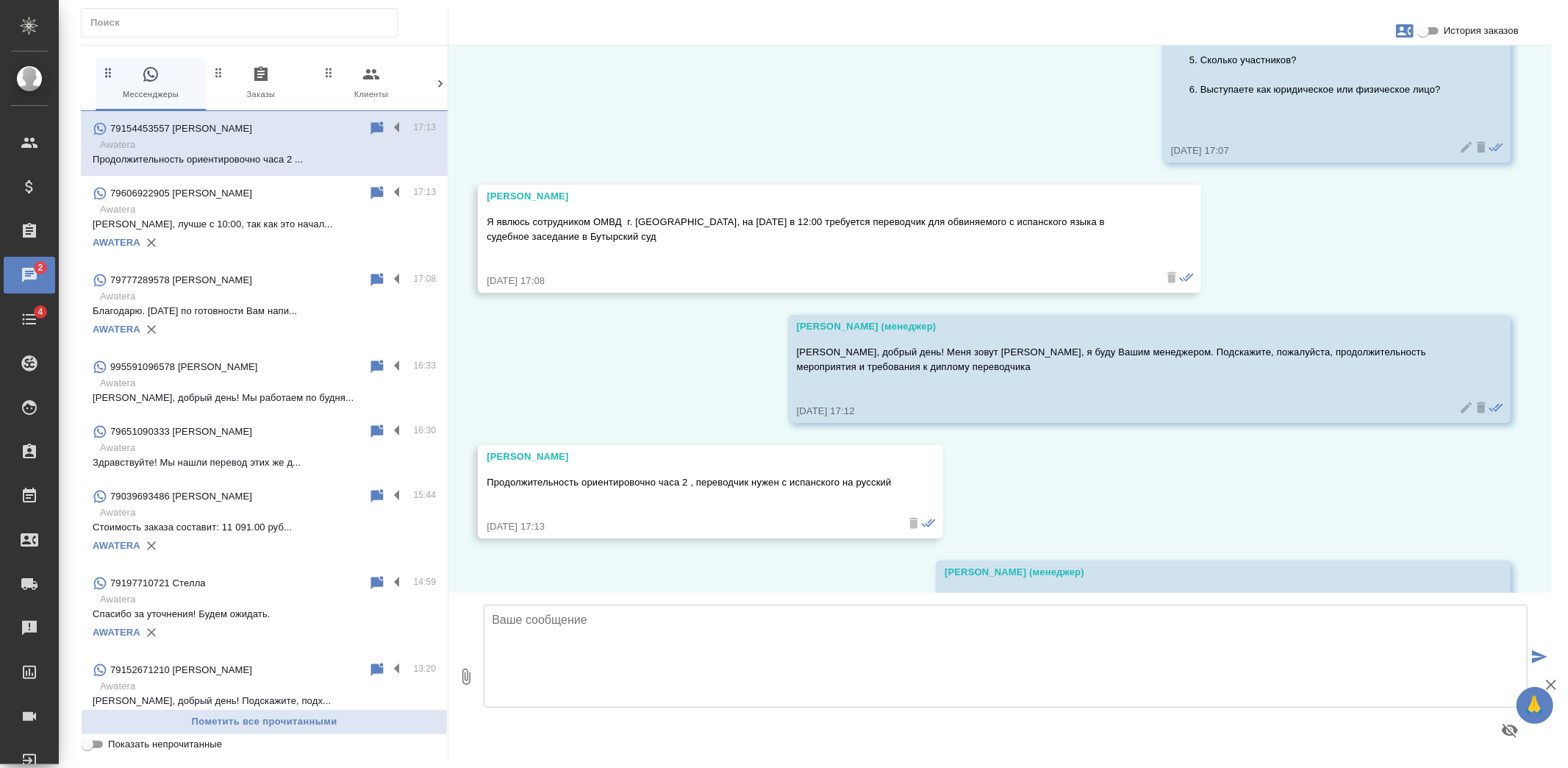
scroll to position [731, 0]
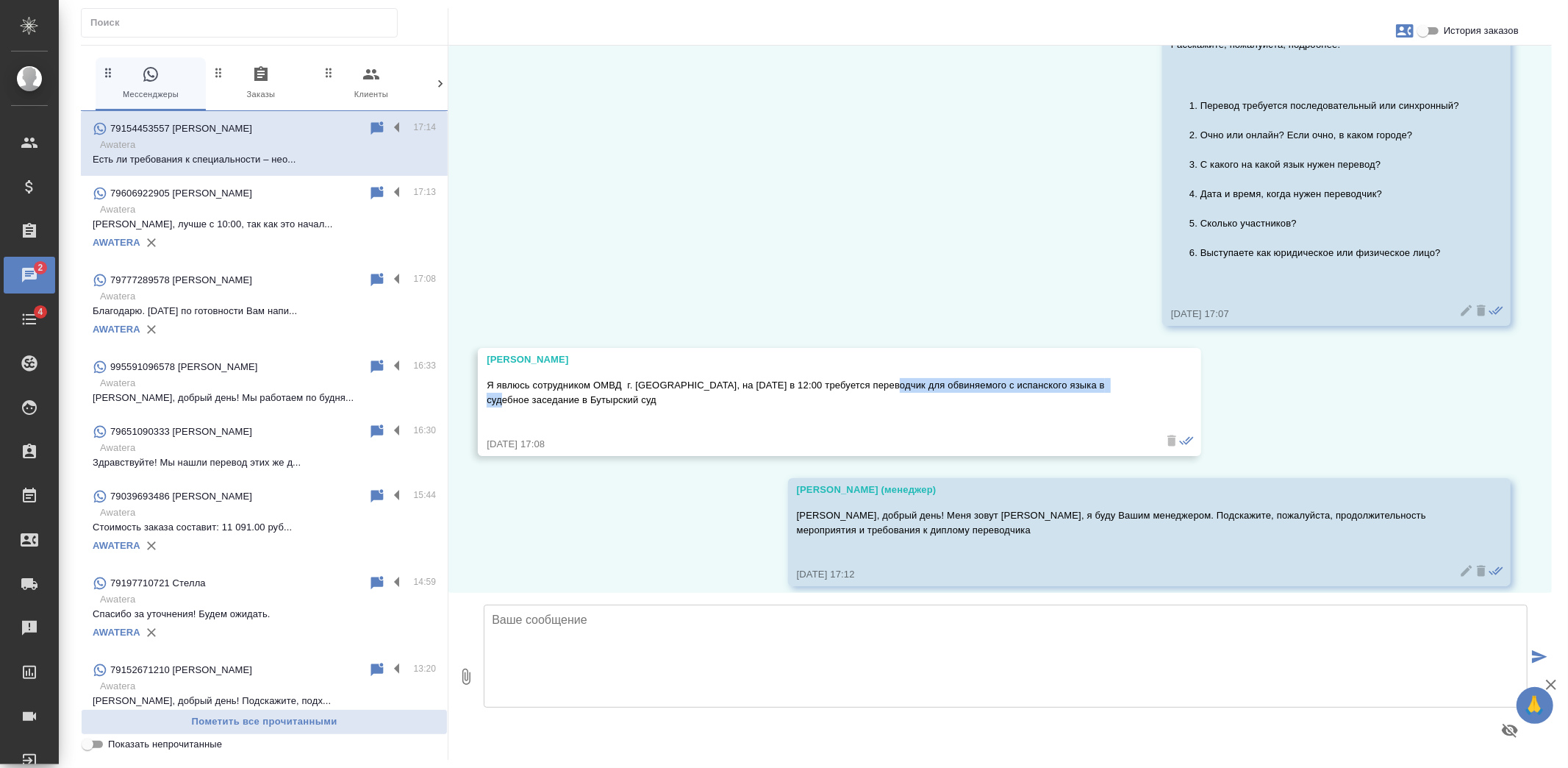
drag, startPoint x: 887, startPoint y: 380, endPoint x: 1112, endPoint y: 380, distance: 225.0
click at [1112, 380] on p "Я явлюсь сотрудником ОМВД г. [GEOGRAPHIC_DATA], на [DATE] в 12:00 требуется пер…" at bounding box center [818, 393] width 662 height 29
click at [879, 241] on div "04.09, [DATE] [PERSON_NAME], подскажите пожалуйста, ваше бюро сотрудничает с МВ…" at bounding box center [1000, 319] width 1104 height 547
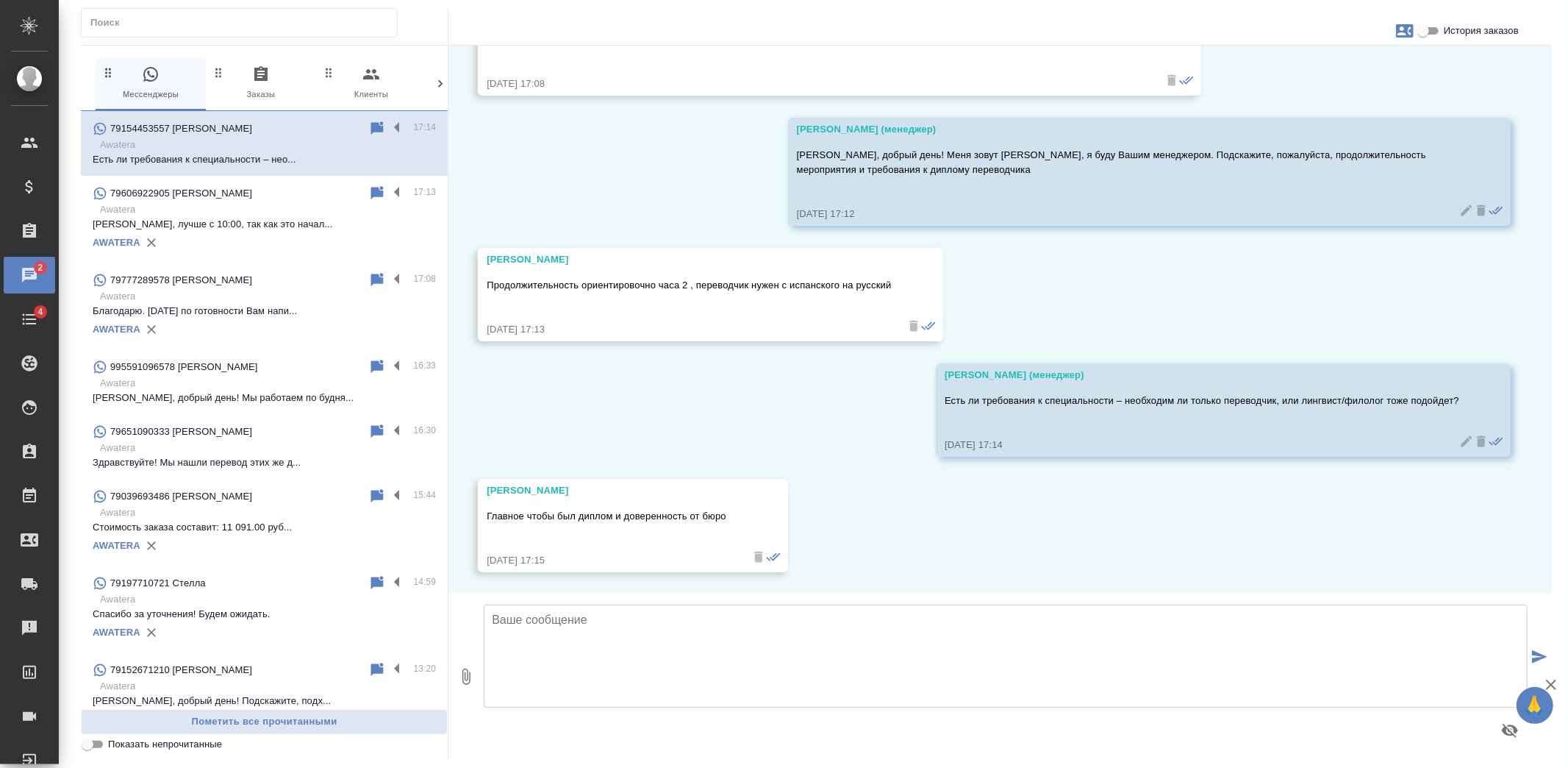
scroll to position [1092, 0]
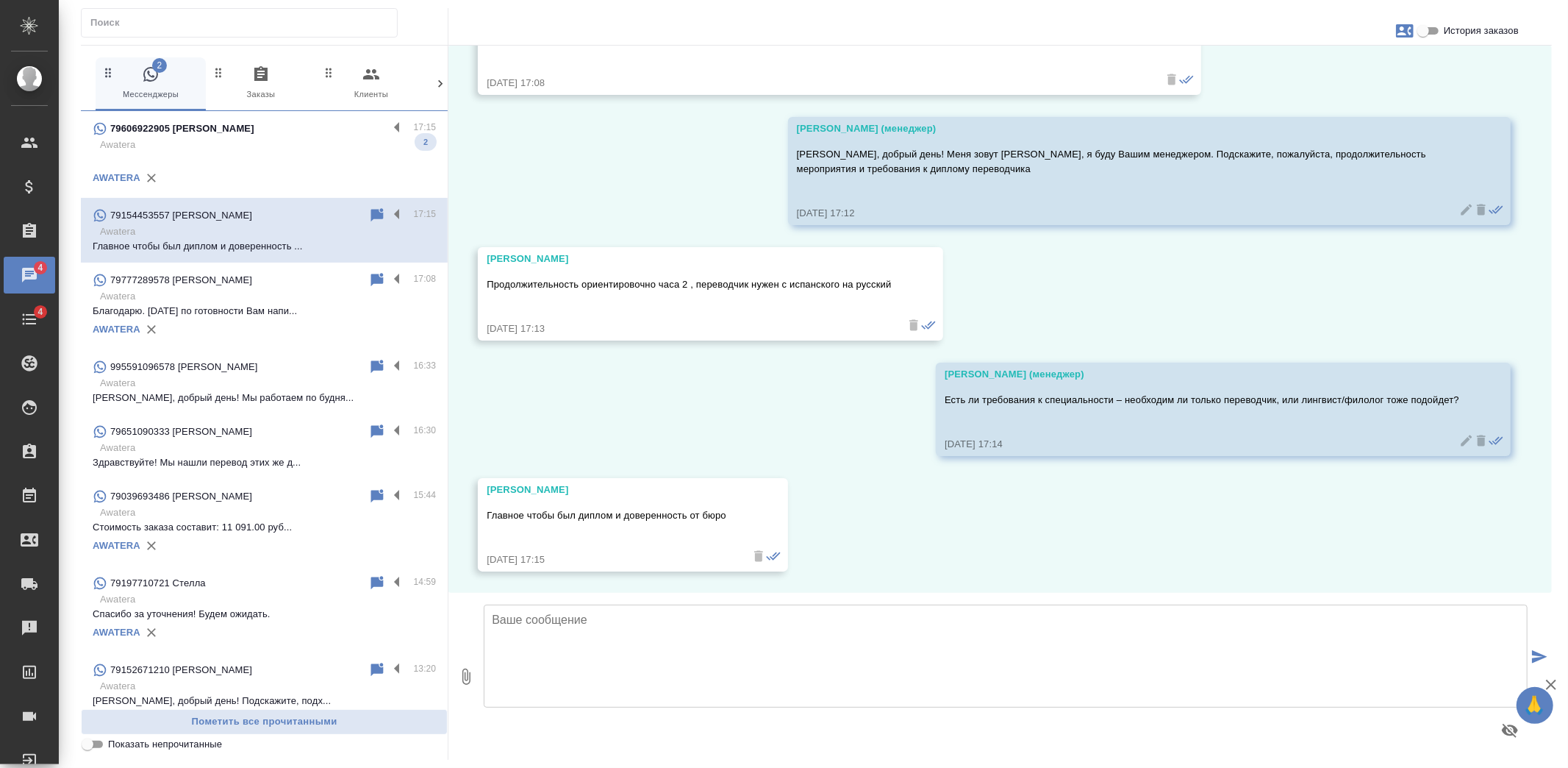
click at [296, 165] on p at bounding box center [264, 159] width 344 height 15
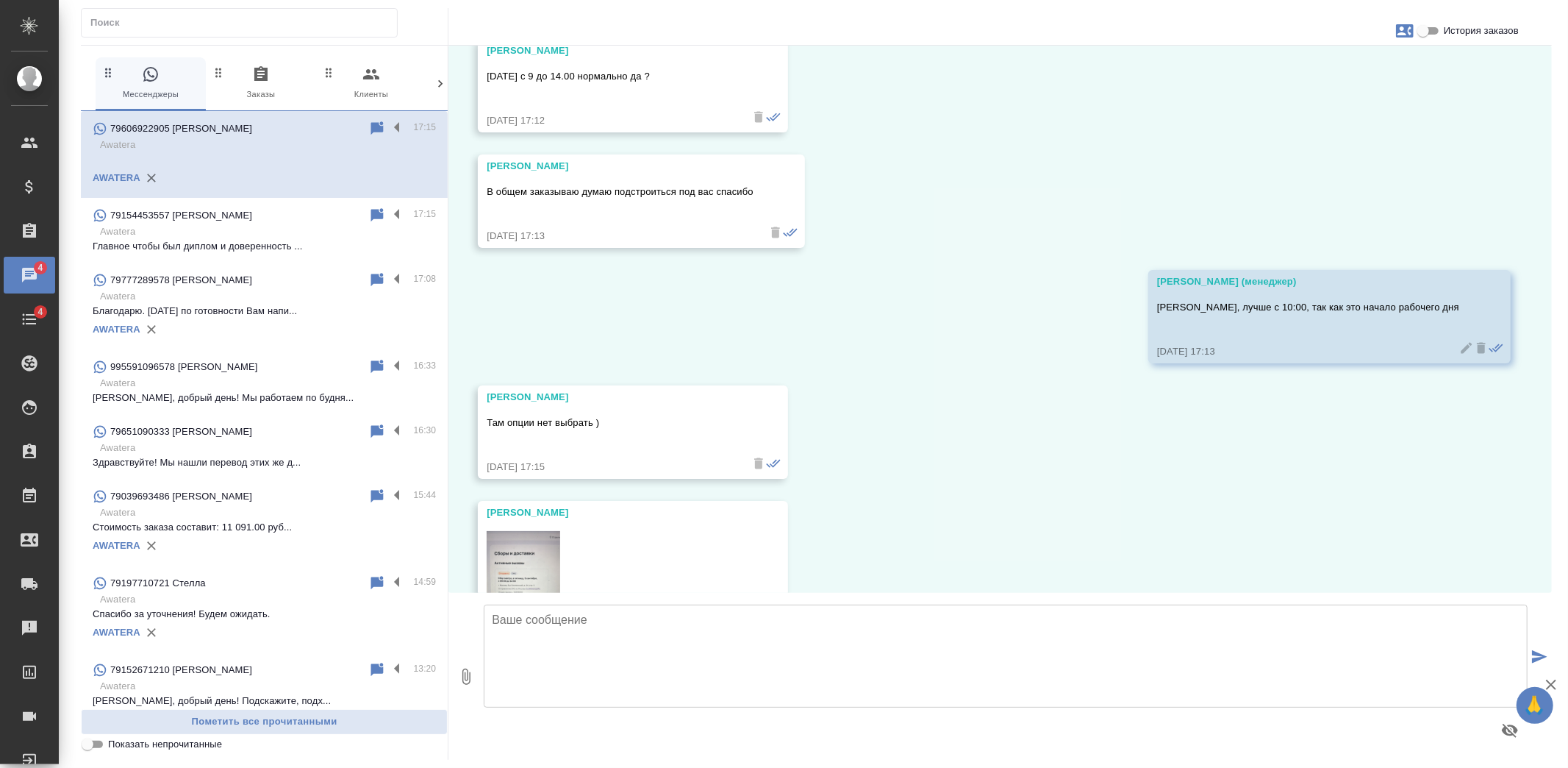
scroll to position [7365, 0]
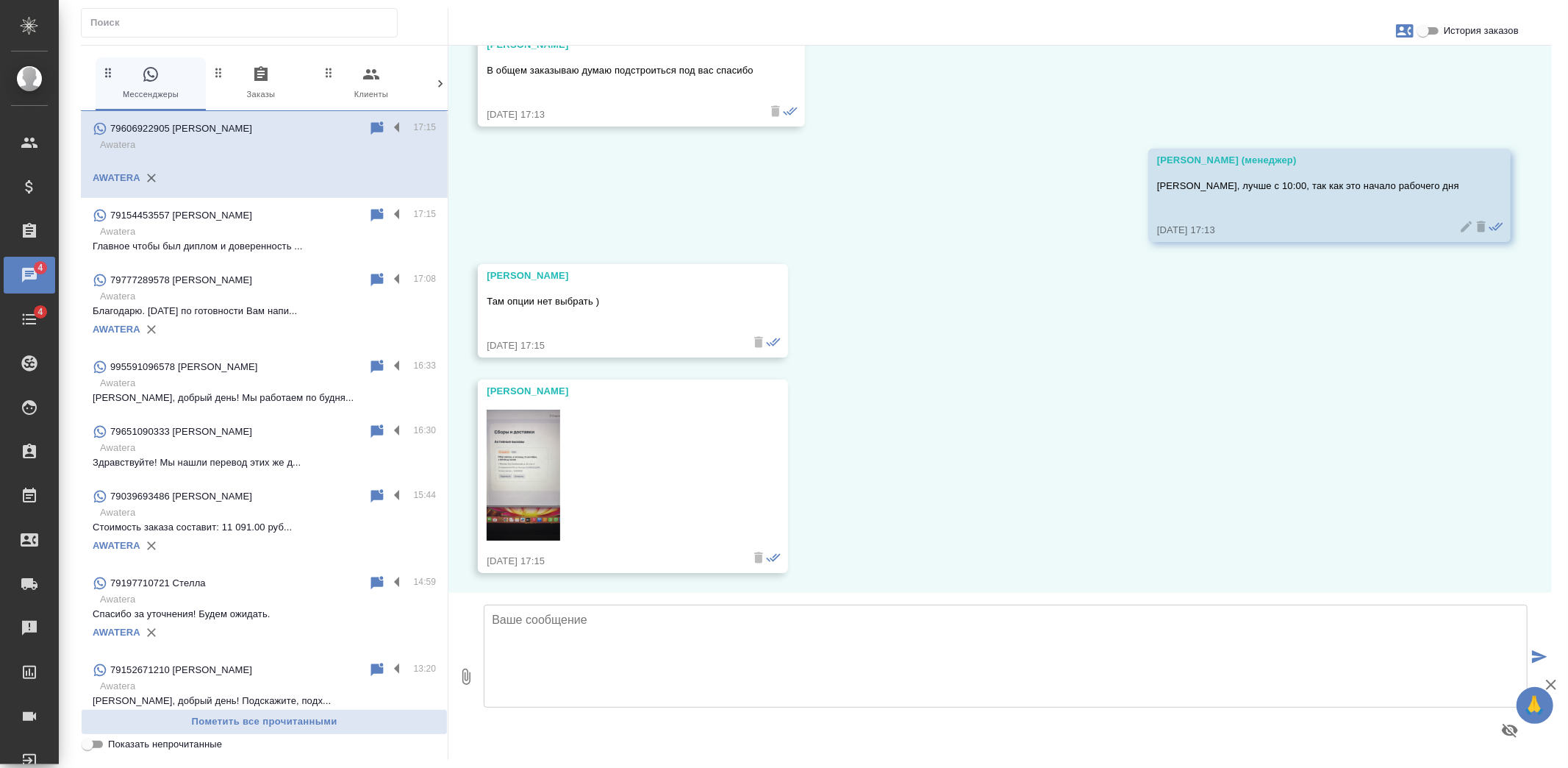
click at [553, 465] on img at bounding box center [523, 475] width 73 height 131
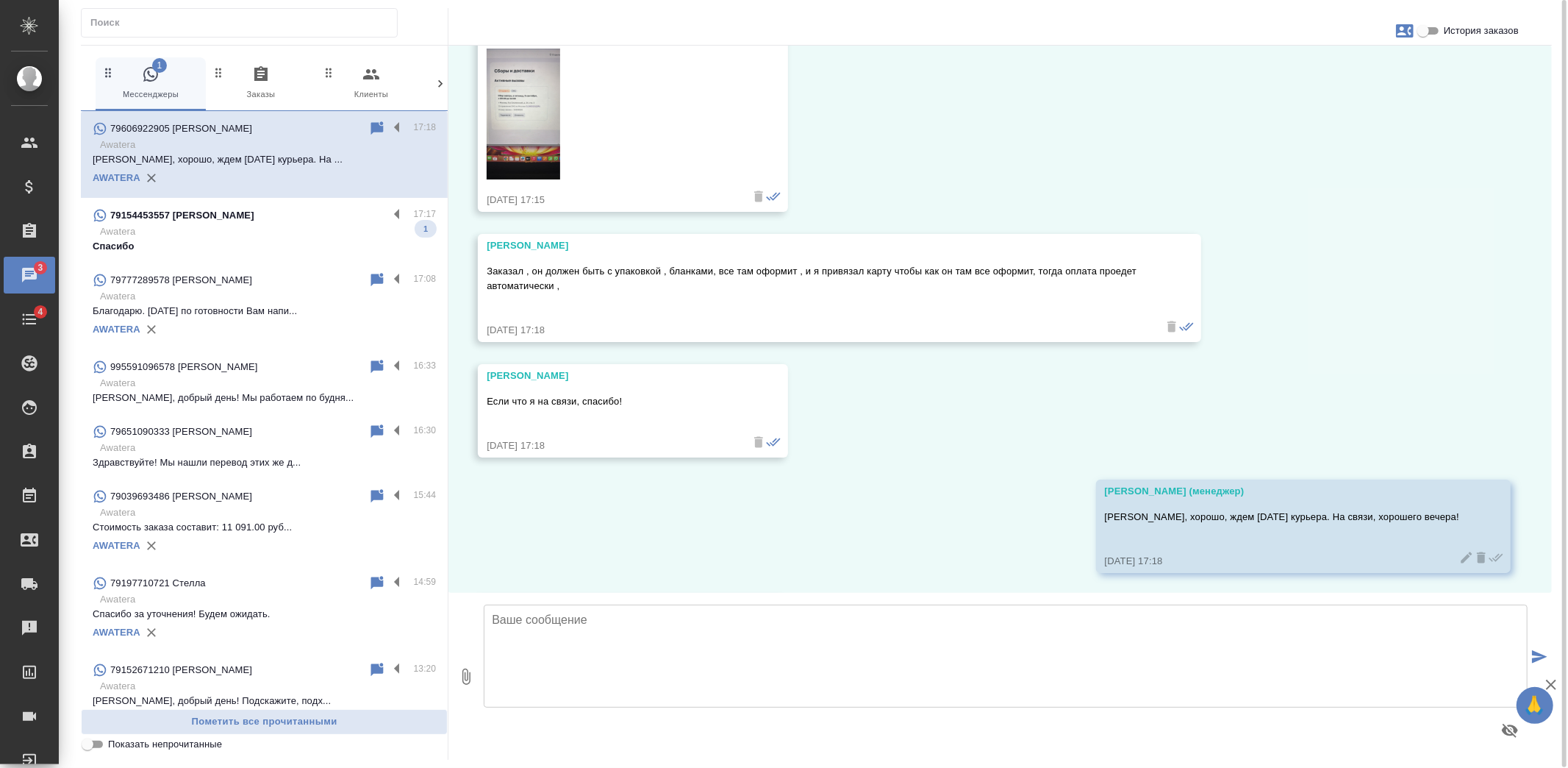
scroll to position [7841, 0]
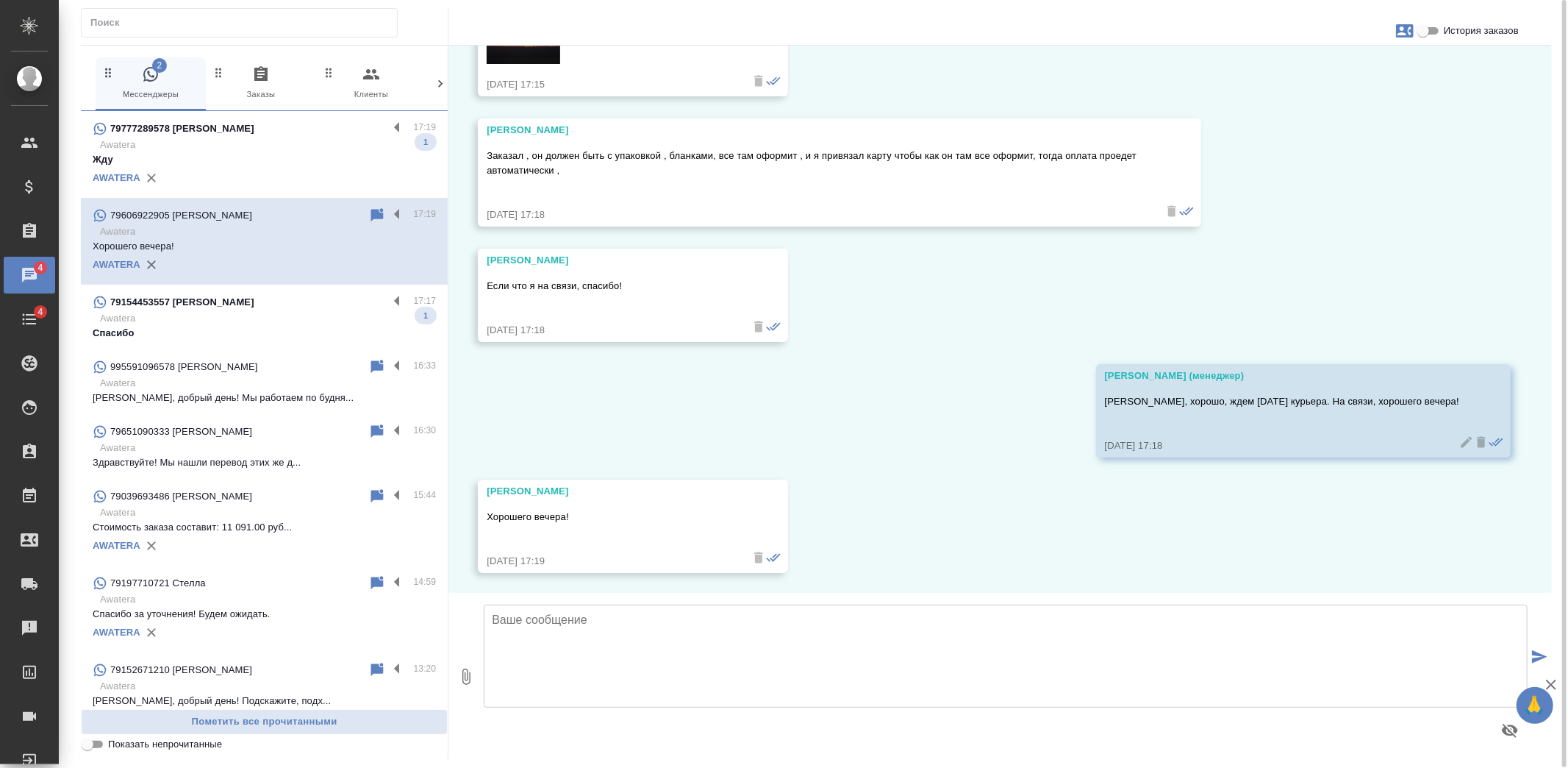
click at [306, 324] on p "Awatera" at bounding box center [267, 317] width 336 height 15
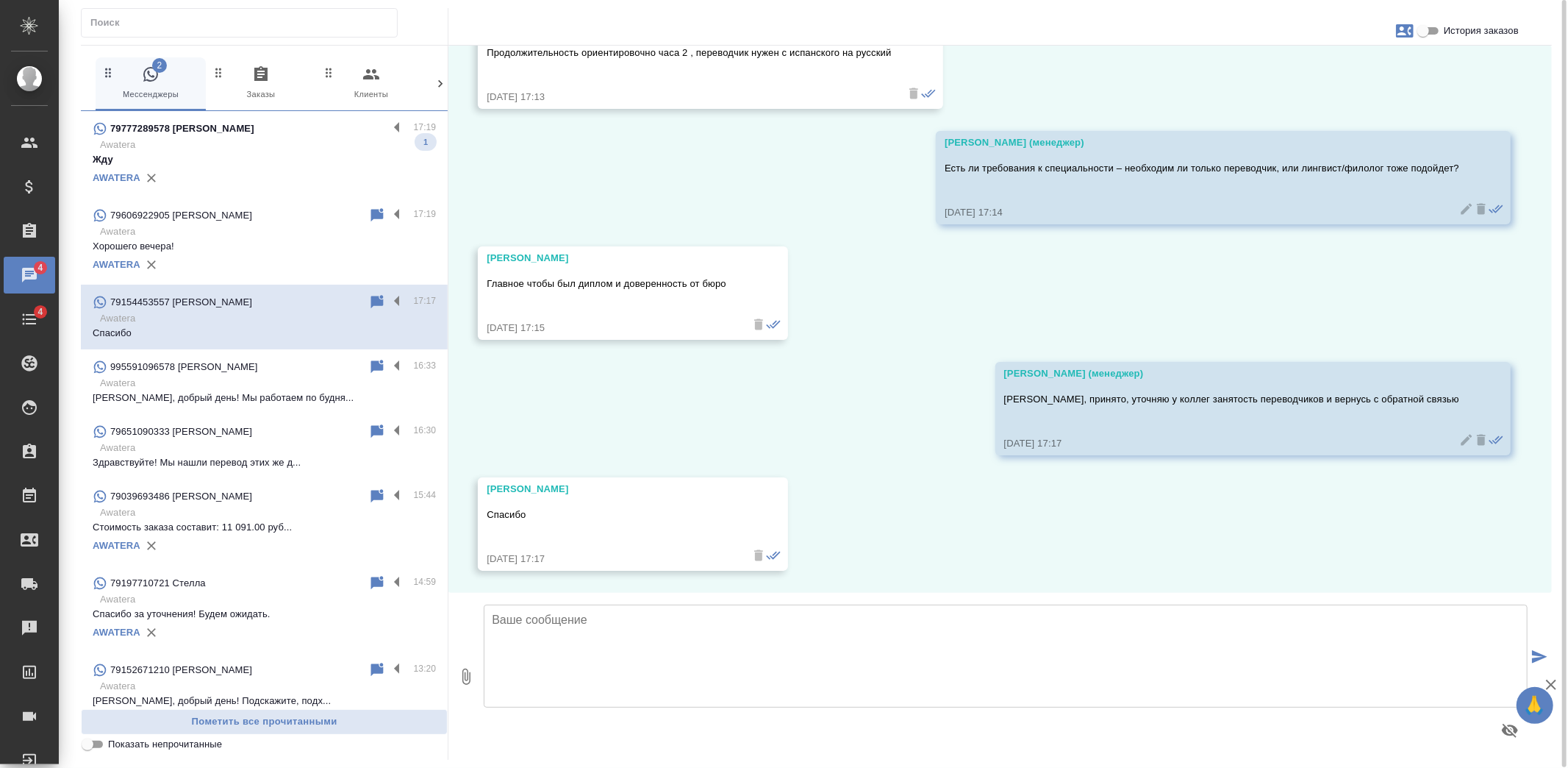
scroll to position [1321, 0]
click at [305, 153] on p "Жду" at bounding box center [264, 159] width 344 height 15
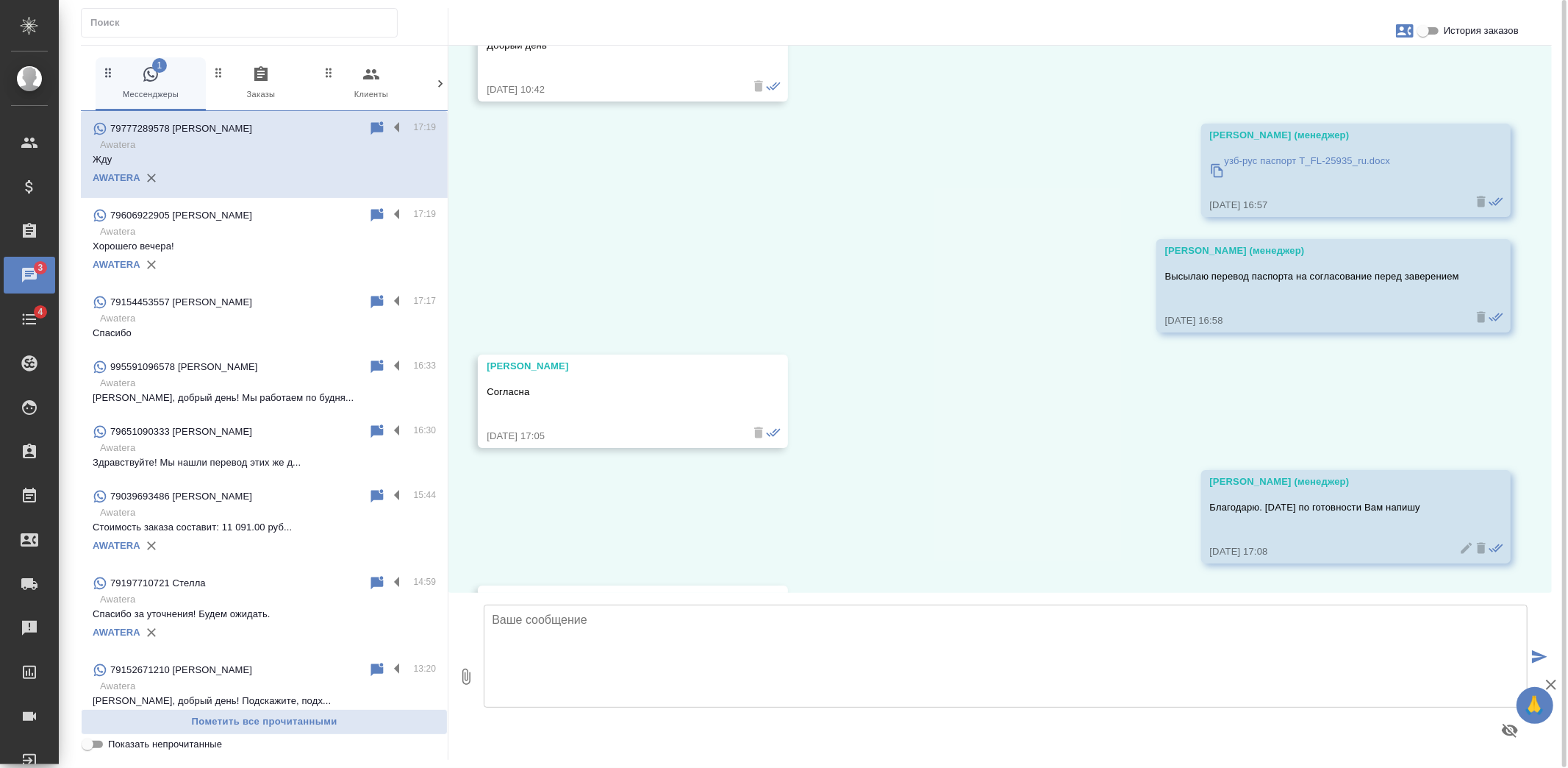
scroll to position [2747, 0]
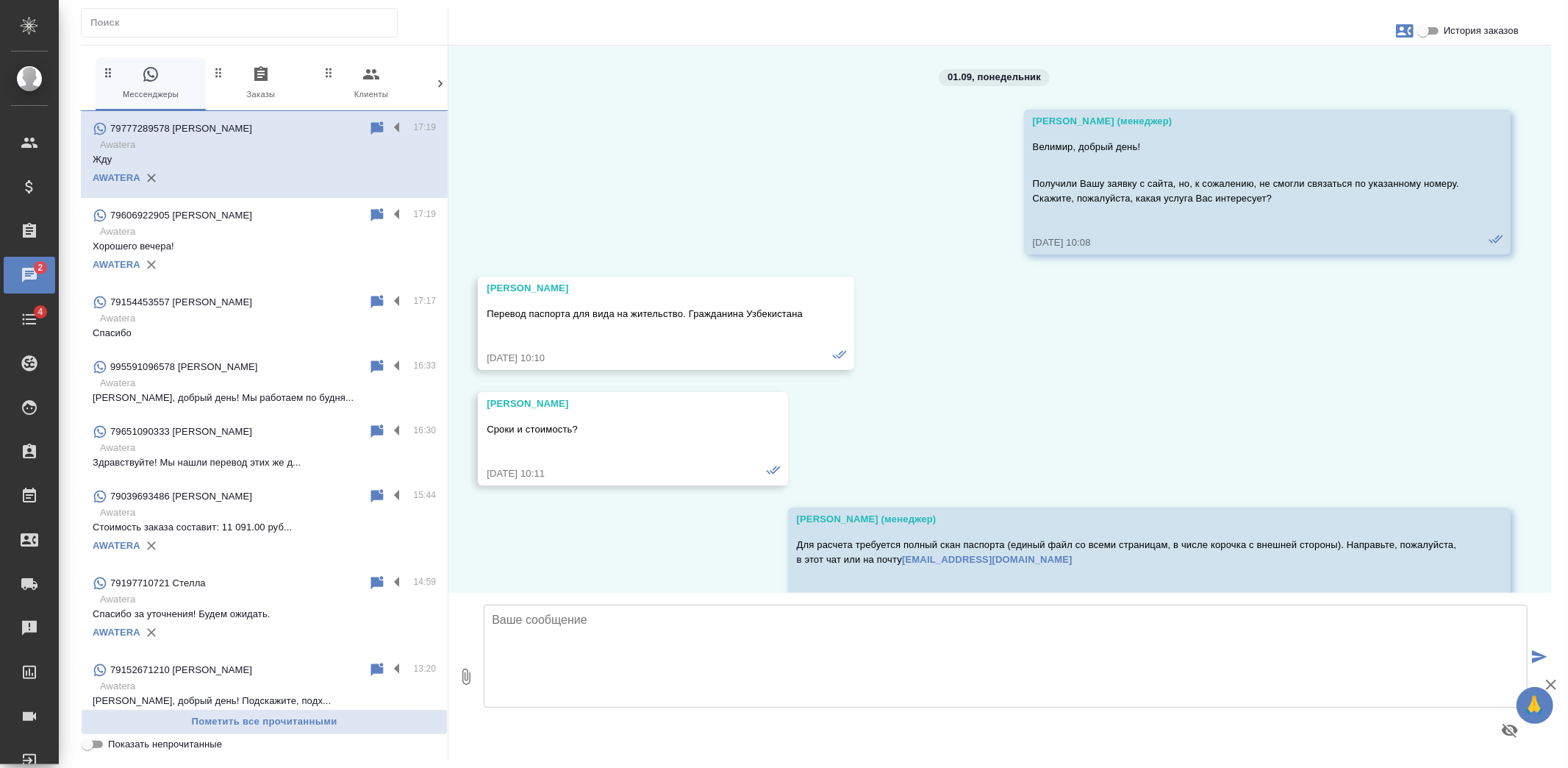
scroll to position [2747, 0]
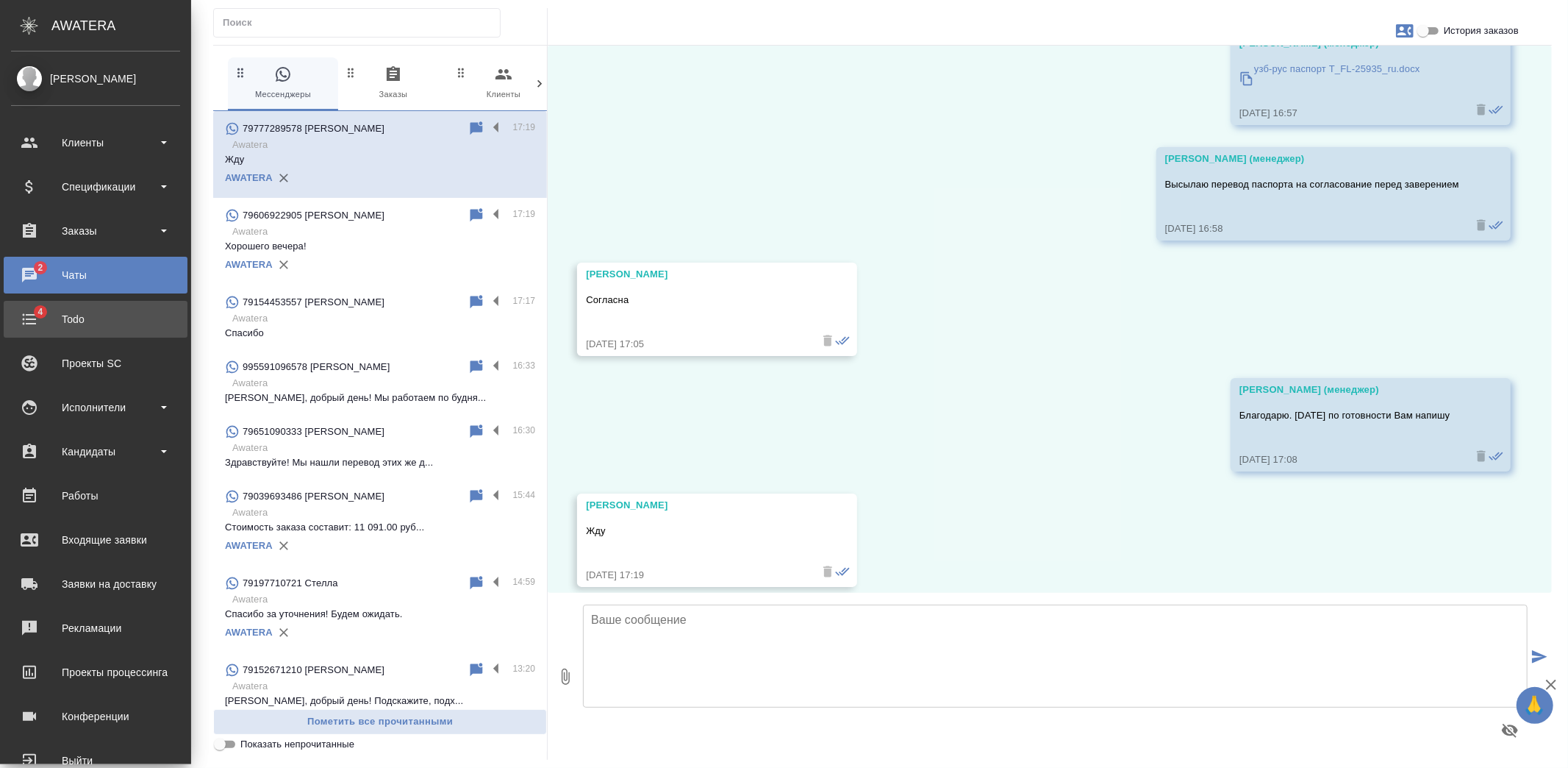
click at [27, 319] on div "Todo" at bounding box center [95, 318] width 169 height 23
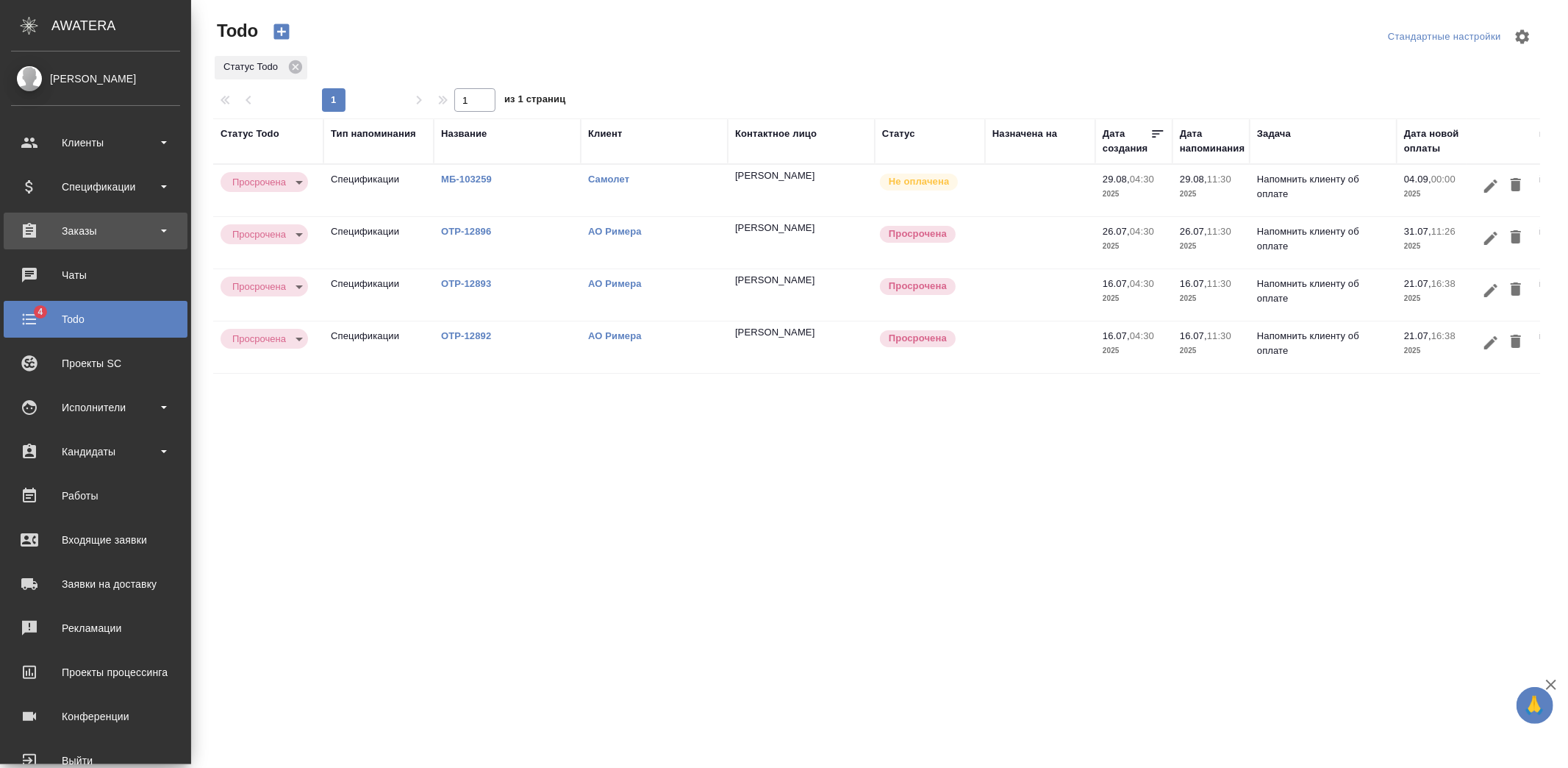
click at [70, 233] on div "Заказы" at bounding box center [95, 230] width 169 height 23
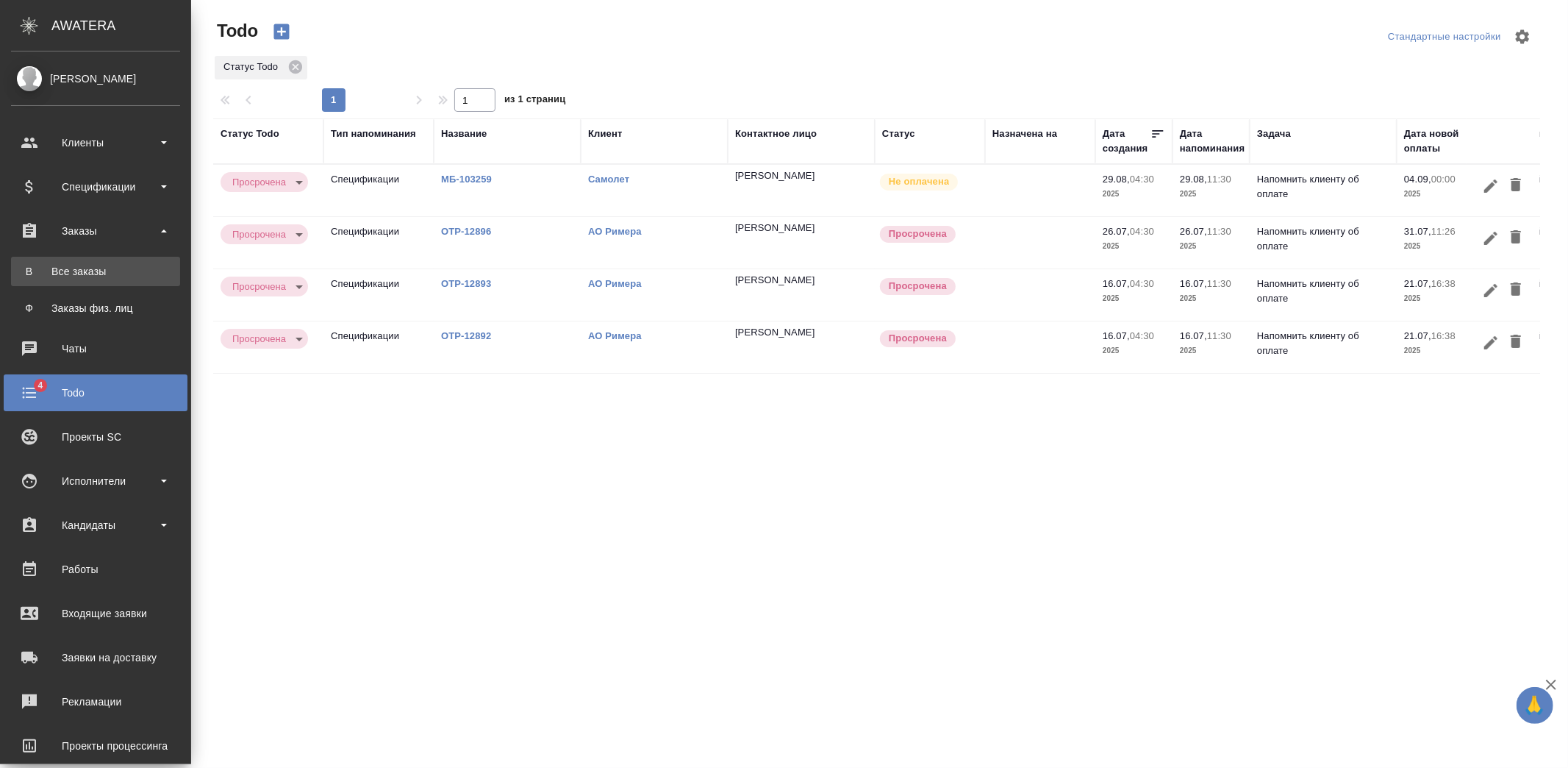
click at [71, 264] on div "Все заказы" at bounding box center [96, 270] width 155 height 15
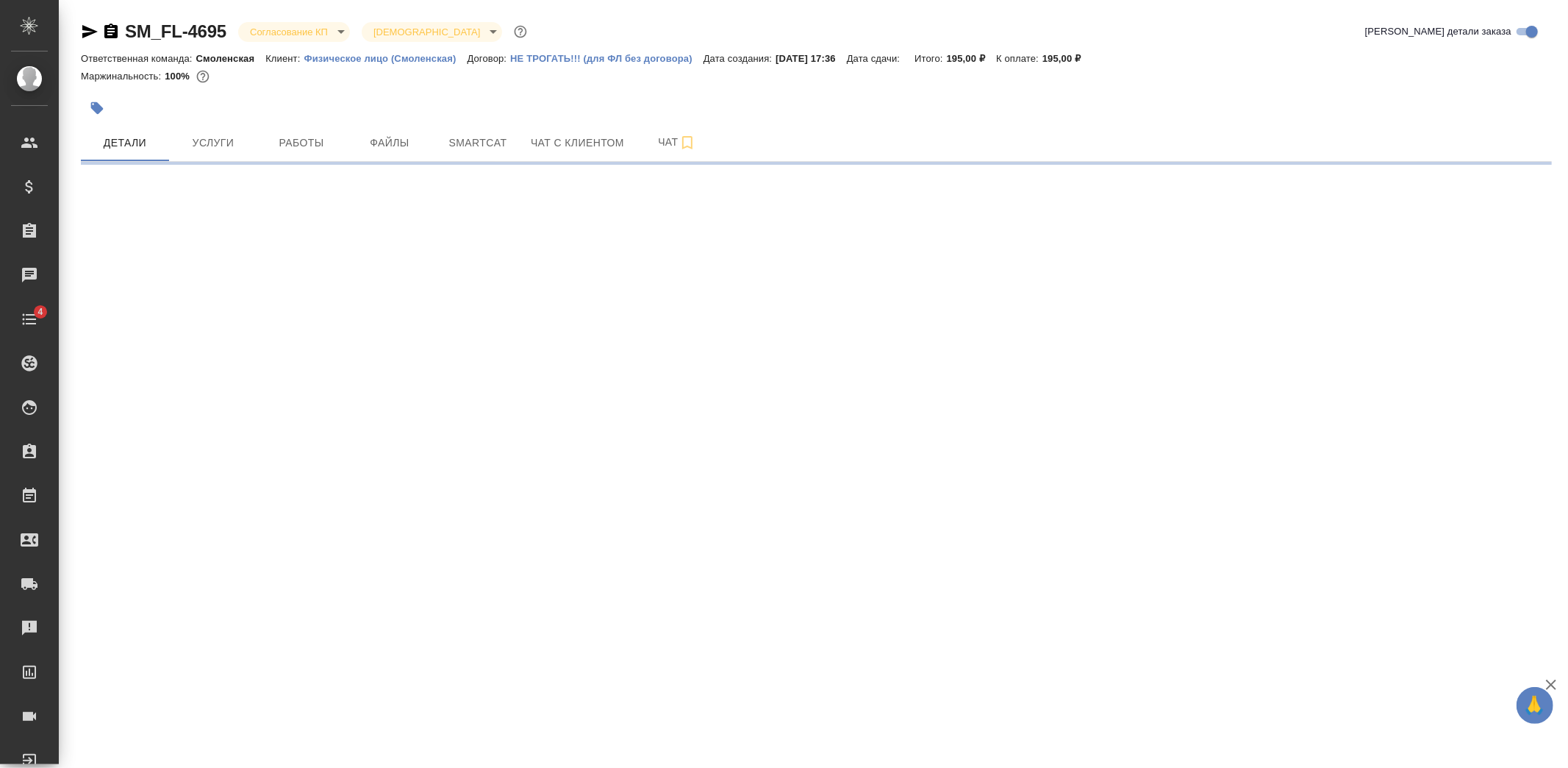
select select "RU"
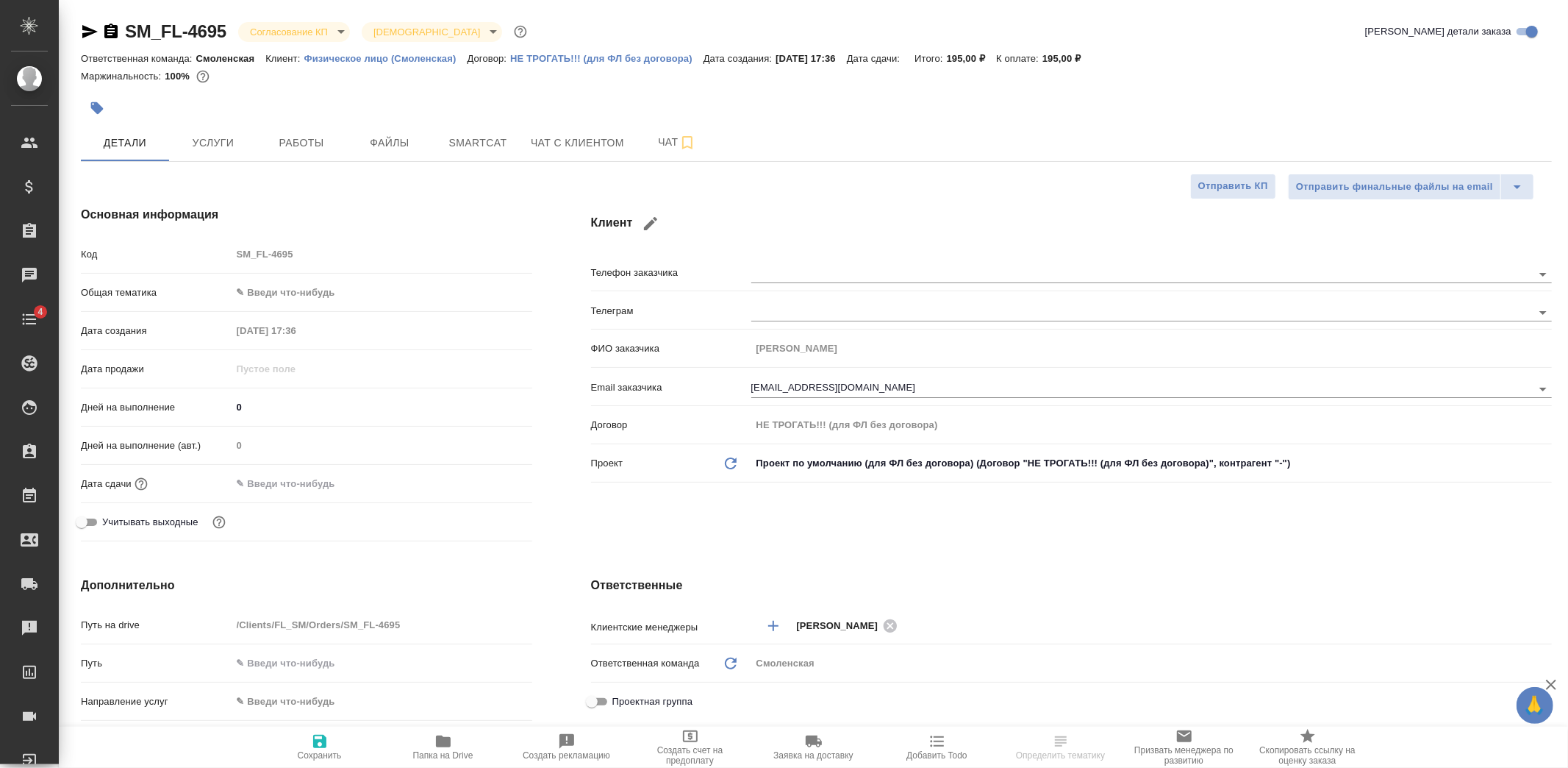
type textarea "x"
click at [239, 134] on span "Услуги" at bounding box center [214, 143] width 71 height 19
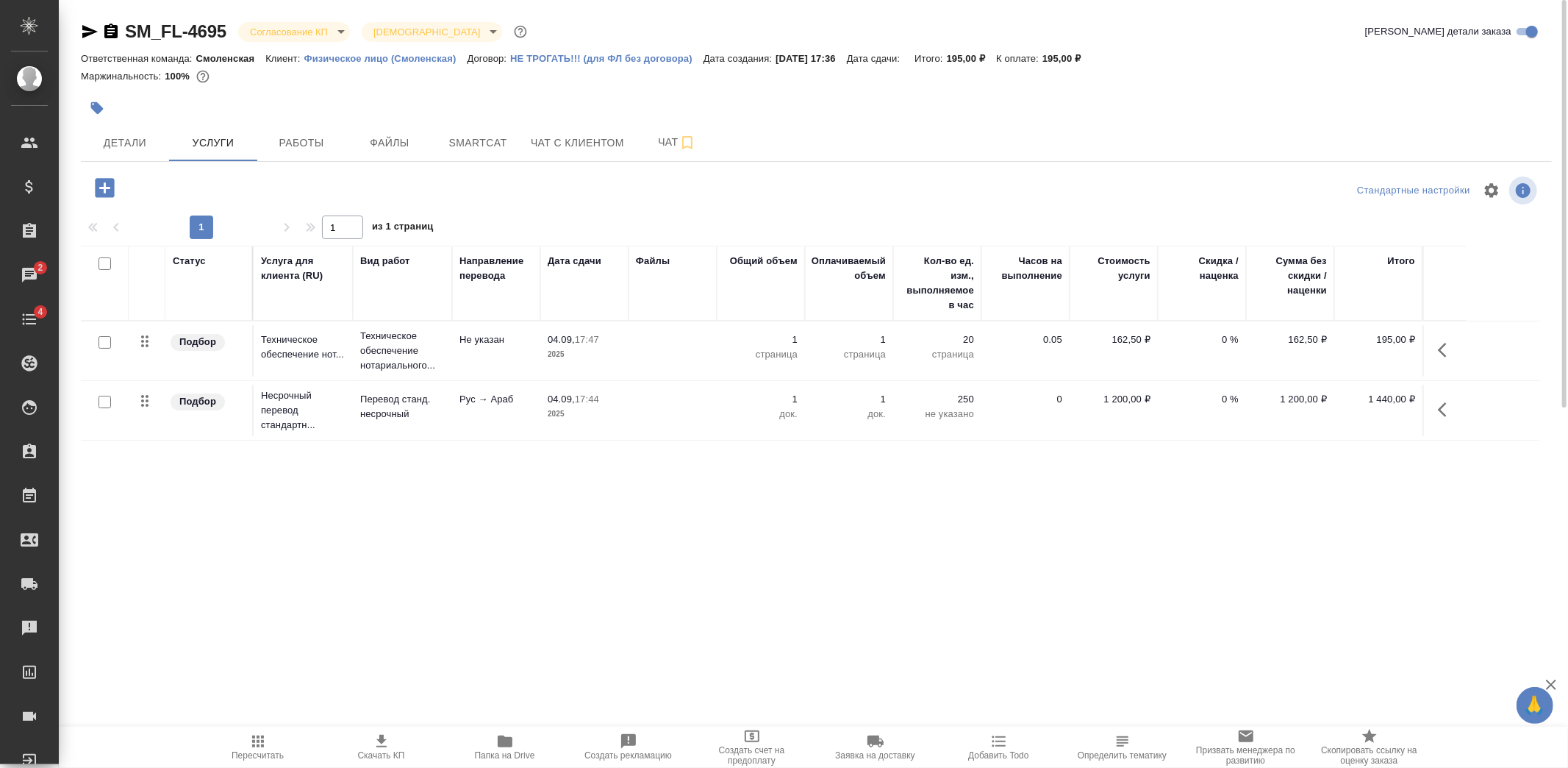
click at [717, 419] on td "1 док." at bounding box center [761, 410] width 88 height 52
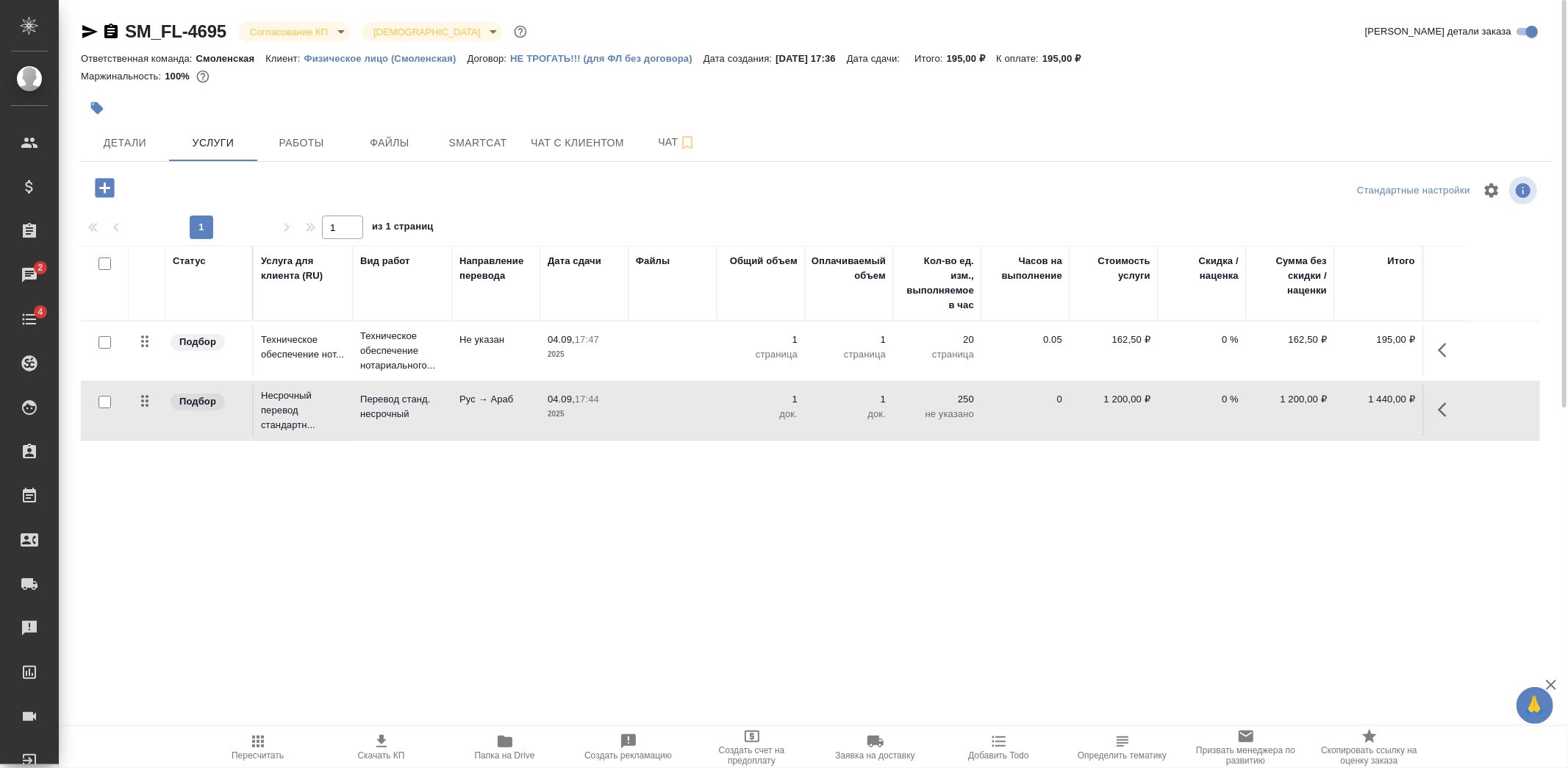
click at [717, 419] on td "1 док." at bounding box center [761, 410] width 88 height 52
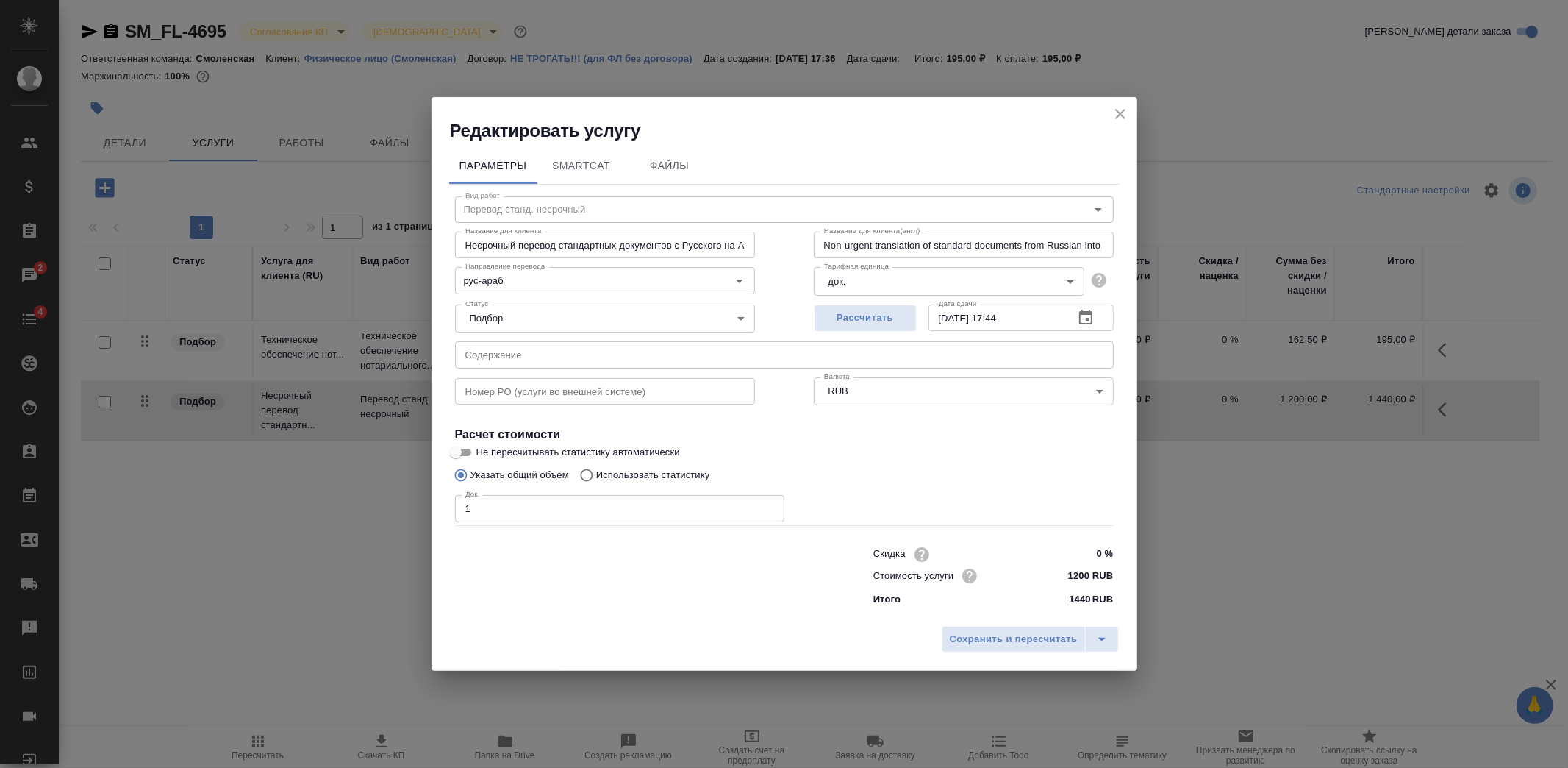
click at [1121, 120] on icon "close" at bounding box center [1120, 114] width 18 height 18
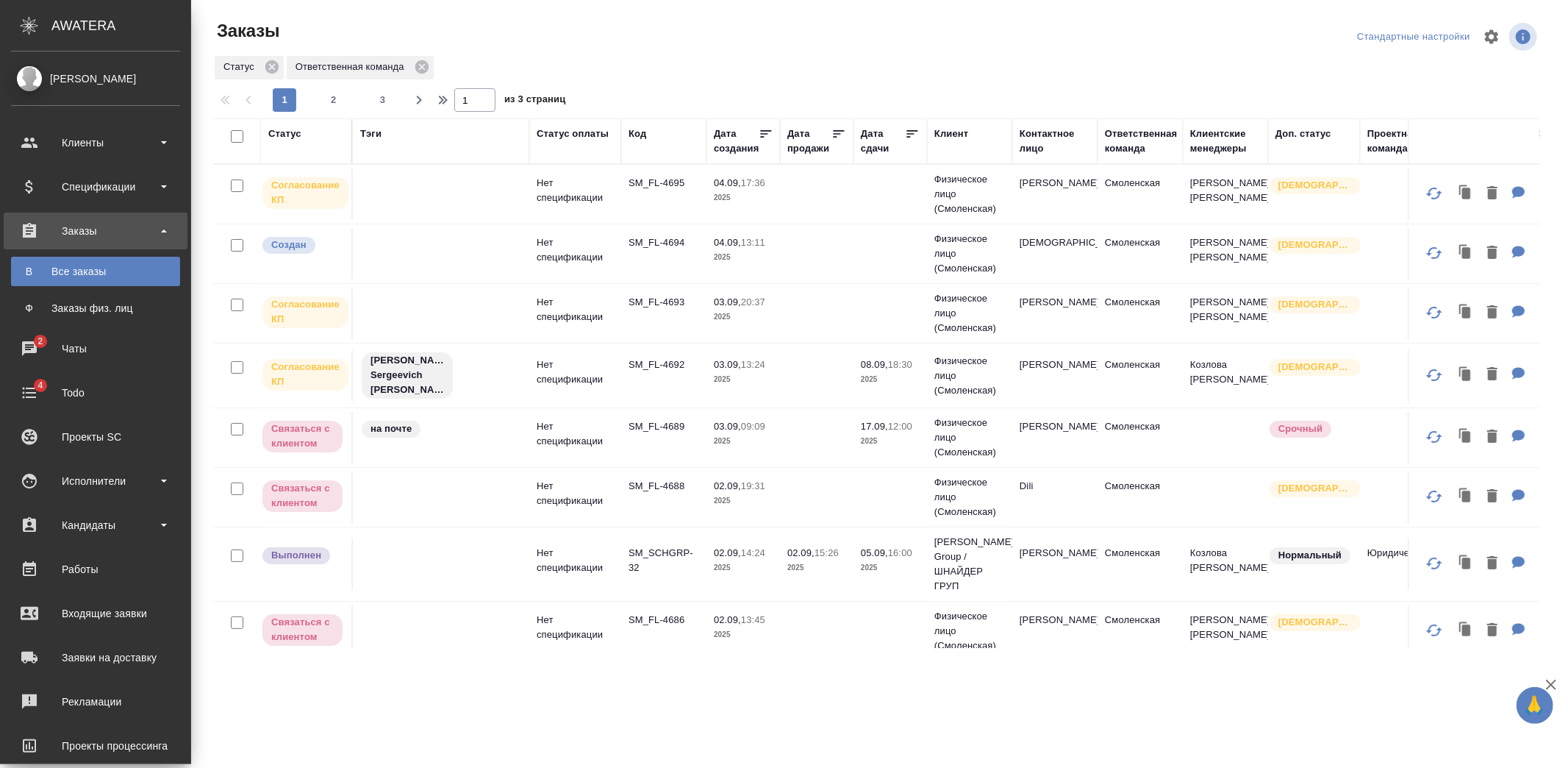
click at [50, 346] on div "Чаты" at bounding box center [95, 348] width 169 height 23
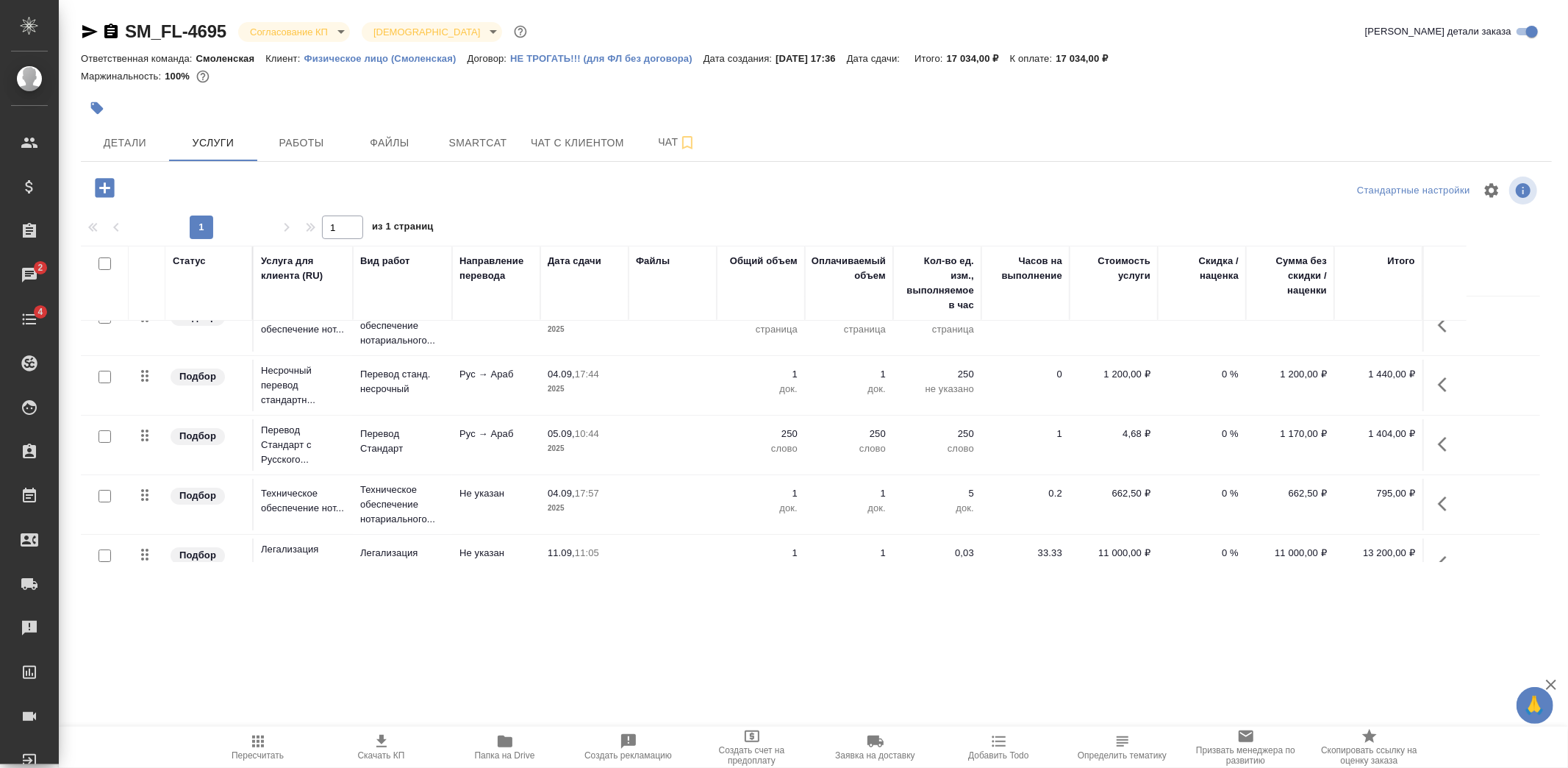
scroll to position [50, 0]
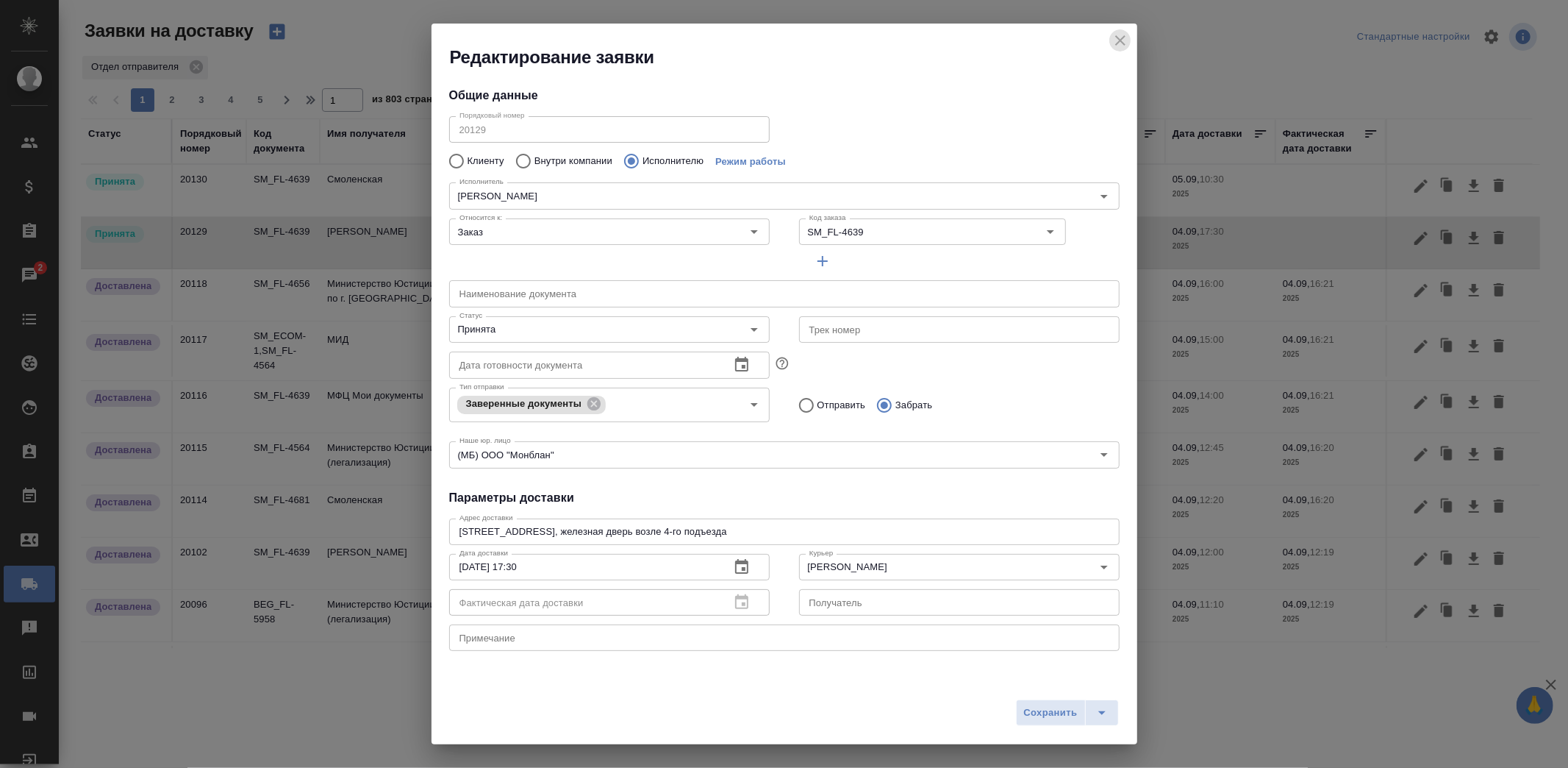
click at [1117, 37] on icon "close" at bounding box center [1120, 40] width 11 height 11
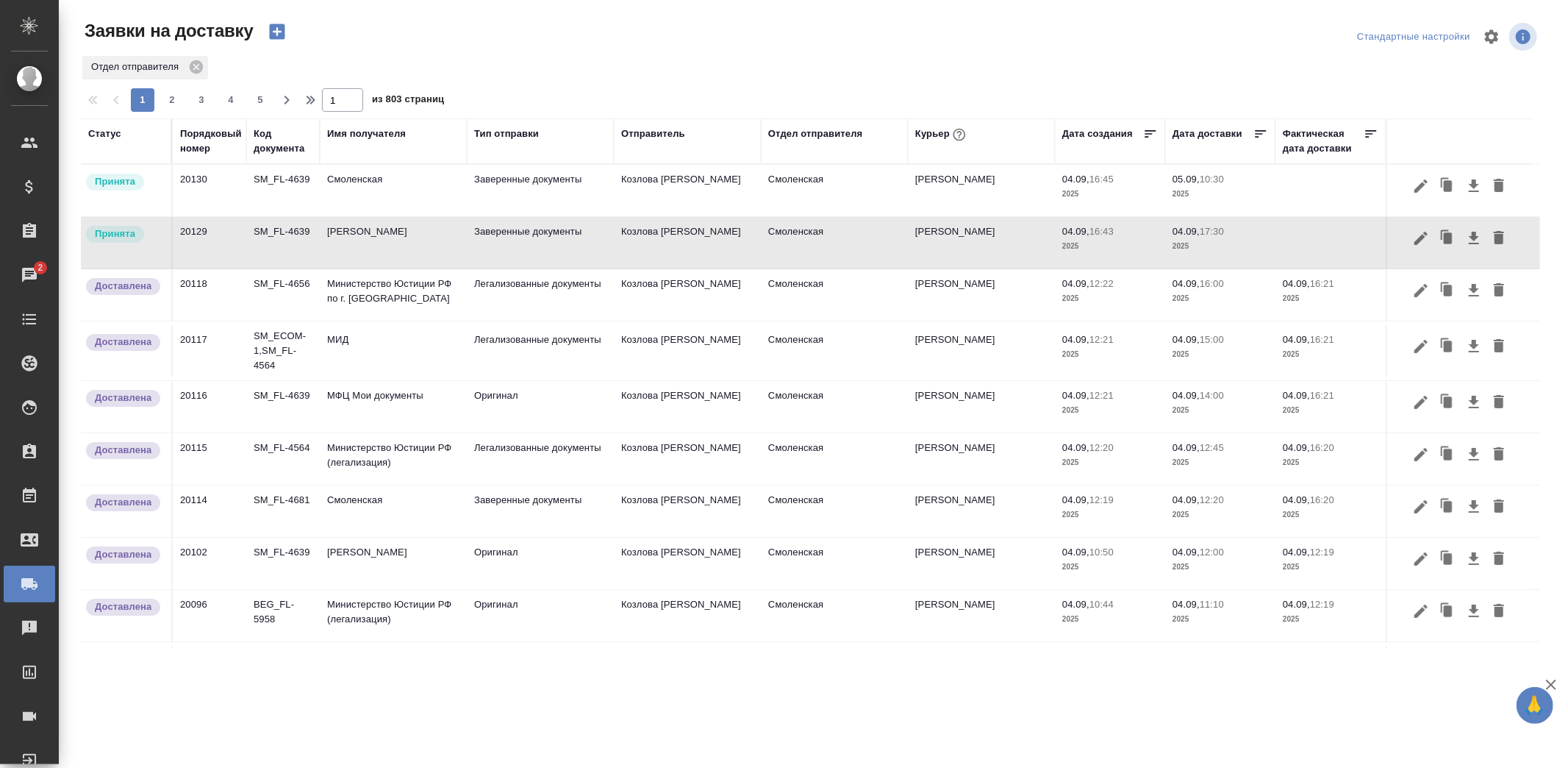
click at [384, 249] on td "НОТАРИУС Корсик Мария Александровна" at bounding box center [393, 242] width 147 height 52
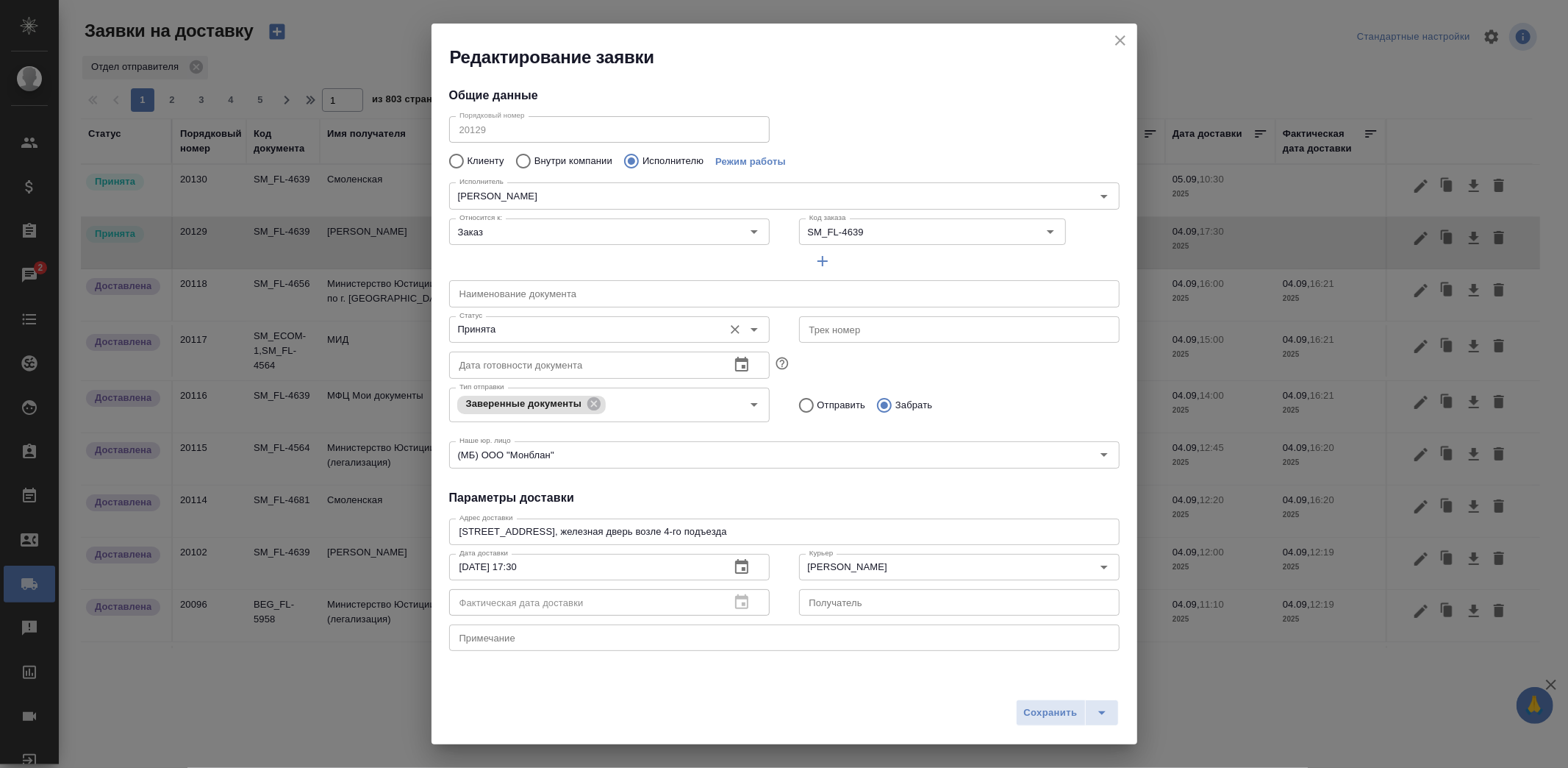
click at [514, 323] on input "Принята" at bounding box center [585, 329] width 262 height 18
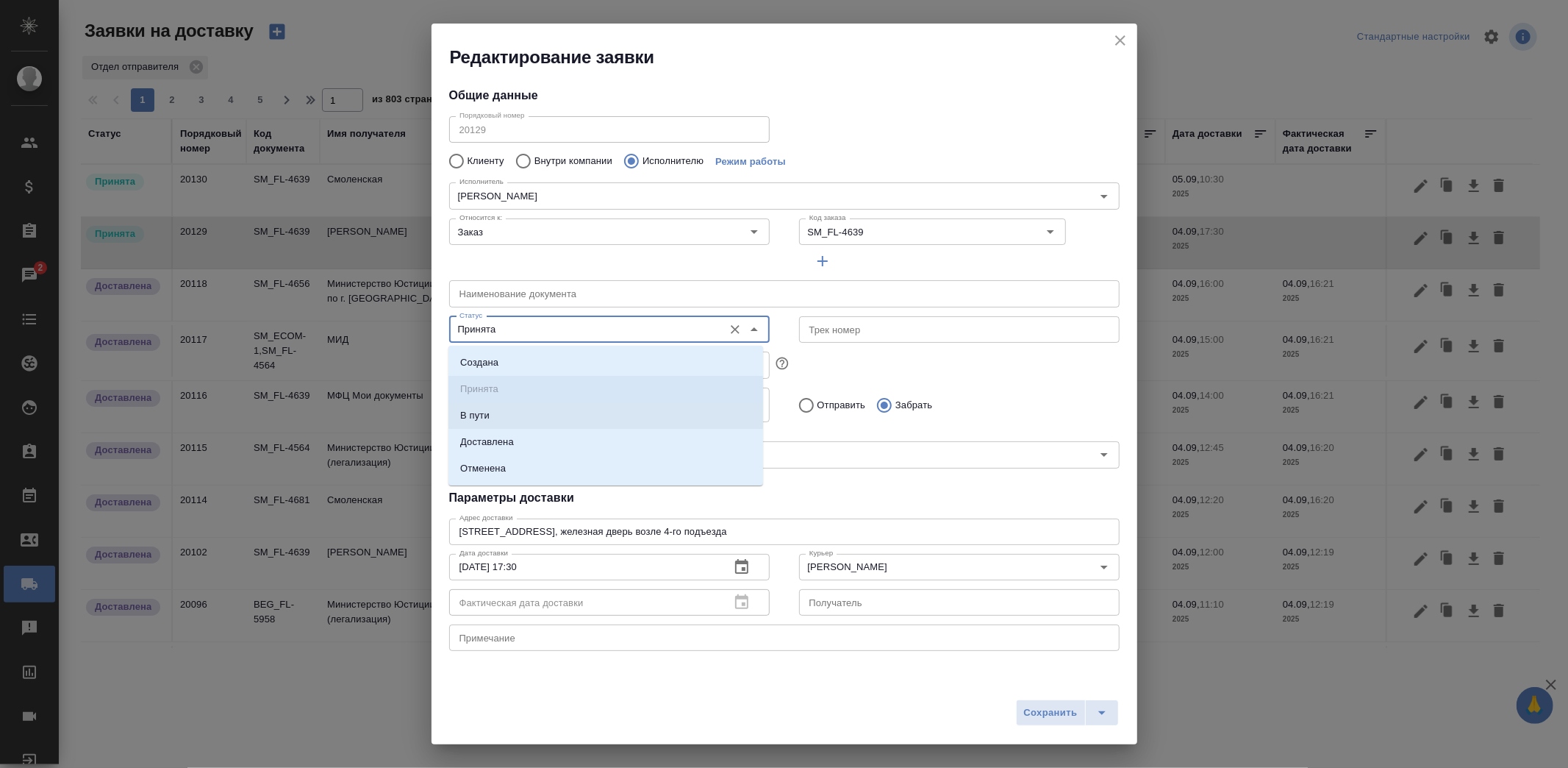
click at [510, 431] on li "Доставлена" at bounding box center [605, 442] width 314 height 26
type input "Доставлена"
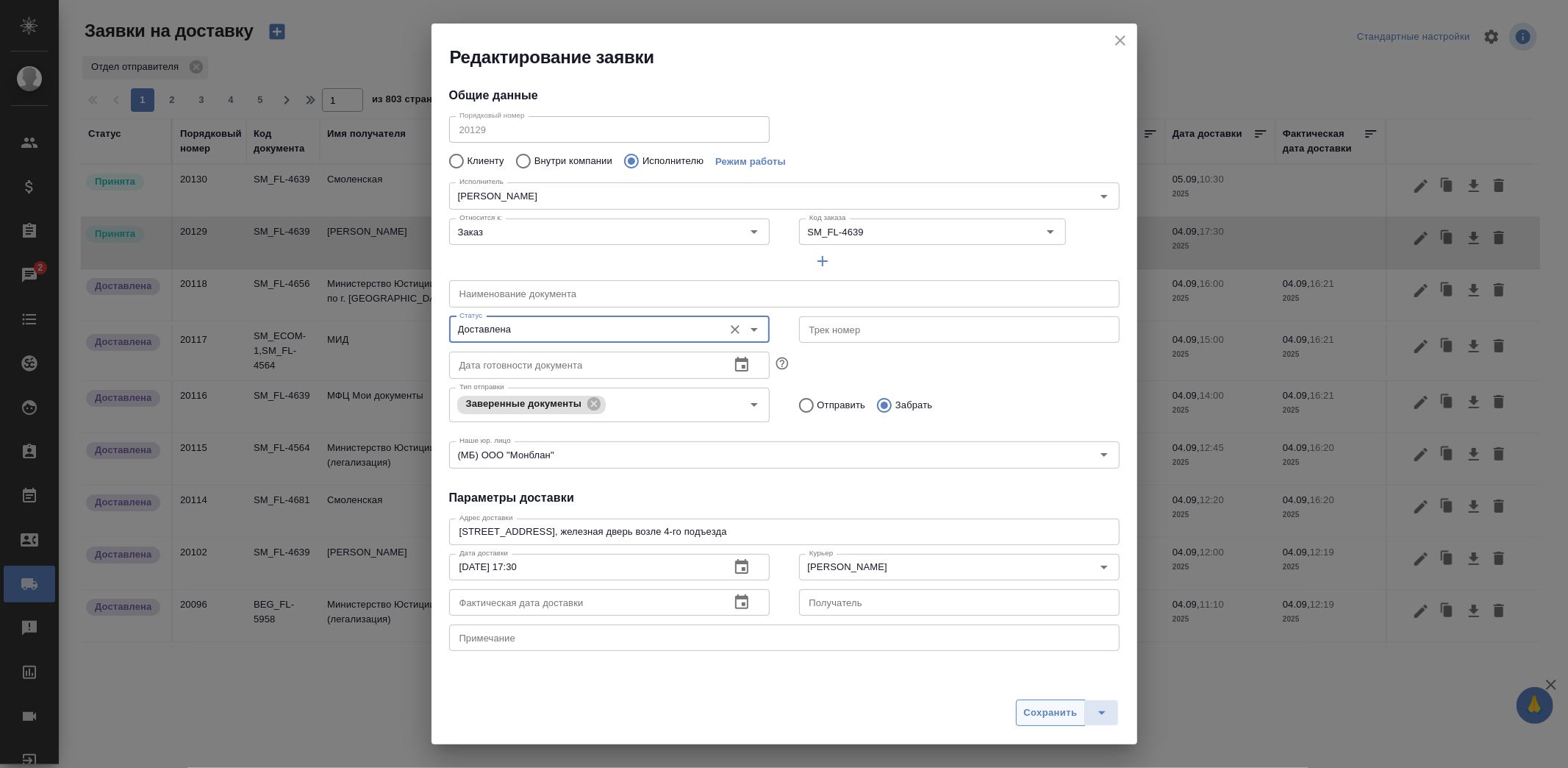
click at [1030, 700] on button "Сохранить" at bounding box center [1050, 712] width 70 height 26
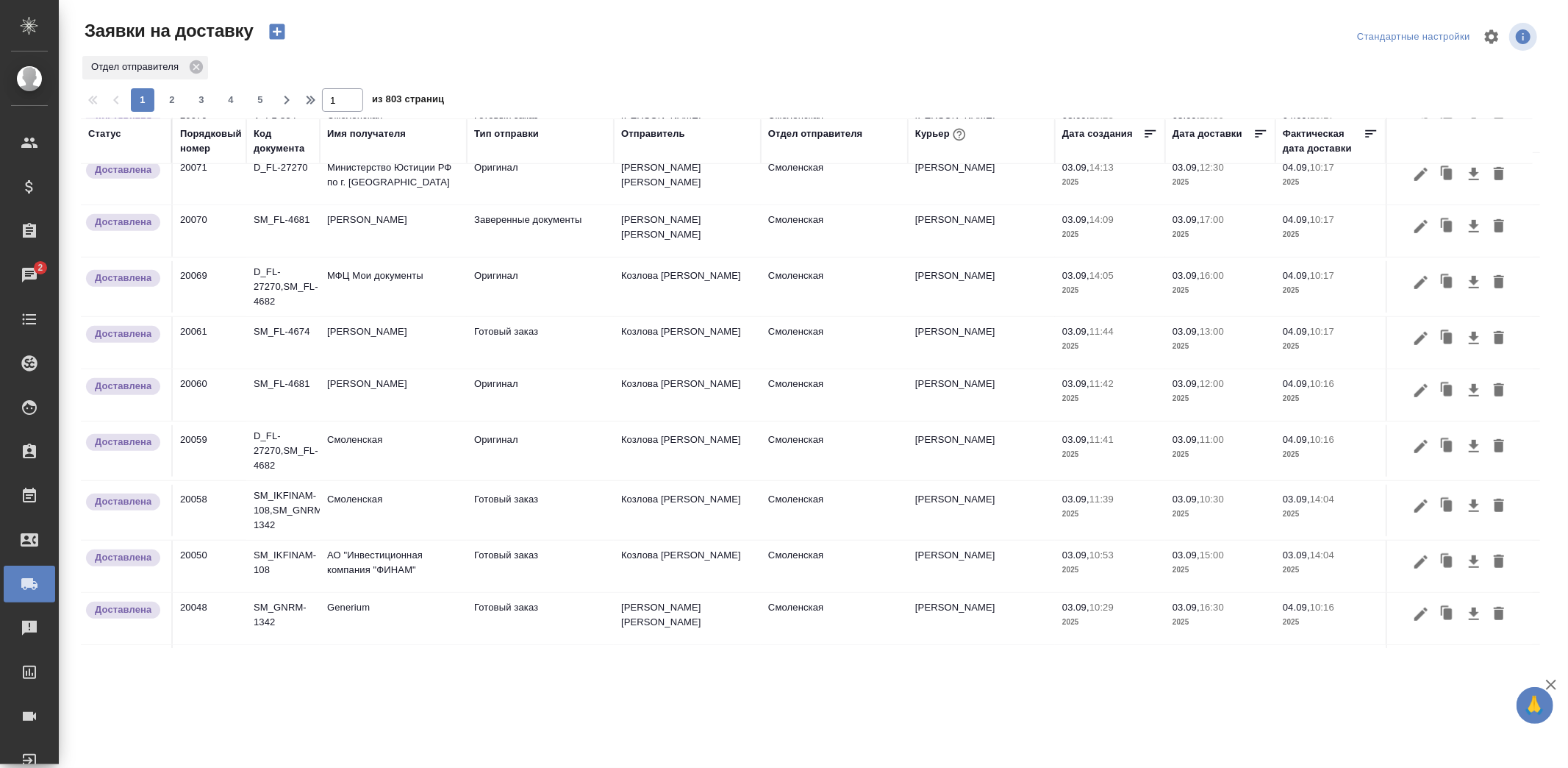
scroll to position [873, 0]
